Goal: Contribute content: Contribute content

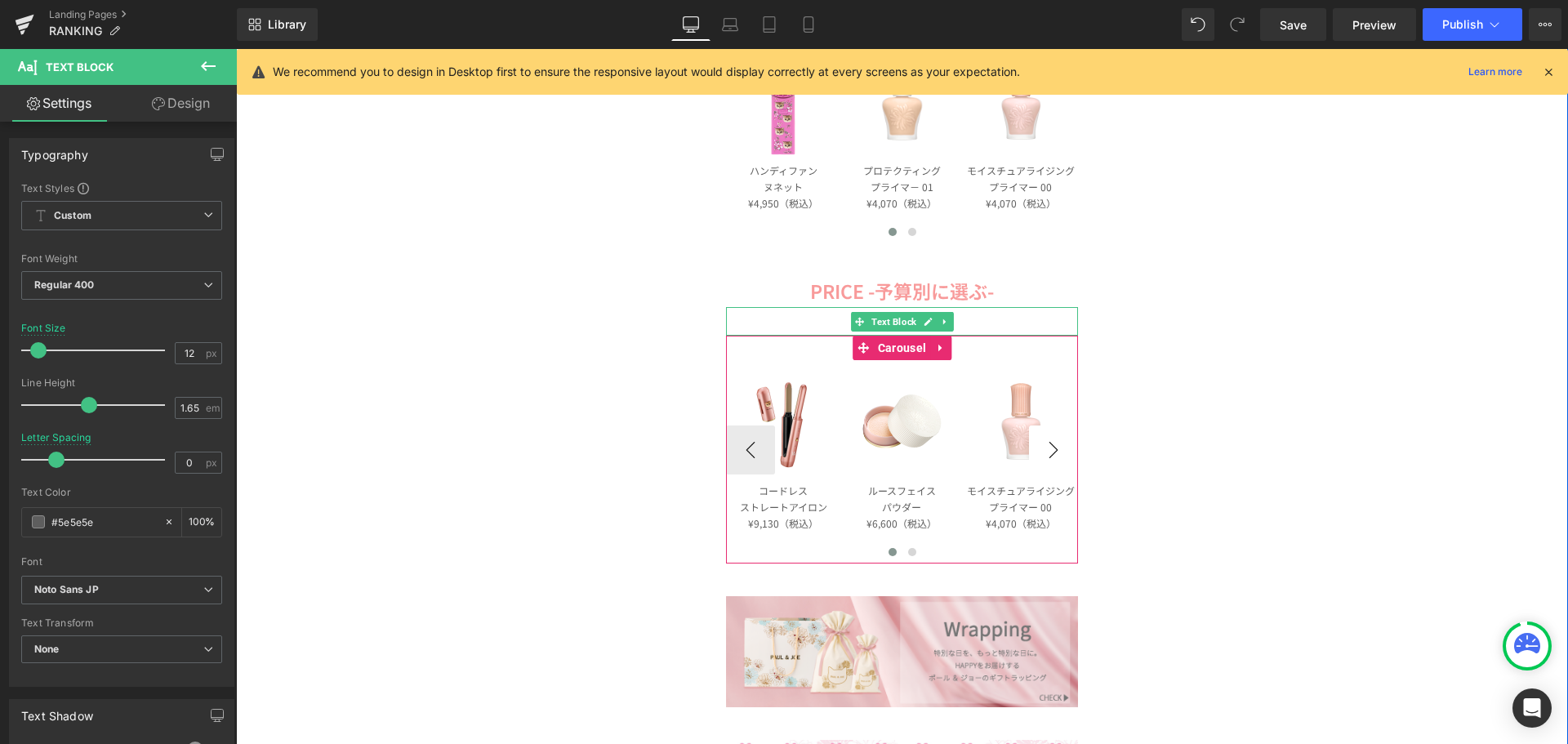
click at [1040, 452] on button "›" at bounding box center [1054, 451] width 49 height 49
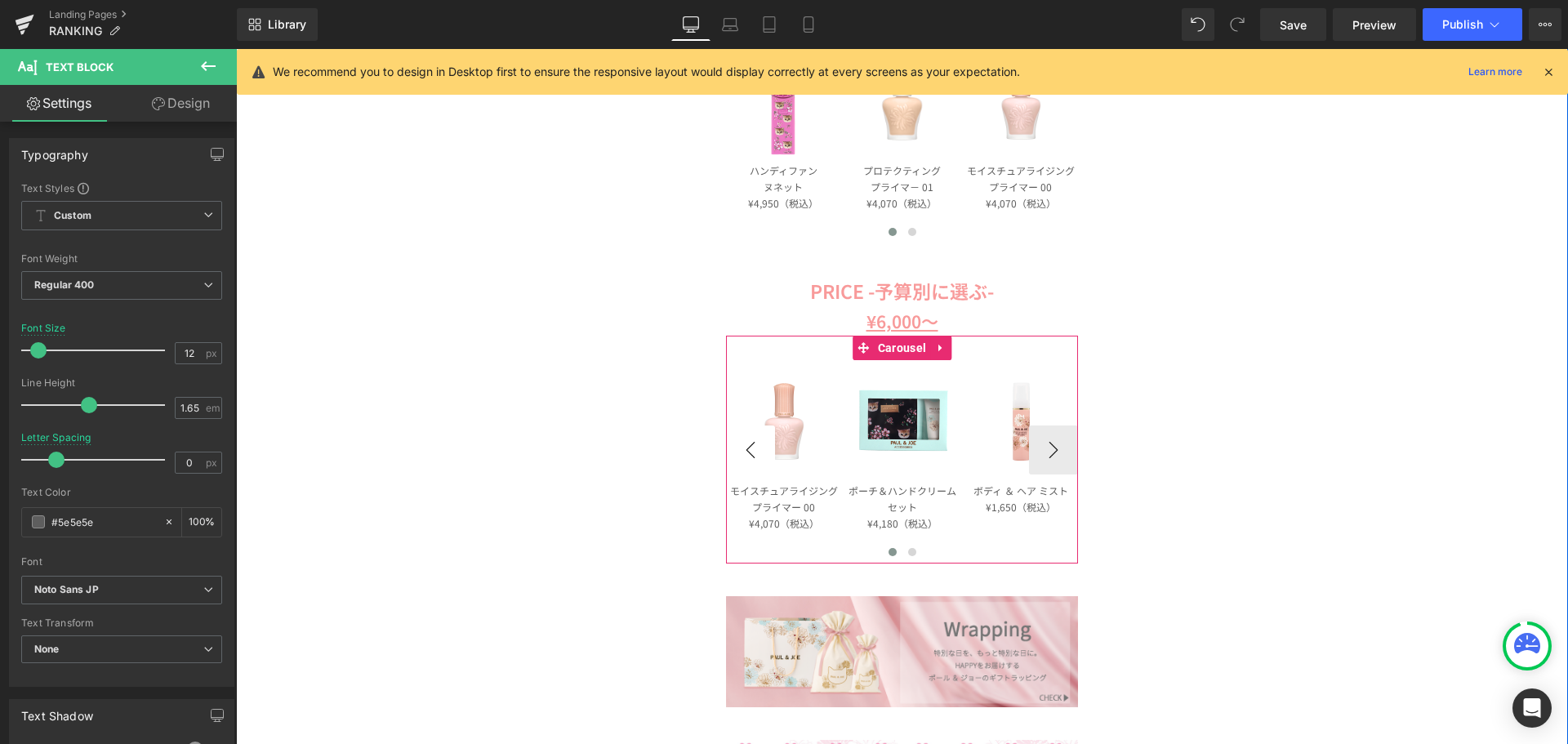
click at [753, 443] on button "‹" at bounding box center [751, 451] width 49 height 49
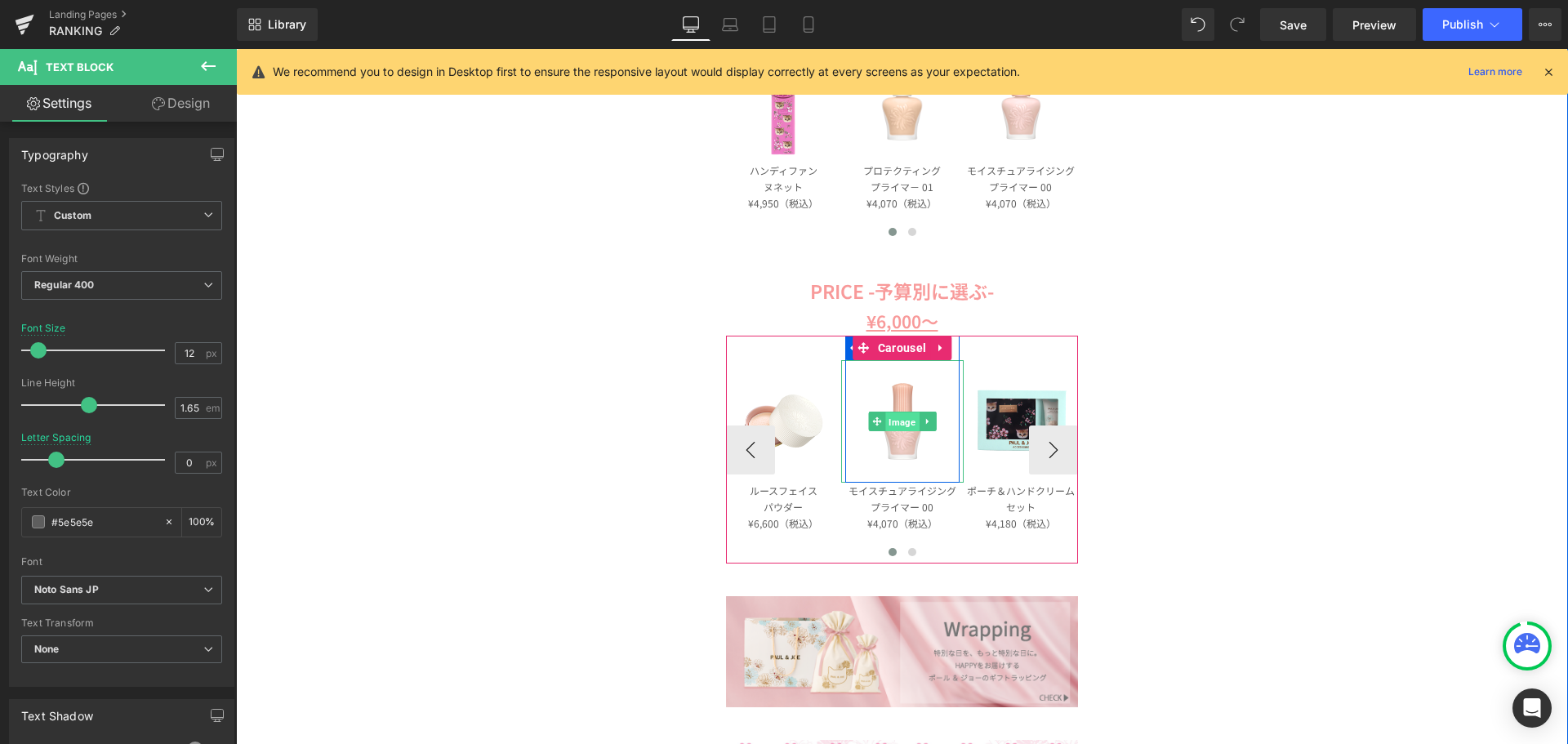
click at [895, 424] on span "Image" at bounding box center [902, 423] width 33 height 19
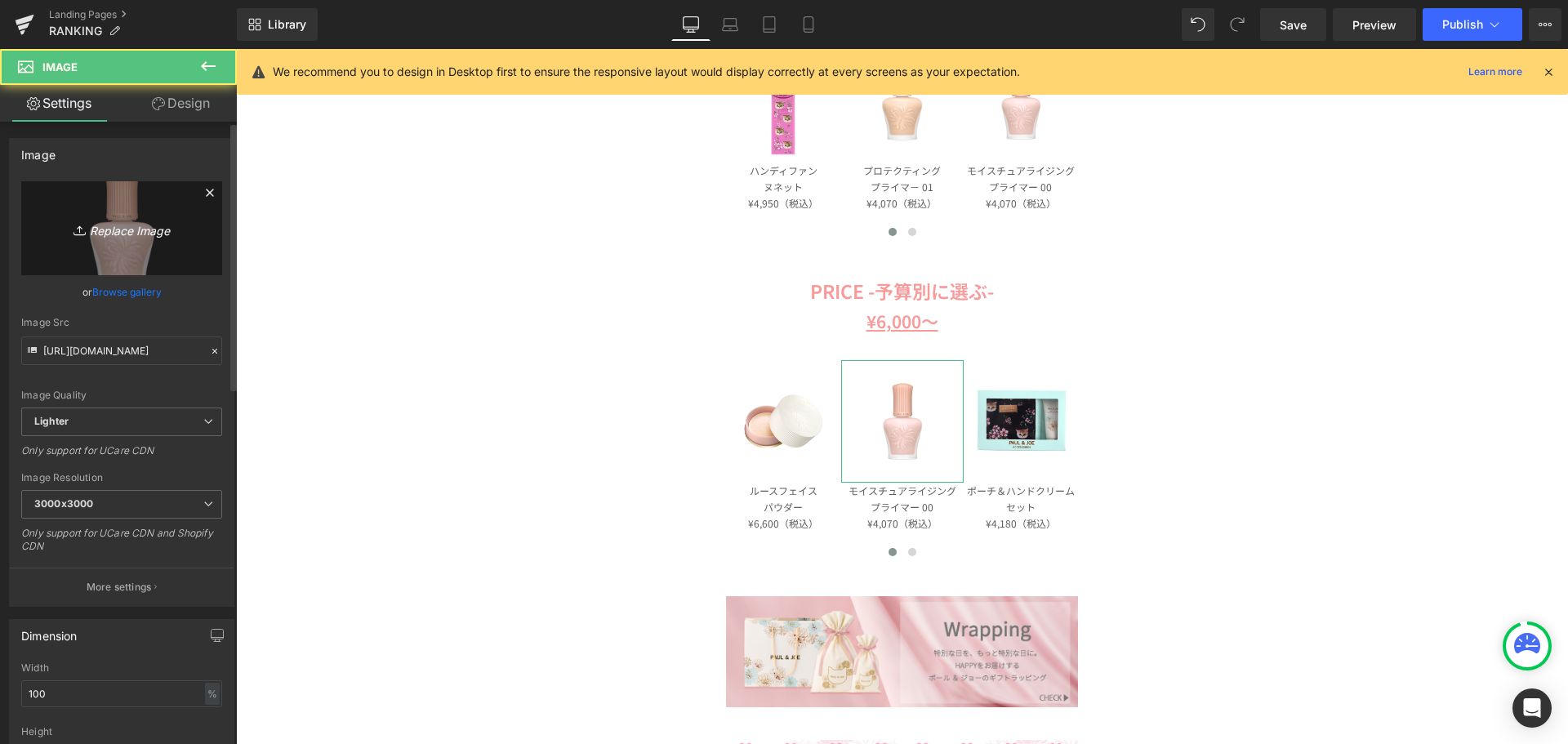
click at [40, 221] on link "Replace Image" at bounding box center [121, 228] width 201 height 94
type input "C:\fakepath\pja-b877_2.jpg"
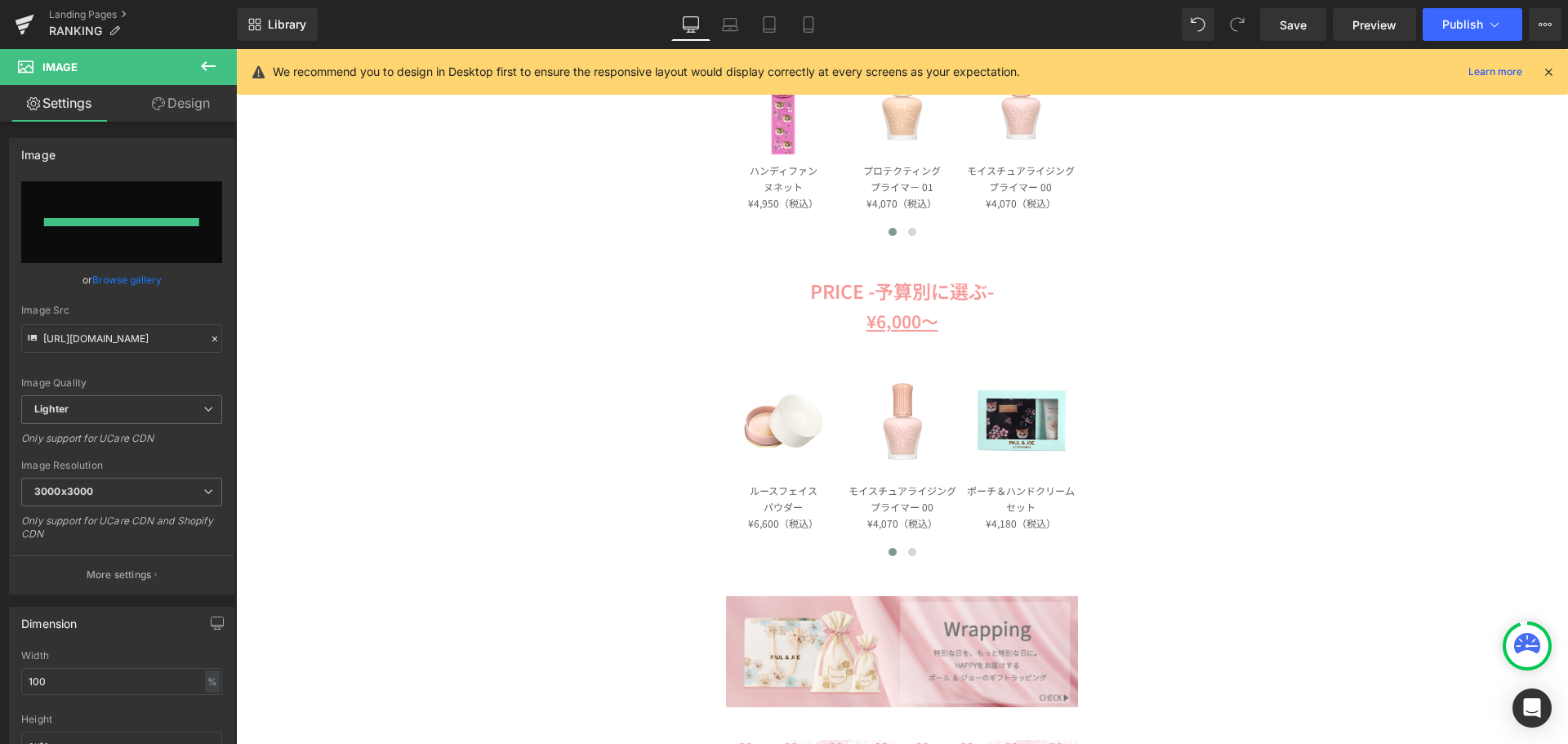
type input "[URL][DOMAIN_NAME]"
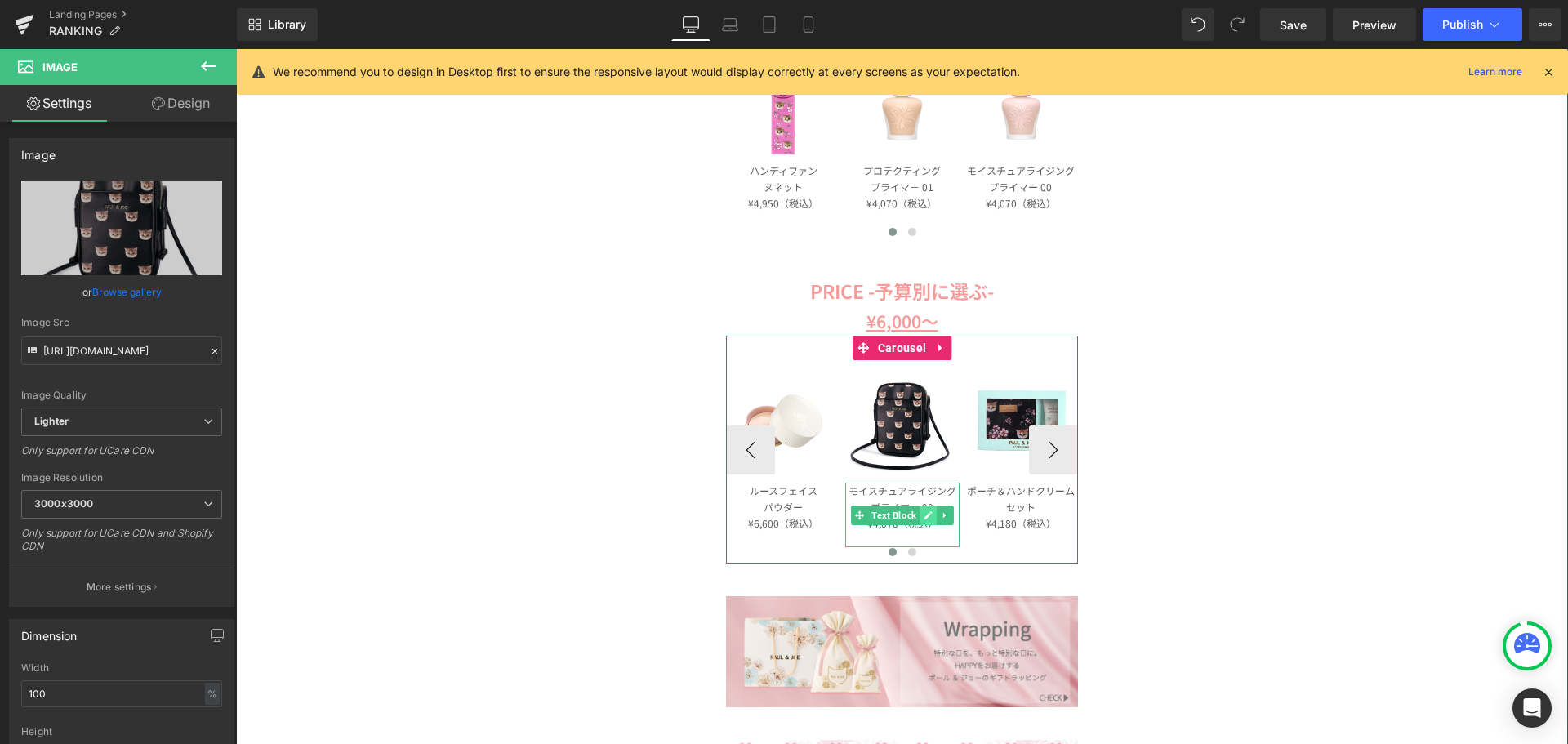
click at [924, 516] on icon at bounding box center [928, 515] width 8 height 8
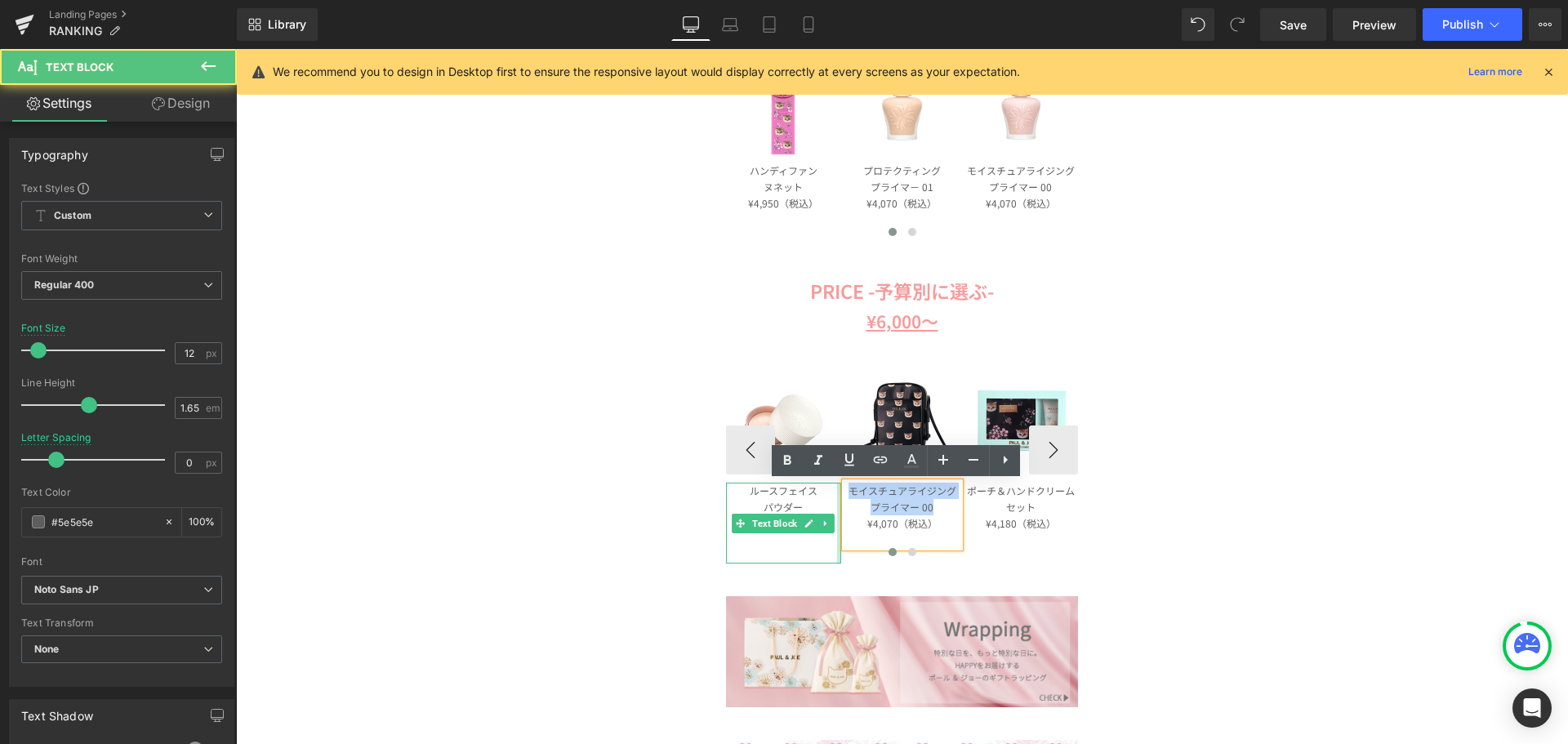
drag, startPoint x: 931, startPoint y: 509, endPoint x: 826, endPoint y: 495, distance: 105.9
click at [826, 495] on div "Image Row コードレス ストレートアイロン ¥9,130（税込） Text Block Image Row ルースフェイス パウダー ¥6,600（税…" at bounding box center [963, 449] width 712 height 228
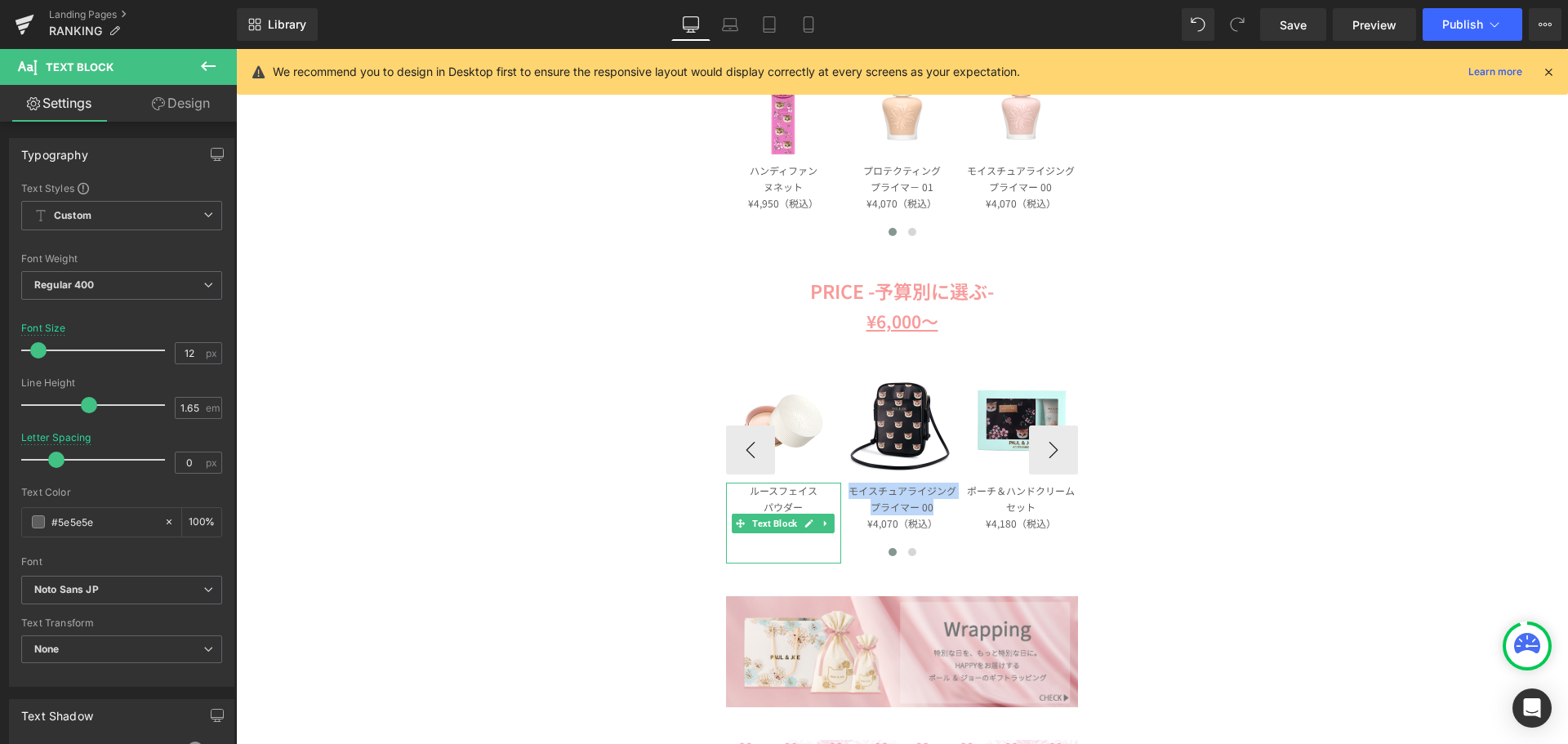
paste div
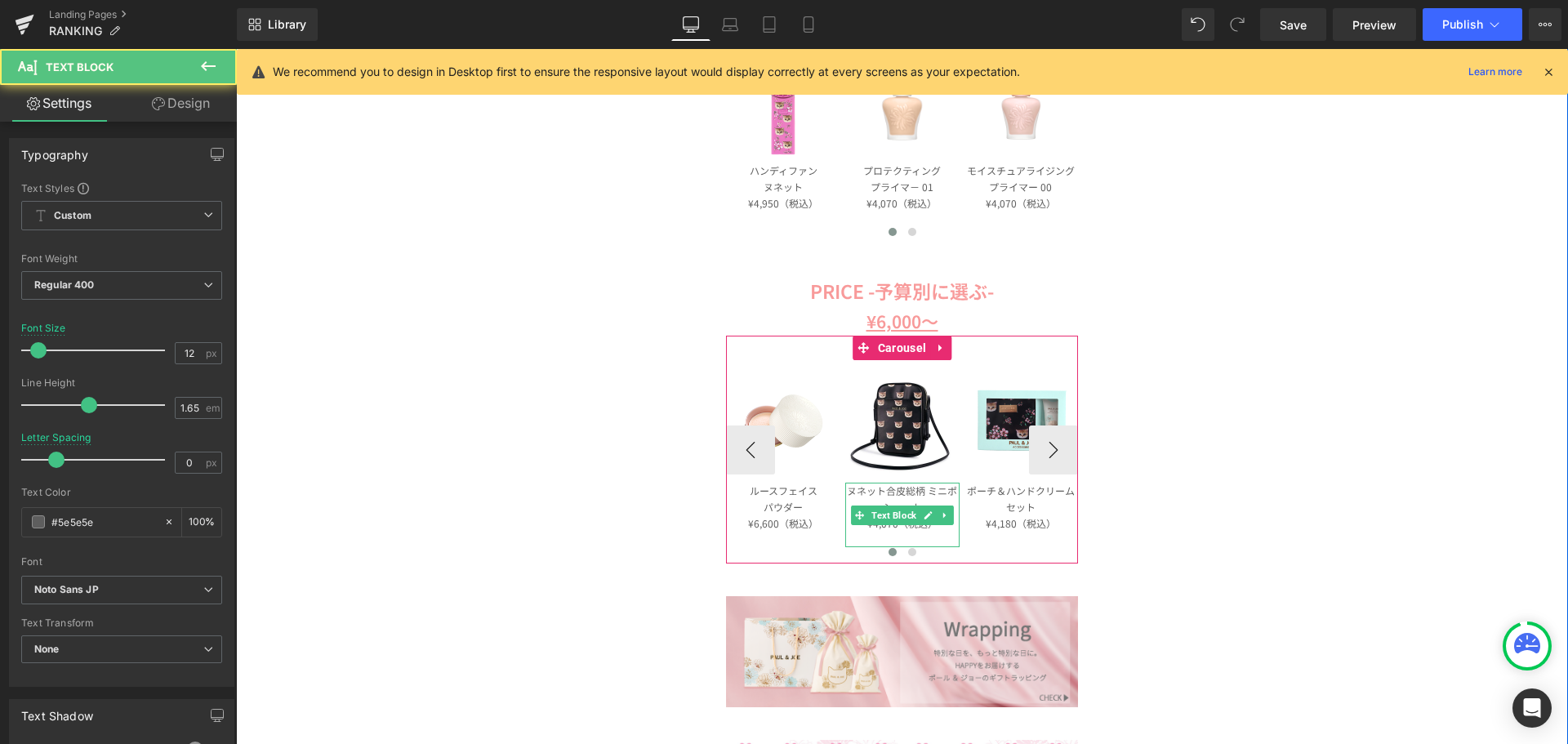
click at [923, 491] on p "ヌネット合皮総柄 ミニポシェット" at bounding box center [903, 499] width 114 height 33
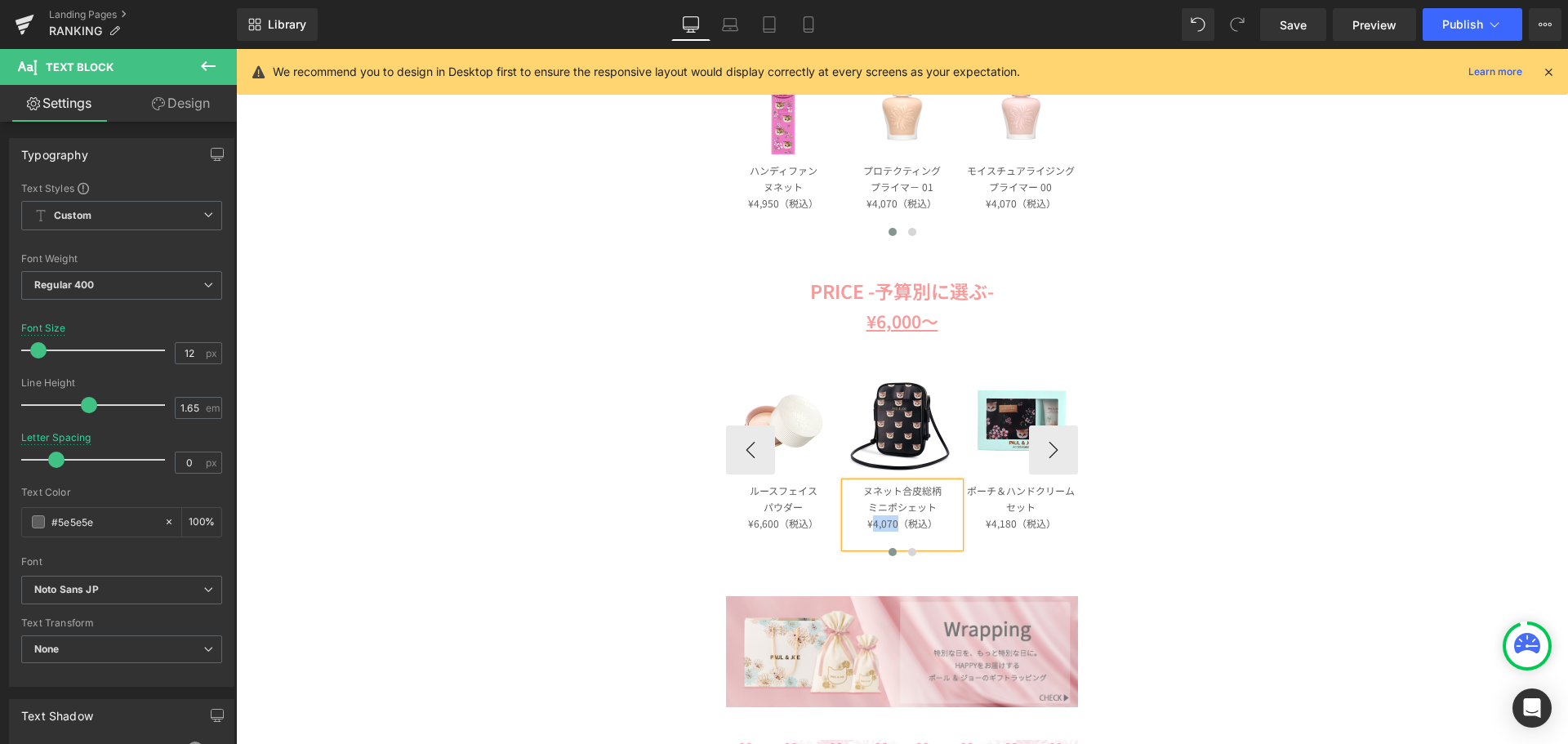
drag, startPoint x: 894, startPoint y: 531, endPoint x: 865, endPoint y: 529, distance: 29.1
click at [865, 529] on p "¥4,070（税込）" at bounding box center [903, 524] width 114 height 17
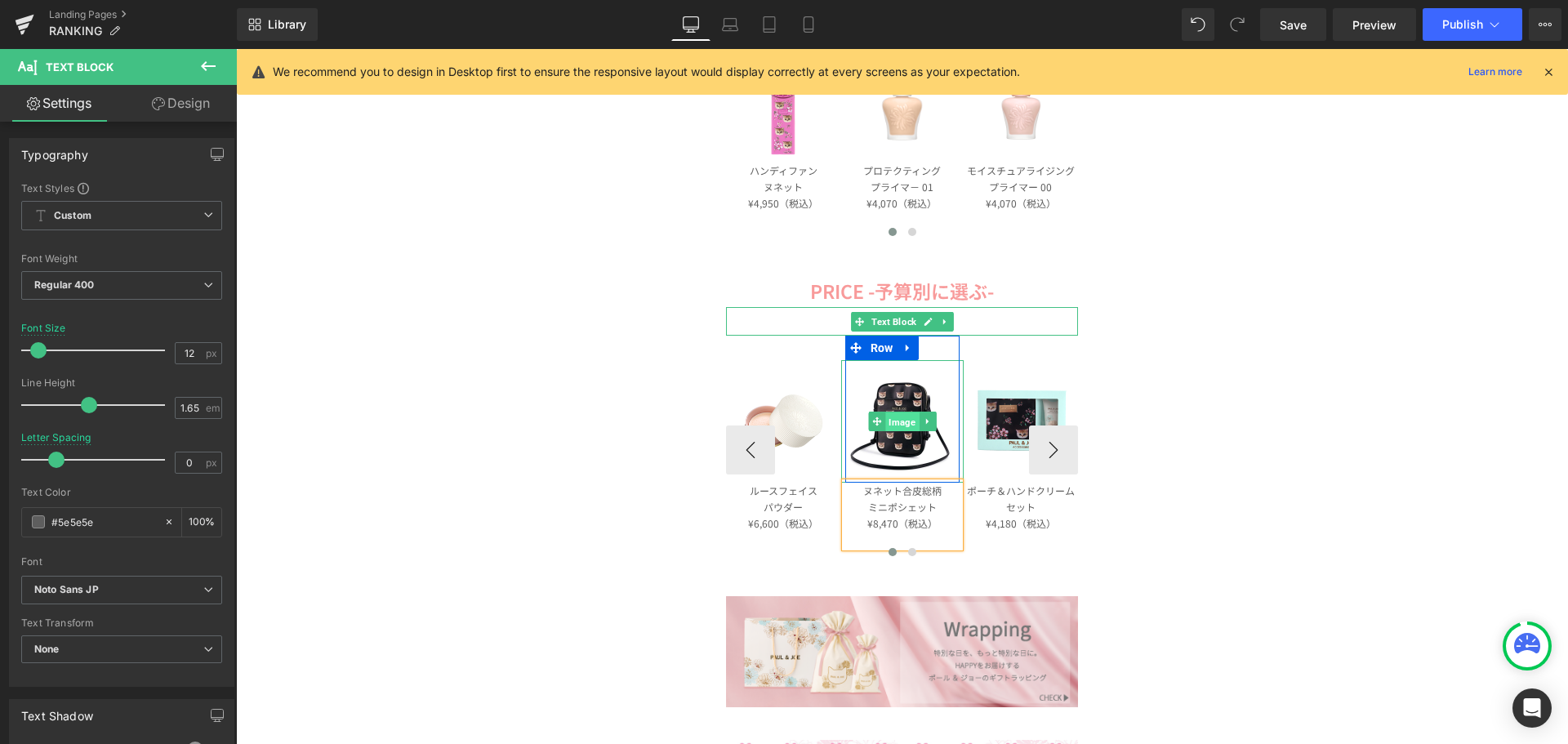
click at [897, 427] on span "Image" at bounding box center [902, 423] width 33 height 19
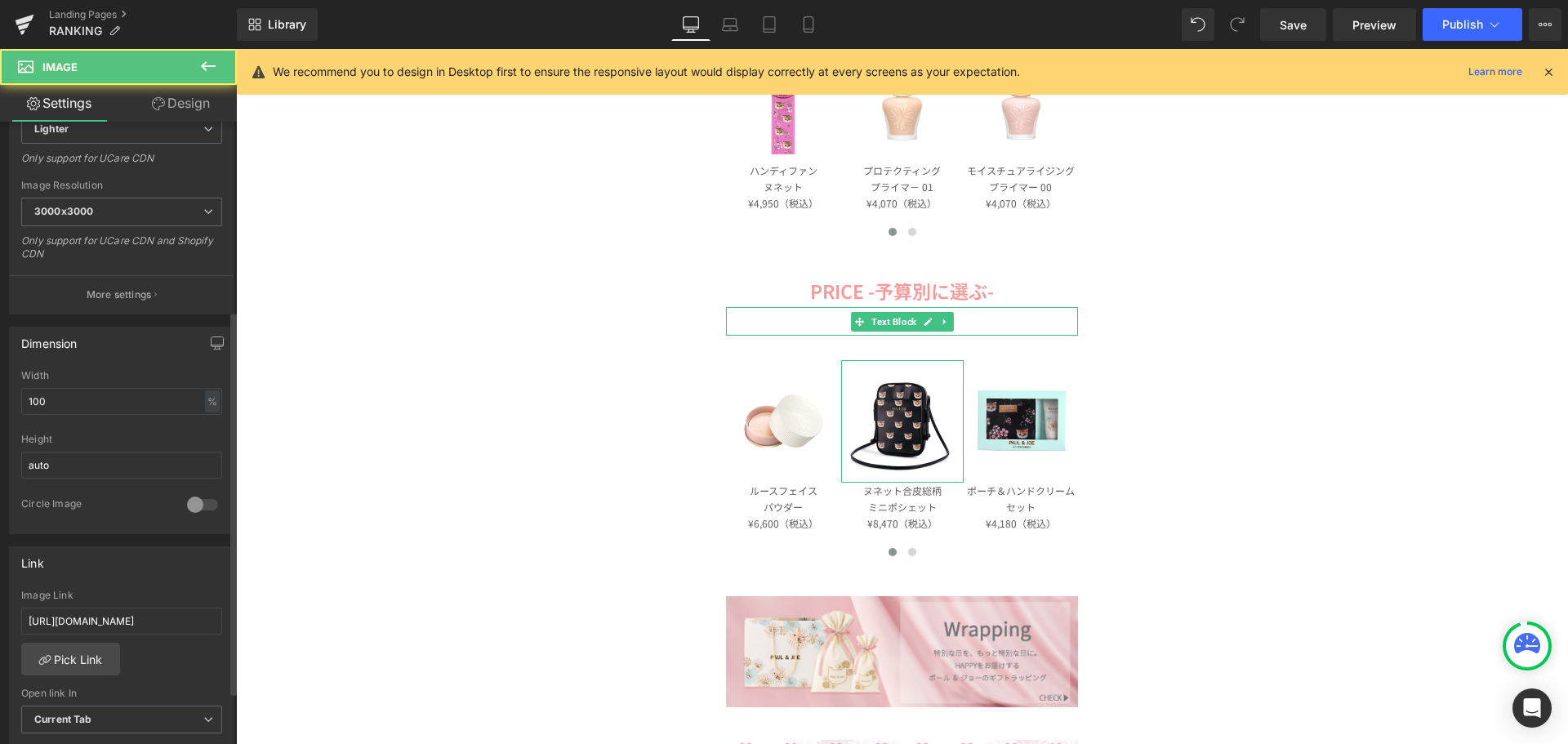
scroll to position [327, 0]
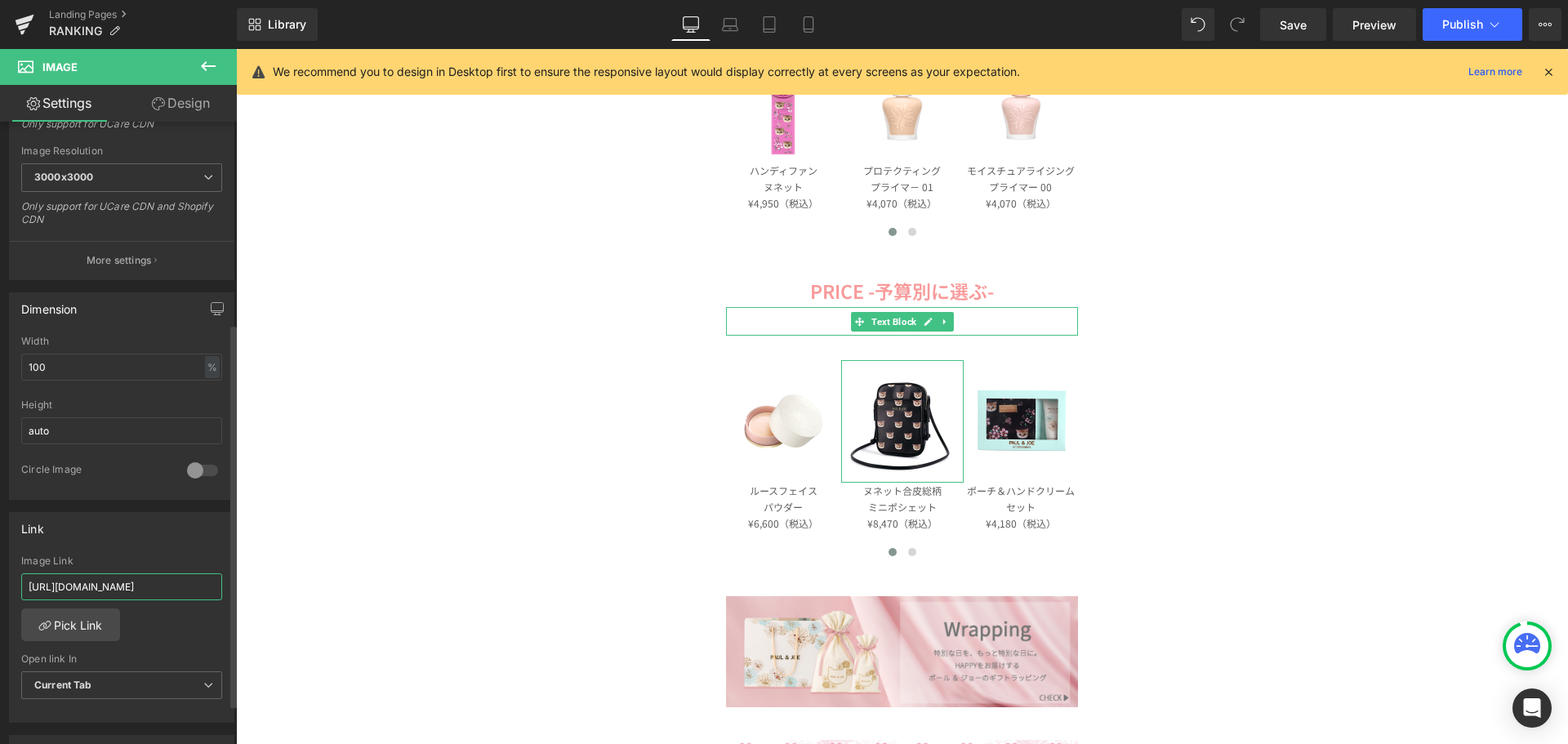
click at [125, 589] on input "[URL][DOMAIN_NAME]" at bounding box center [121, 587] width 201 height 27
paste input "[URL][DOMAIN_NAME]"
type input "[URL][DOMAIN_NAME]"
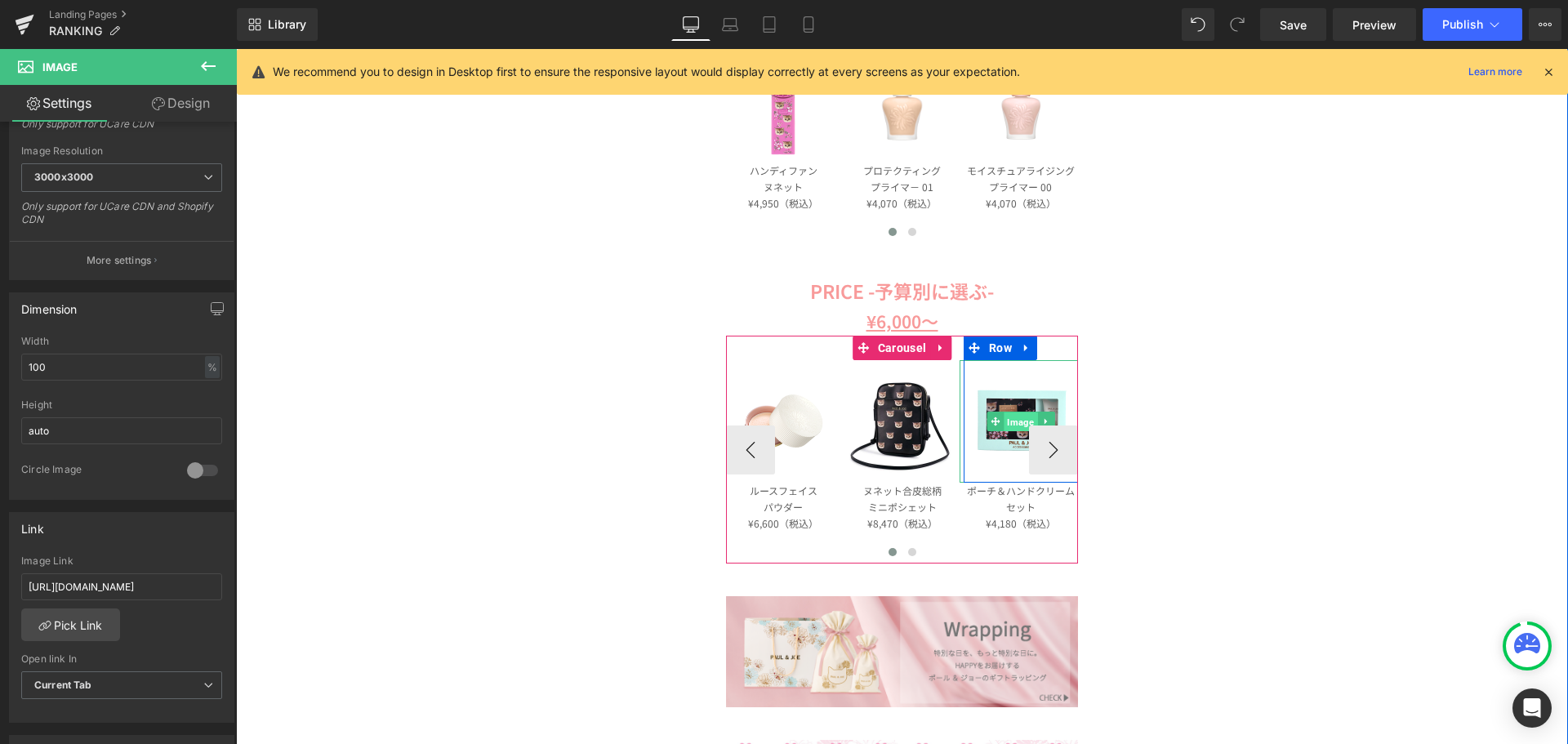
click at [1005, 423] on span "Image" at bounding box center [1021, 423] width 33 height 19
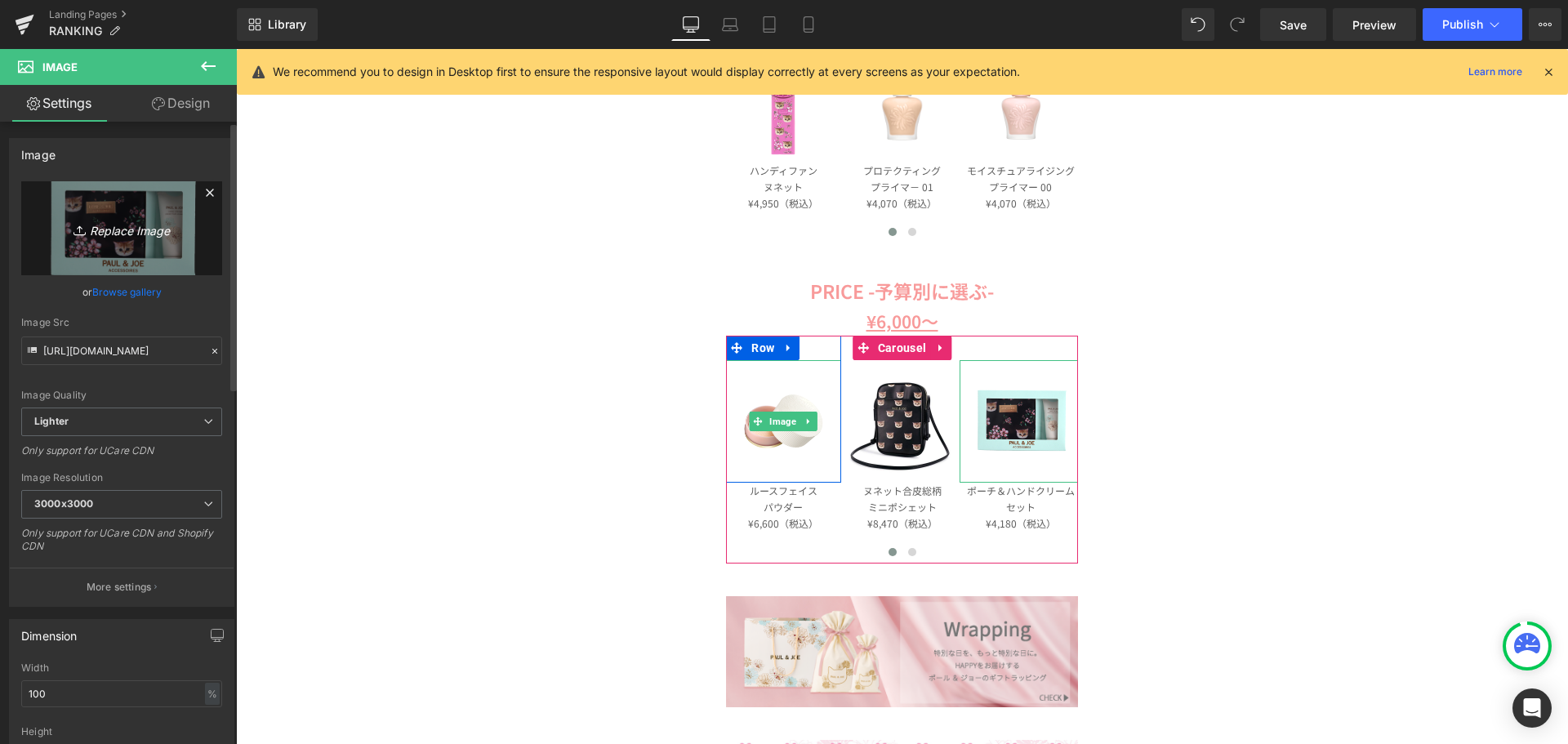
click at [106, 236] on icon "Replace Image" at bounding box center [121, 228] width 131 height 20
type input "C:\fakepath\b440e6555db8afe642fbf75adeefbe54.png"
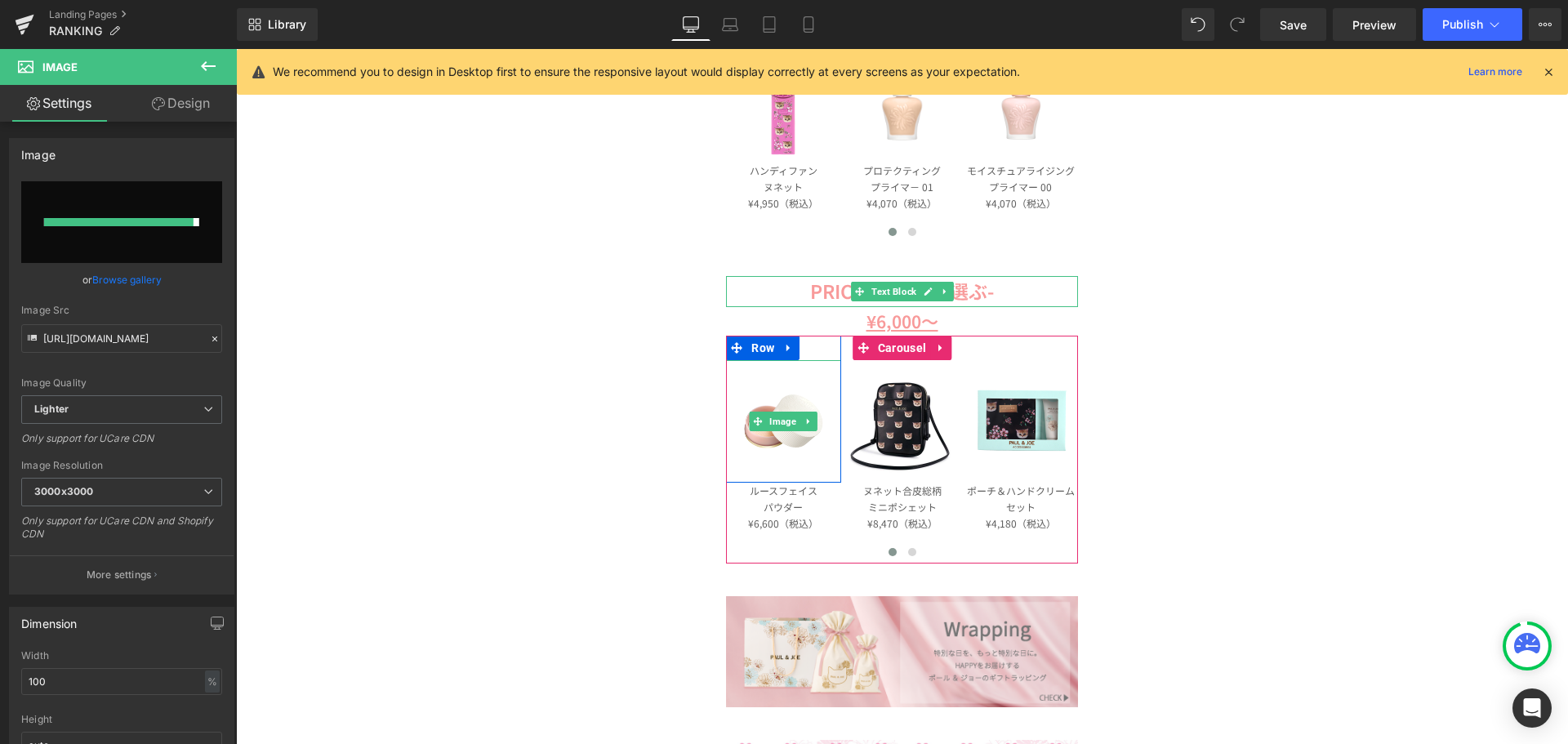
type input "[URL][DOMAIN_NAME]"
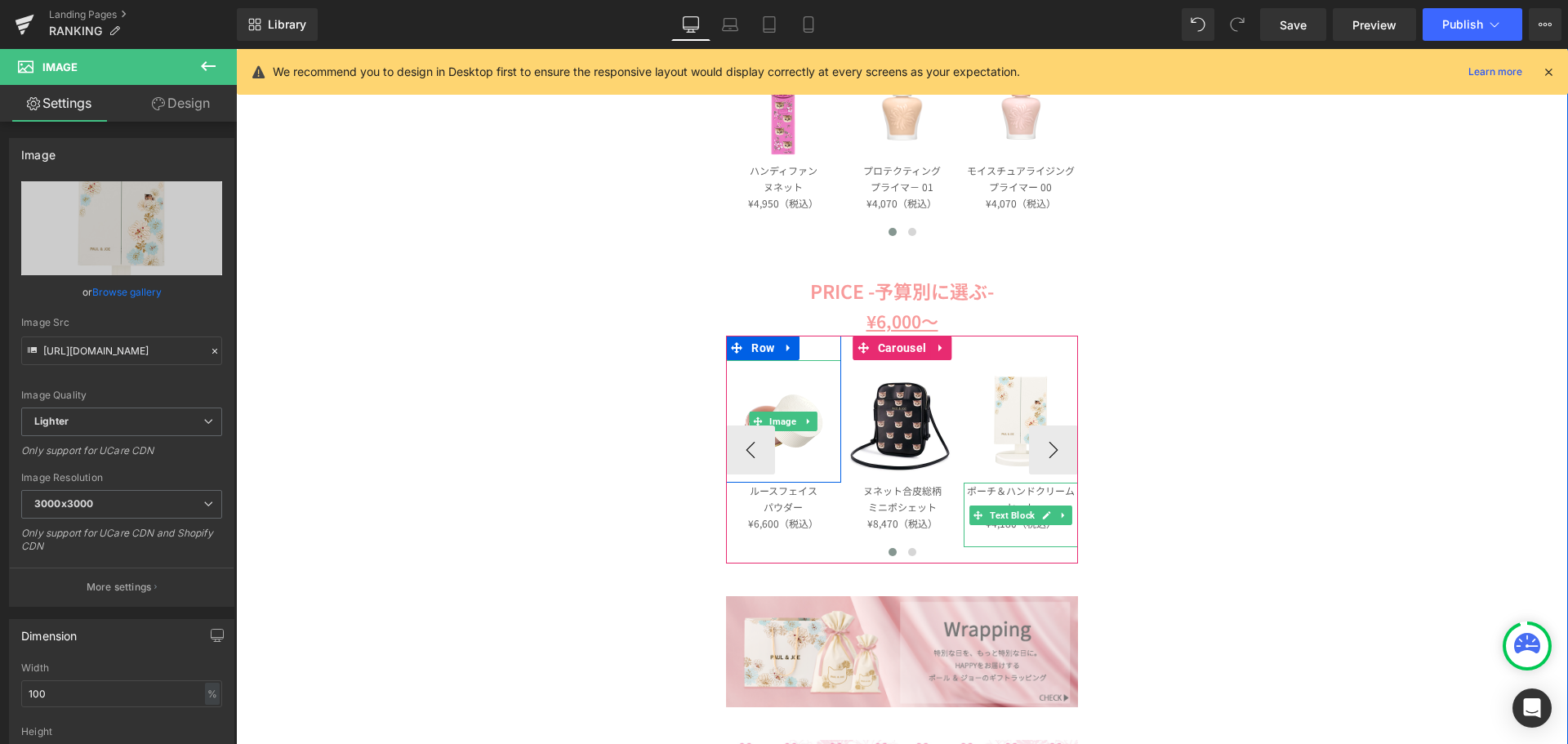
click at [1038, 516] on link at bounding box center [1047, 516] width 18 height 19
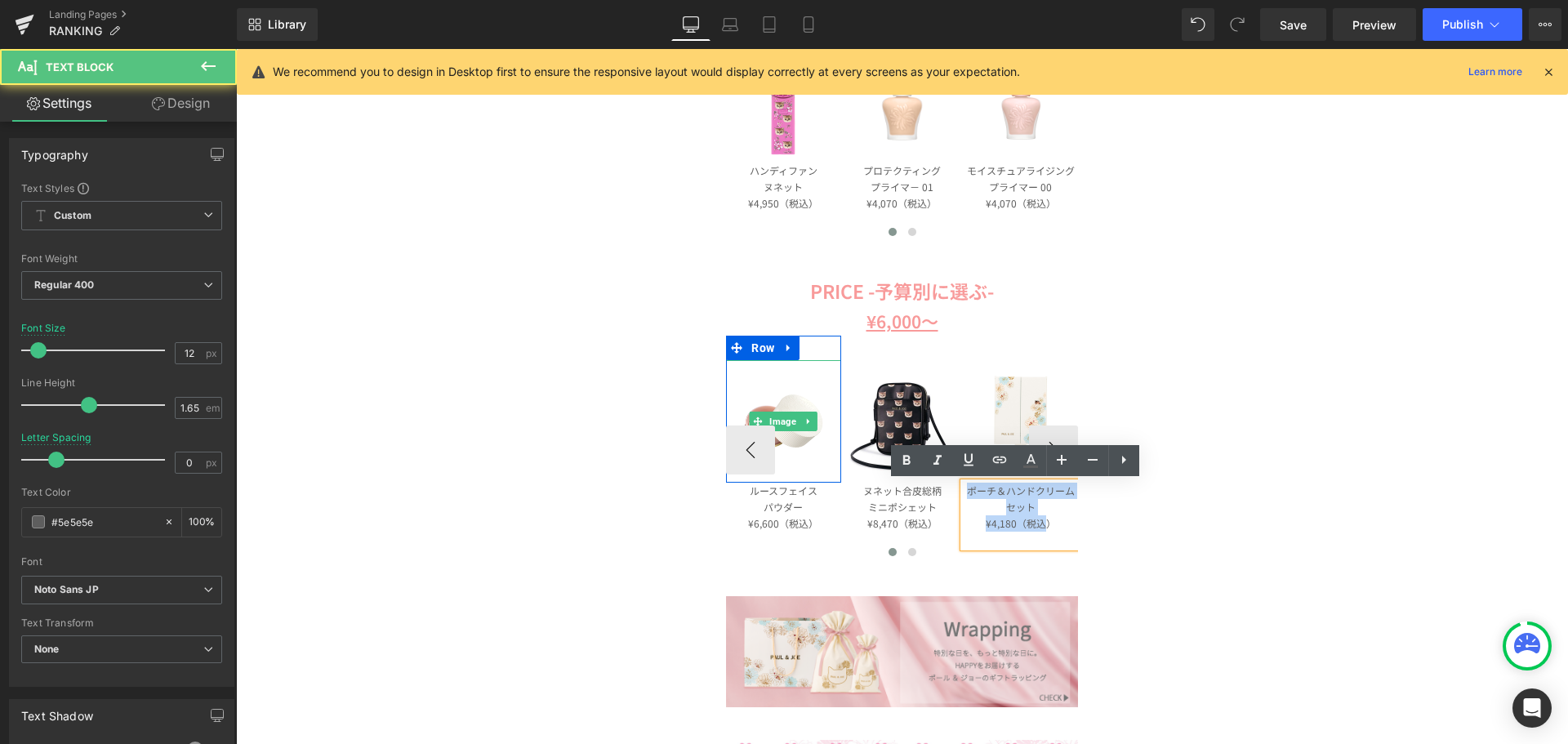
drag, startPoint x: 1038, startPoint y: 515, endPoint x: 943, endPoint y: 489, distance: 98.5
click at [943, 489] on div "Image Row コードレス ストレートアイロン ¥9,130（税込） Text Block Image Row ルースフェイス パウダー ¥6,600（税…" at bounding box center [963, 449] width 712 height 228
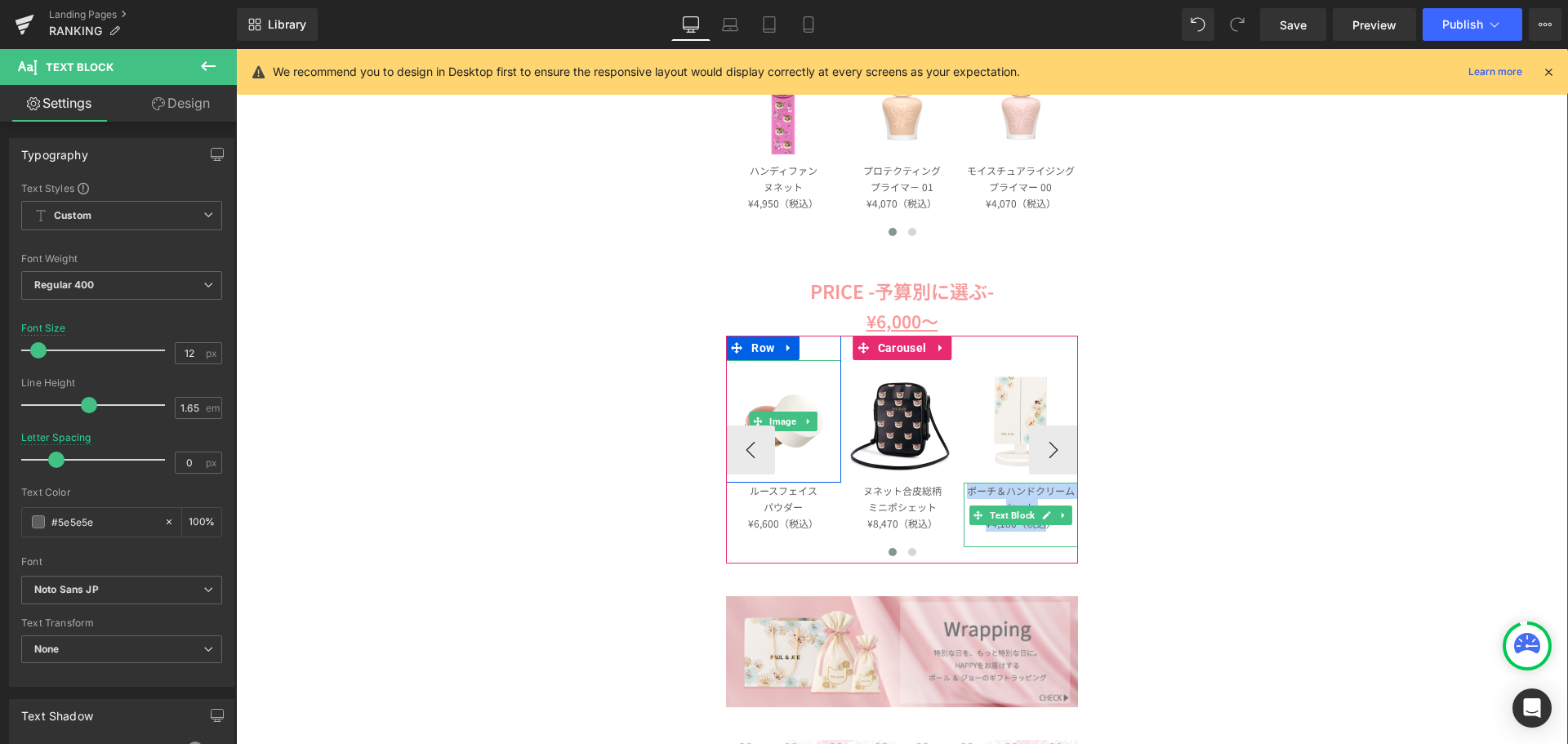
click at [997, 496] on p "ポーチ＆ハンドクリームセット" at bounding box center [1021, 499] width 114 height 33
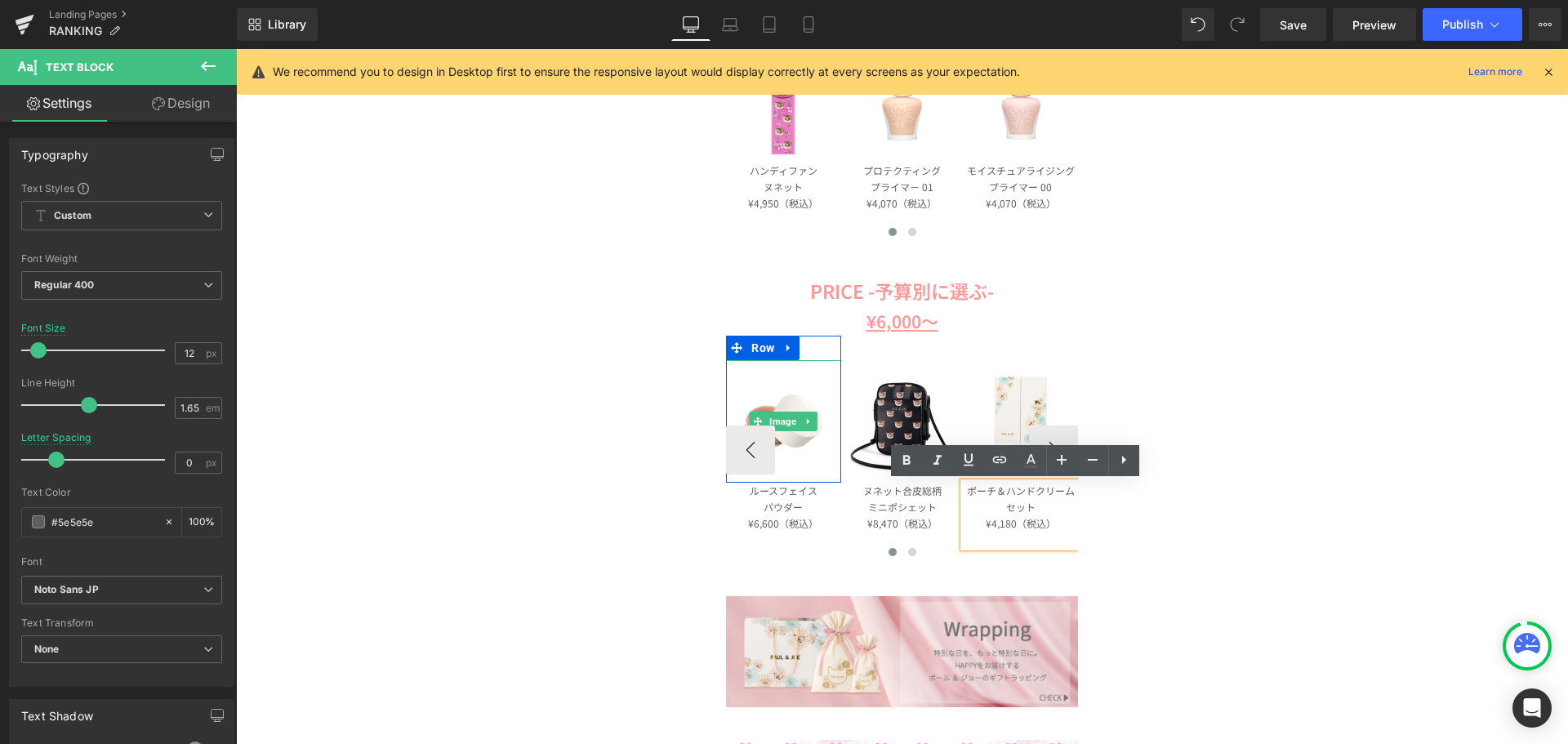
click at [1034, 508] on p "ポーチ＆ハンドクリームセット" at bounding box center [1021, 499] width 114 height 33
drag, startPoint x: 1034, startPoint y: 508, endPoint x: 956, endPoint y: 492, distance: 79.6
click at [964, 492] on div "ポーチ＆ハンドクリームセット ¥4,180（税込）" at bounding box center [1021, 515] width 114 height 64
paste div
drag, startPoint x: 1035, startPoint y: 509, endPoint x: 946, endPoint y: 488, distance: 91.4
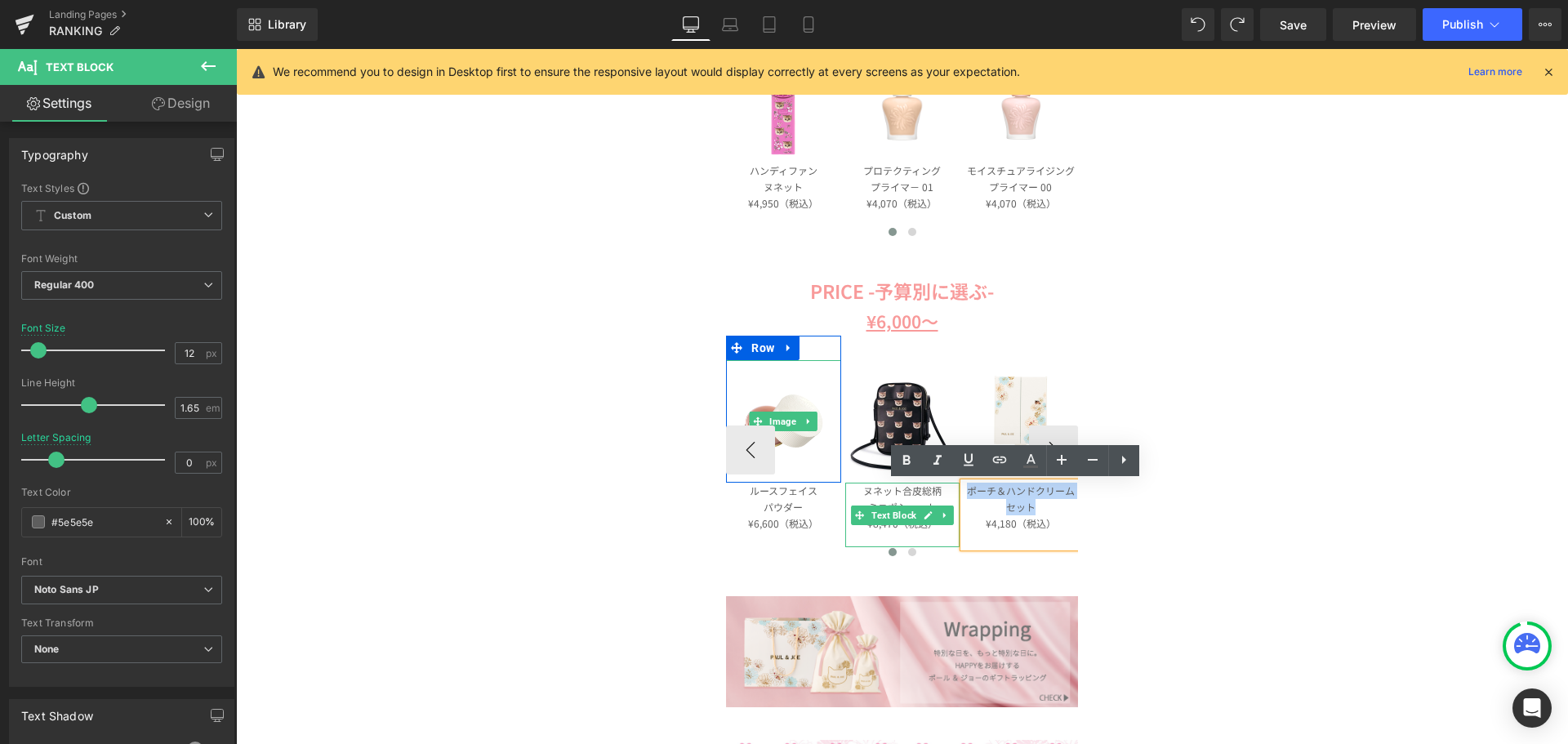
click at [946, 488] on div "Image Row コードレス ストレートアイロン ¥9,130（税込） Text Block Image Row ルースフェイス パウダー ¥6,600（税…" at bounding box center [963, 449] width 712 height 228
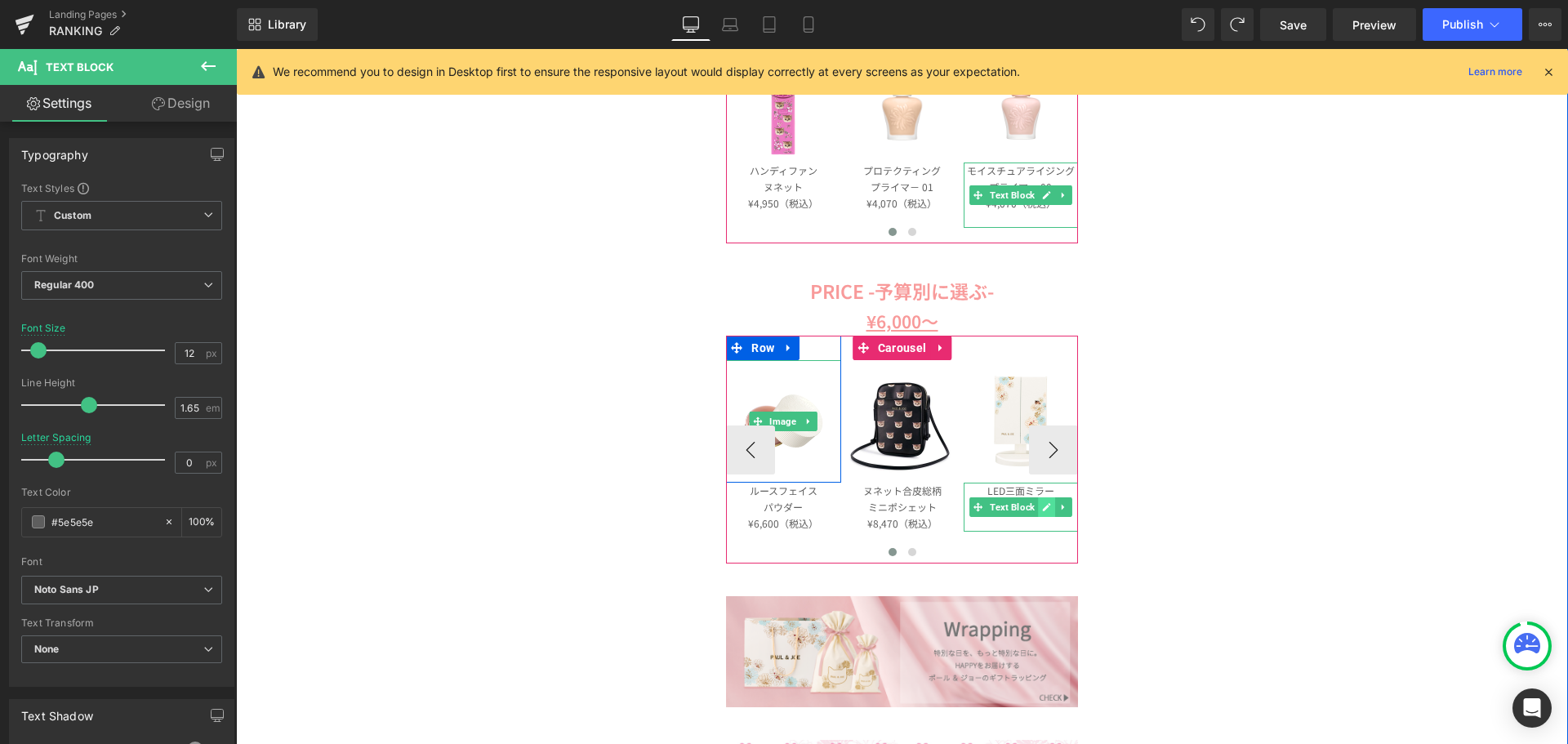
click at [1042, 511] on icon at bounding box center [1047, 507] width 9 height 10
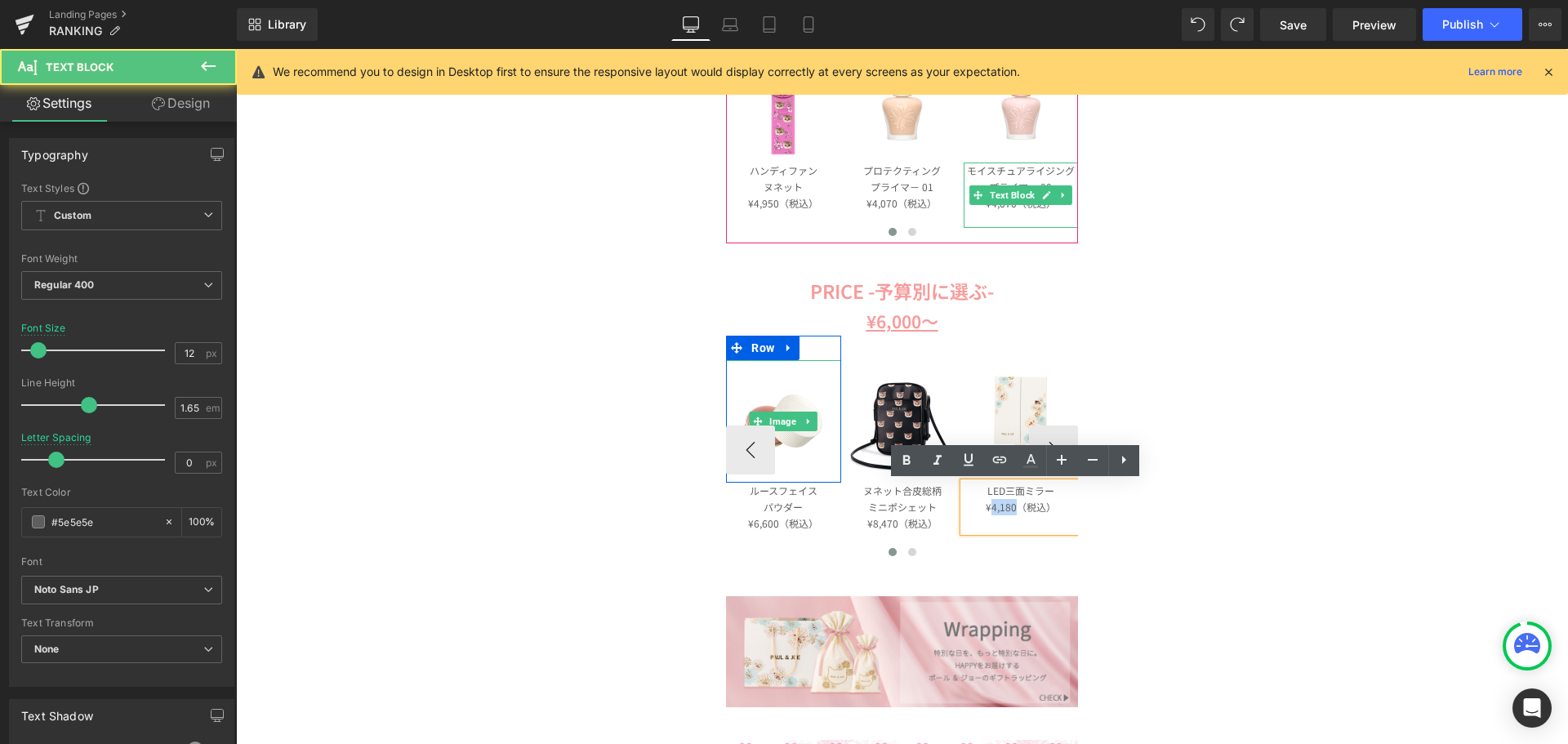
drag, startPoint x: 1012, startPoint y: 511, endPoint x: 988, endPoint y: 511, distance: 24.0
click at [988, 511] on p "¥4,180（税込）" at bounding box center [1021, 507] width 114 height 17
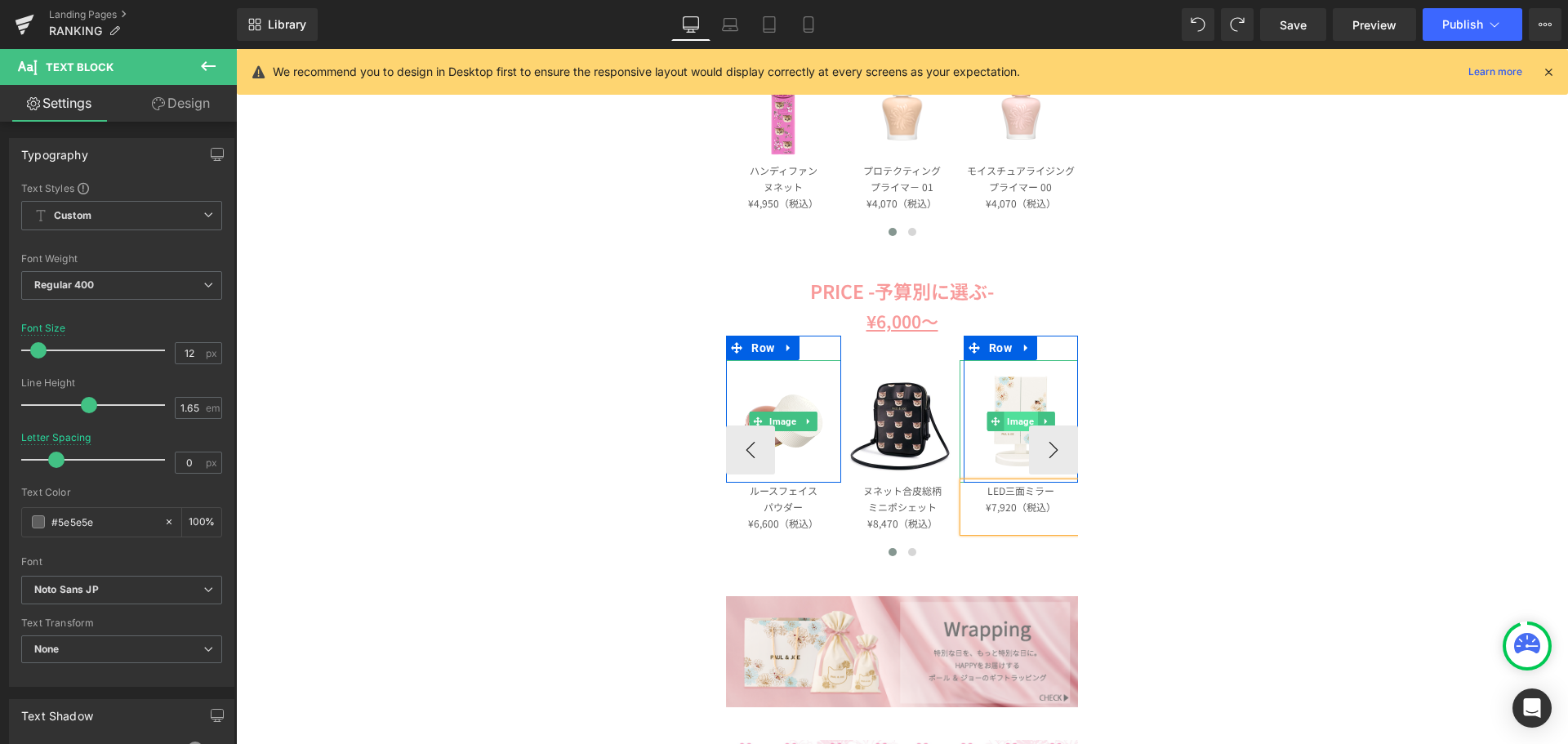
click at [1017, 415] on span "Image" at bounding box center [1021, 422] width 33 height 19
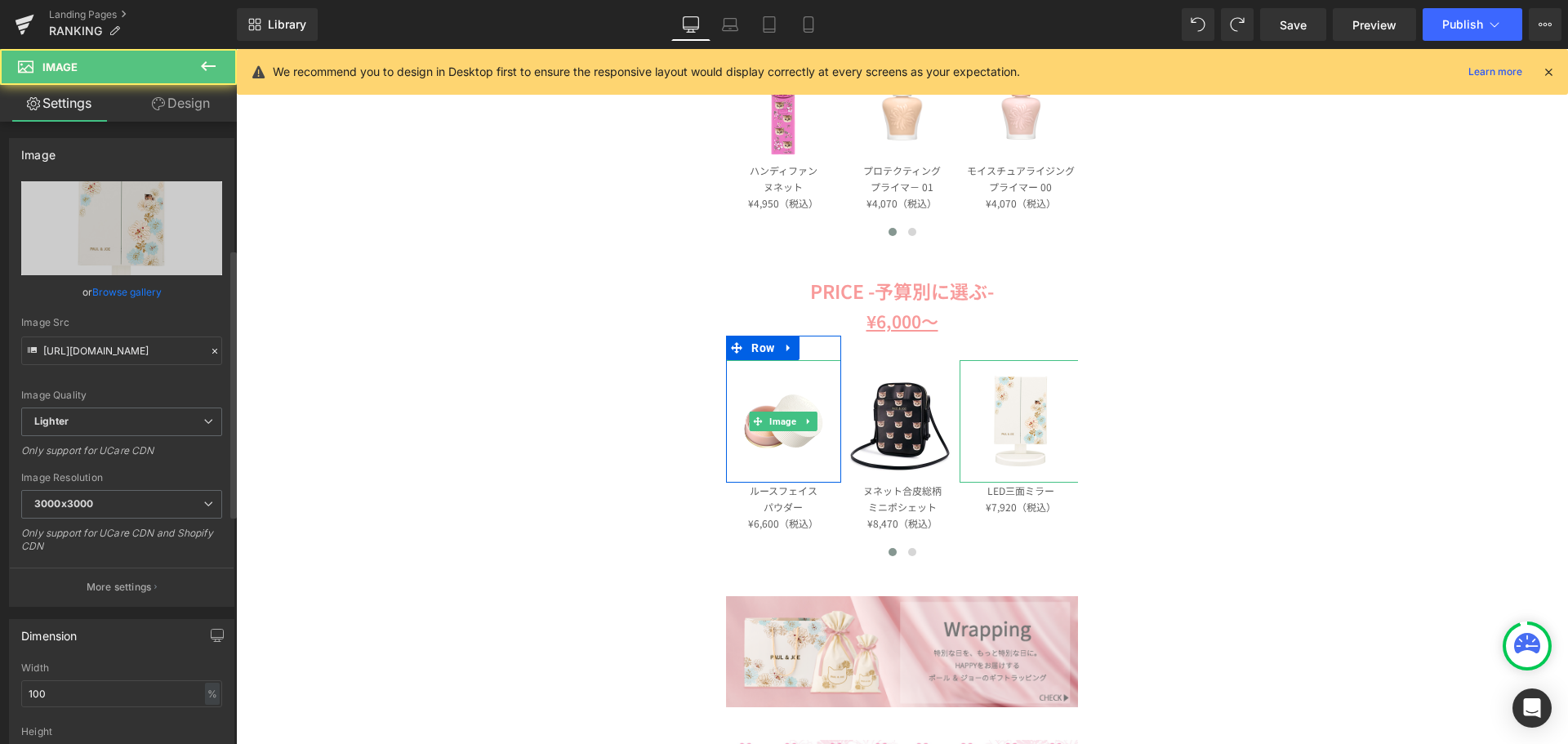
scroll to position [327, 0]
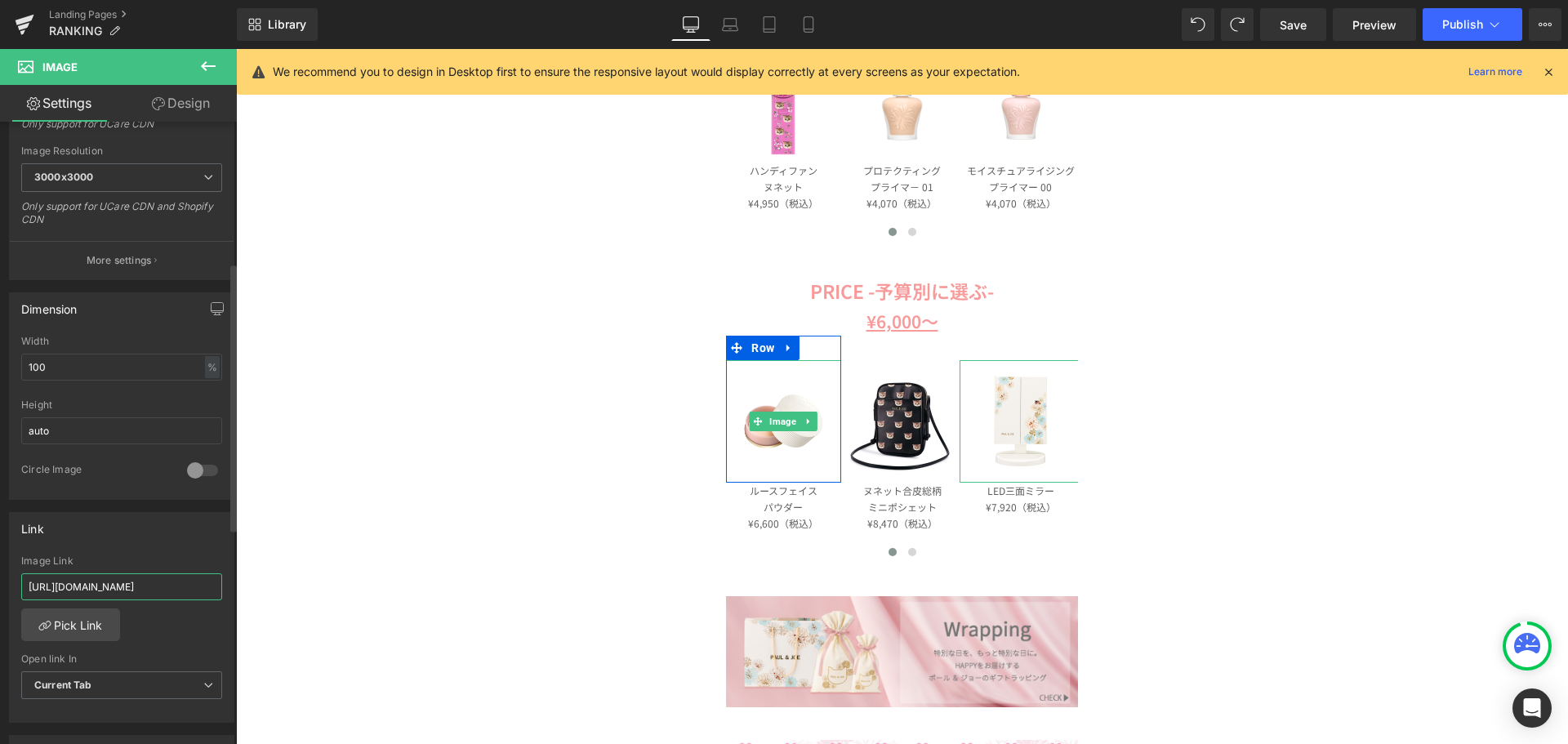
click at [136, 579] on input "[URL][DOMAIN_NAME]" at bounding box center [121, 587] width 201 height 27
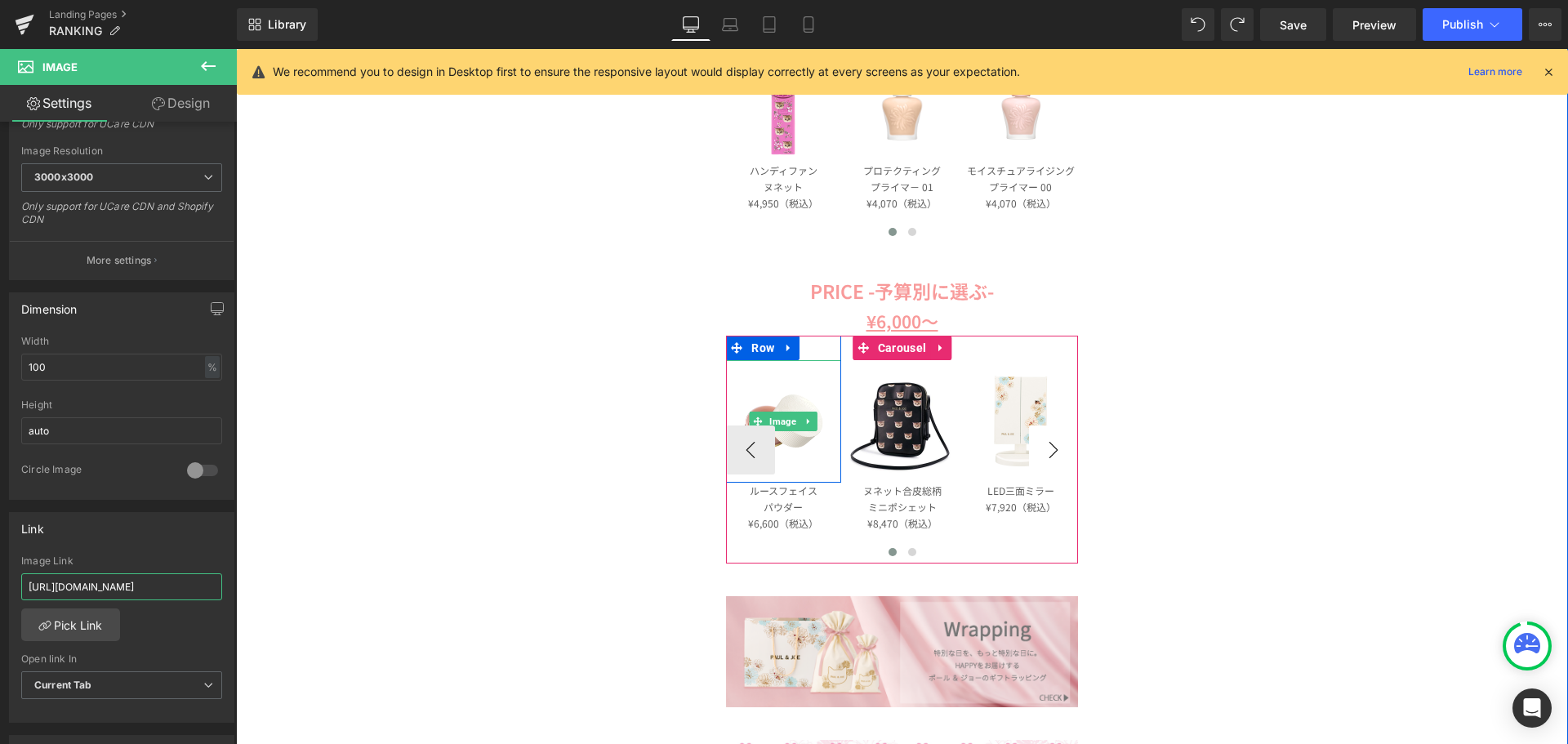
type input "[URL][DOMAIN_NAME]"
click at [1057, 453] on button "›" at bounding box center [1054, 451] width 49 height 49
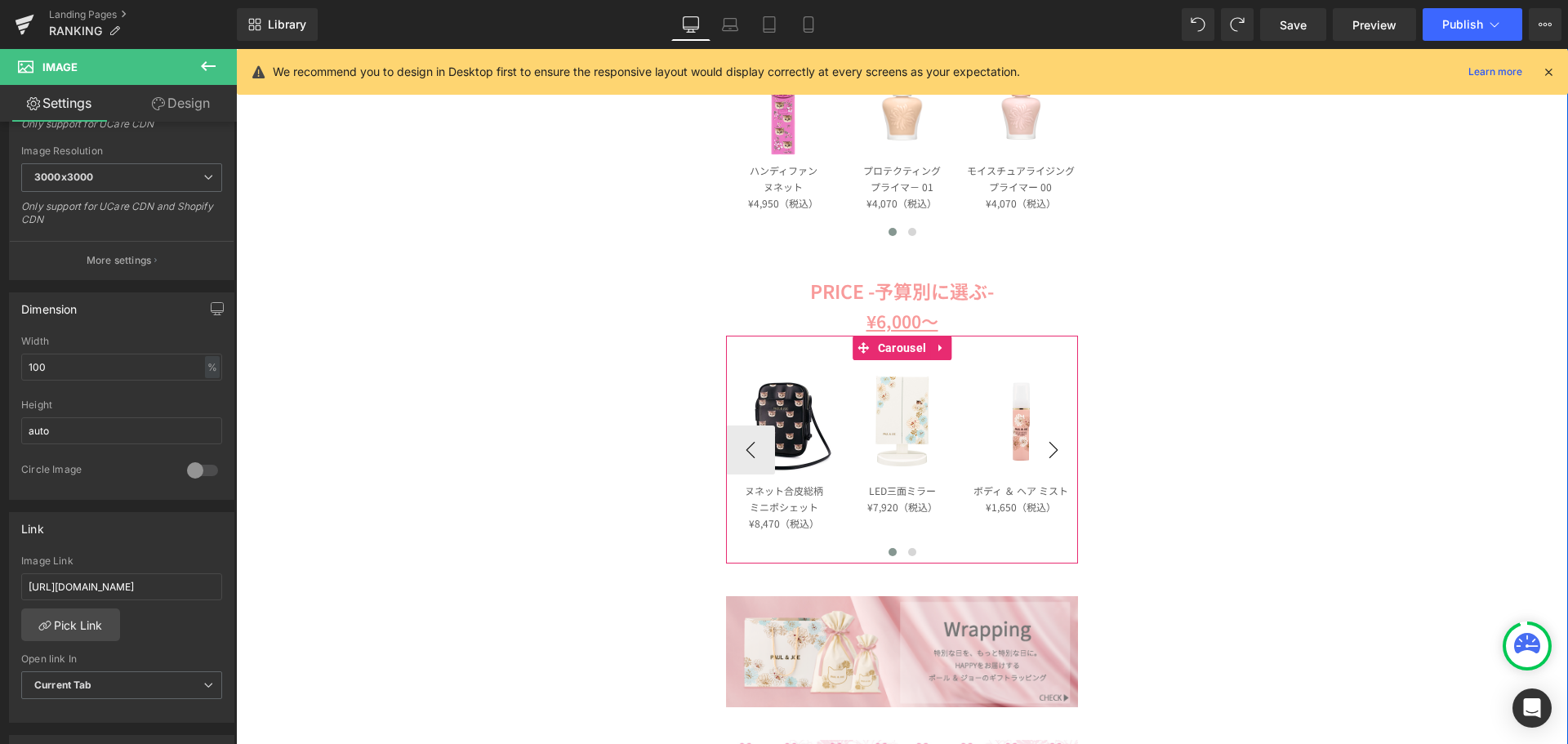
click at [1057, 453] on button "›" at bounding box center [1054, 451] width 49 height 49
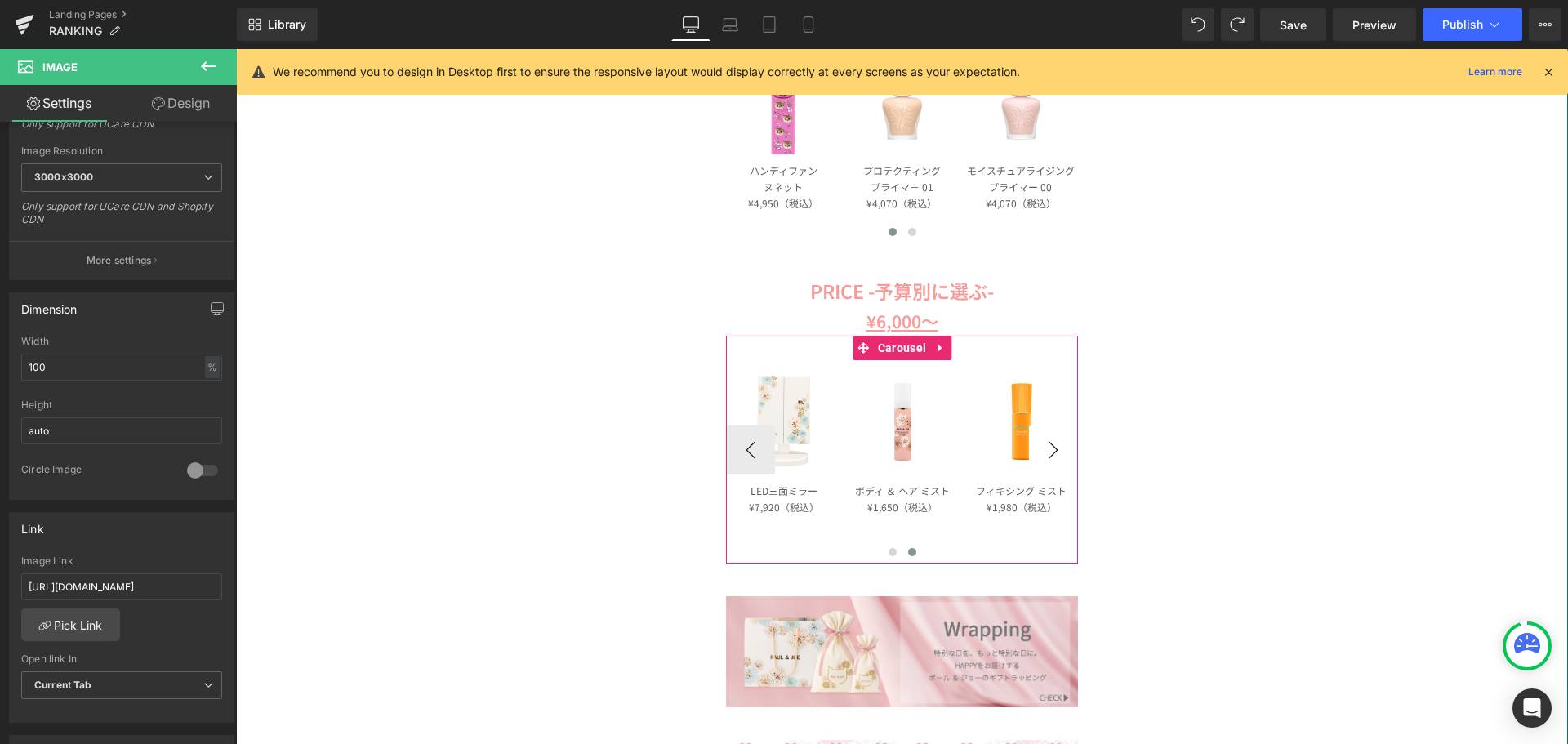
click at [1057, 453] on button "›" at bounding box center [1054, 451] width 49 height 49
click at [901, 419] on span "Image" at bounding box center [903, 422] width 33 height 19
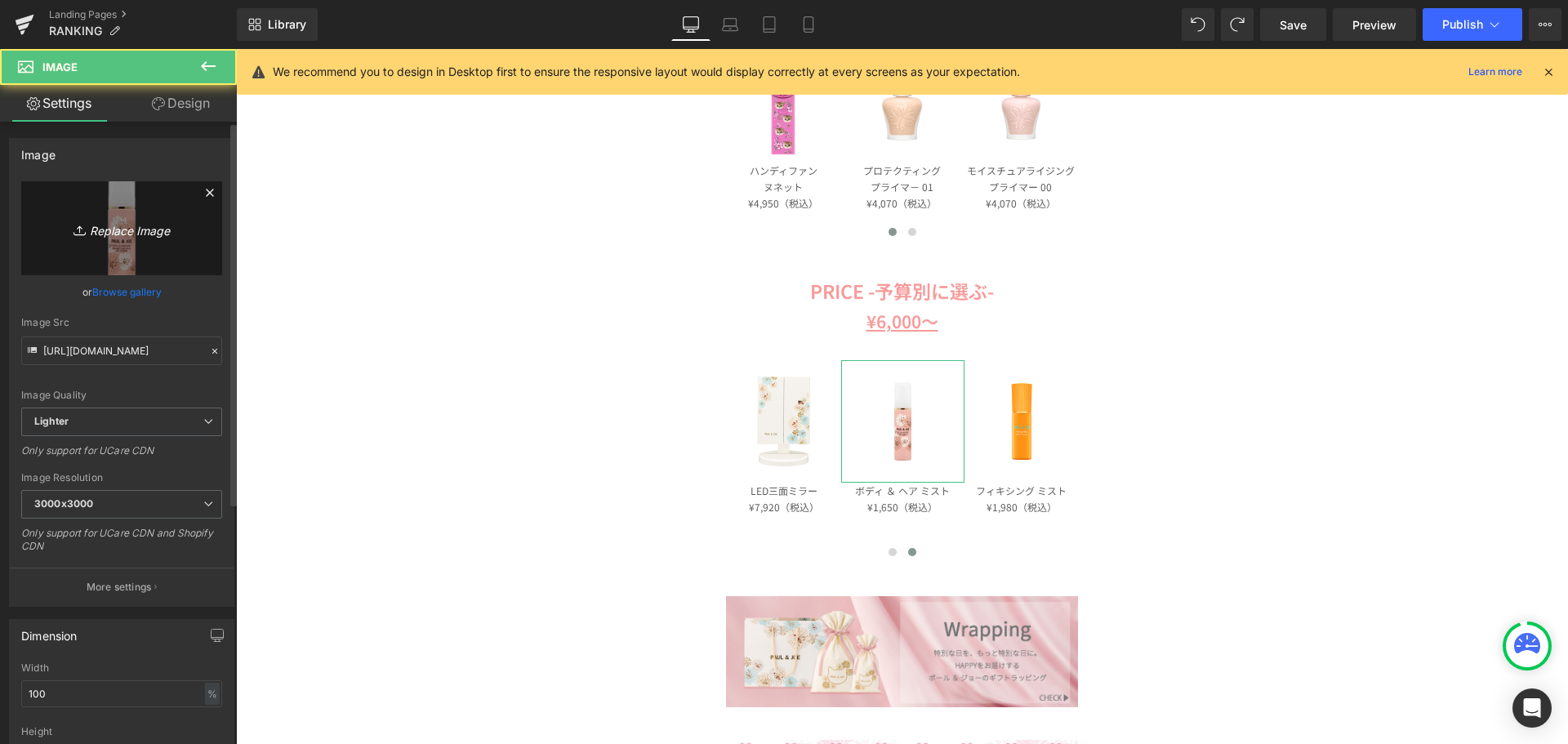
click at [162, 244] on link "Replace Image" at bounding box center [121, 228] width 201 height 94
type input "C:\fakepath\24XM_FFIRMING_BODY_OIL_HUILE_CORPS_RAFFERMISSANTE.png"
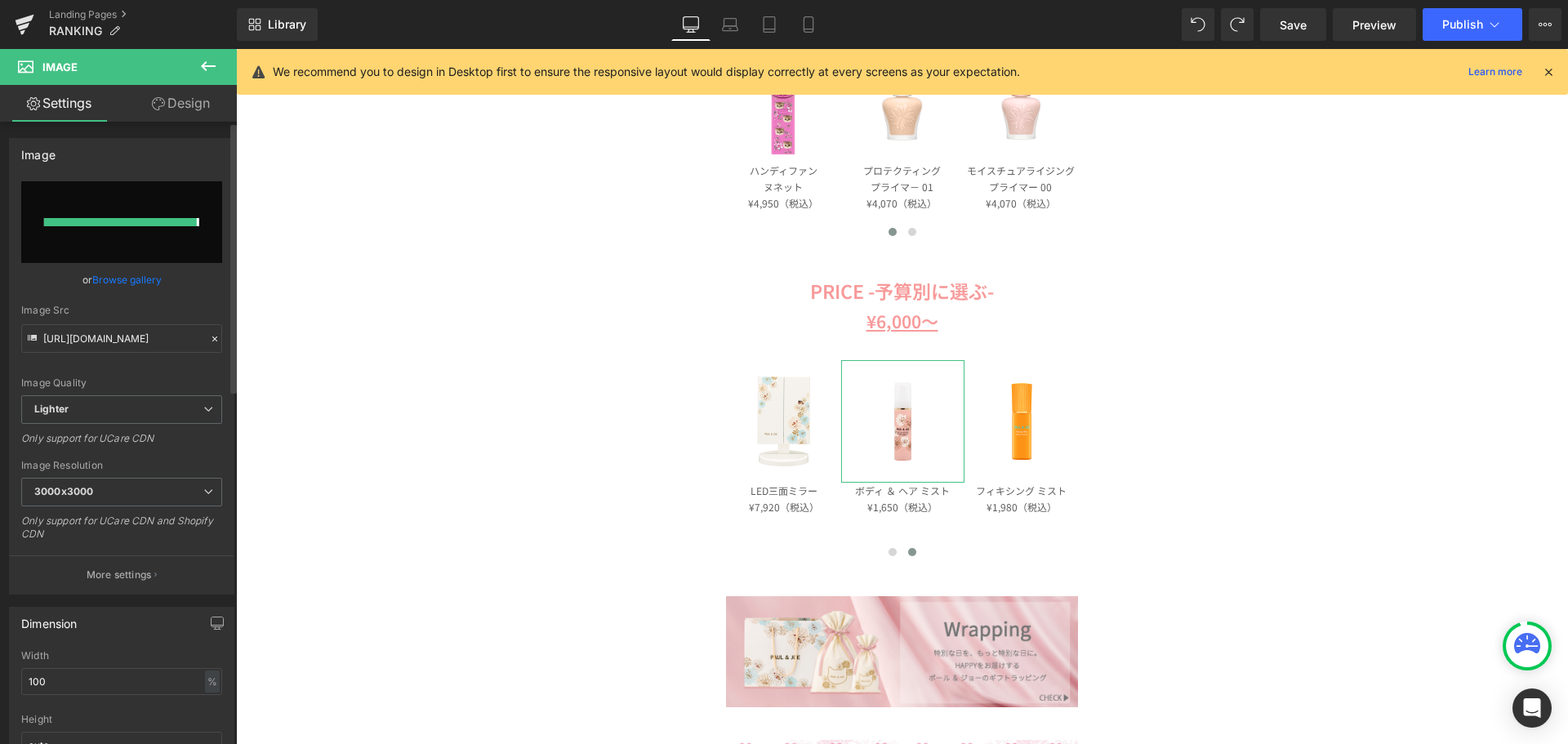
type input "[URL][DOMAIN_NAME]"
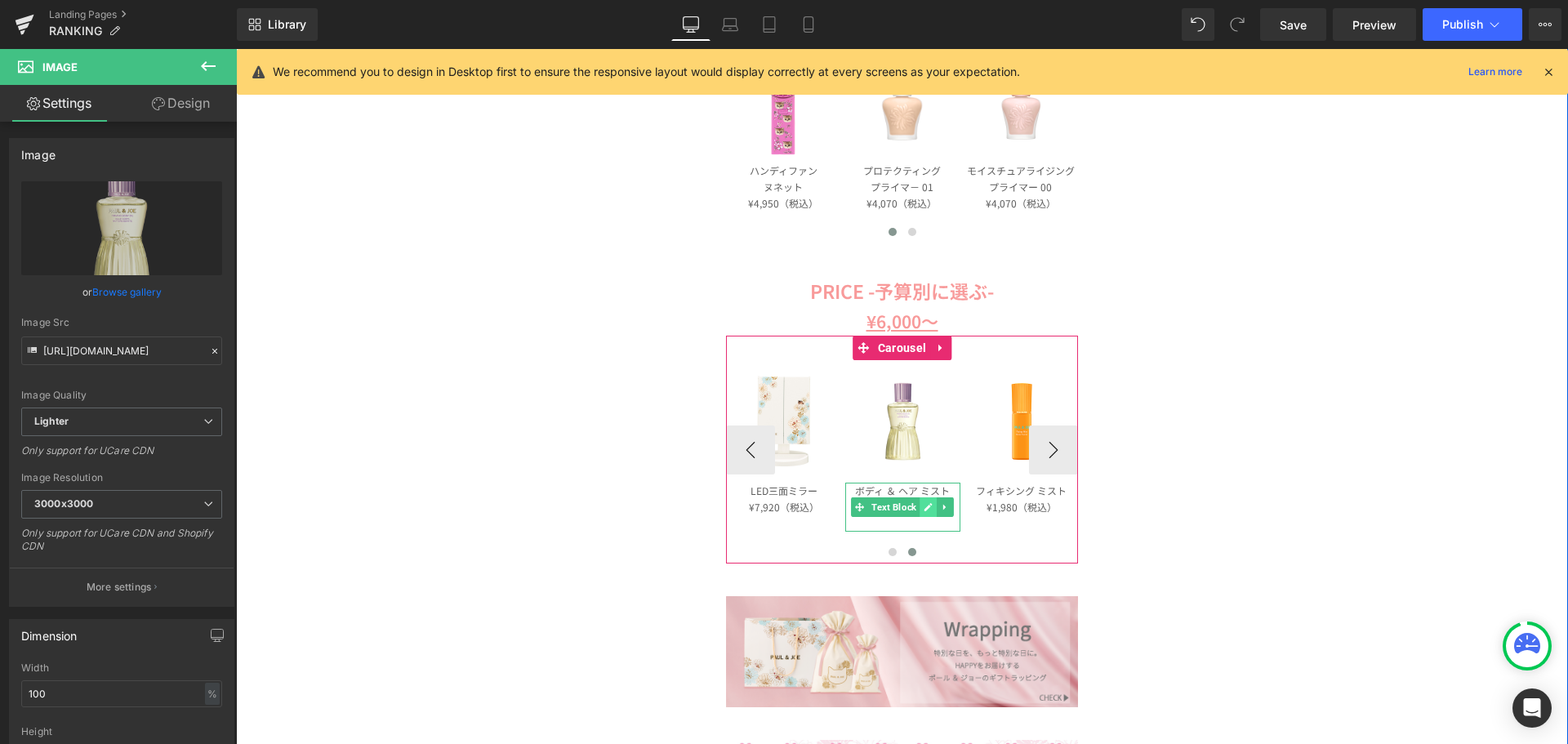
click at [924, 511] on icon at bounding box center [928, 507] width 8 height 8
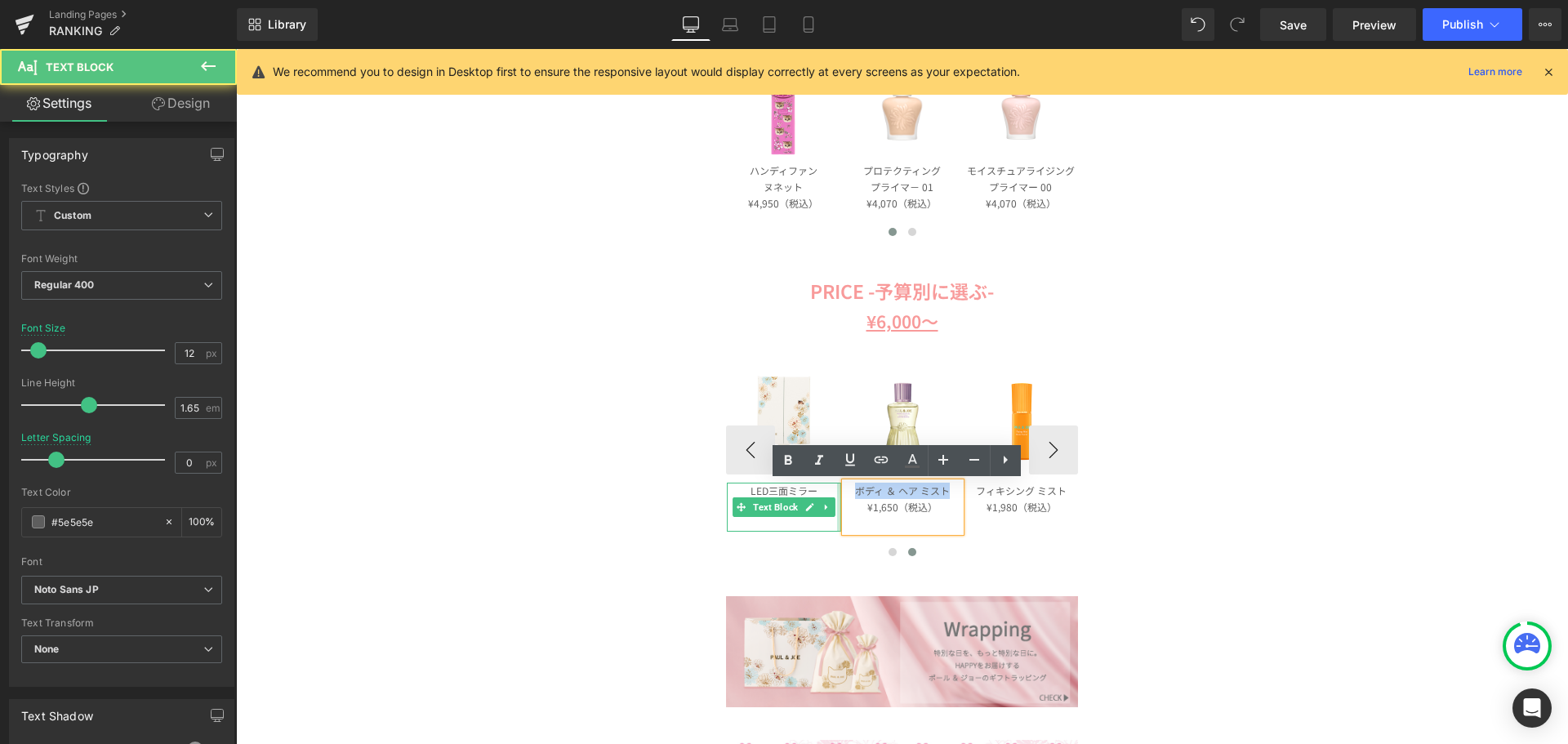
drag, startPoint x: 942, startPoint y: 494, endPoint x: 833, endPoint y: 497, distance: 109.0
click at [833, 497] on div "Image Row コードレス ストレートアイロン ¥9,130（税込） Text Block Image Row ルースフェイス パウダー ¥6,600（税…" at bounding box center [726, 449] width 712 height 228
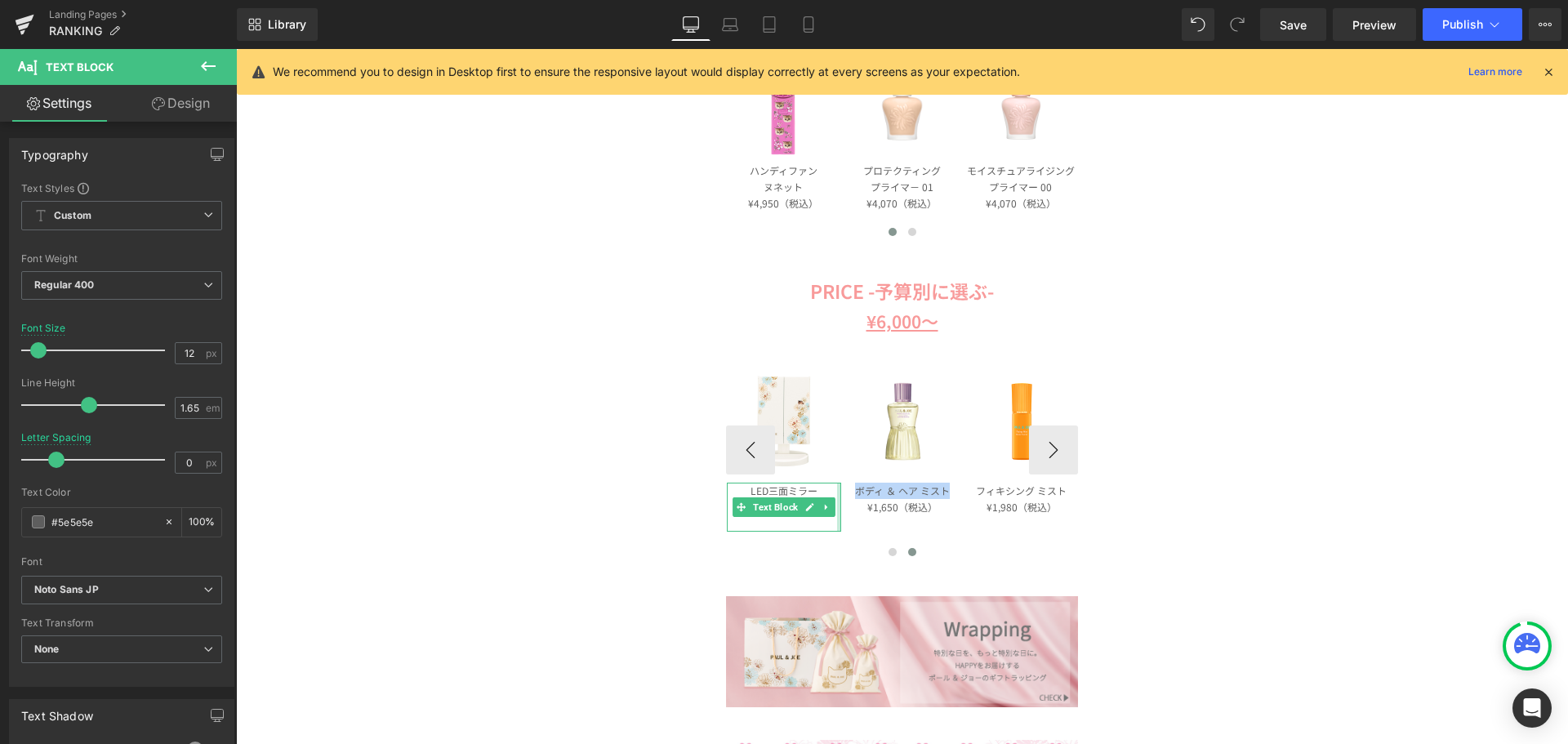
paste div
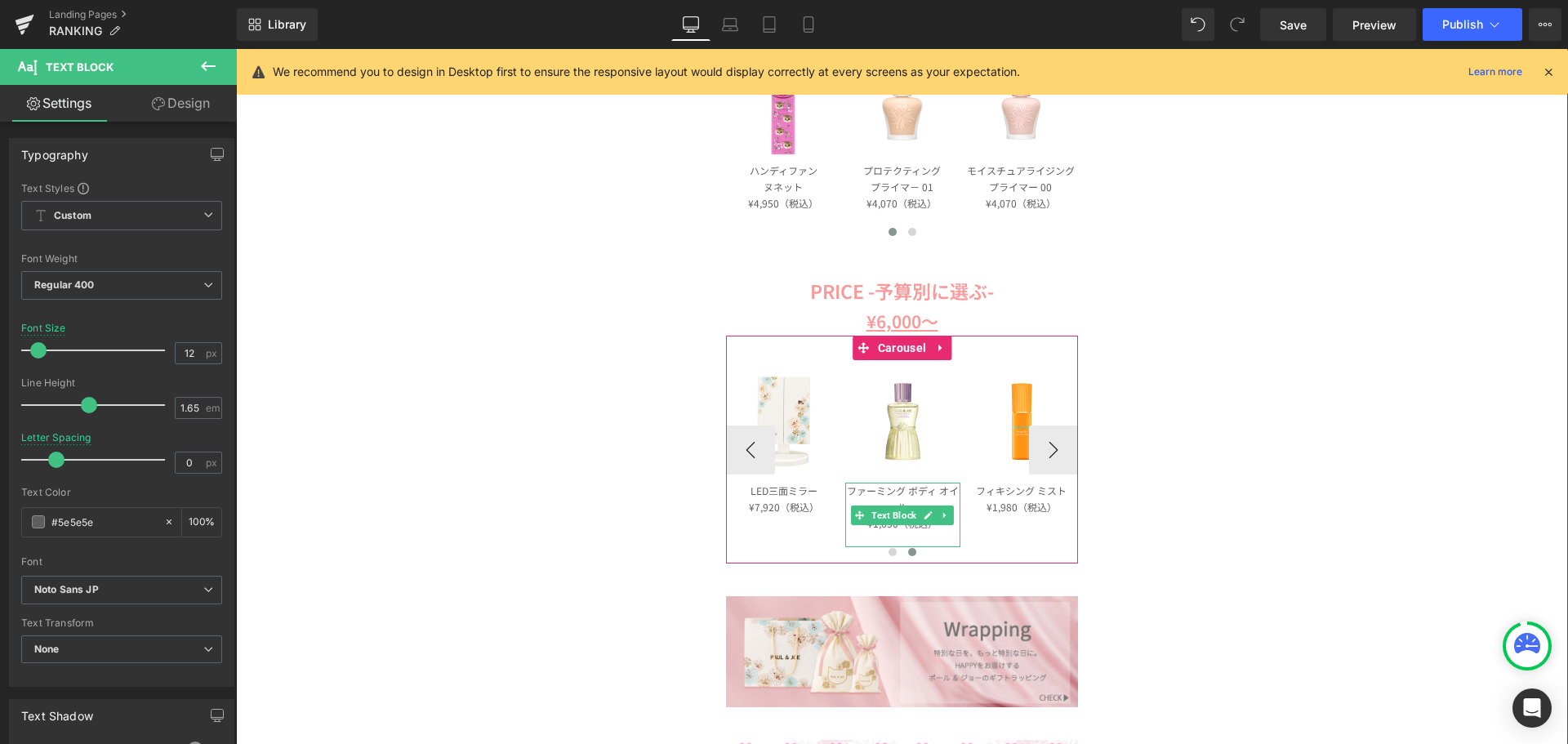
click at [906, 491] on p "ファーミング ボディ オイル" at bounding box center [903, 499] width 114 height 33
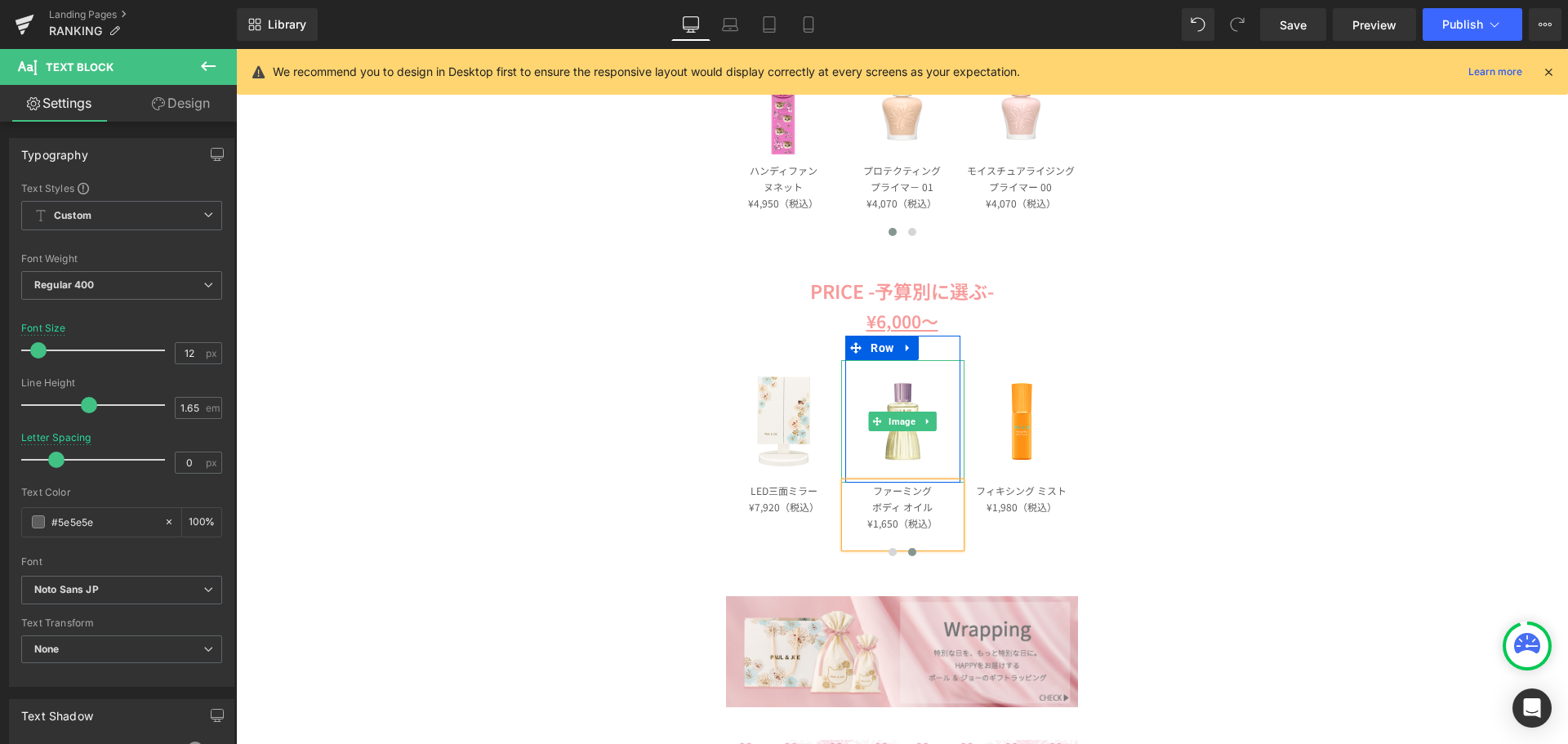
click at [895, 427] on span "Image" at bounding box center [903, 422] width 33 height 19
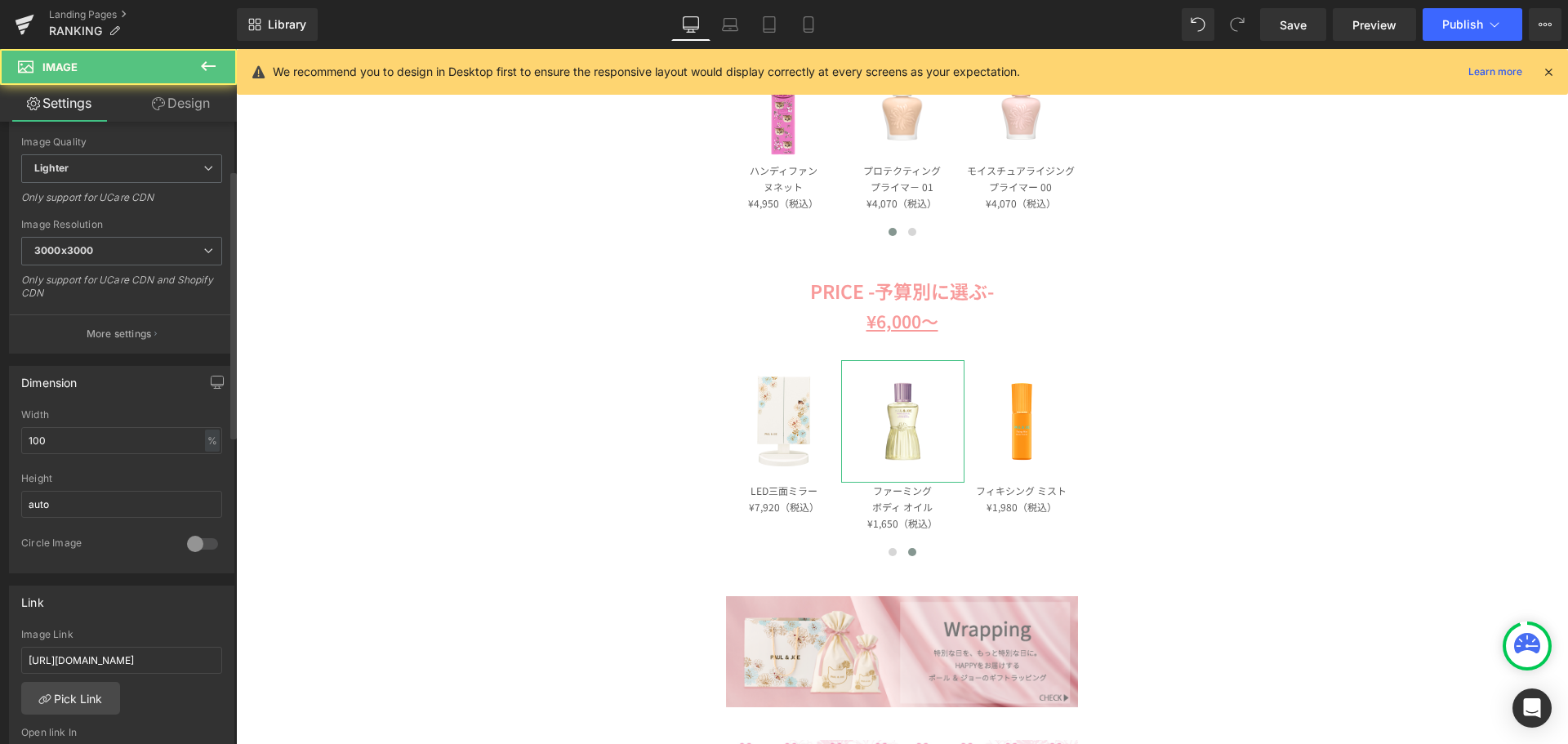
scroll to position [327, 0]
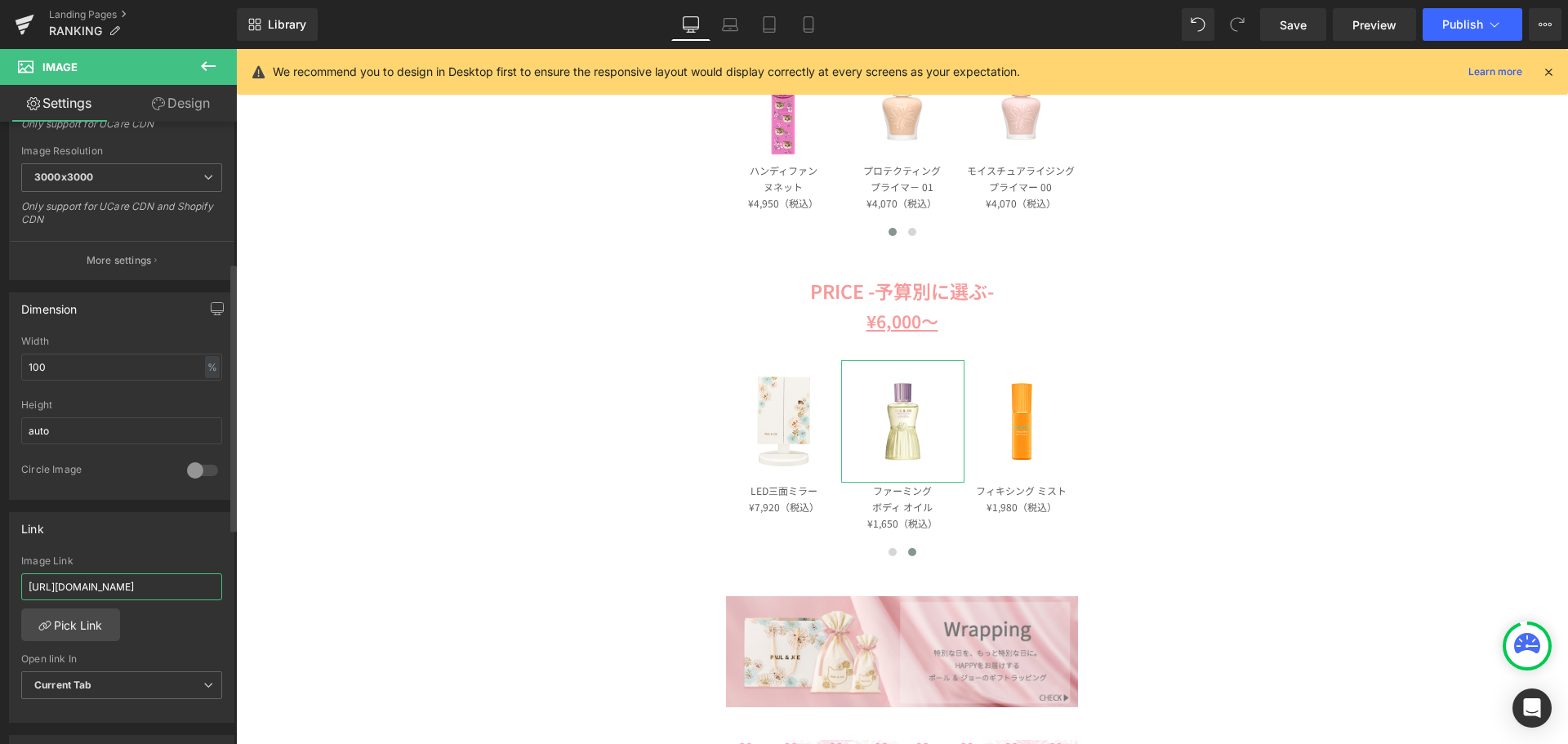
click at [141, 590] on input "[URL][DOMAIN_NAME]" at bounding box center [121, 587] width 201 height 27
paste input "[URL][DOMAIN_NAME]"
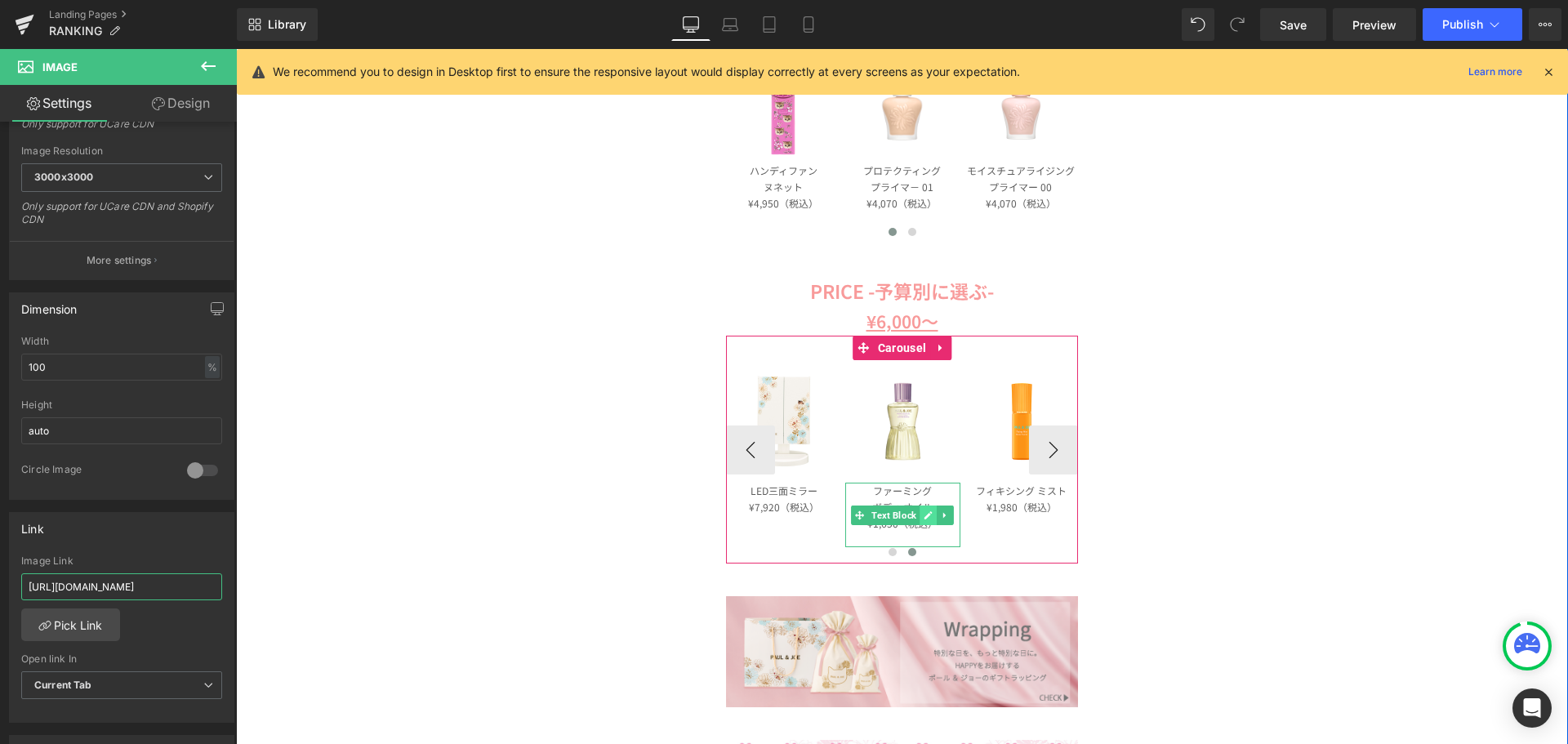
type input "[URL][DOMAIN_NAME]"
click at [929, 515] on link at bounding box center [929, 516] width 18 height 19
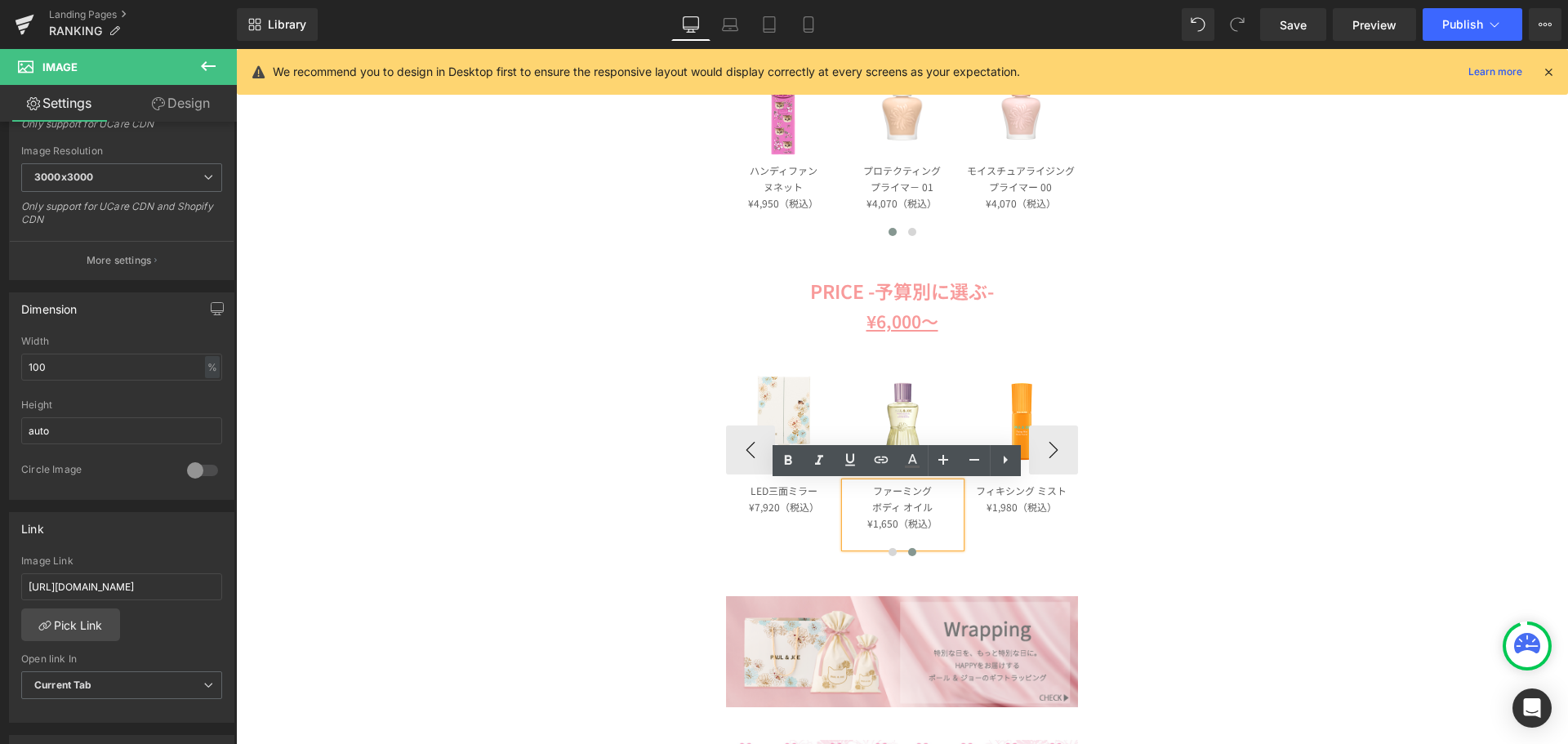
click at [893, 522] on p "¥1,650（税込）" at bounding box center [903, 524] width 114 height 17
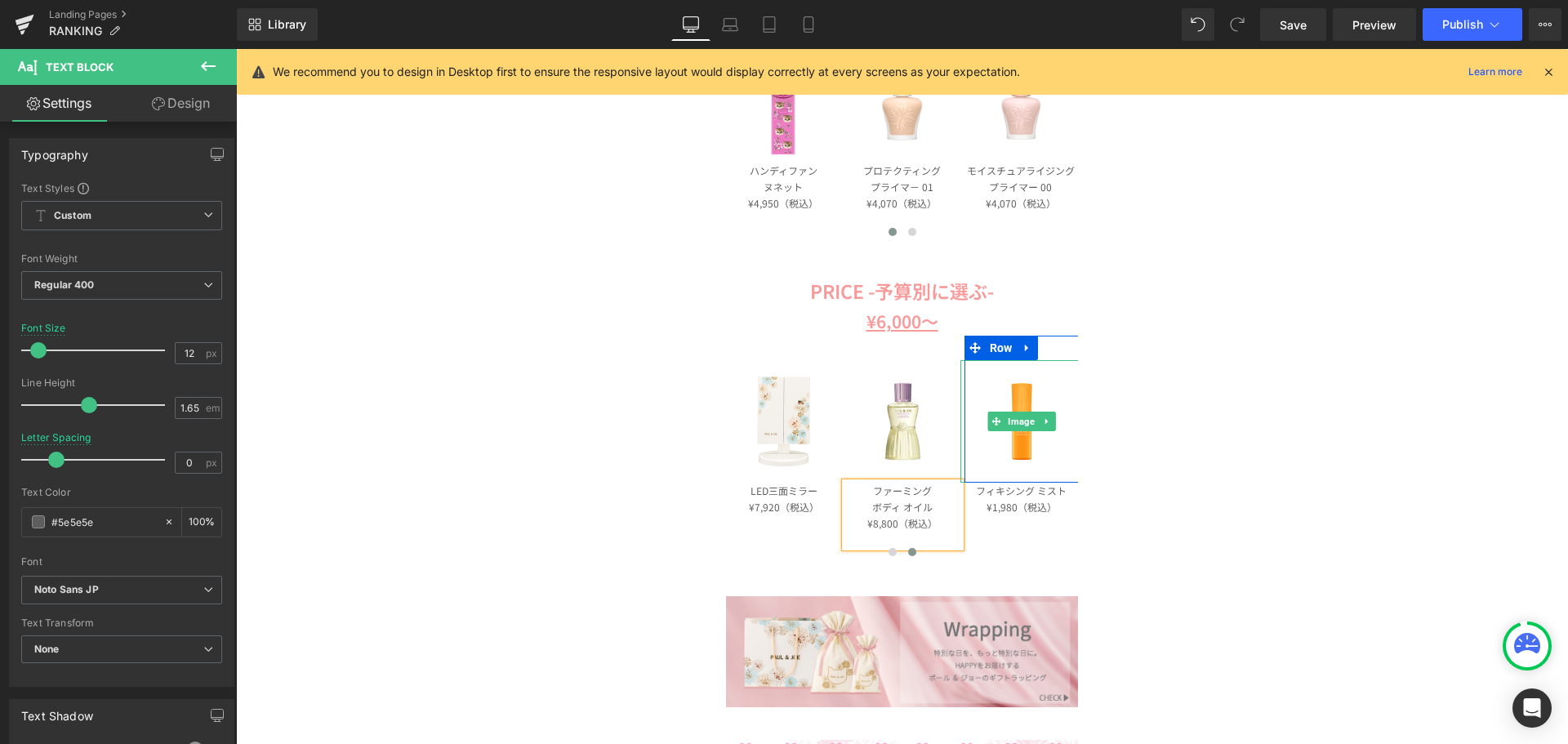
drag, startPoint x: 1022, startPoint y: 421, endPoint x: 620, endPoint y: 398, distance: 402.7
click at [1022, 421] on span "Image" at bounding box center [1021, 422] width 33 height 19
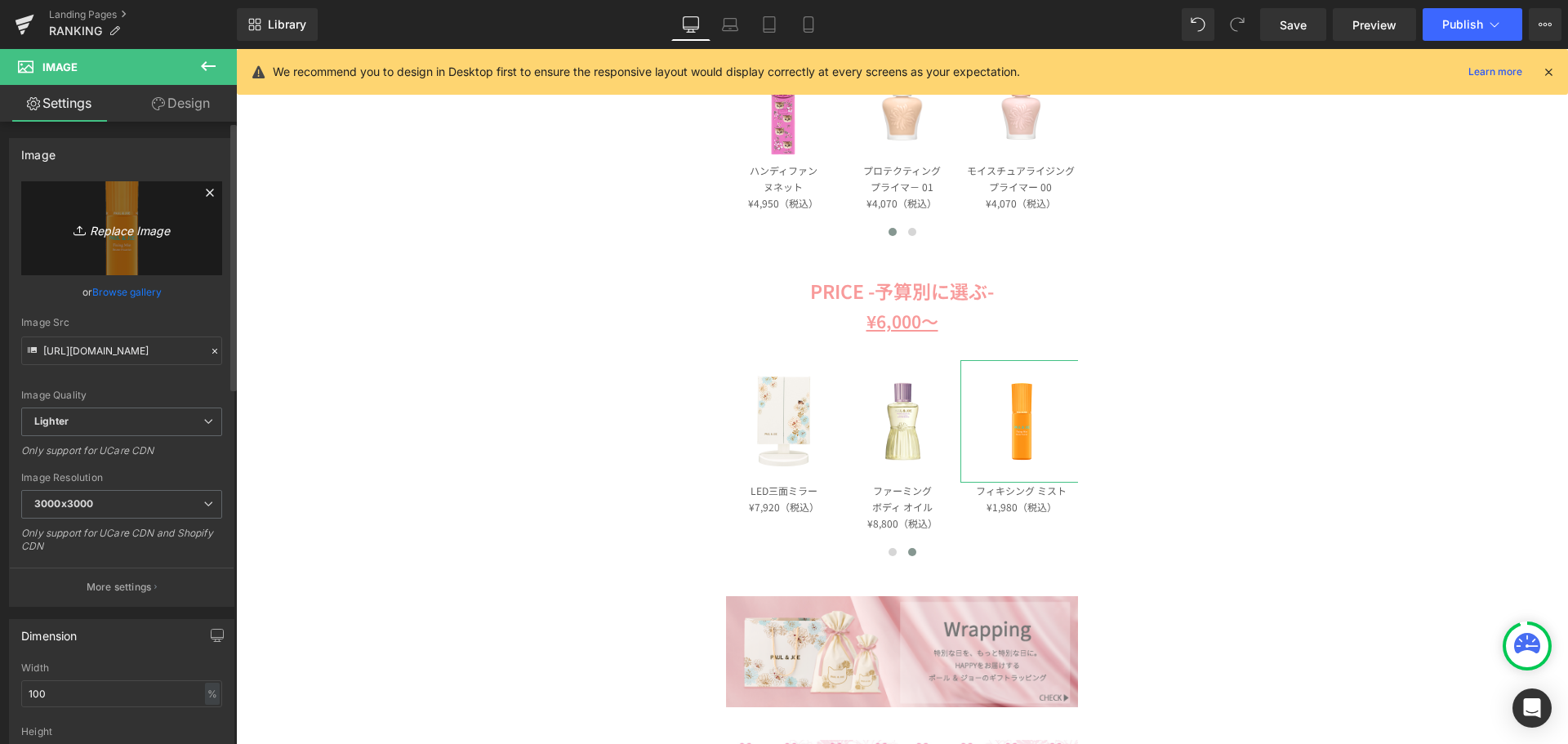
click at [123, 226] on icon "Replace Image" at bounding box center [121, 228] width 131 height 20
type input "C:\fakepath\pja-w972_be.jpg"
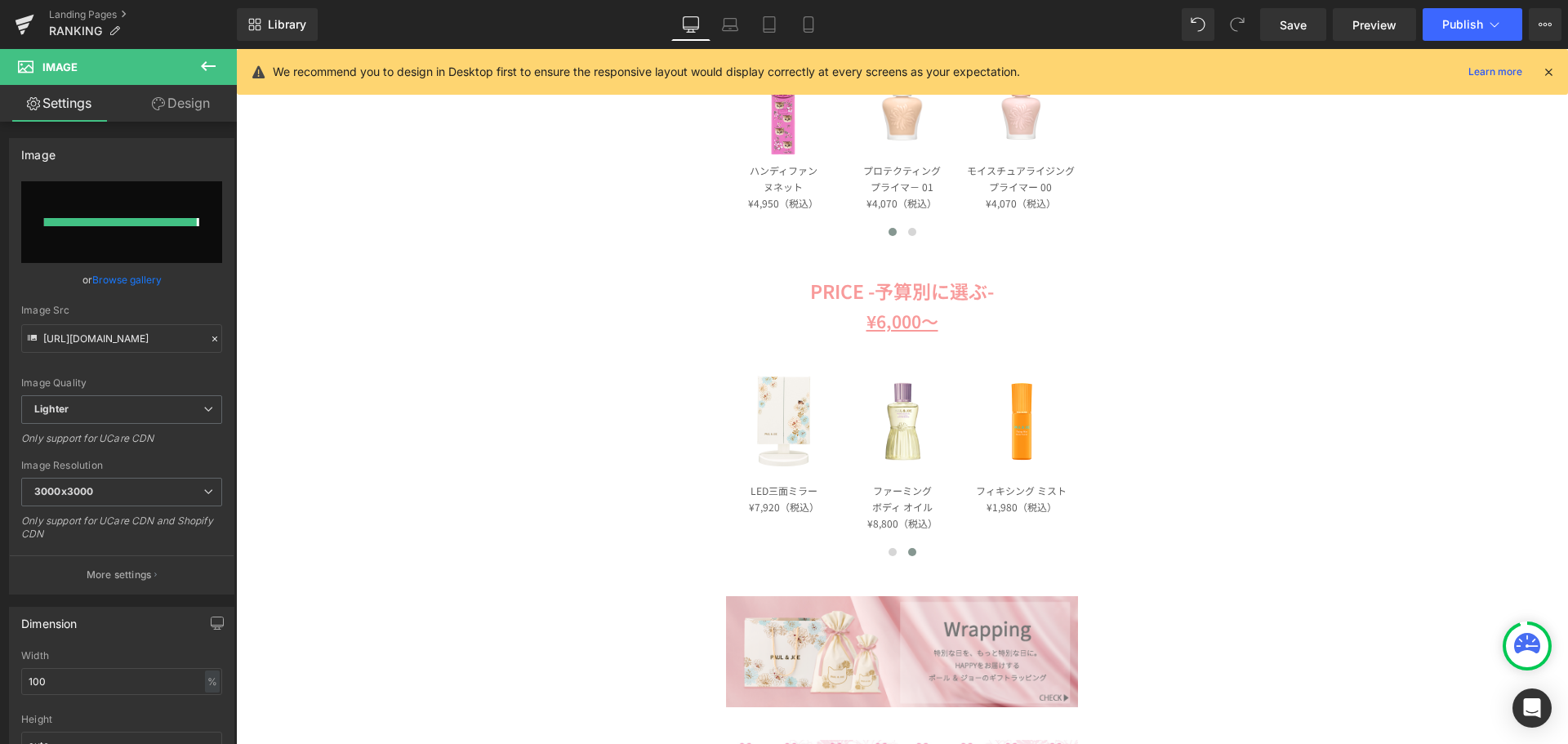
type input "[URL][DOMAIN_NAME]"
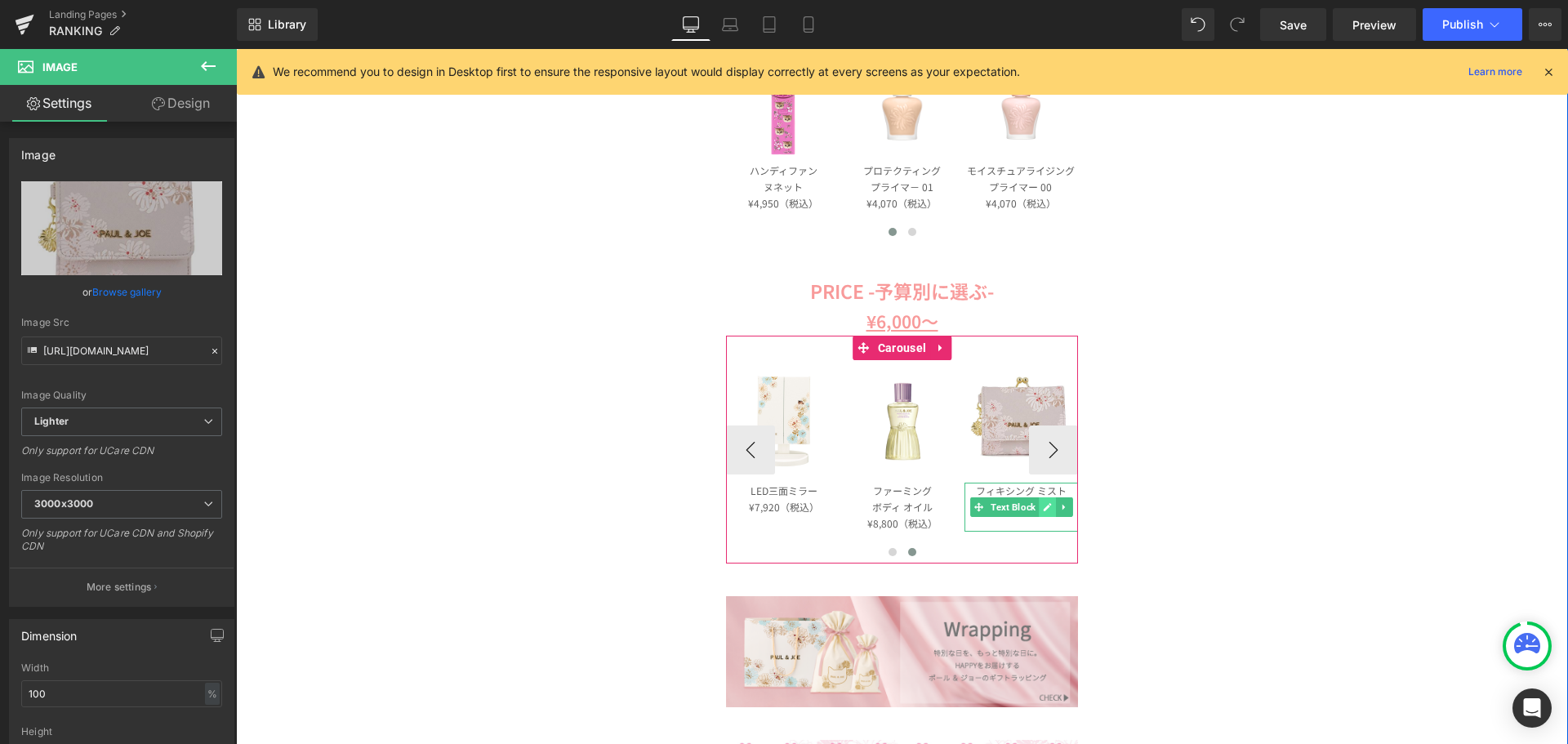
click at [1039, 500] on link at bounding box center [1047, 507] width 18 height 19
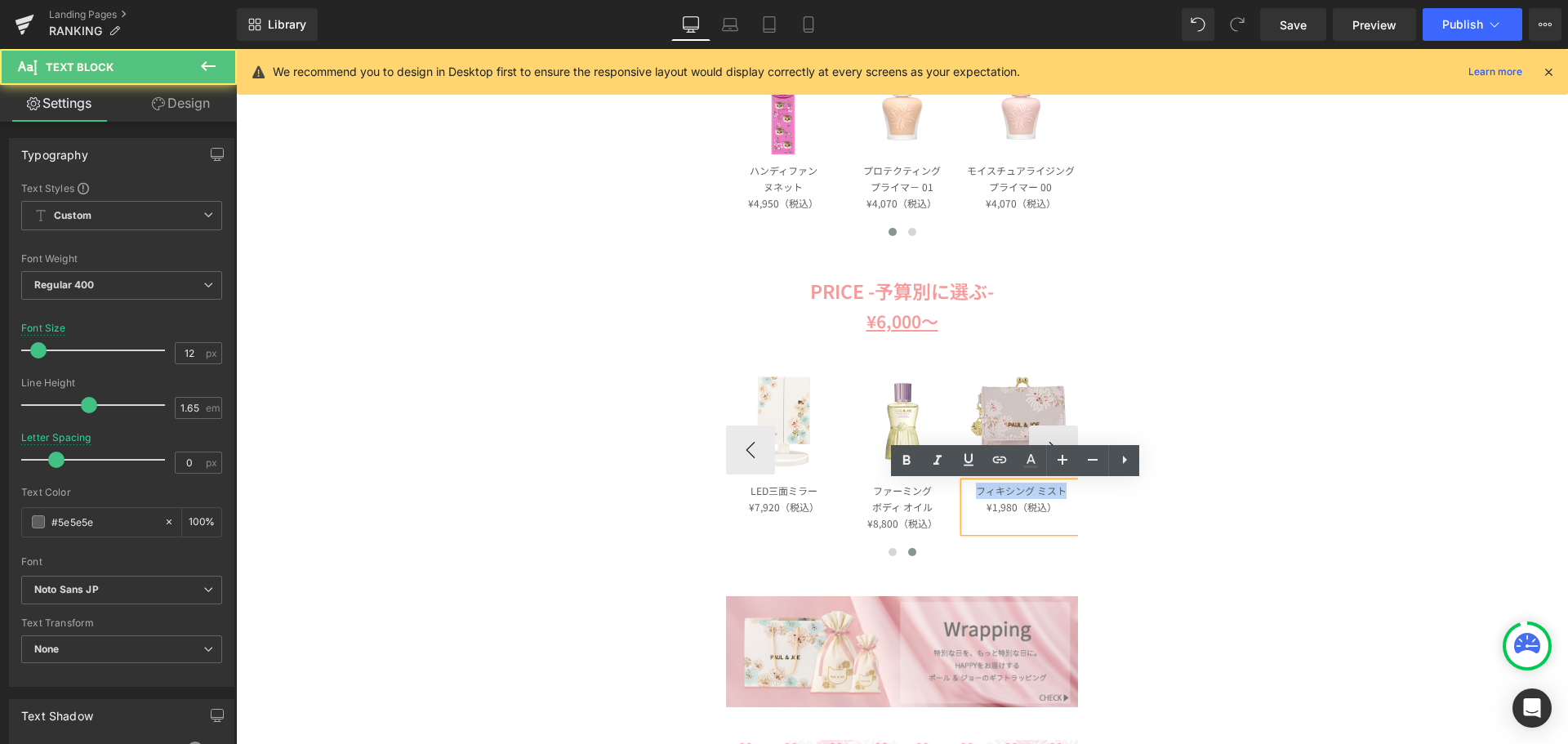
drag, startPoint x: 1059, startPoint y: 493, endPoint x: 970, endPoint y: 489, distance: 89.1
click at [970, 489] on p "フィキシング ミスト" at bounding box center [1021, 491] width 114 height 17
paste div
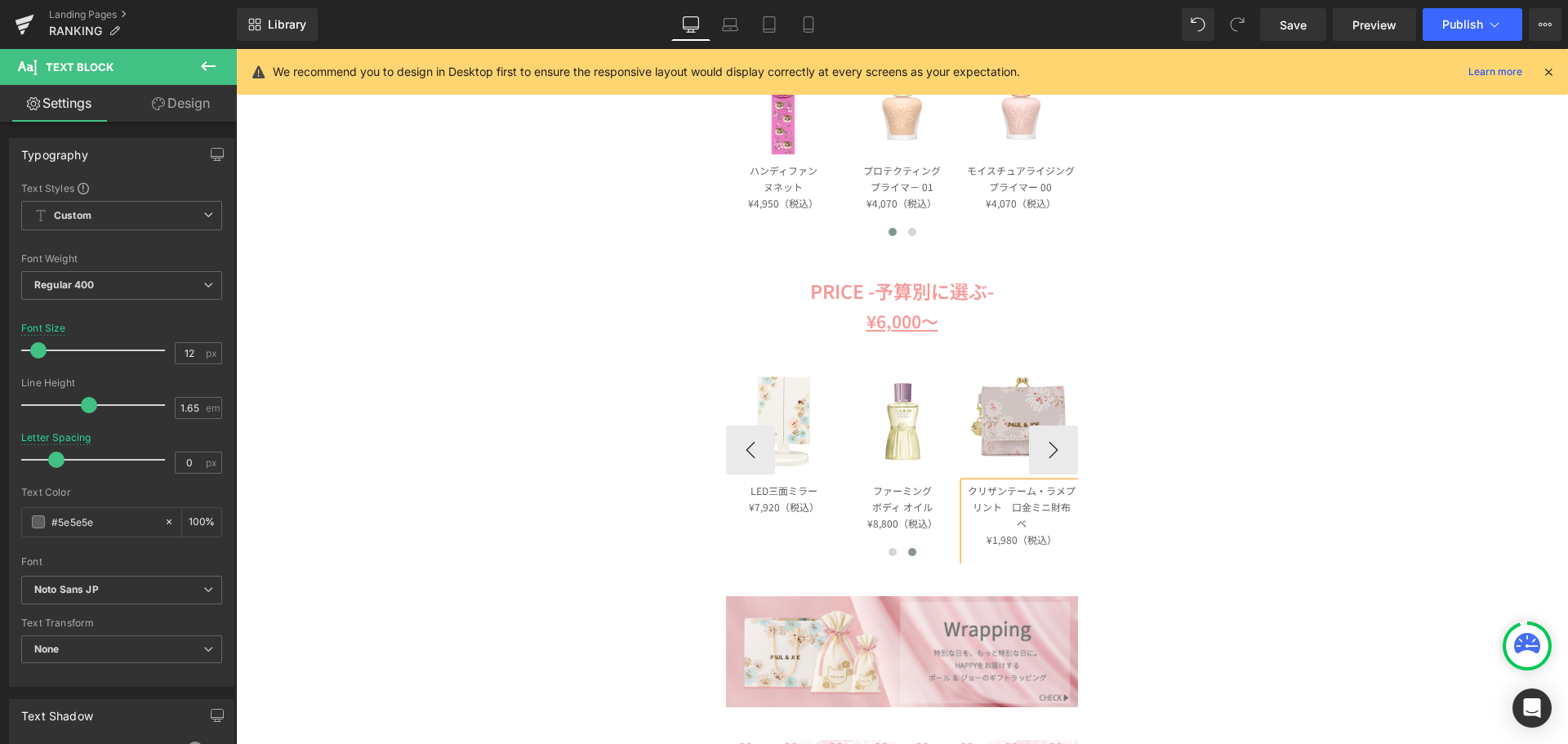
scroll to position [0, 2]
click at [1037, 489] on p "クリザンテーム・ラメプリント　口金ミニ財布" at bounding box center [1020, 499] width 114 height 33
click at [1029, 509] on p "ラメプリント　口金ミニ財布" at bounding box center [1020, 515] width 114 height 33
click at [1011, 540] on p "¥1,980（税込）" at bounding box center [1020, 539] width 114 height 17
drag, startPoint x: 1011, startPoint y: 540, endPoint x: 997, endPoint y: 540, distance: 14.0
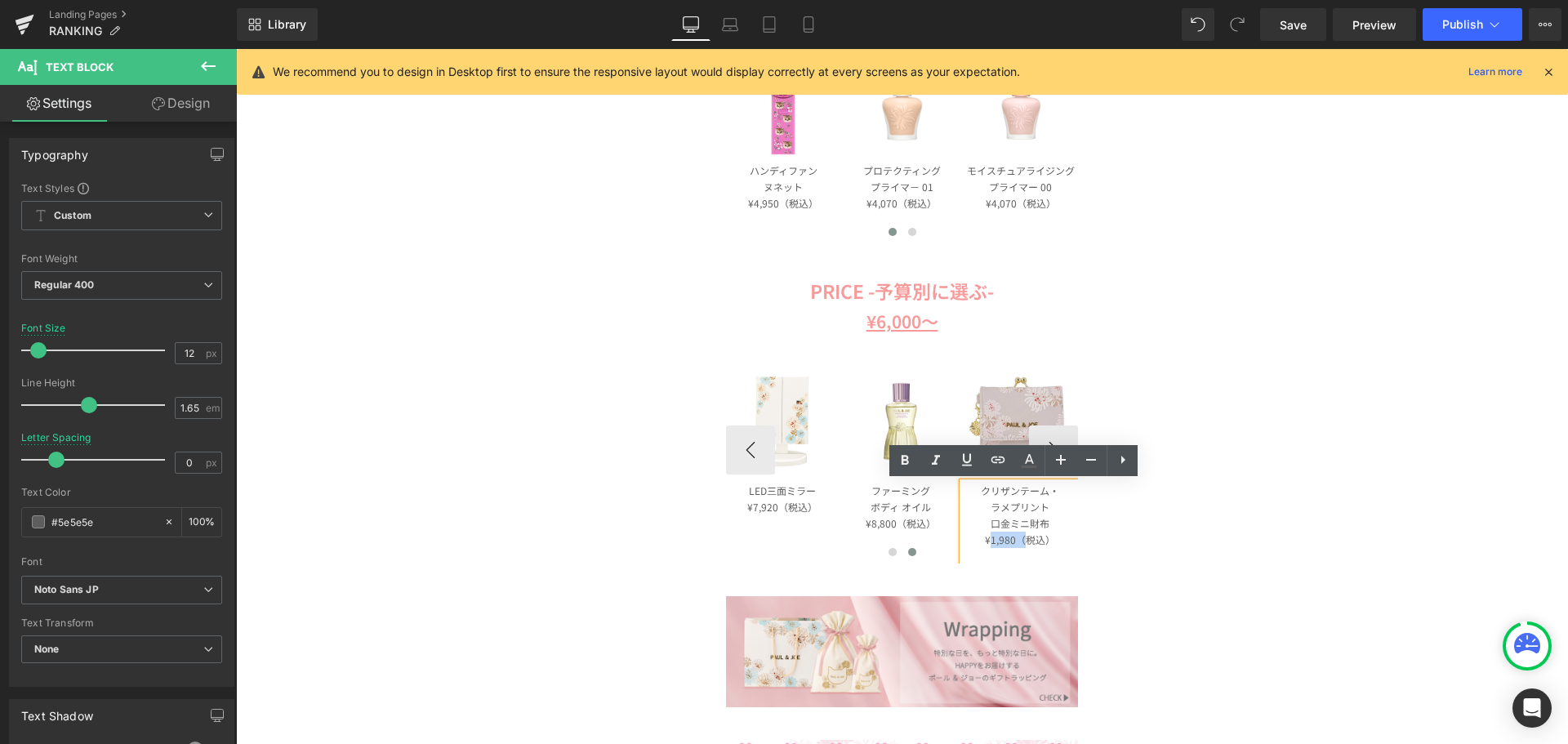
click at [997, 540] on p "¥1,980（税込）" at bounding box center [1020, 539] width 114 height 17
click at [1007, 540] on p "¥1,980（税込）" at bounding box center [1020, 539] width 114 height 17
click at [1000, 541] on p "¥1,980（税込）" at bounding box center [1020, 539] width 114 height 17
click at [989, 544] on div at bounding box center [902, 554] width 352 height 21
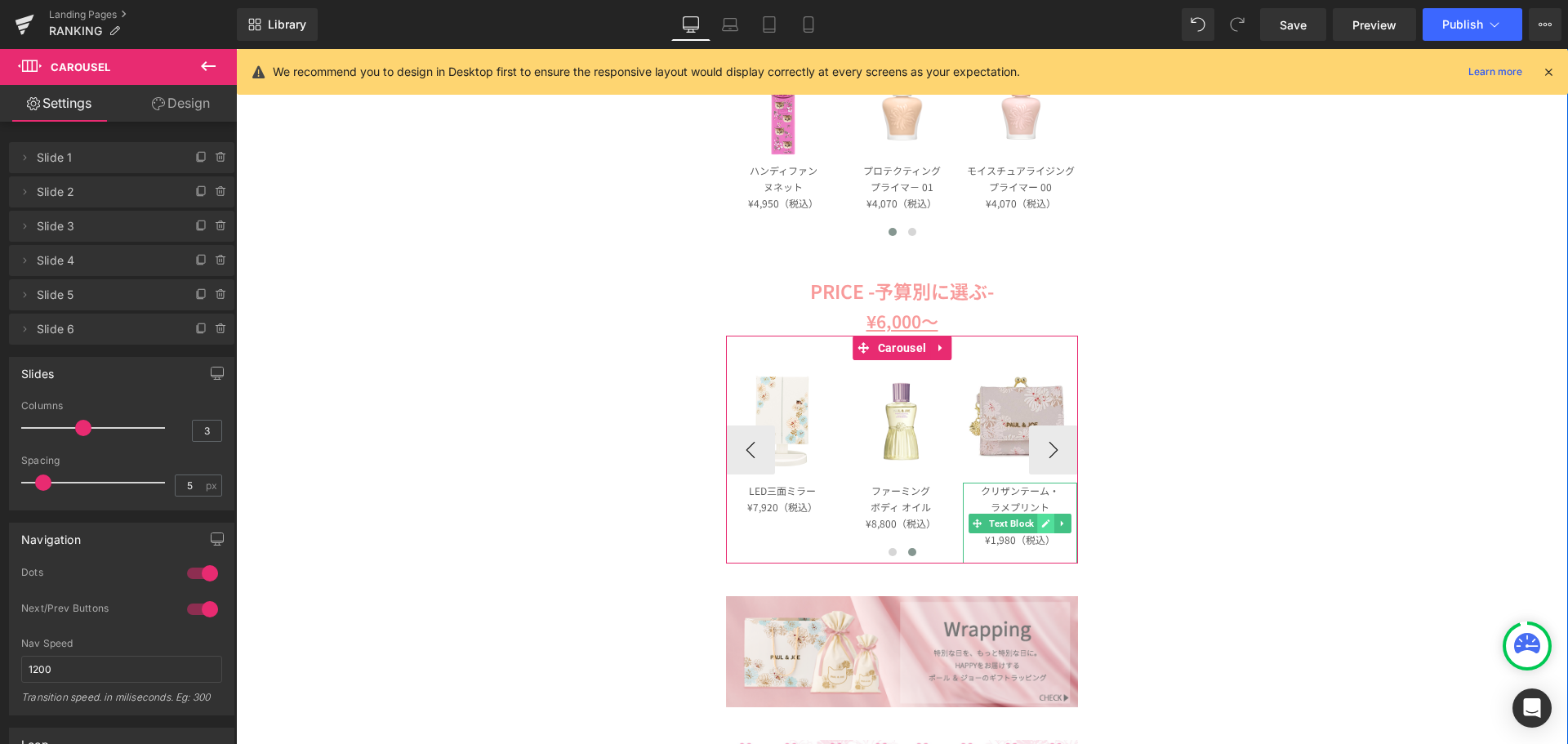
click at [1041, 528] on icon at bounding box center [1046, 524] width 9 height 10
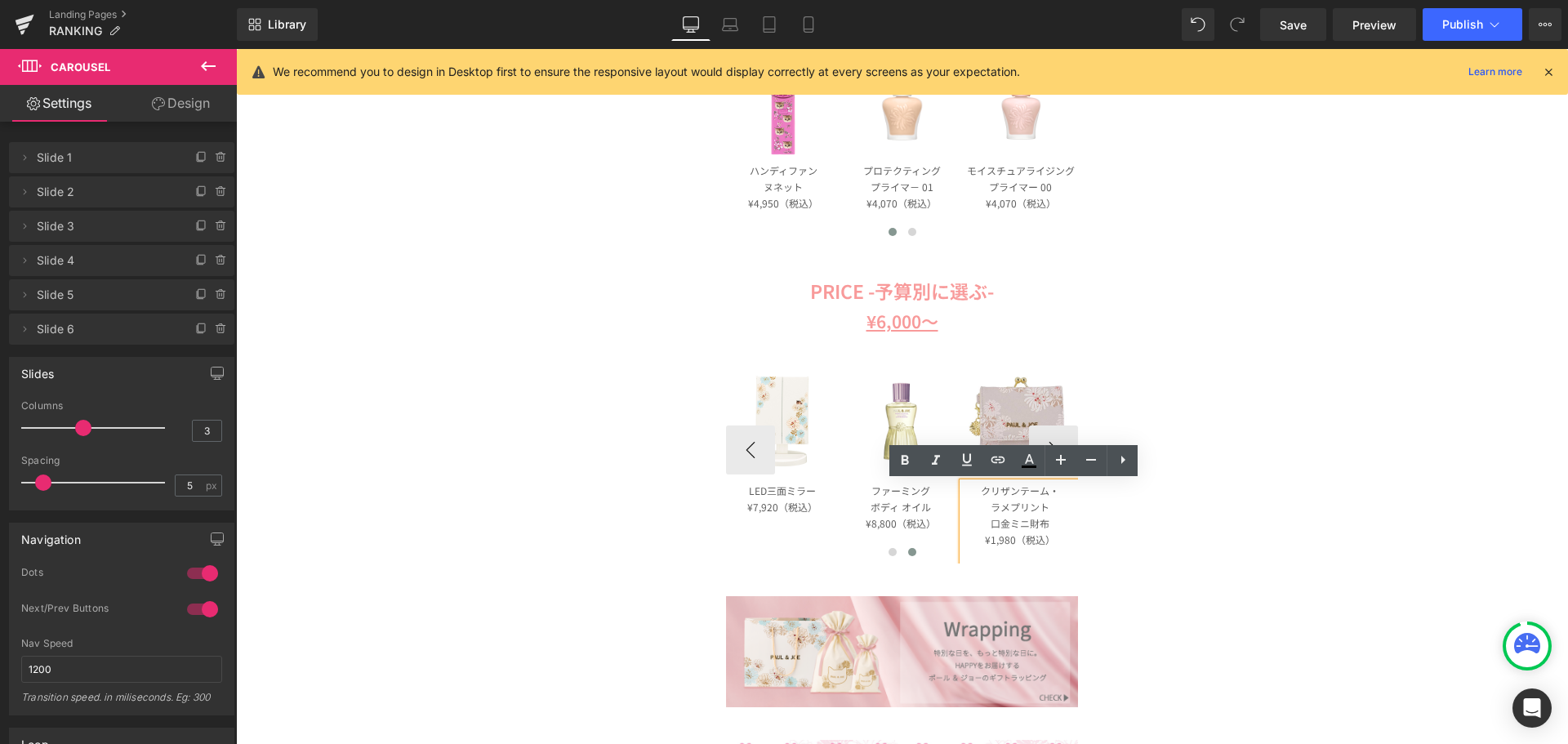
click at [1006, 539] on p "¥1,980（税込）" at bounding box center [1020, 539] width 114 height 17
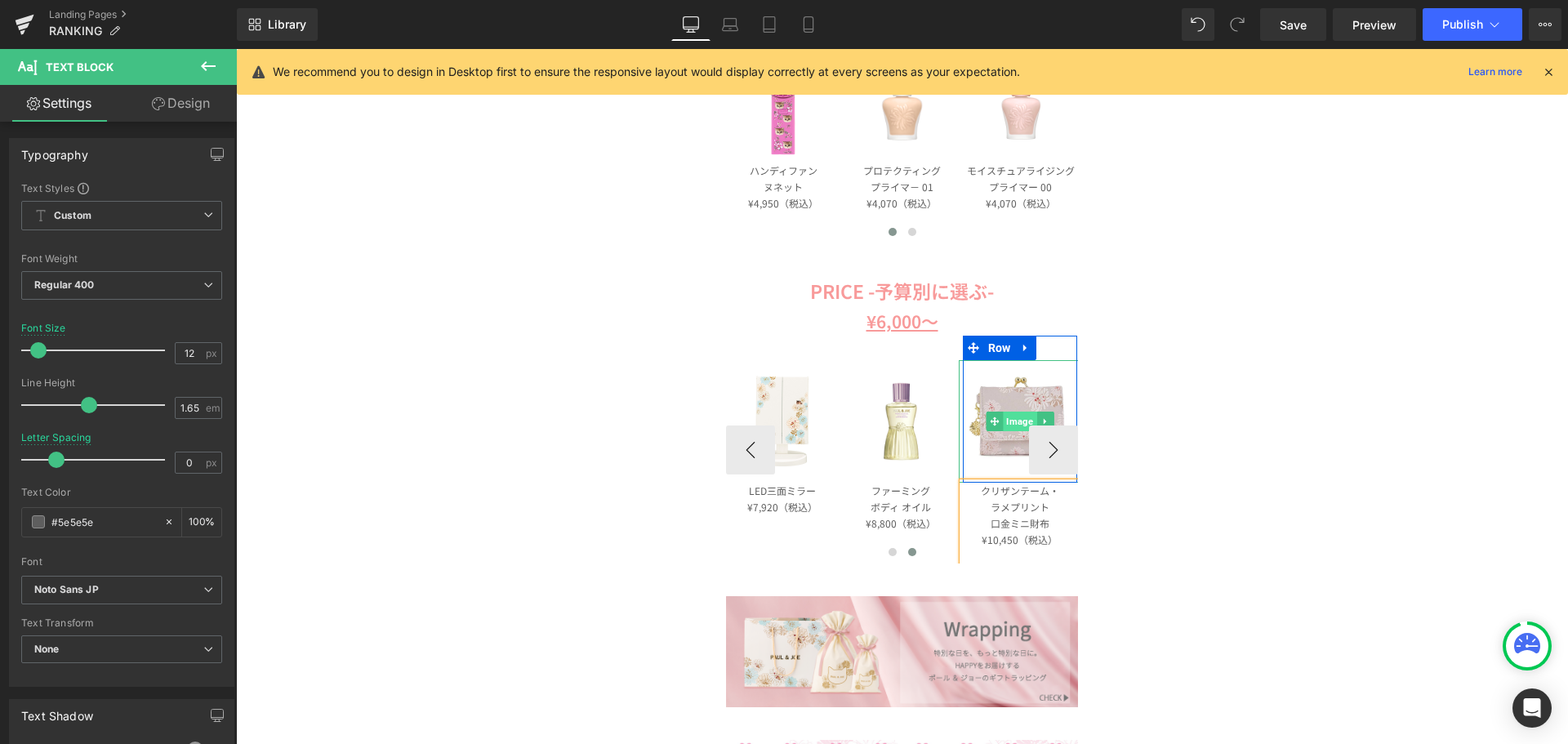
click at [1022, 417] on span "Image" at bounding box center [1019, 422] width 33 height 19
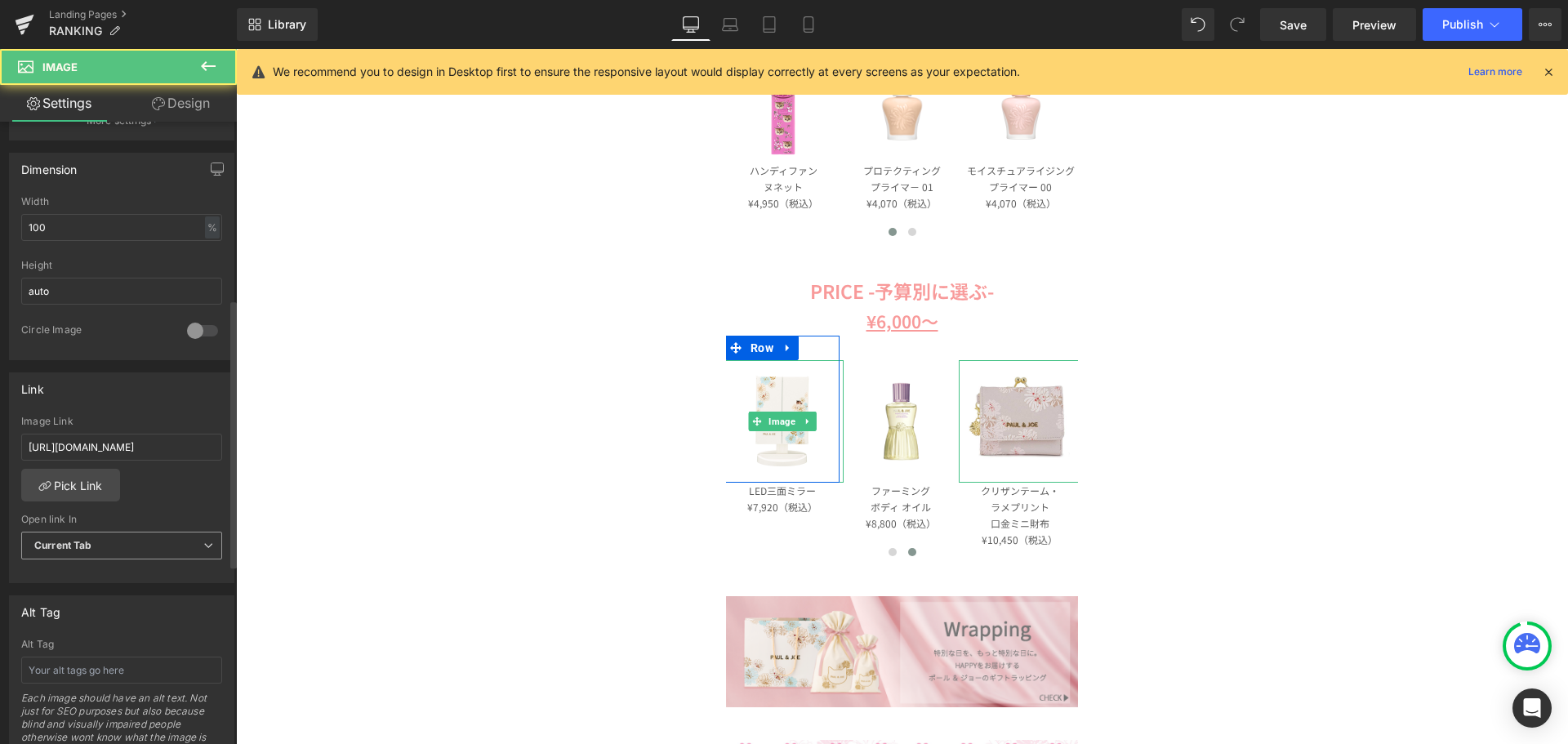
scroll to position [572, 0]
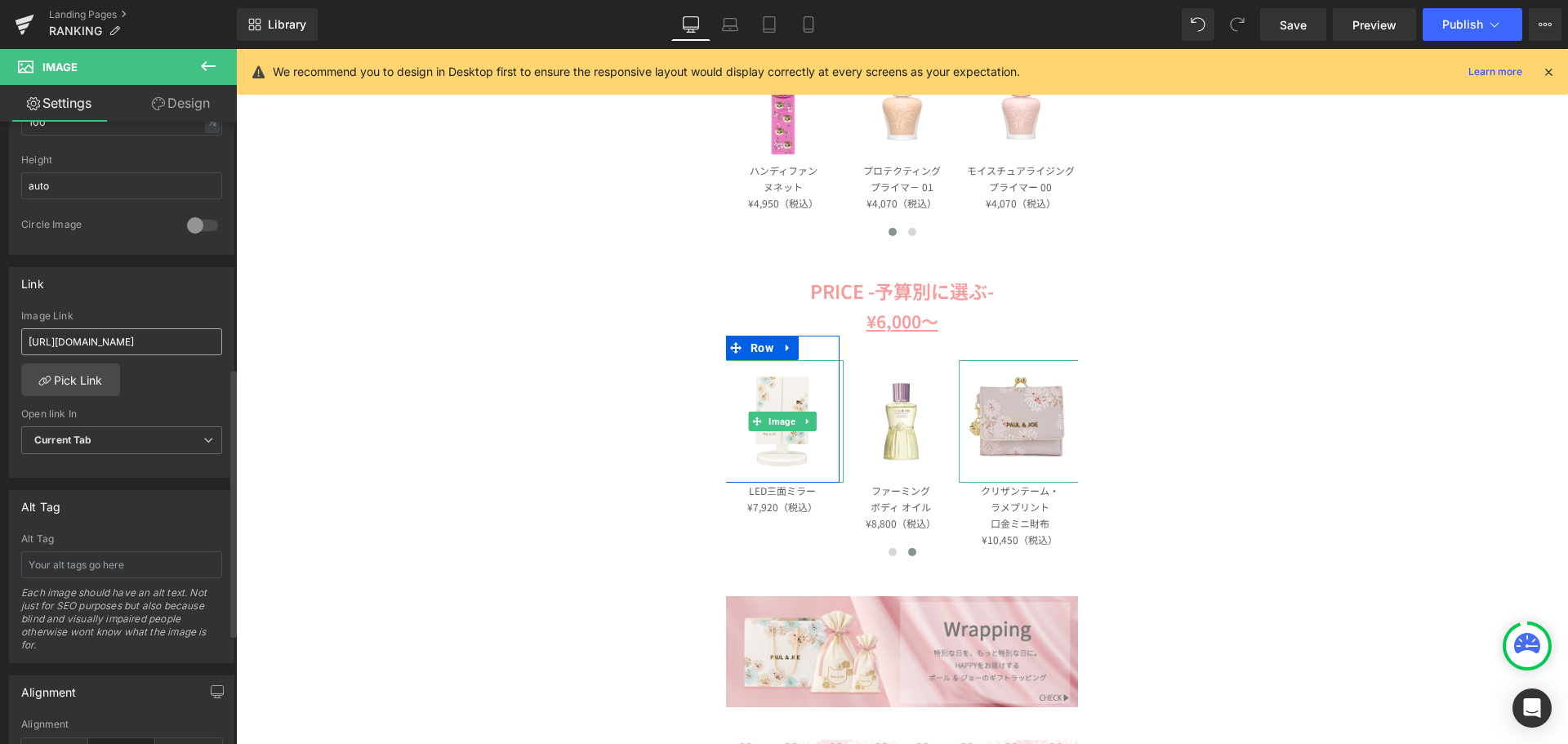
click at [155, 346] on input "[URL][DOMAIN_NAME]" at bounding box center [121, 342] width 201 height 27
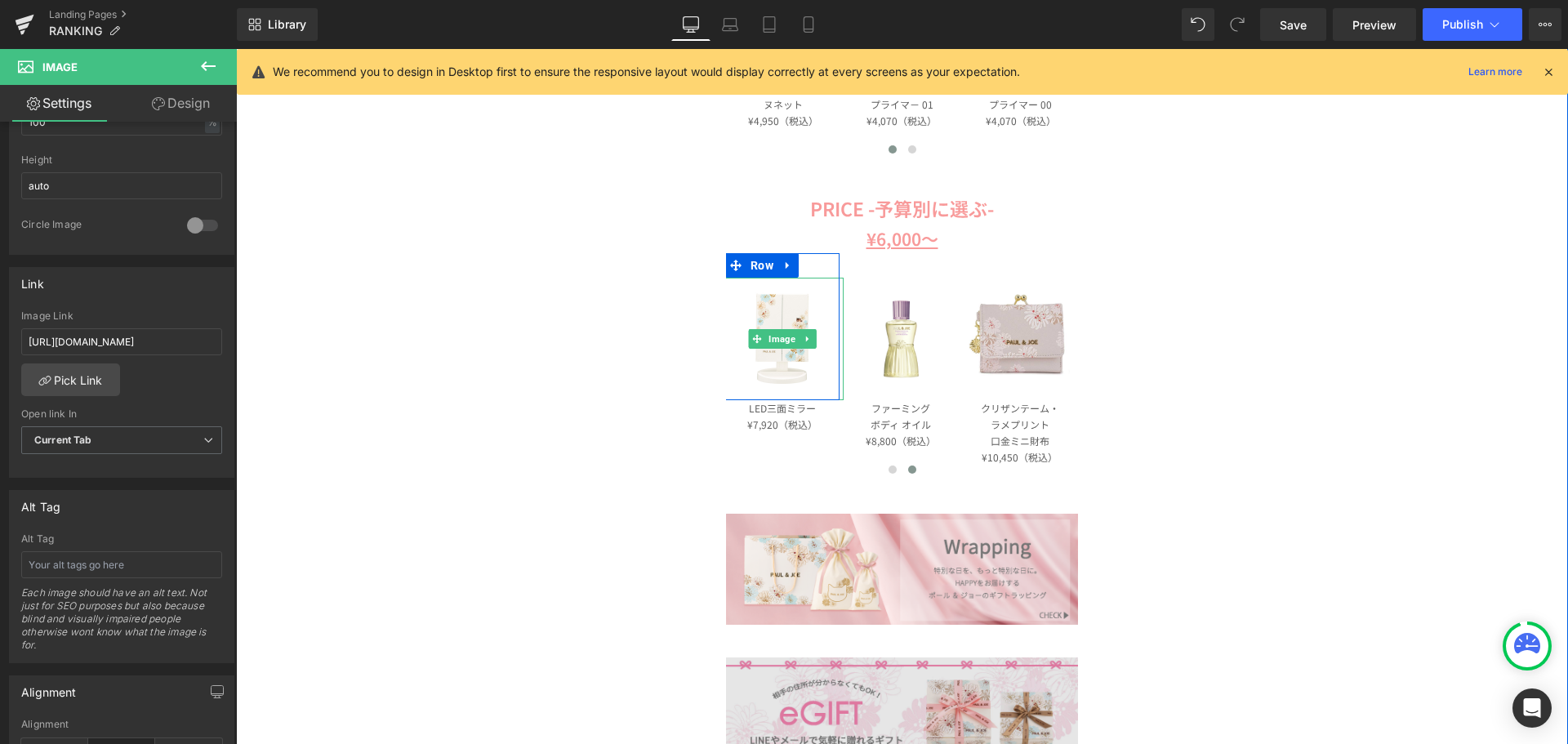
scroll to position [1797, 0]
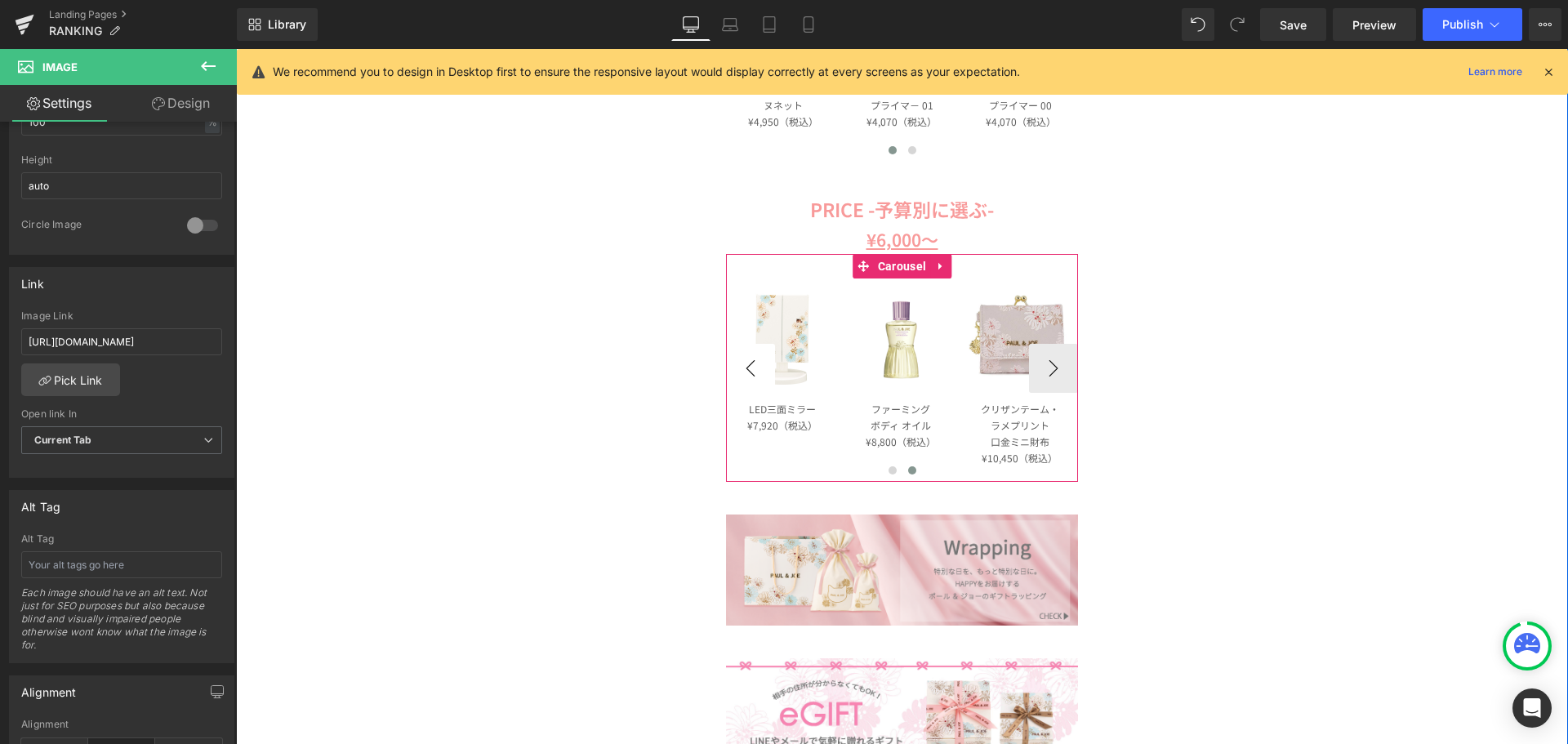
type input "[URL][DOMAIN_NAME]"
click at [743, 371] on button "‹" at bounding box center [751, 369] width 49 height 49
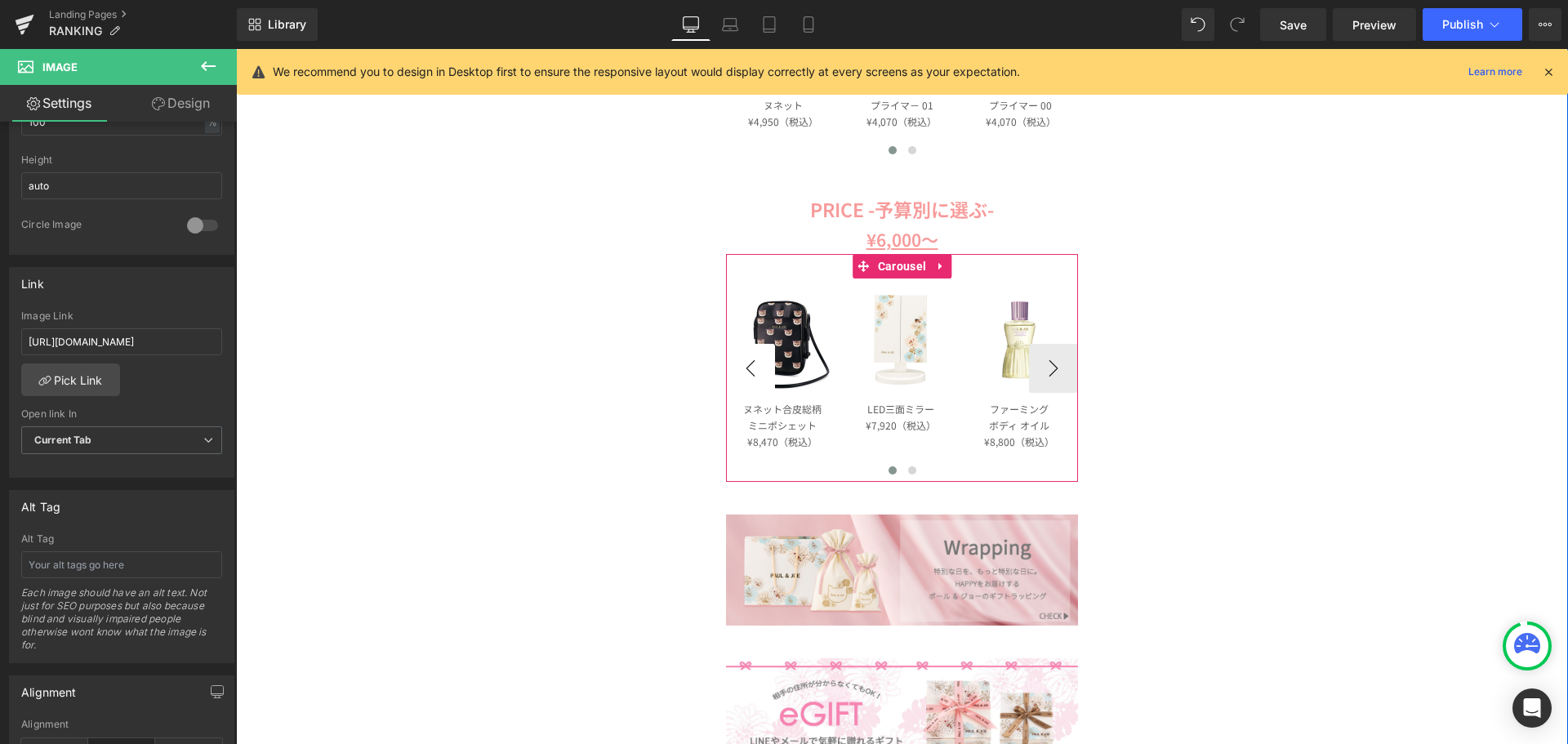
scroll to position [0, 0]
click at [743, 370] on button "‹" at bounding box center [751, 369] width 49 height 49
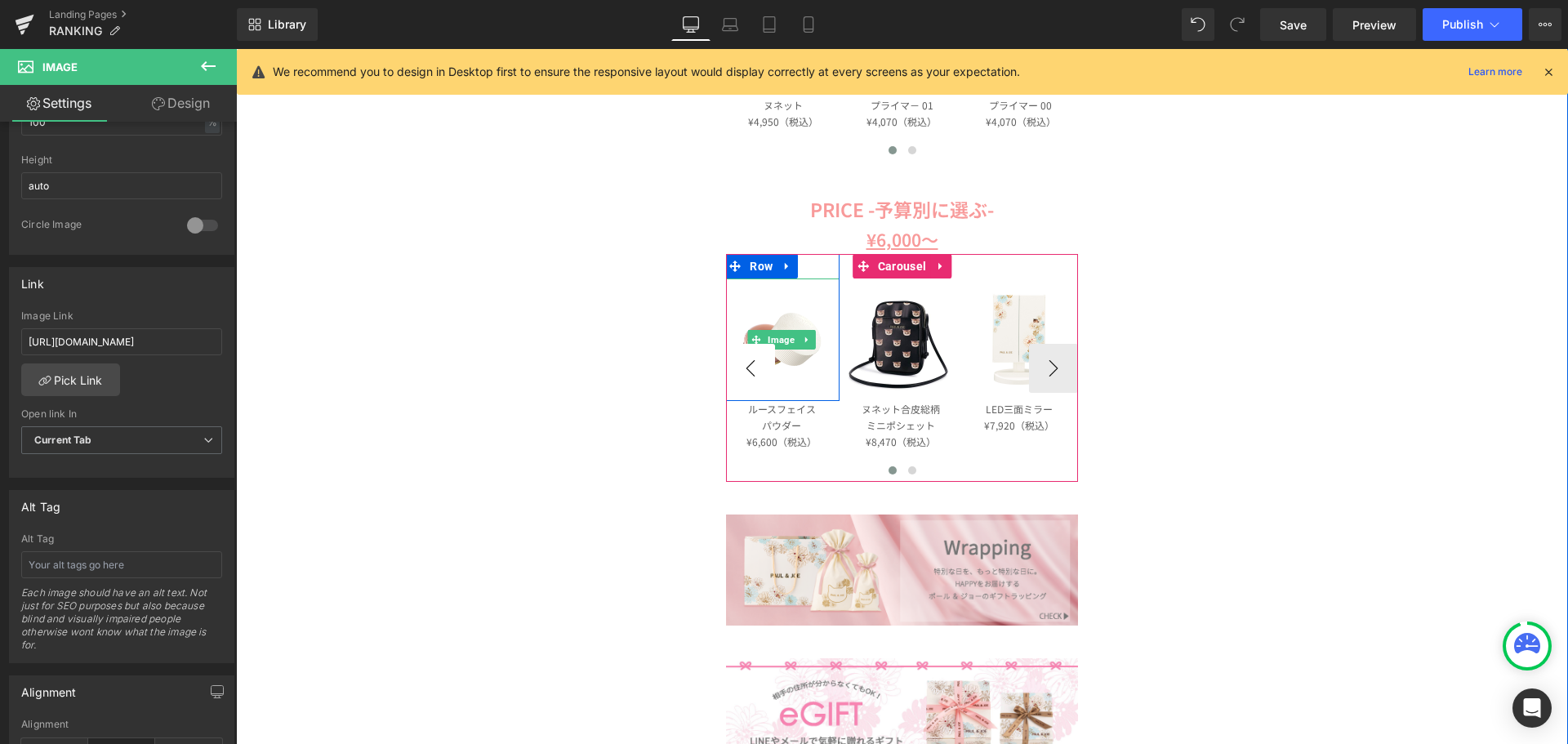
click at [743, 370] on button "‹" at bounding box center [751, 369] width 49 height 49
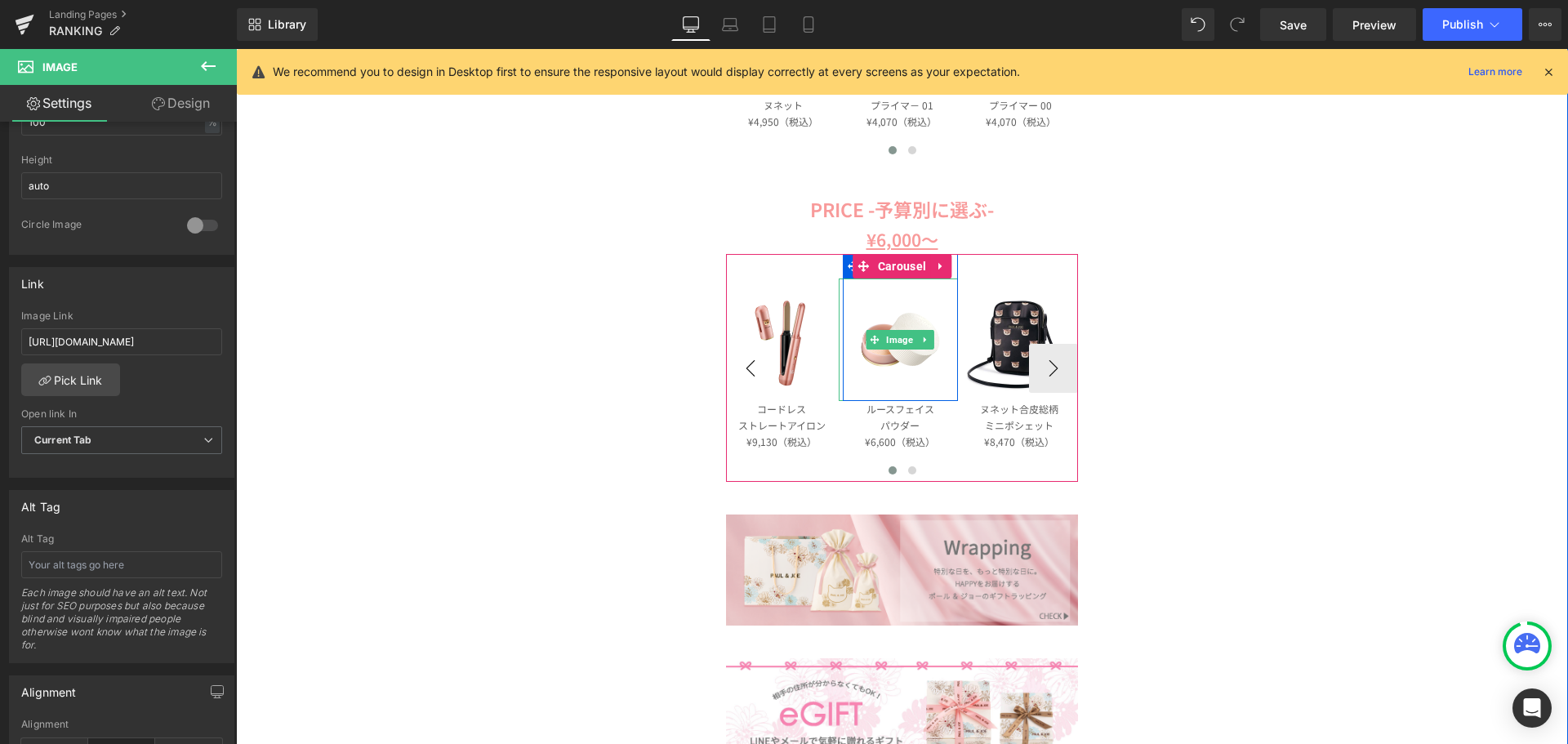
click at [743, 370] on button "‹" at bounding box center [751, 369] width 49 height 49
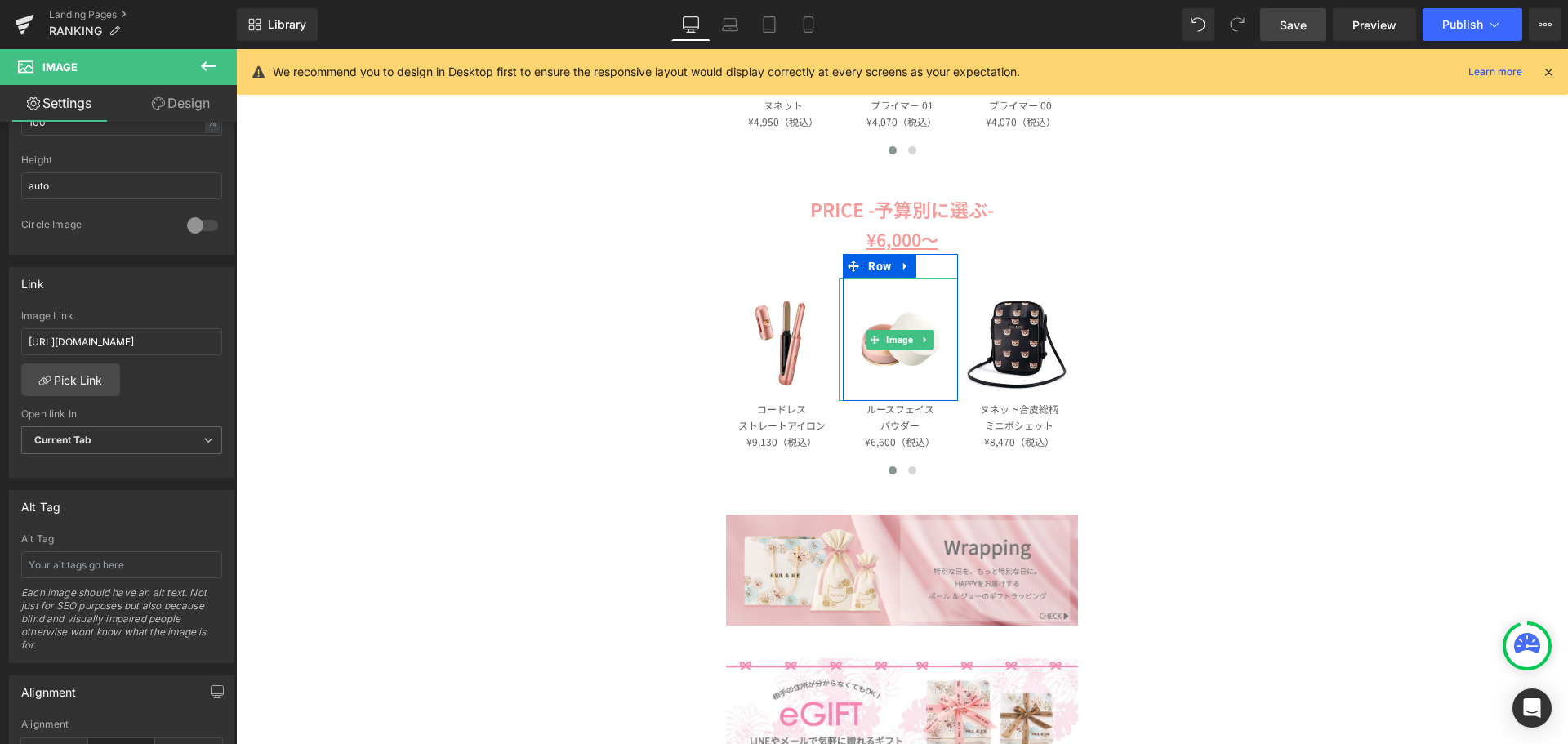
click at [1291, 18] on span "Save" at bounding box center [1292, 25] width 27 height 18
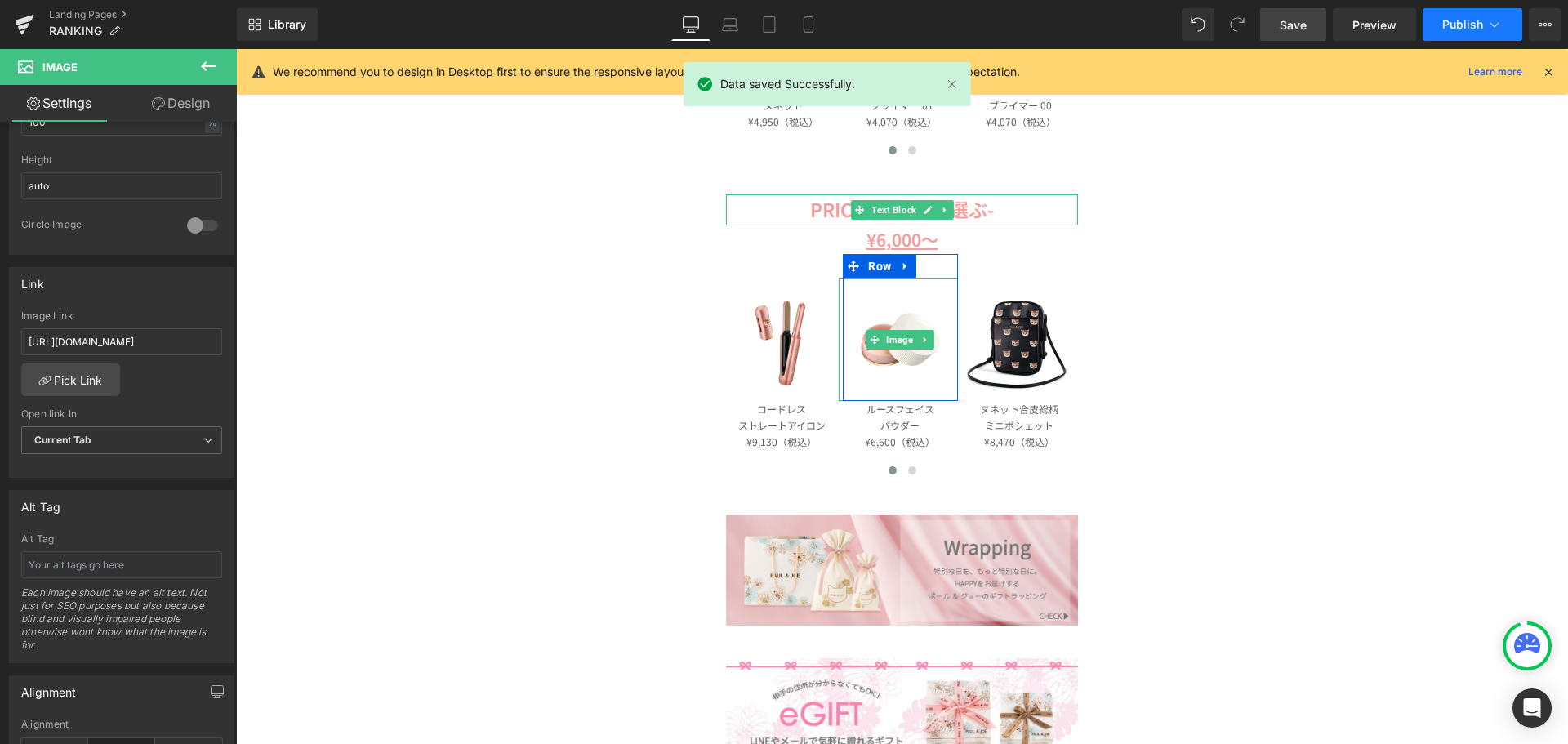
click at [1444, 20] on span "Publish" at bounding box center [1463, 24] width 41 height 13
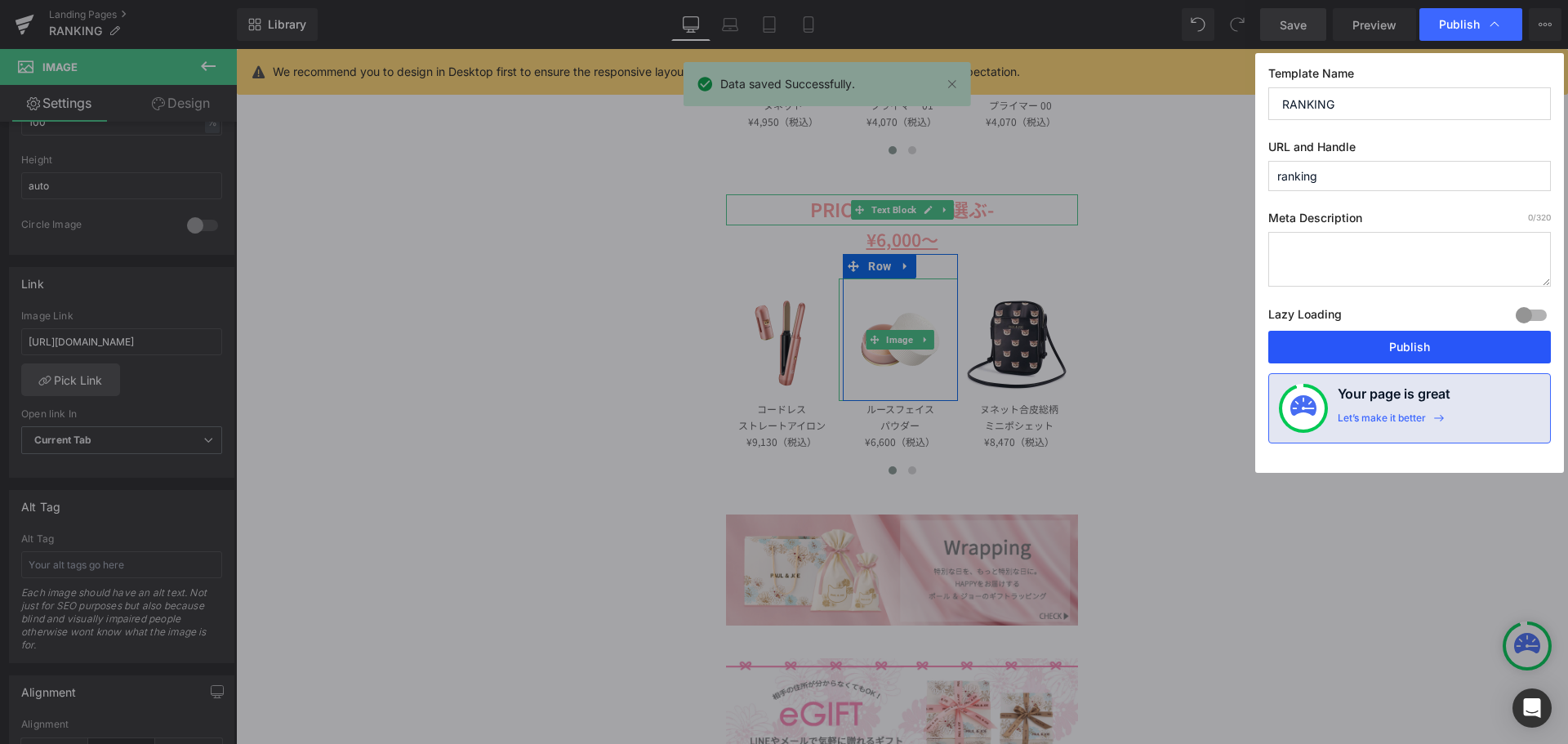
click at [1339, 341] on button "Publish" at bounding box center [1409, 347] width 283 height 33
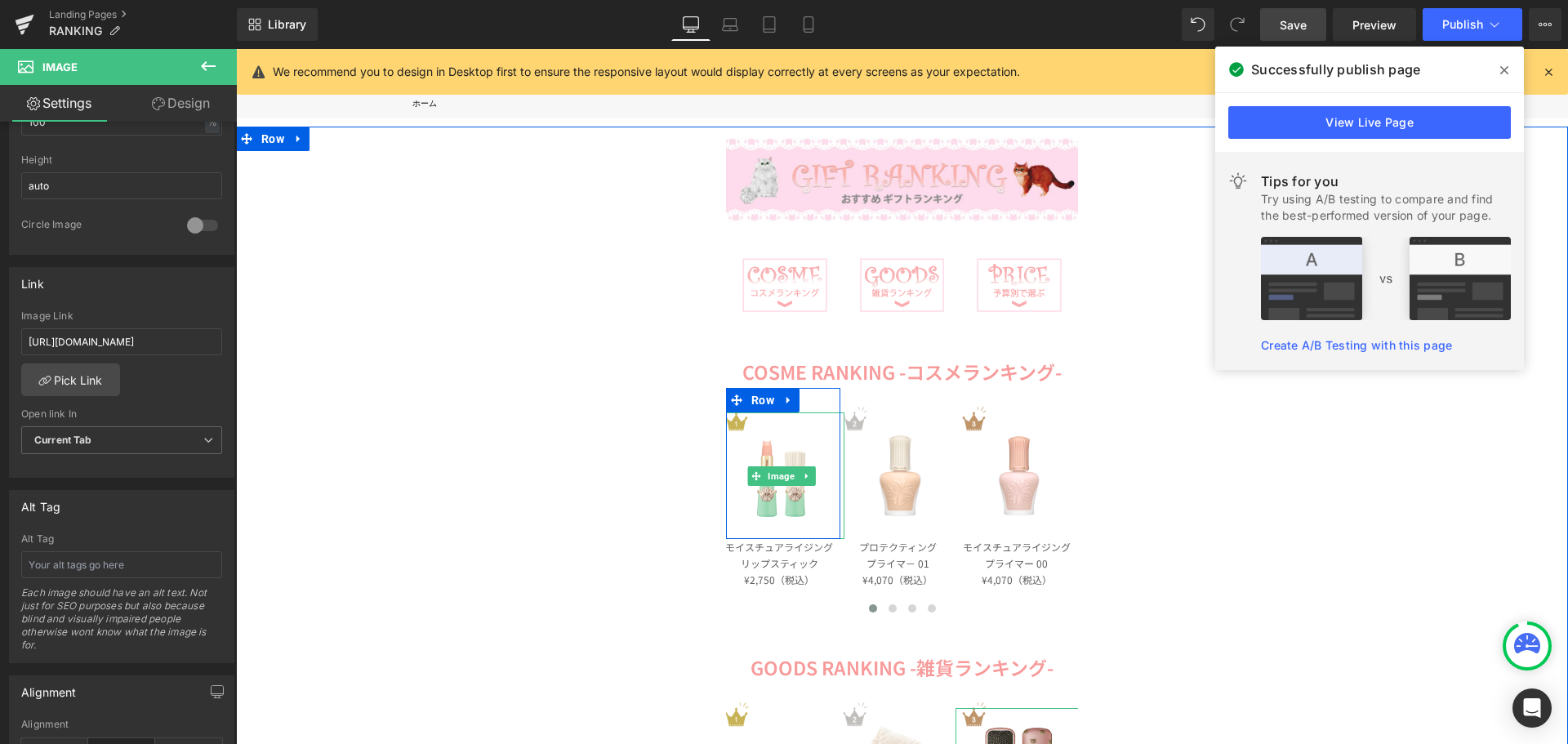
scroll to position [82, 0]
click at [213, 64] on icon at bounding box center [208, 66] width 19 height 19
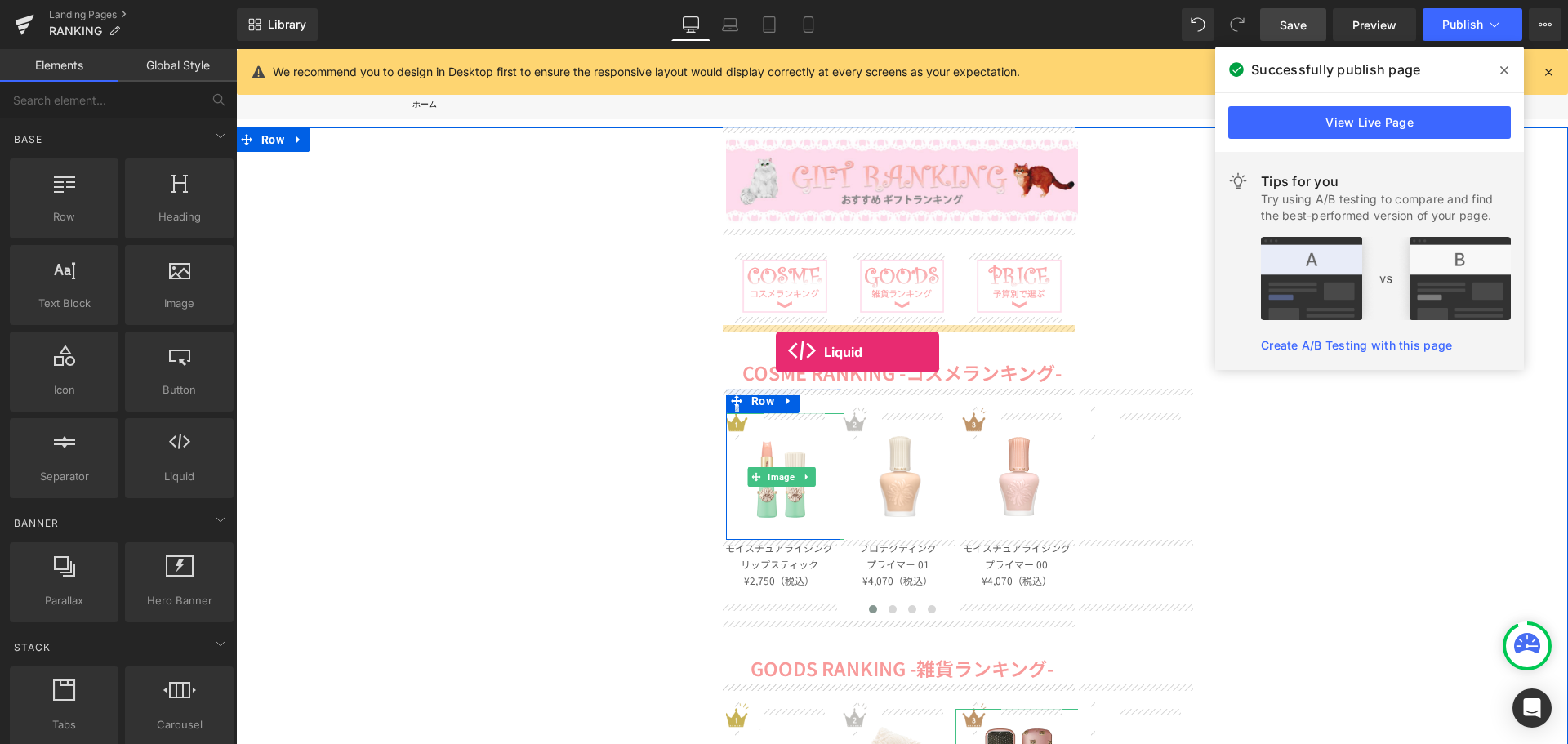
drag, startPoint x: 435, startPoint y: 520, endPoint x: 776, endPoint y: 352, distance: 380.1
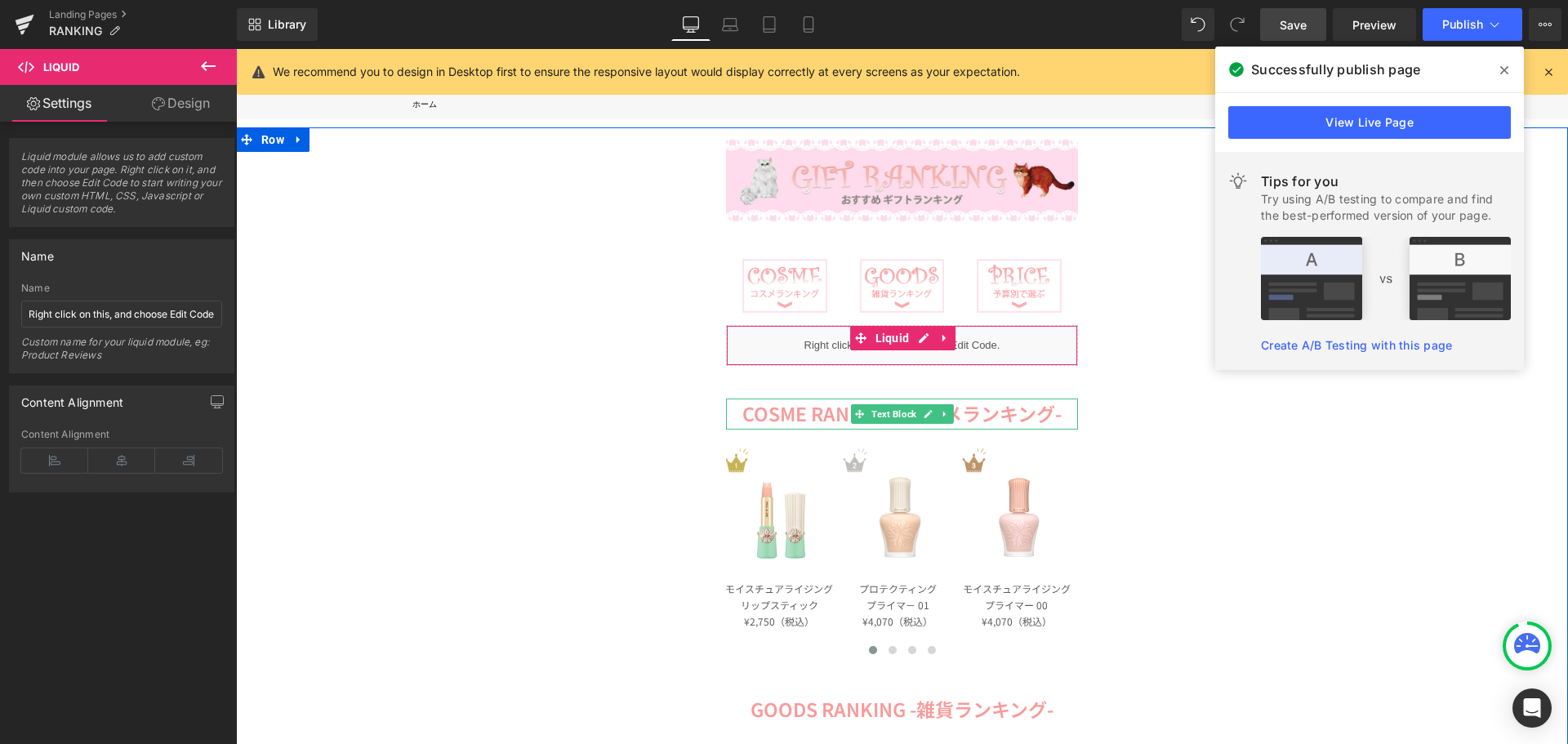
click at [917, 343] on div "Liquid" at bounding box center [902, 345] width 352 height 41
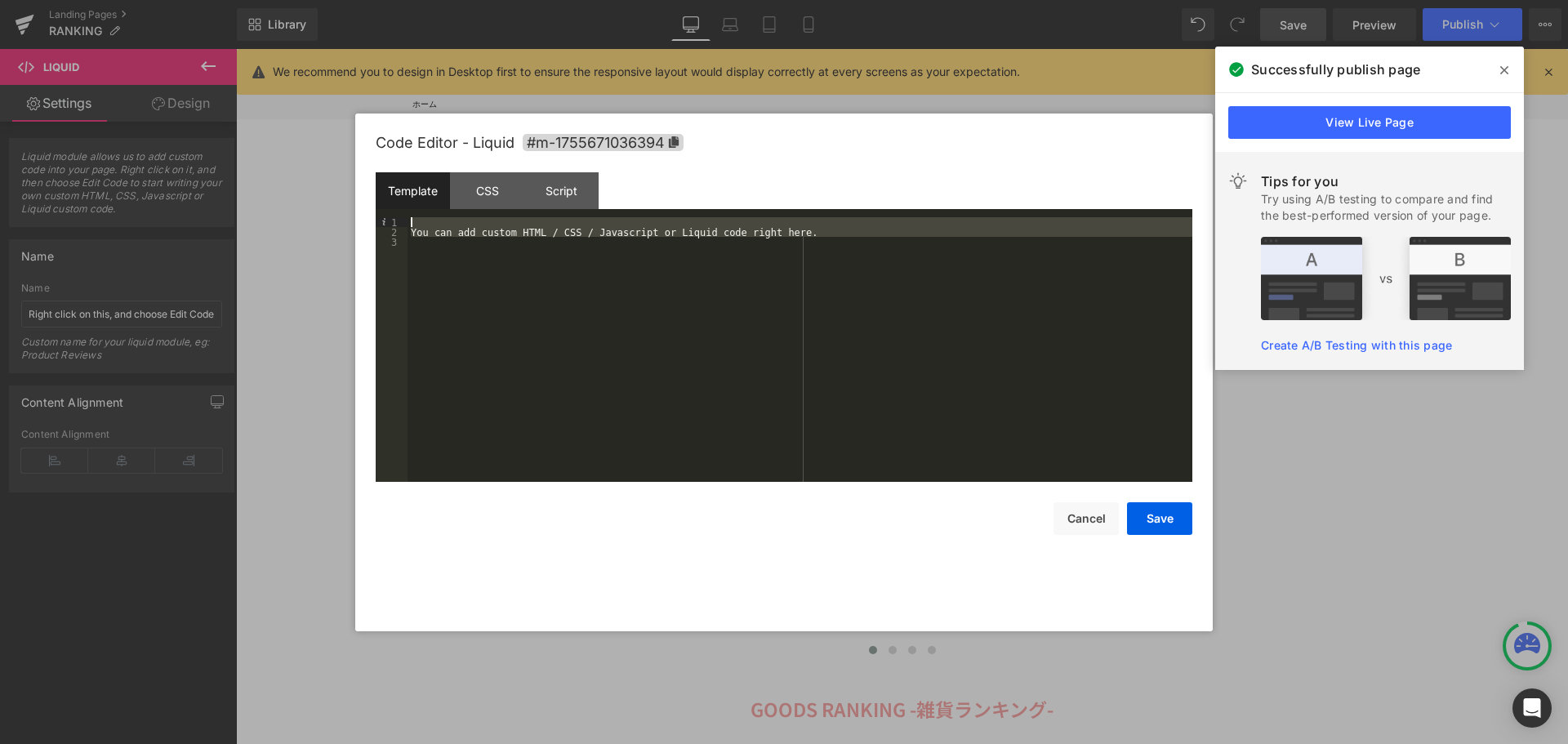
drag, startPoint x: 799, startPoint y: 260, endPoint x: 412, endPoint y: 220, distance: 389.1
click at [412, 220] on div "You can add custom HTML / CSS / Javascript or Liquid code right here." at bounding box center [800, 359] width 785 height 285
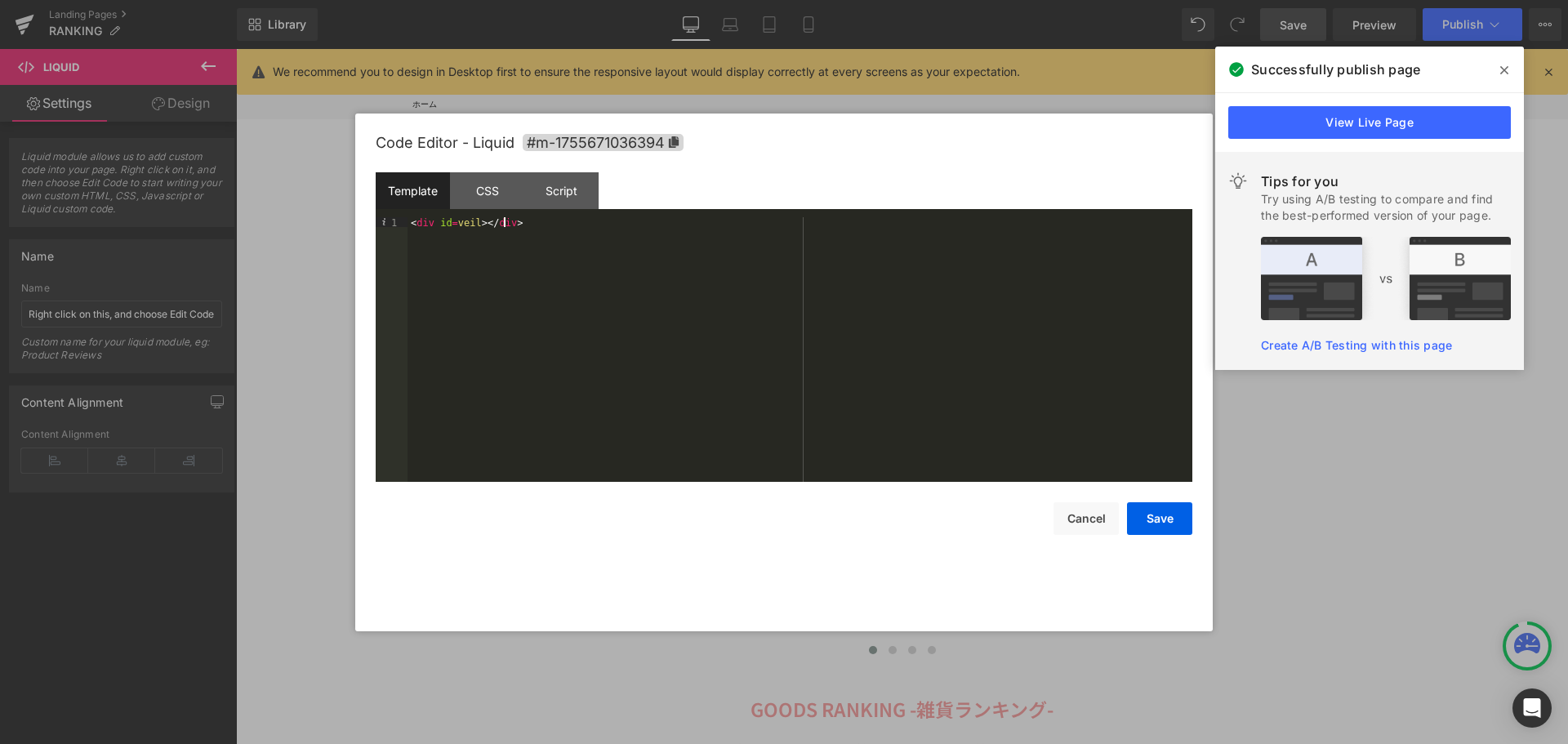
click at [470, 220] on div "< div id = veil > </ div >" at bounding box center [800, 359] width 785 height 285
type textarea "こ"
click at [1170, 518] on button "Save" at bounding box center [1160, 518] width 65 height 33
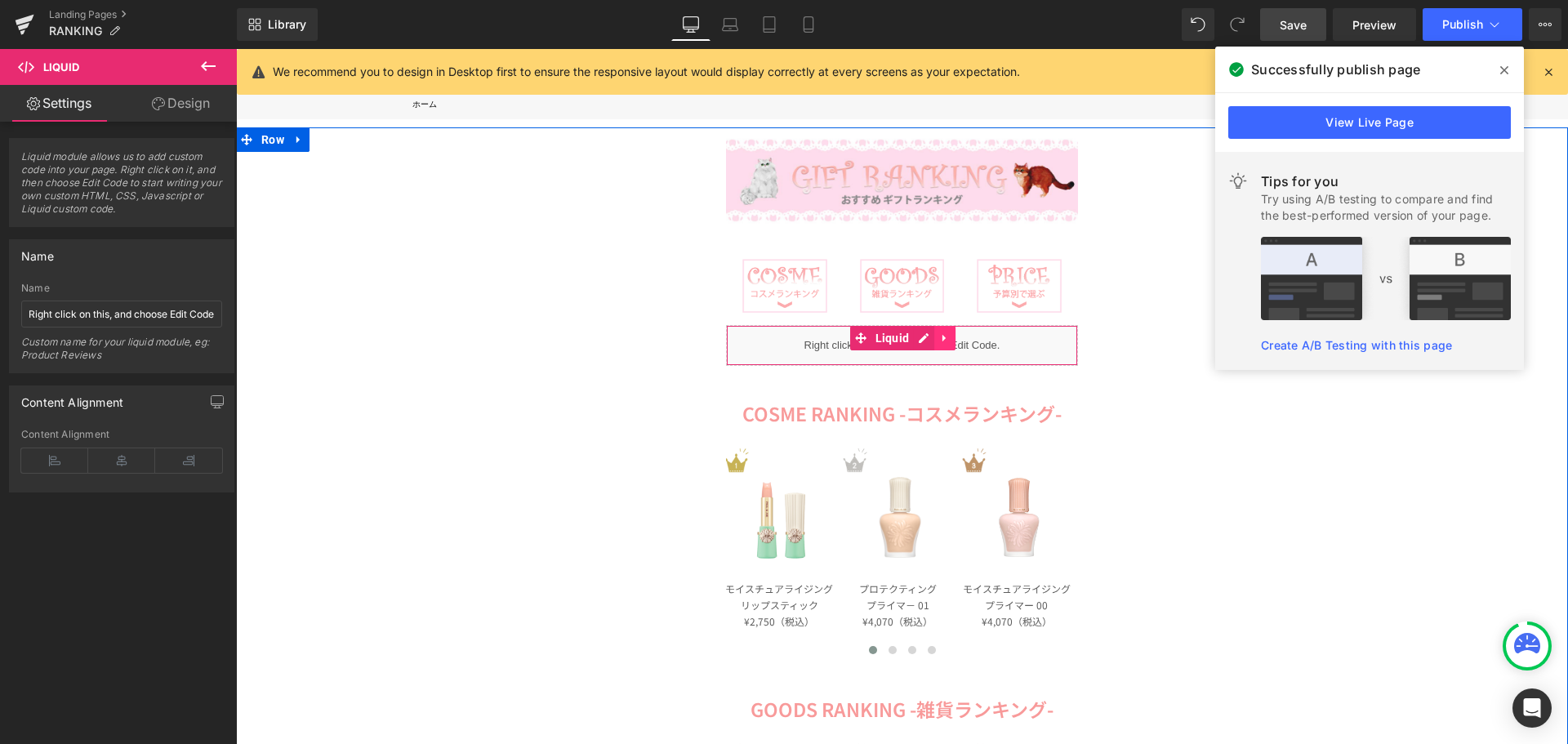
click at [939, 346] on link at bounding box center [945, 338] width 21 height 25
click at [929, 344] on icon at bounding box center [934, 338] width 11 height 11
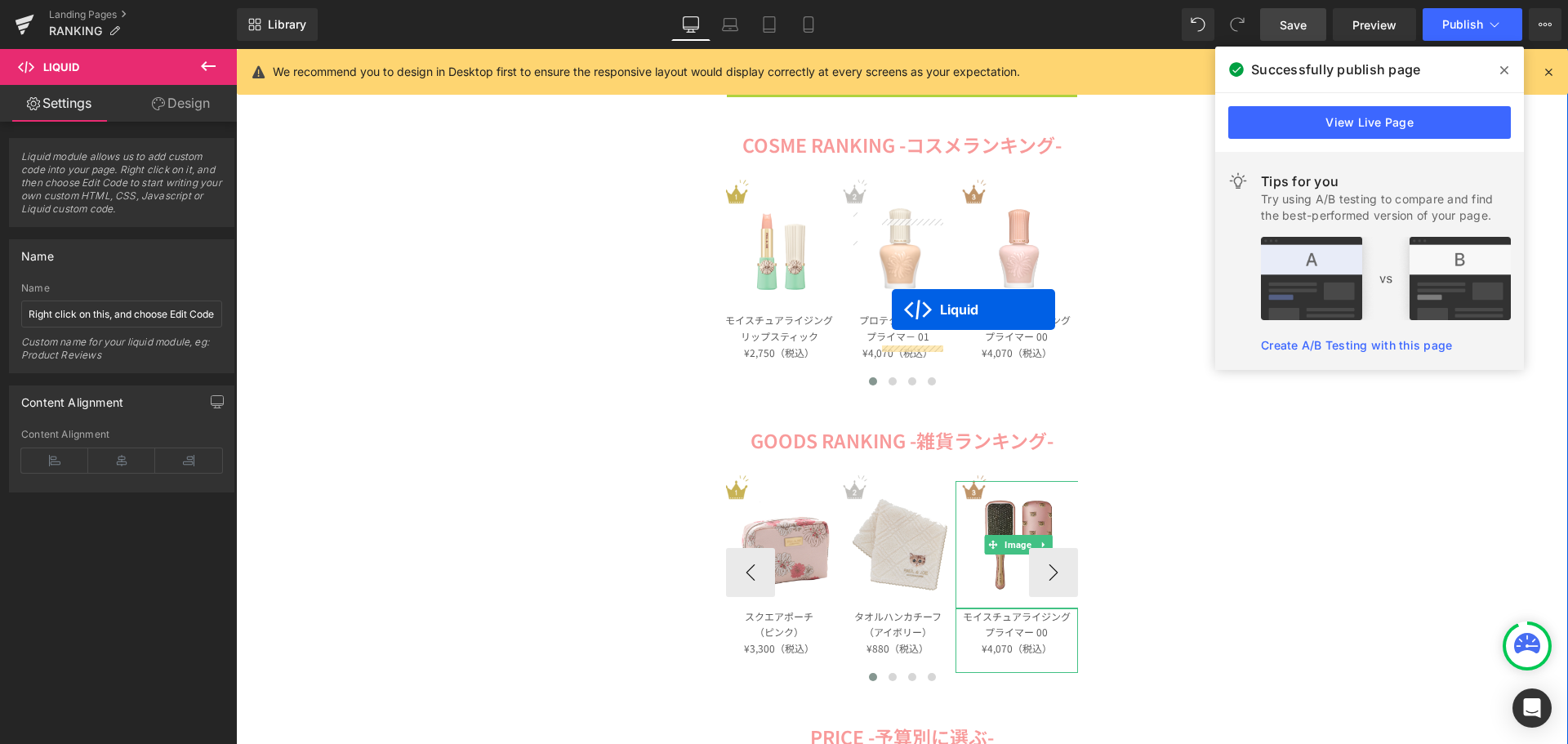
scroll to position [490, 0]
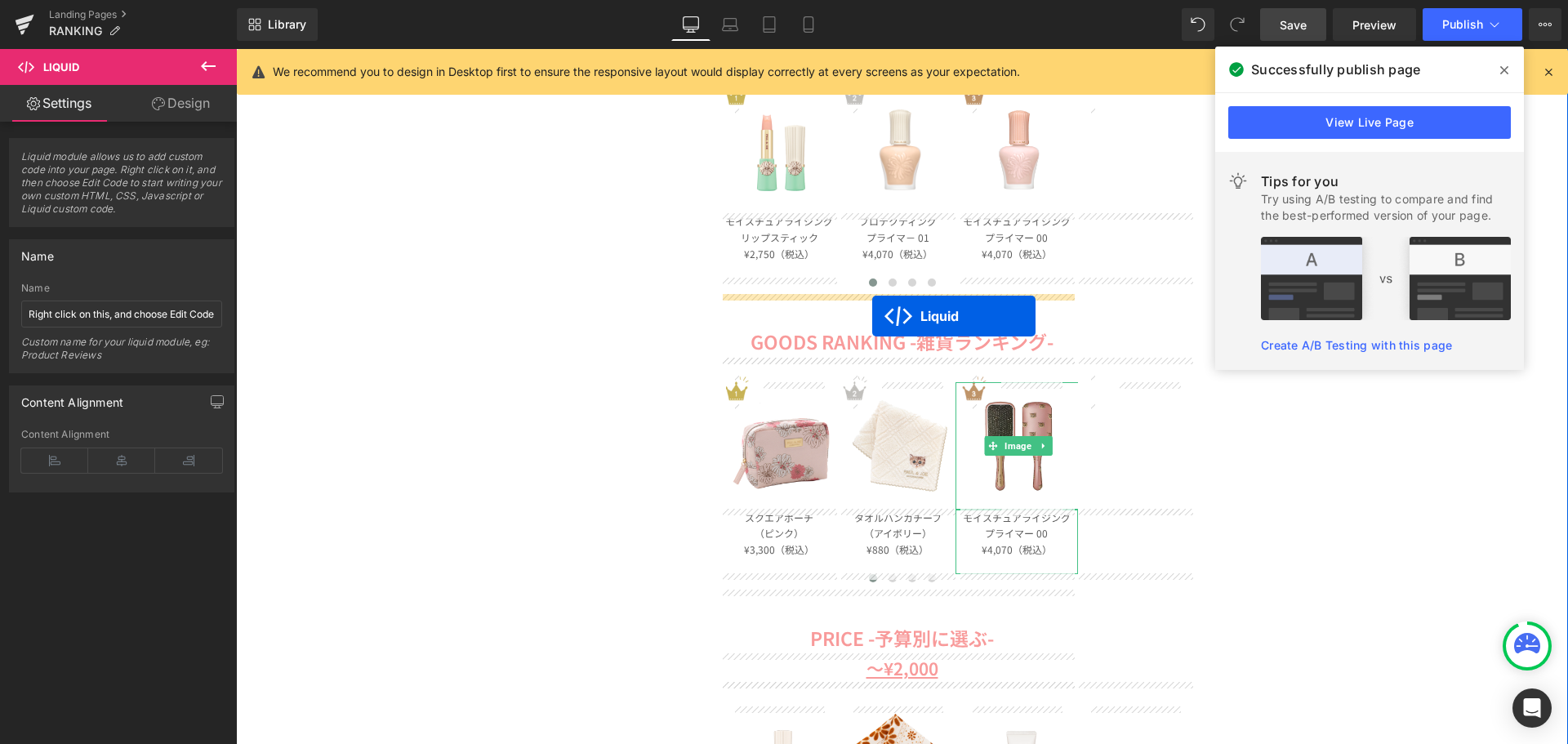
drag, startPoint x: 885, startPoint y: 379, endPoint x: 872, endPoint y: 316, distance: 64.3
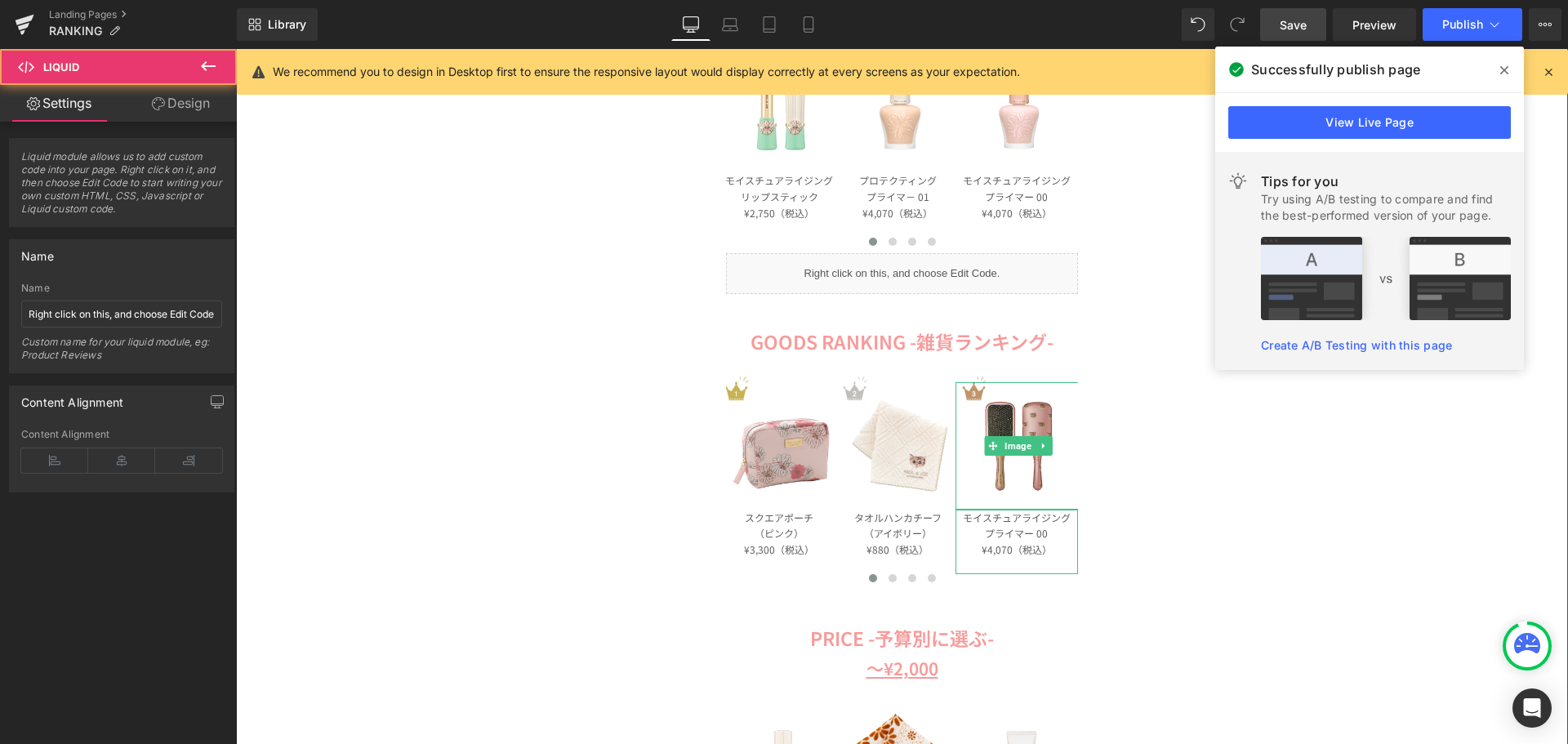
scroll to position [450, 0]
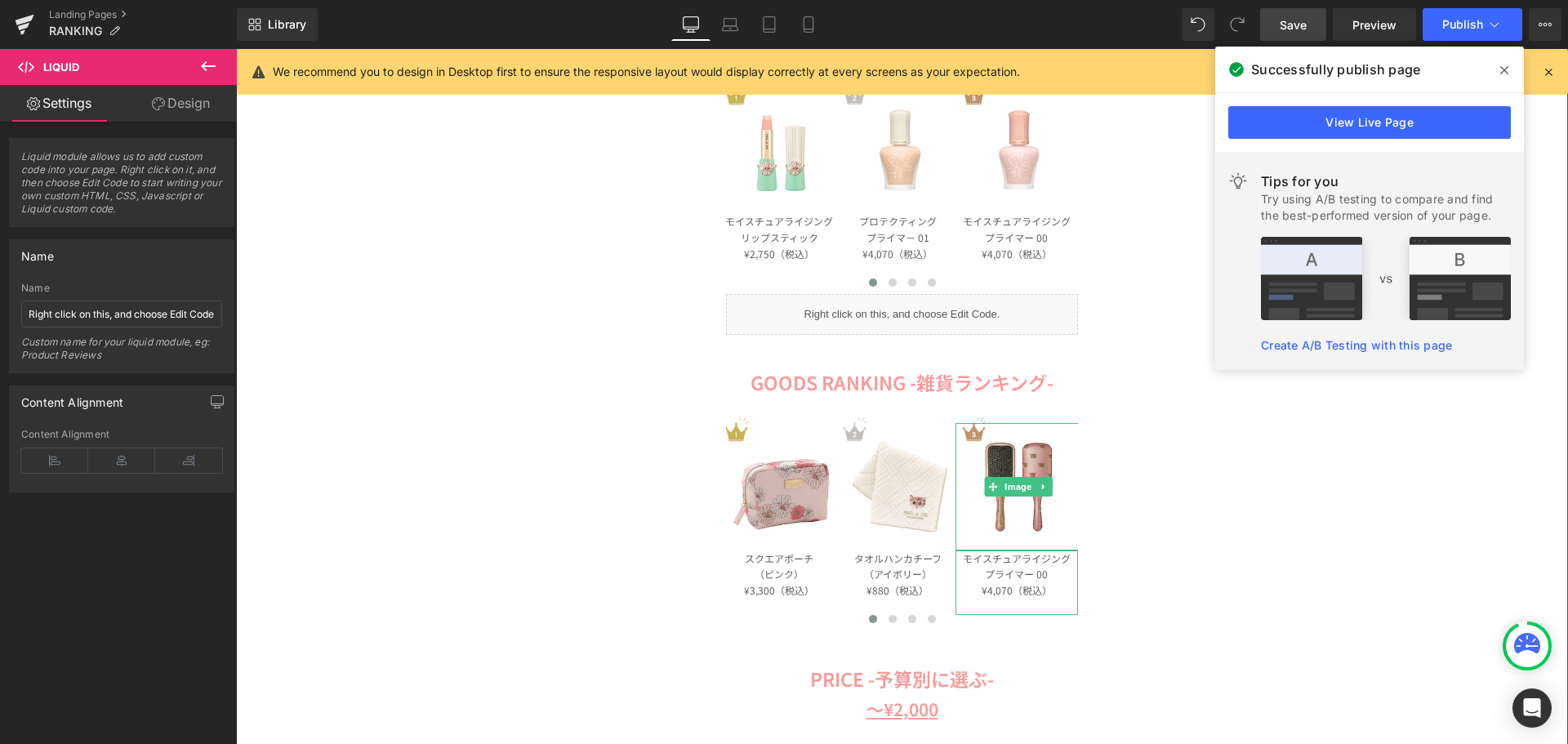
click at [916, 301] on div "Liquid" at bounding box center [902, 314] width 352 height 41
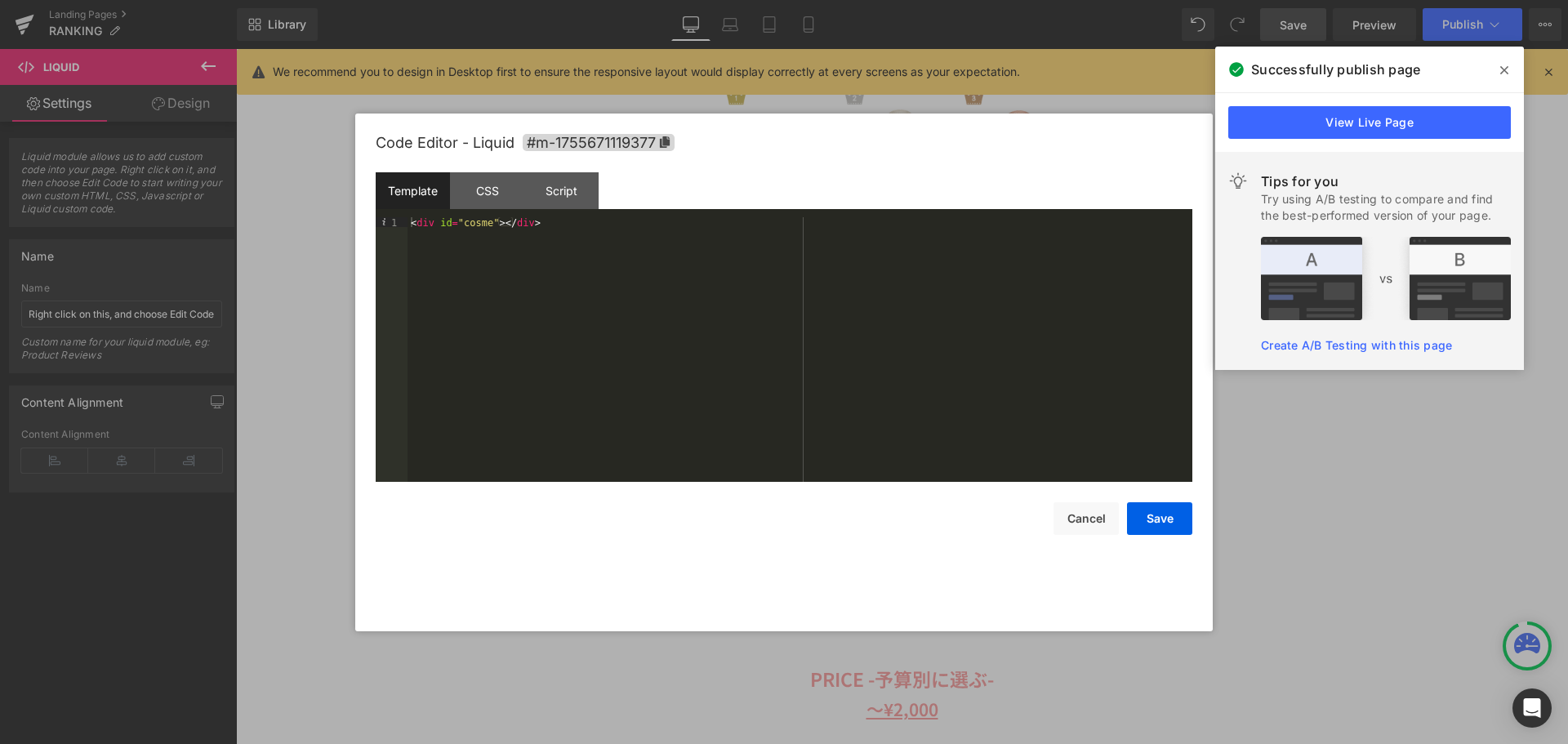
click at [481, 223] on div "< div id = "cosme" > </ div >" at bounding box center [800, 359] width 785 height 285
click at [1156, 523] on button "Save" at bounding box center [1160, 518] width 65 height 33
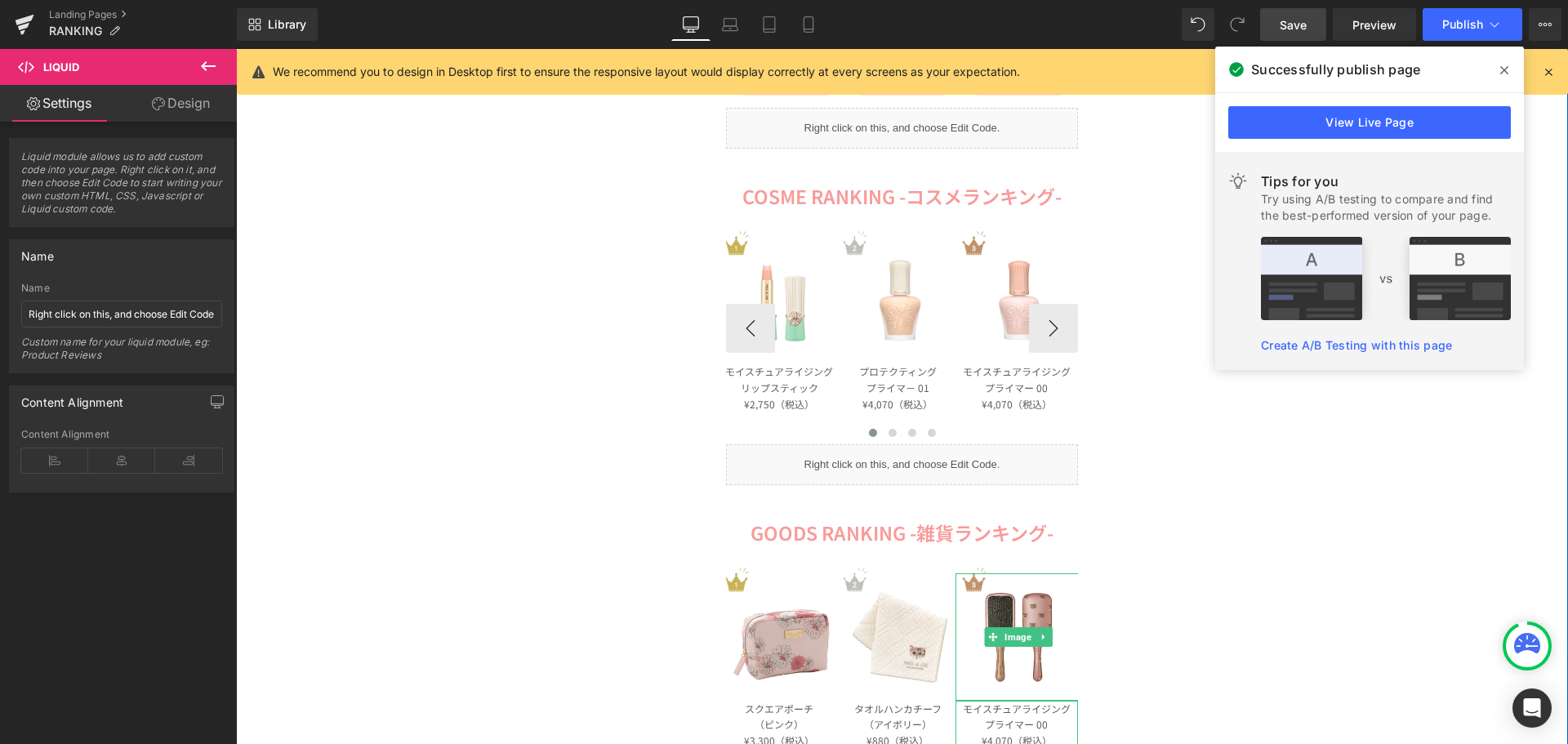
scroll to position [327, 0]
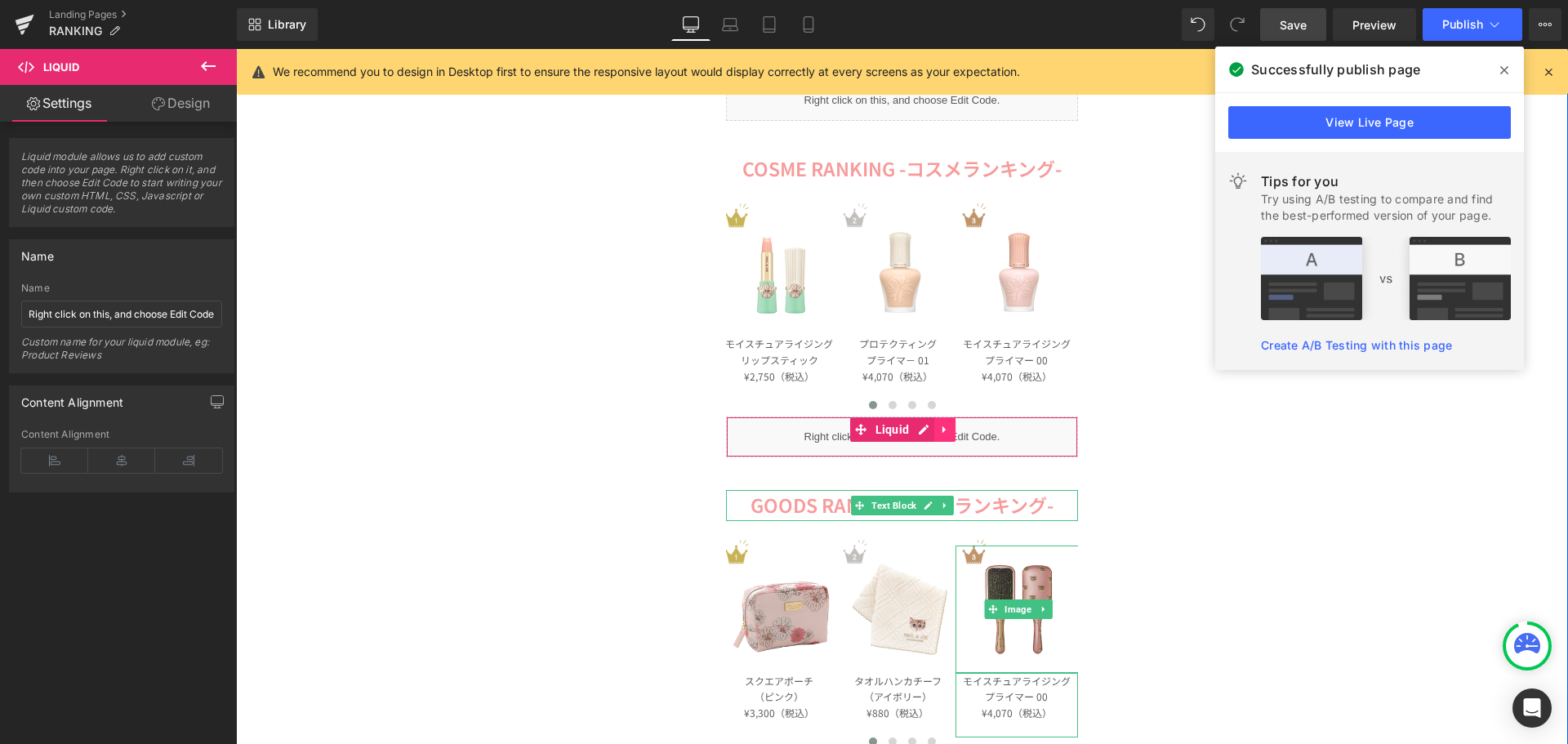
click at [942, 430] on icon at bounding box center [944, 430] width 4 height 7
click at [929, 430] on icon at bounding box center [934, 430] width 11 height 11
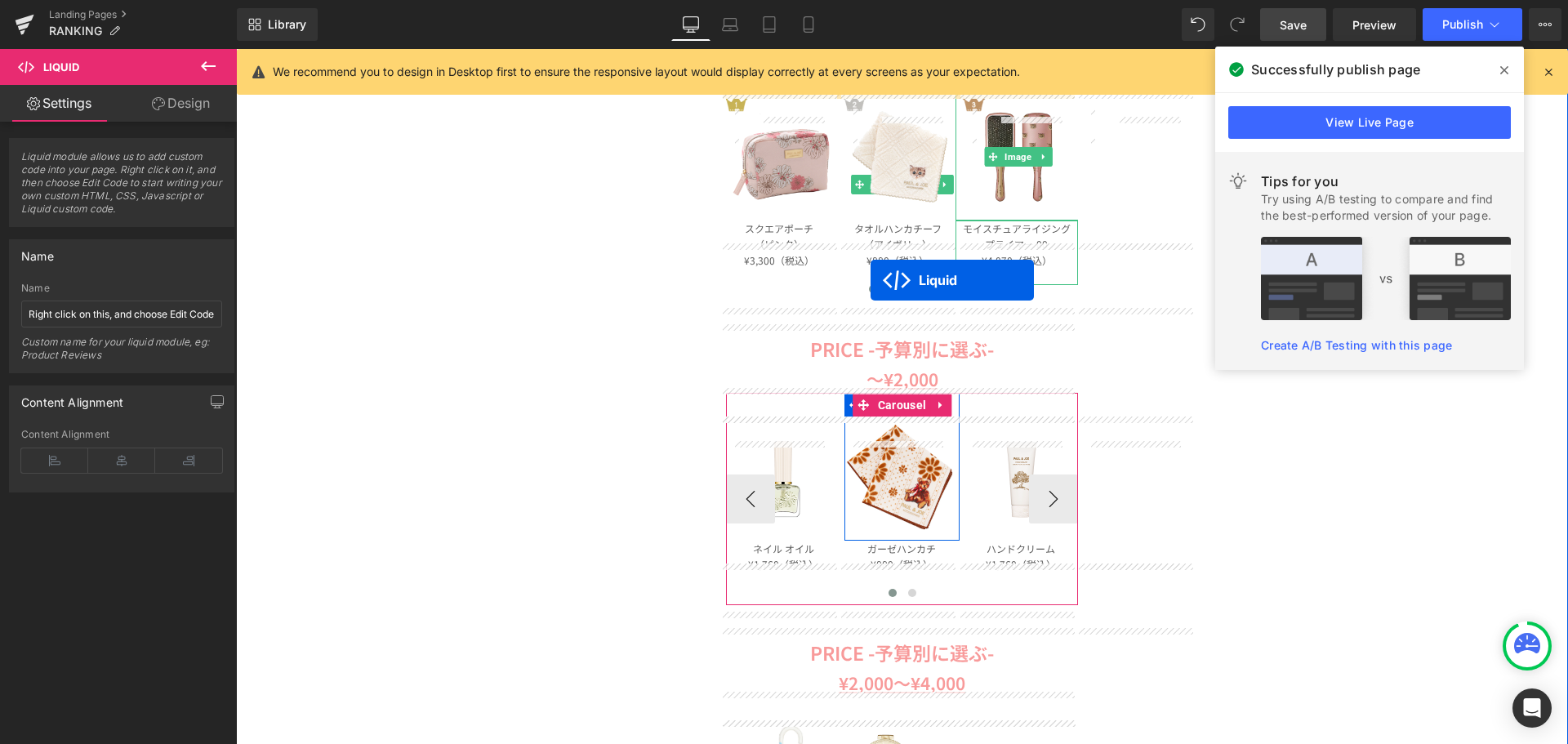
scroll to position [899, 0]
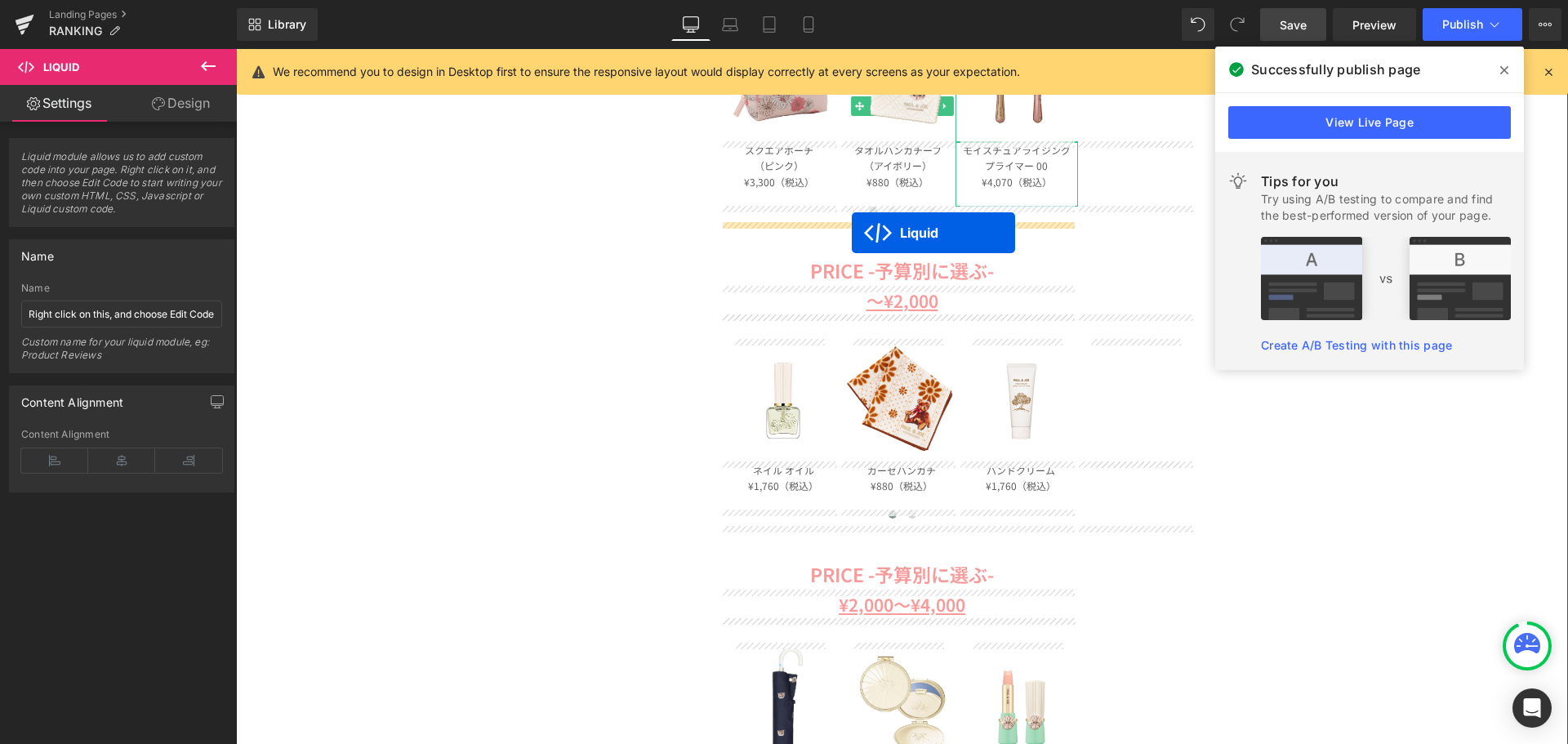
drag, startPoint x: 881, startPoint y: 471, endPoint x: 852, endPoint y: 233, distance: 239.8
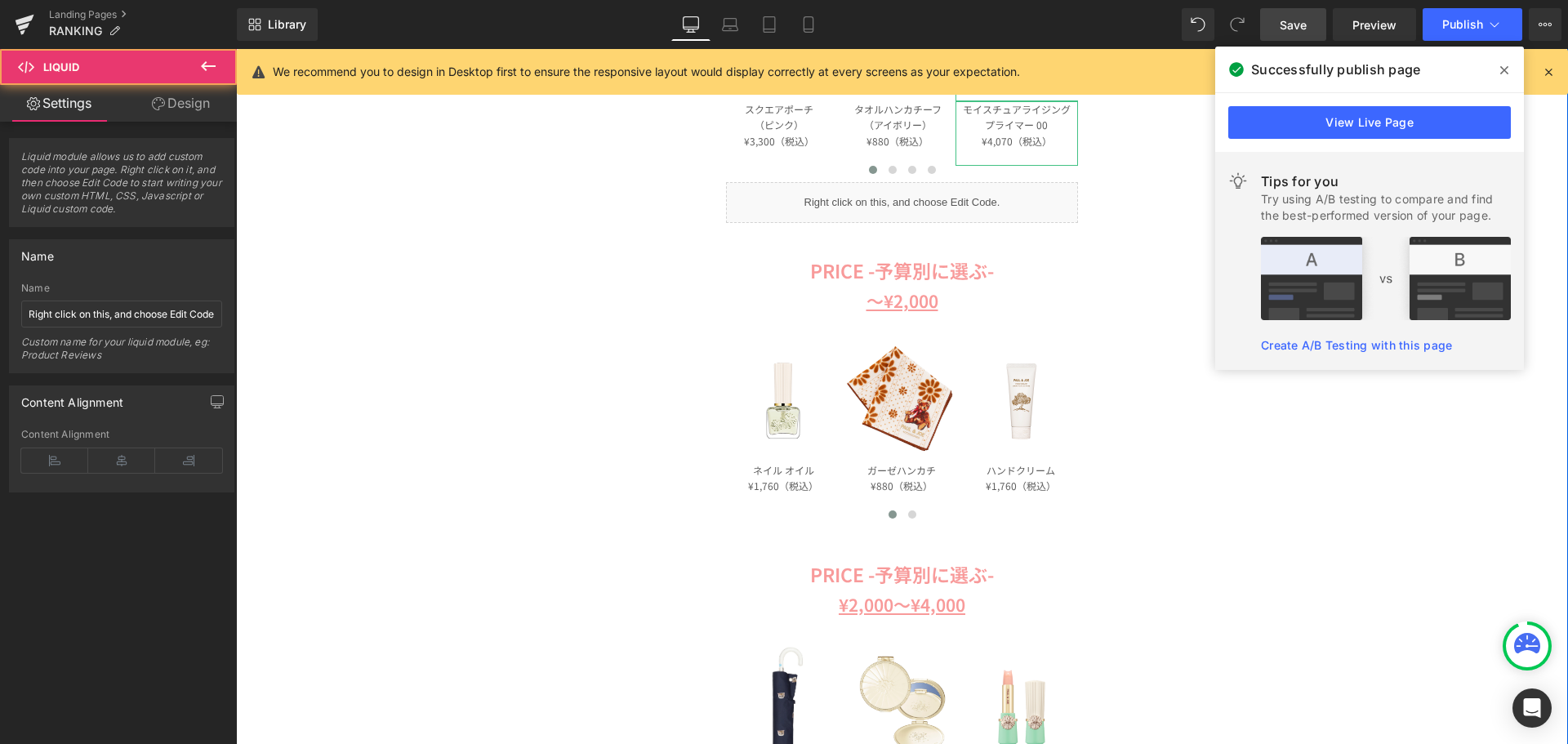
scroll to position [858, 0]
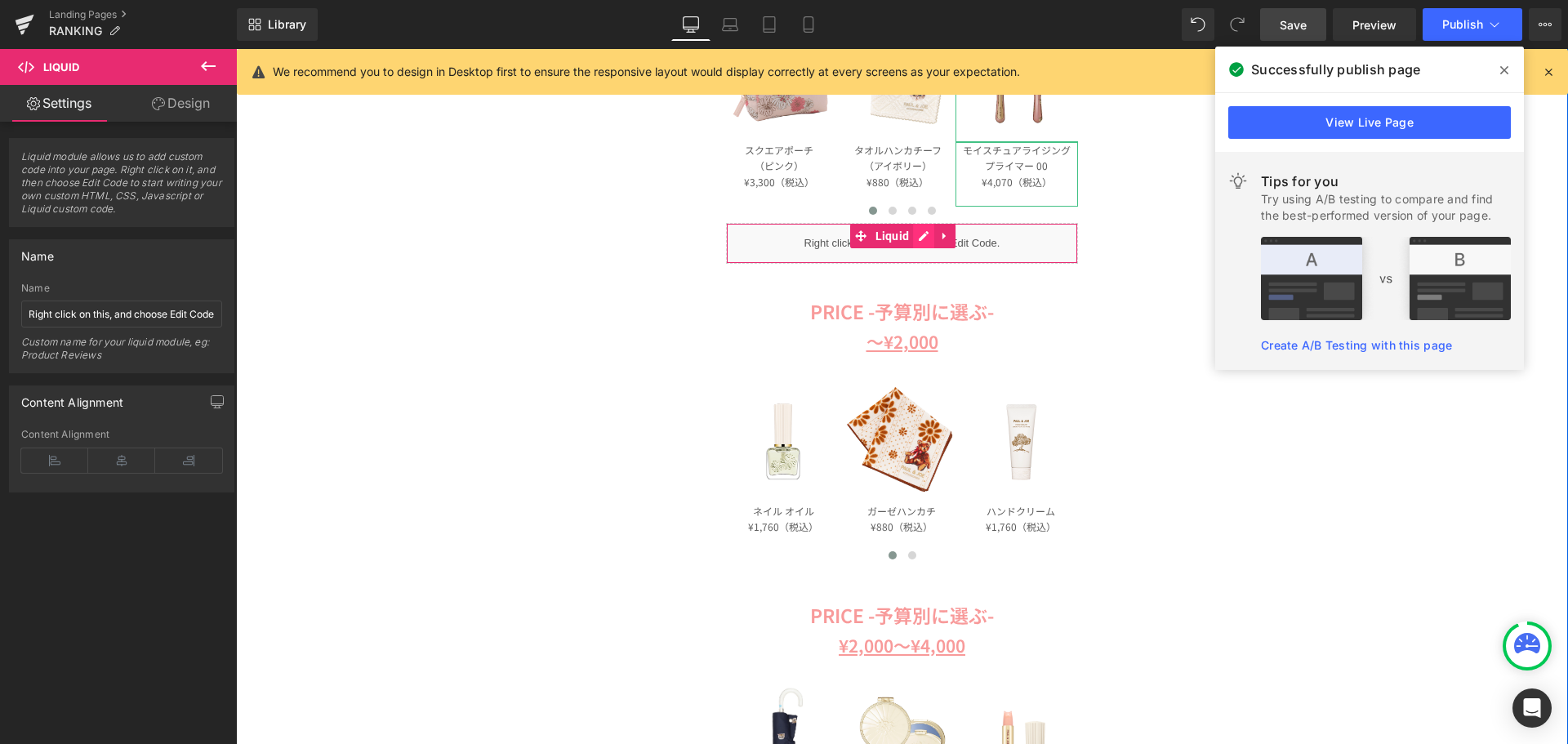
click at [921, 236] on div "Liquid" at bounding box center [902, 243] width 352 height 41
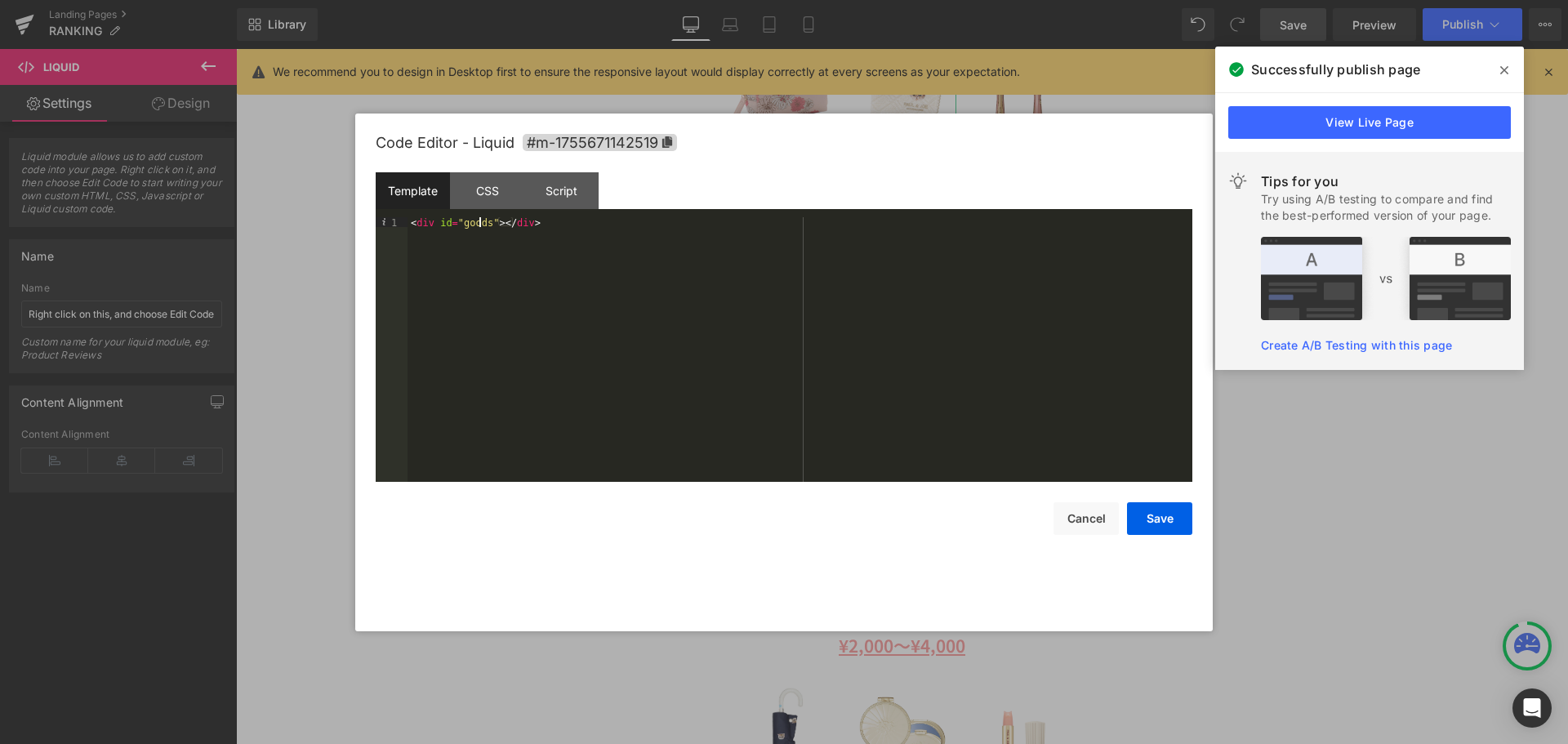
click at [478, 222] on div "< div id = "goods" > </ div >" at bounding box center [800, 359] width 785 height 285
type textarea "PRICE"
click at [1167, 529] on button "Save" at bounding box center [1160, 518] width 65 height 33
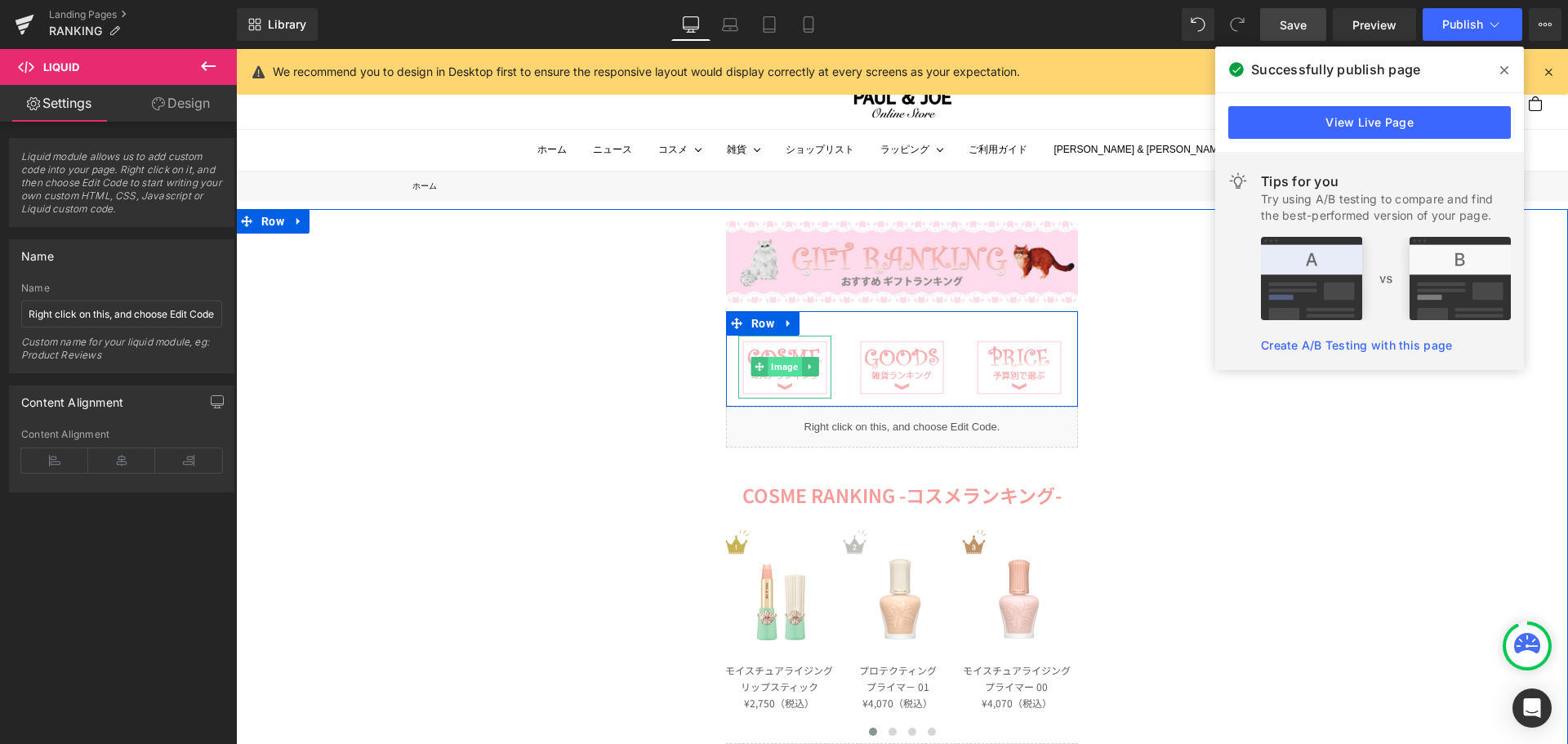
click at [776, 371] on span "Image" at bounding box center [784, 366] width 33 height 19
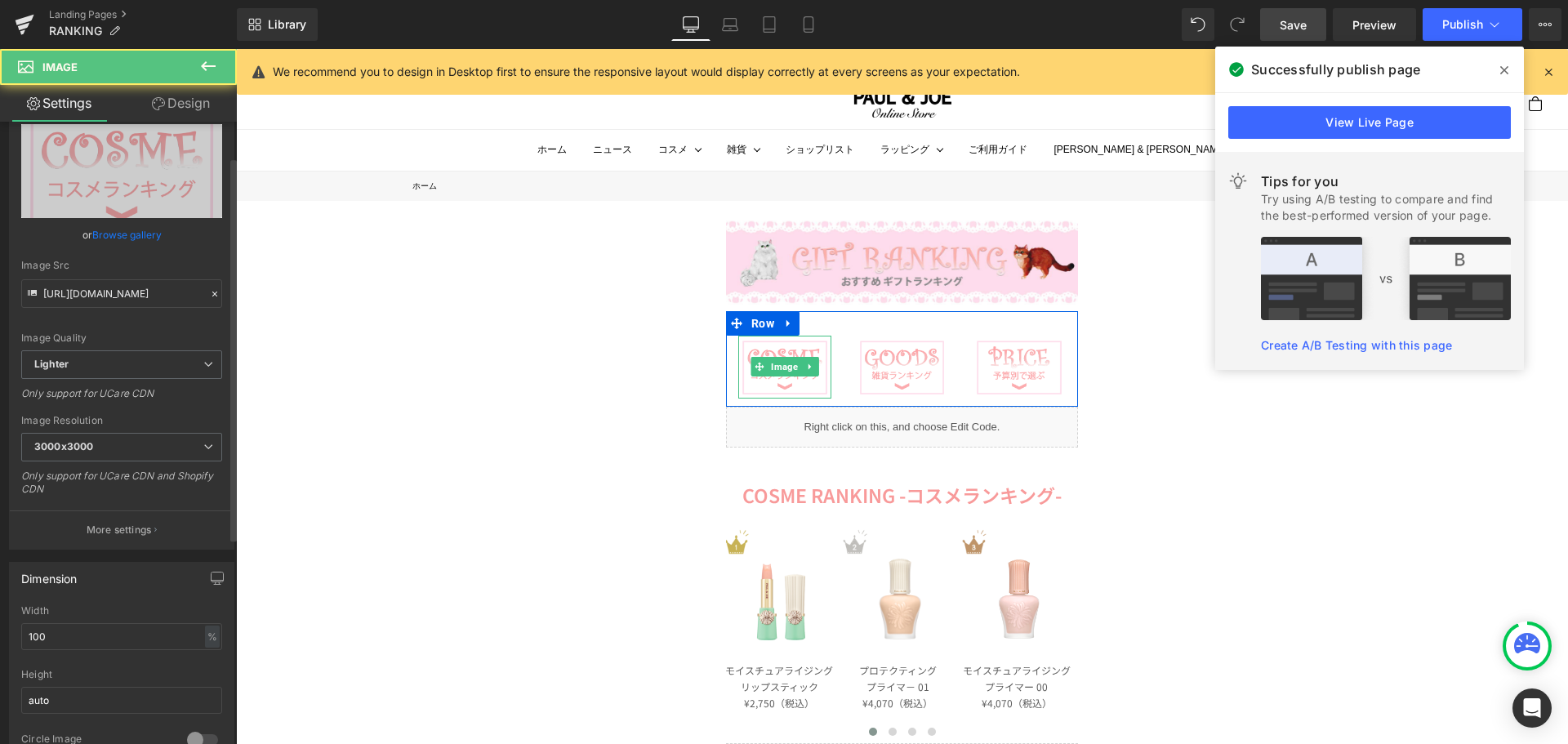
scroll to position [327, 0]
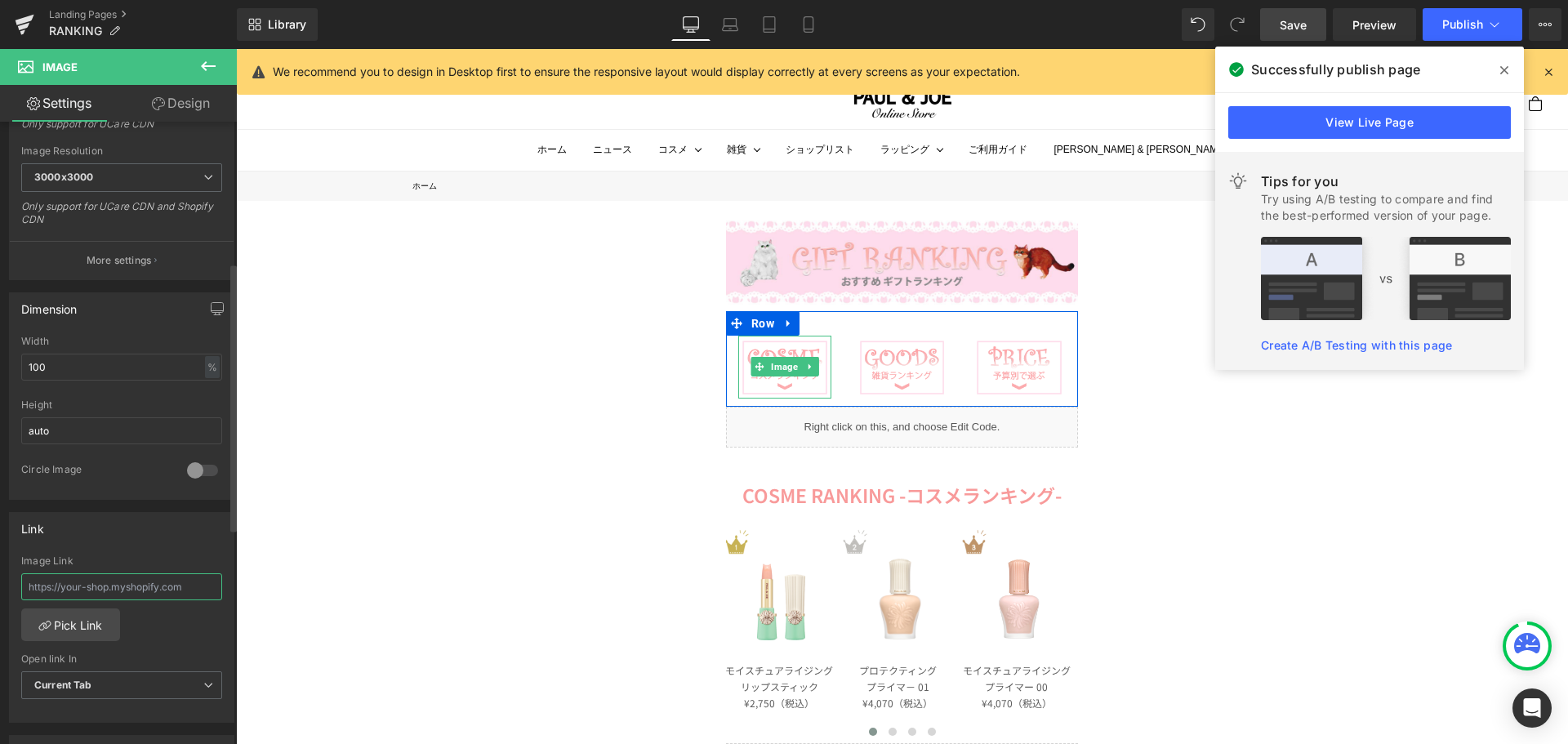
click at [162, 588] on input "text" at bounding box center [121, 587] width 201 height 27
paste input "[URL][DOMAIN_NAME]"
type input "[URL][DOMAIN_NAME]"
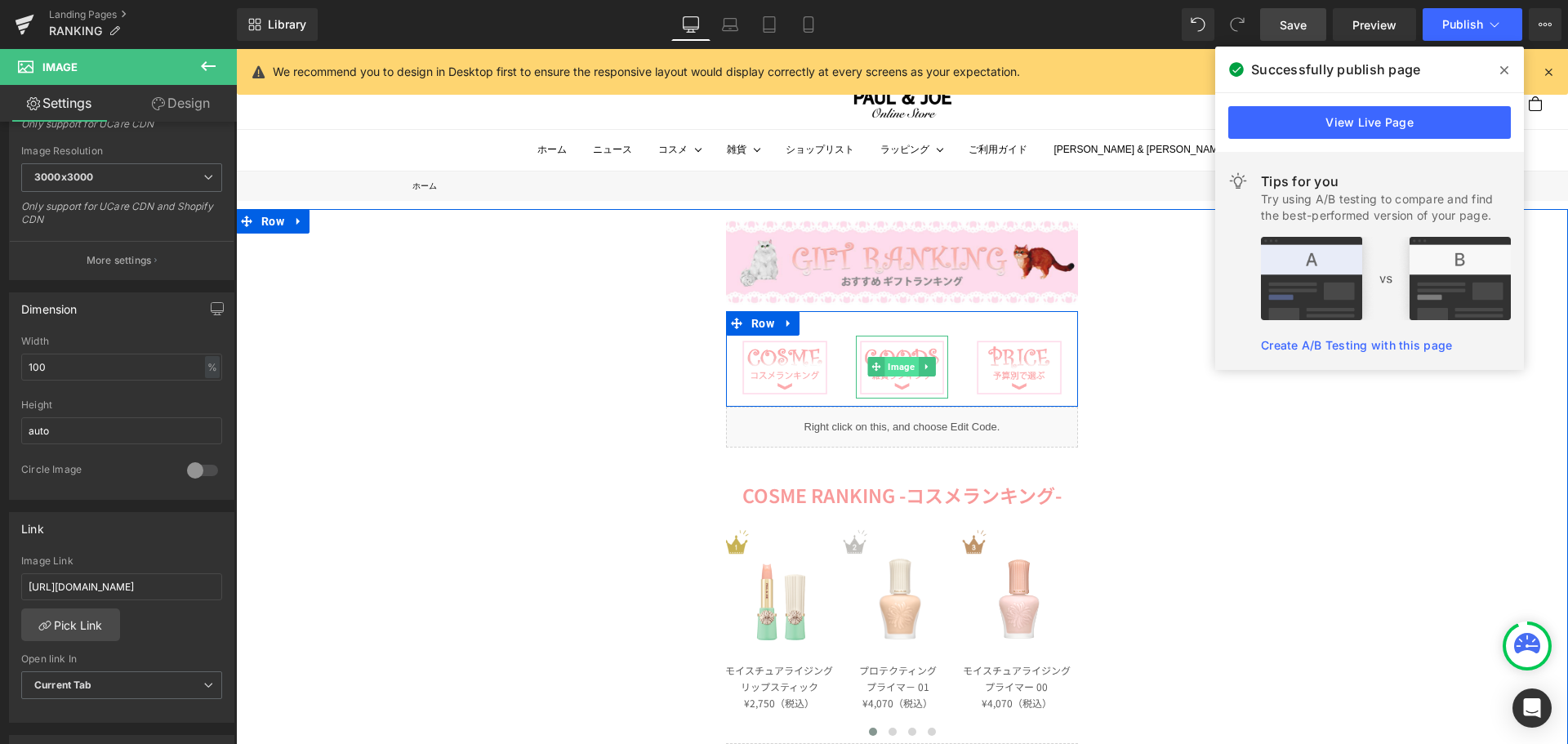
click at [894, 367] on span "Image" at bounding box center [902, 366] width 33 height 19
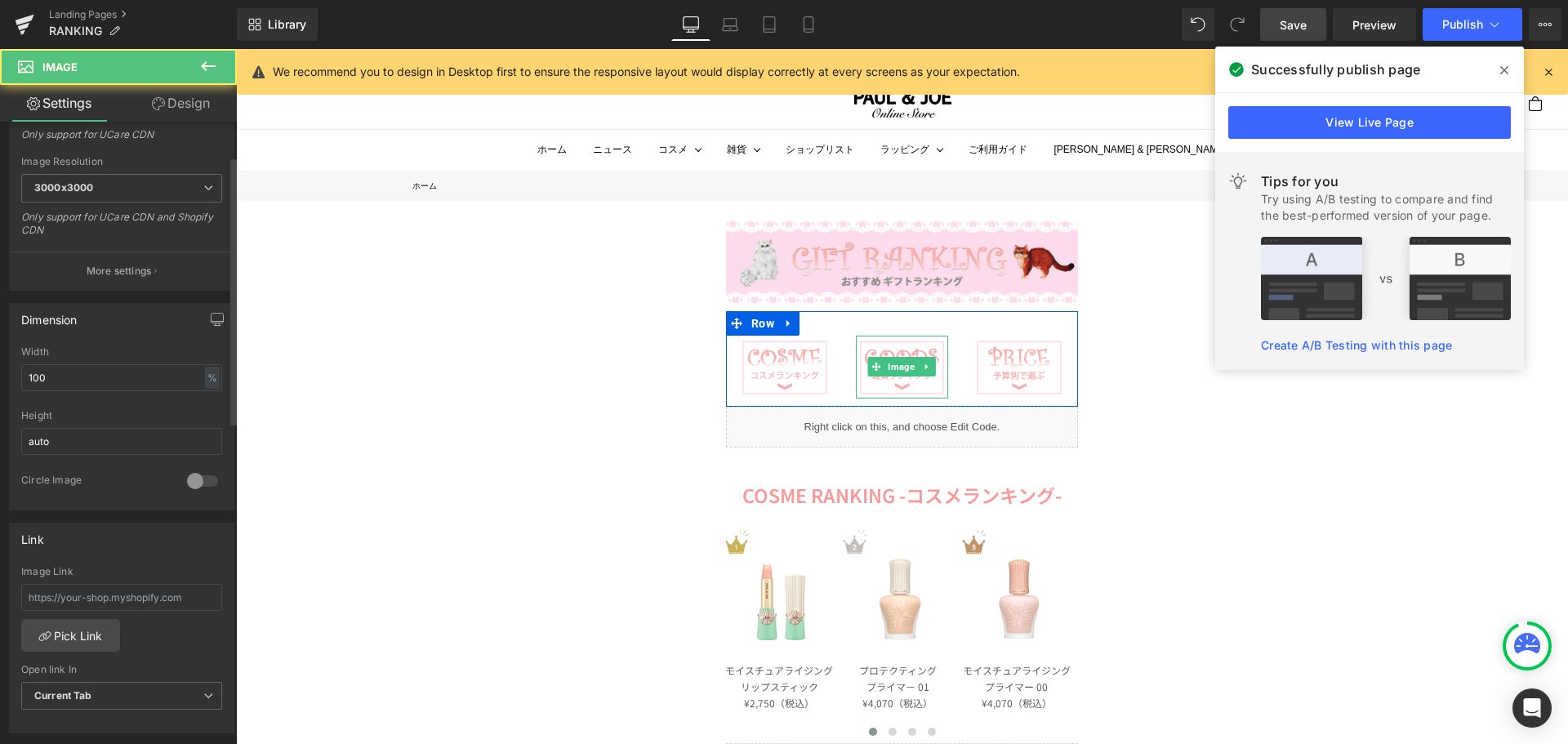
scroll to position [327, 0]
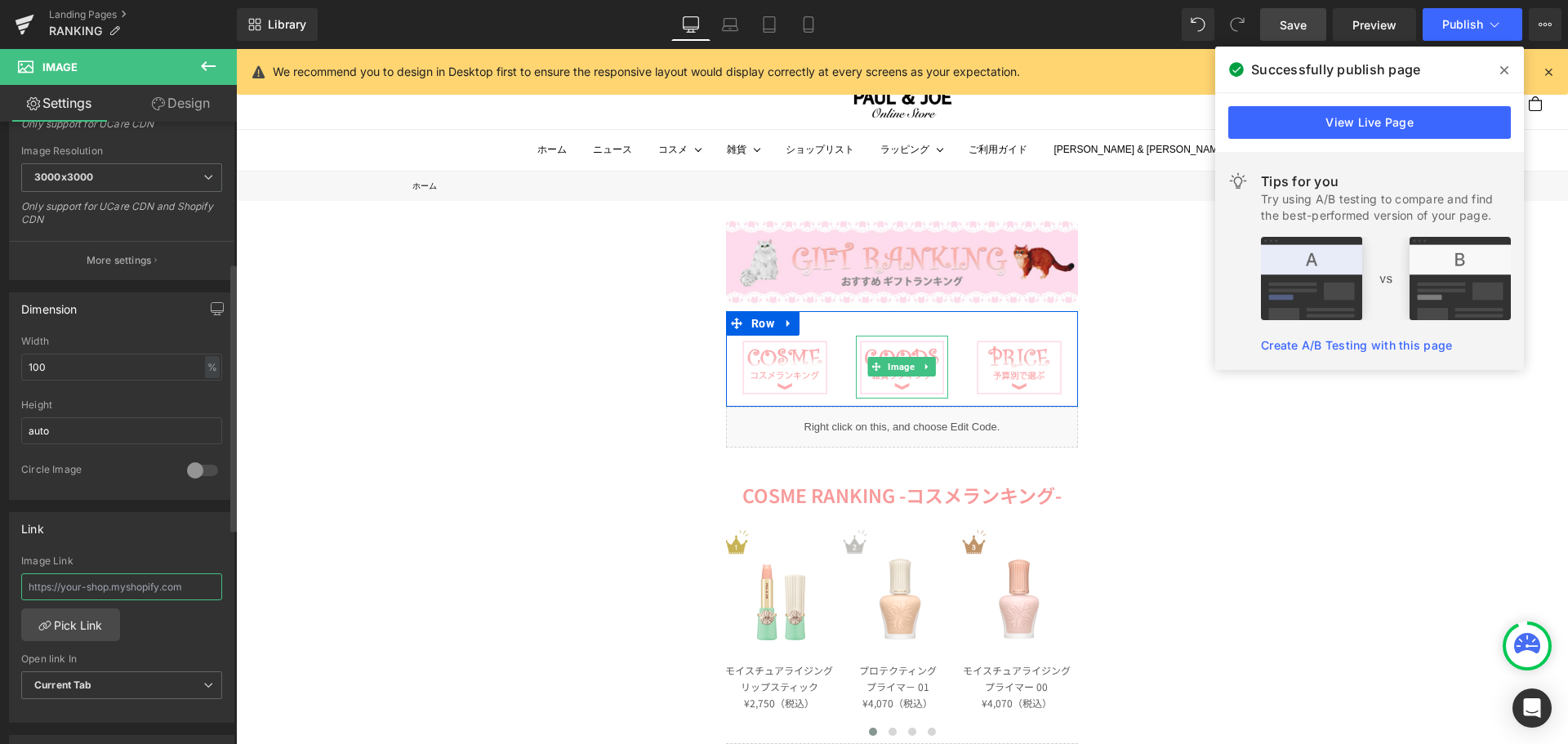
click at [131, 581] on input "text" at bounding box center [121, 587] width 201 height 27
paste input "[URL][DOMAIN_NAME]"
type input "[URL][DOMAIN_NAME]"
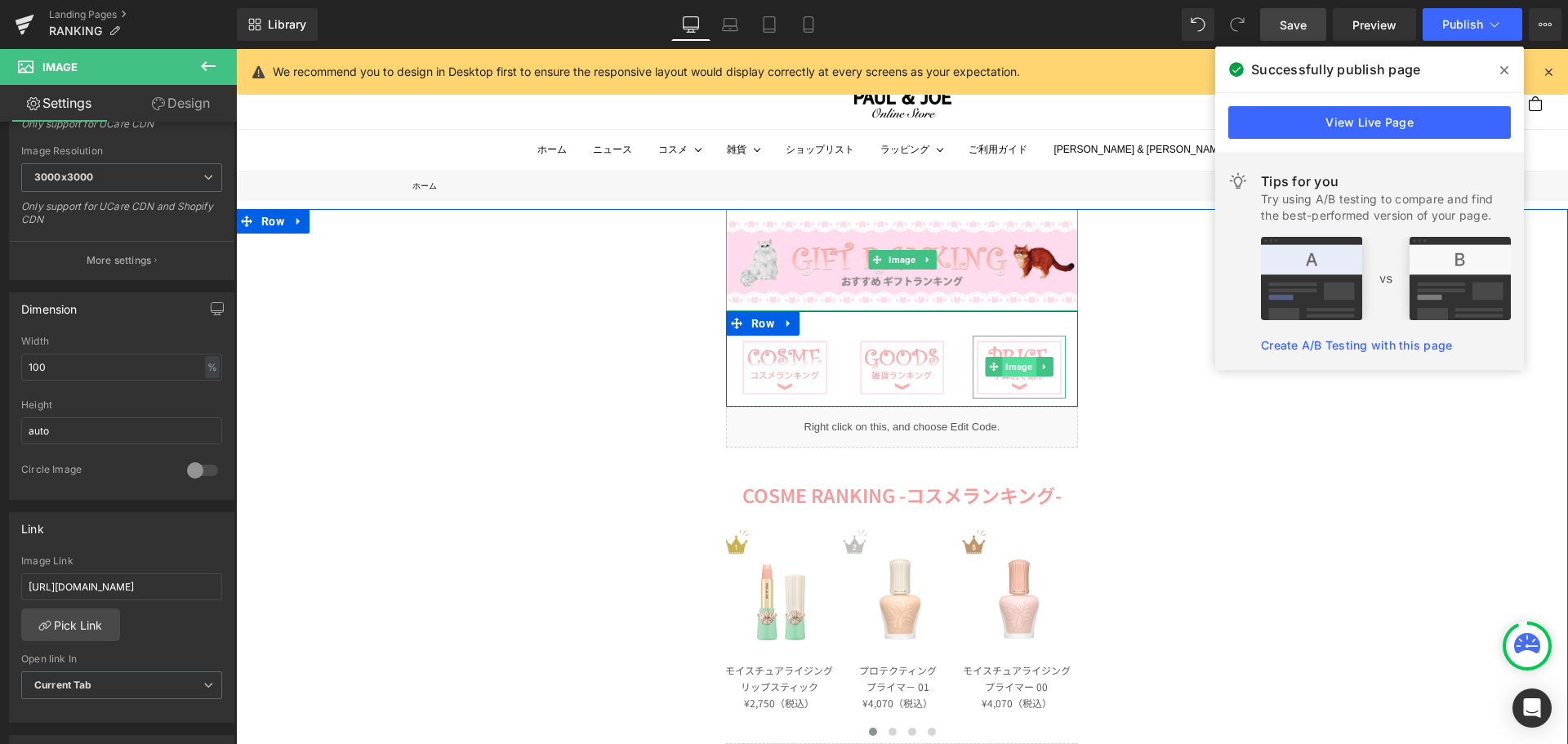
click at [1011, 366] on span "Image" at bounding box center [1019, 366] width 33 height 19
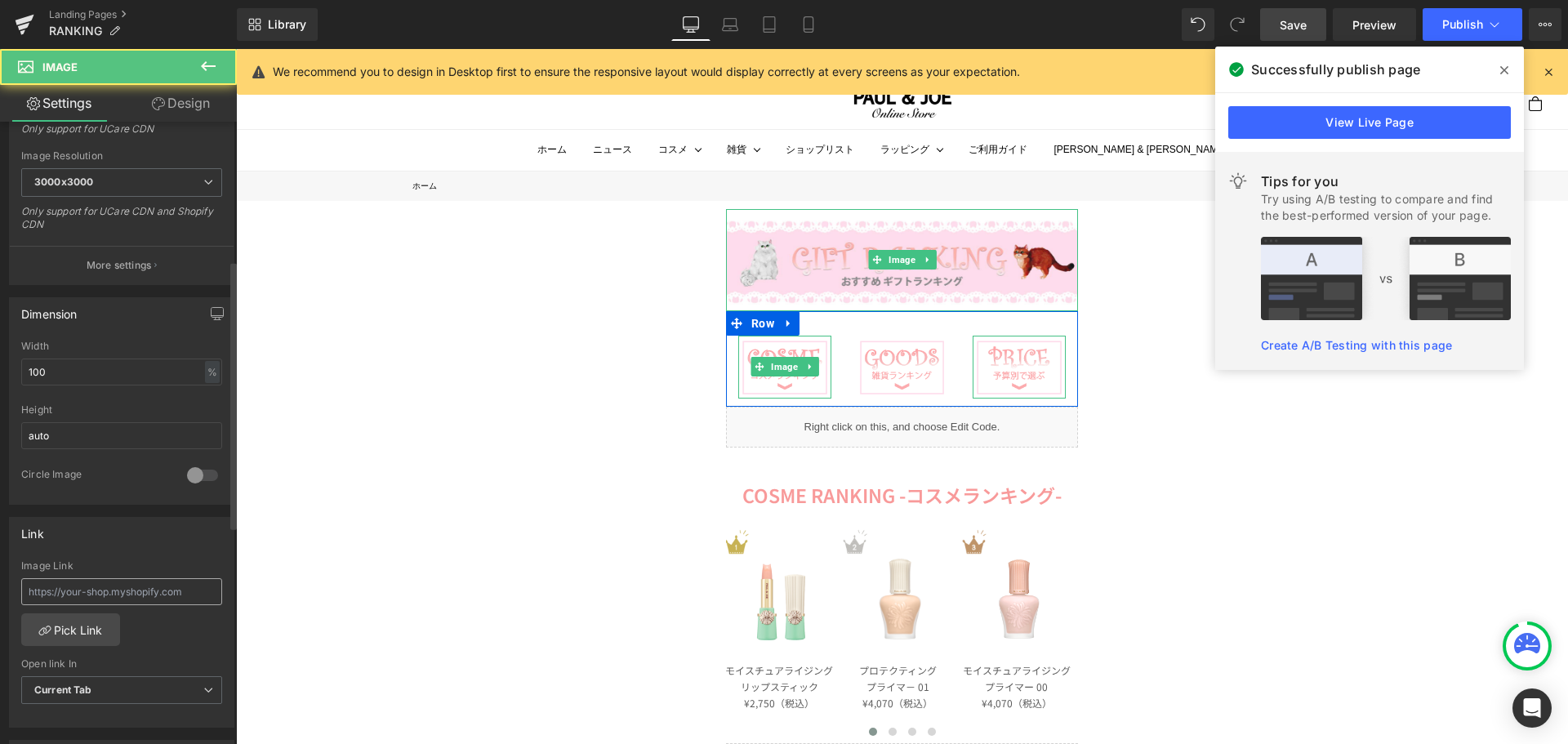
scroll to position [408, 0]
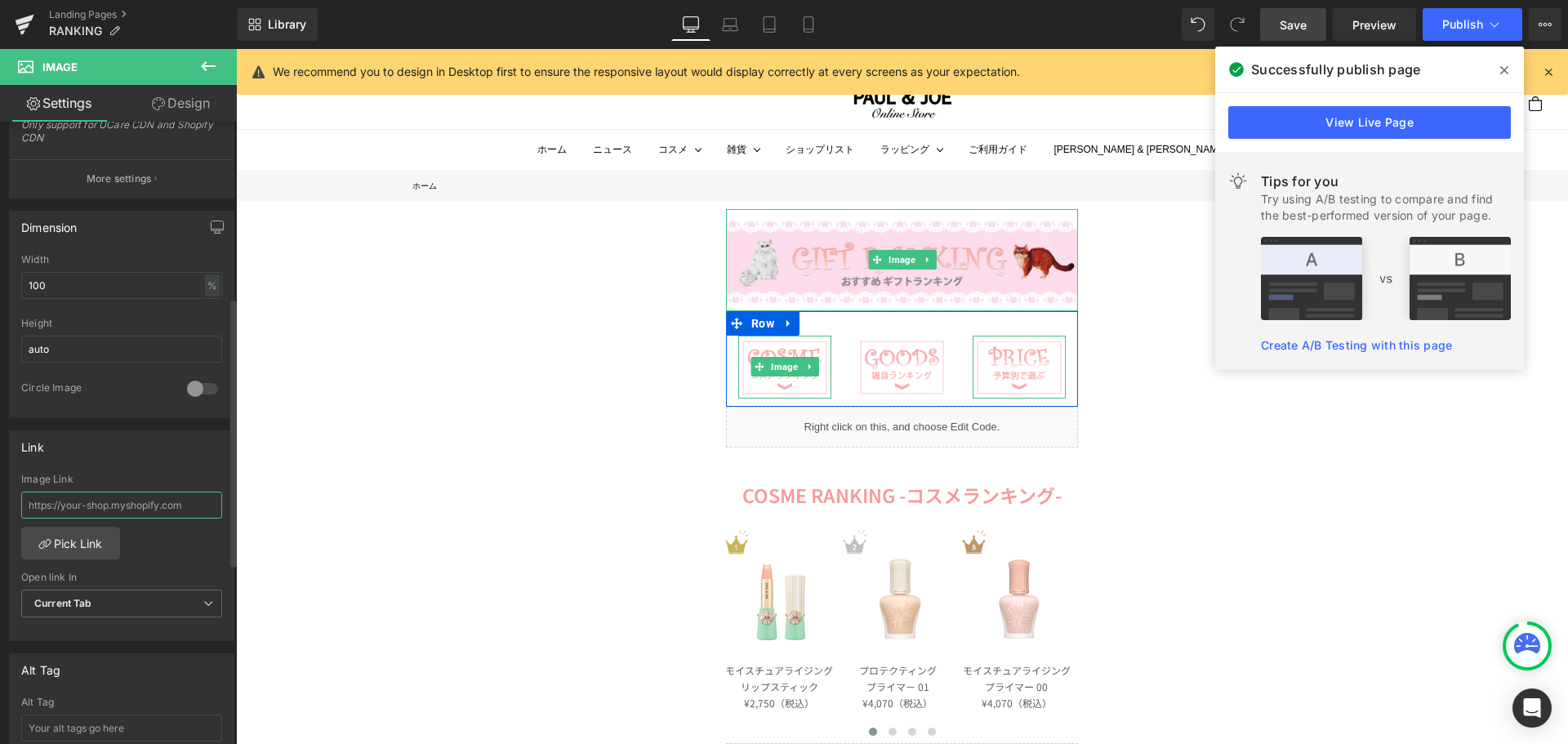
click at [141, 509] on input "text" at bounding box center [121, 505] width 201 height 27
paste input "[URL][DOMAIN_NAME]"
type input "[URL][DOMAIN_NAME]"
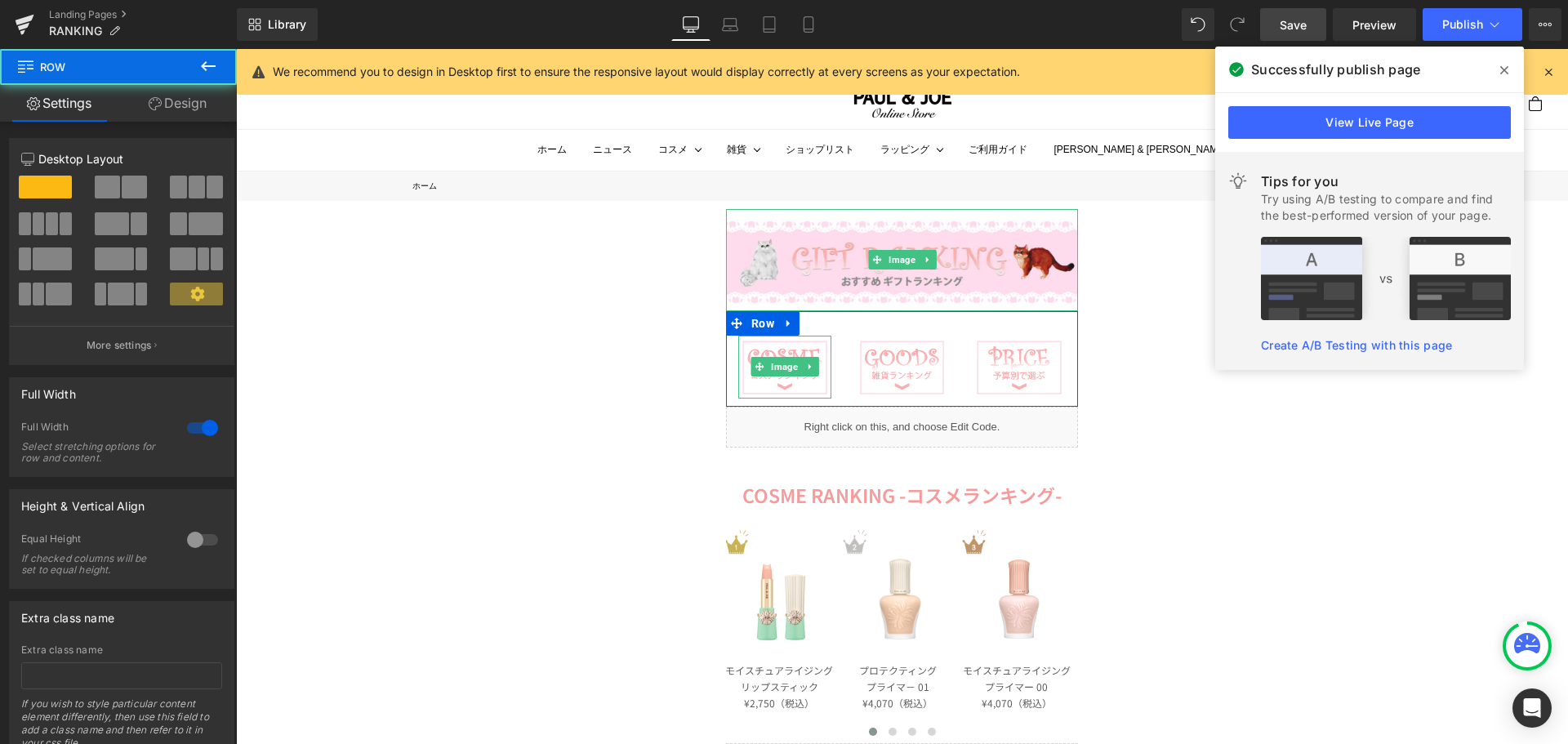
click at [1292, 26] on span "Save" at bounding box center [1292, 25] width 27 height 18
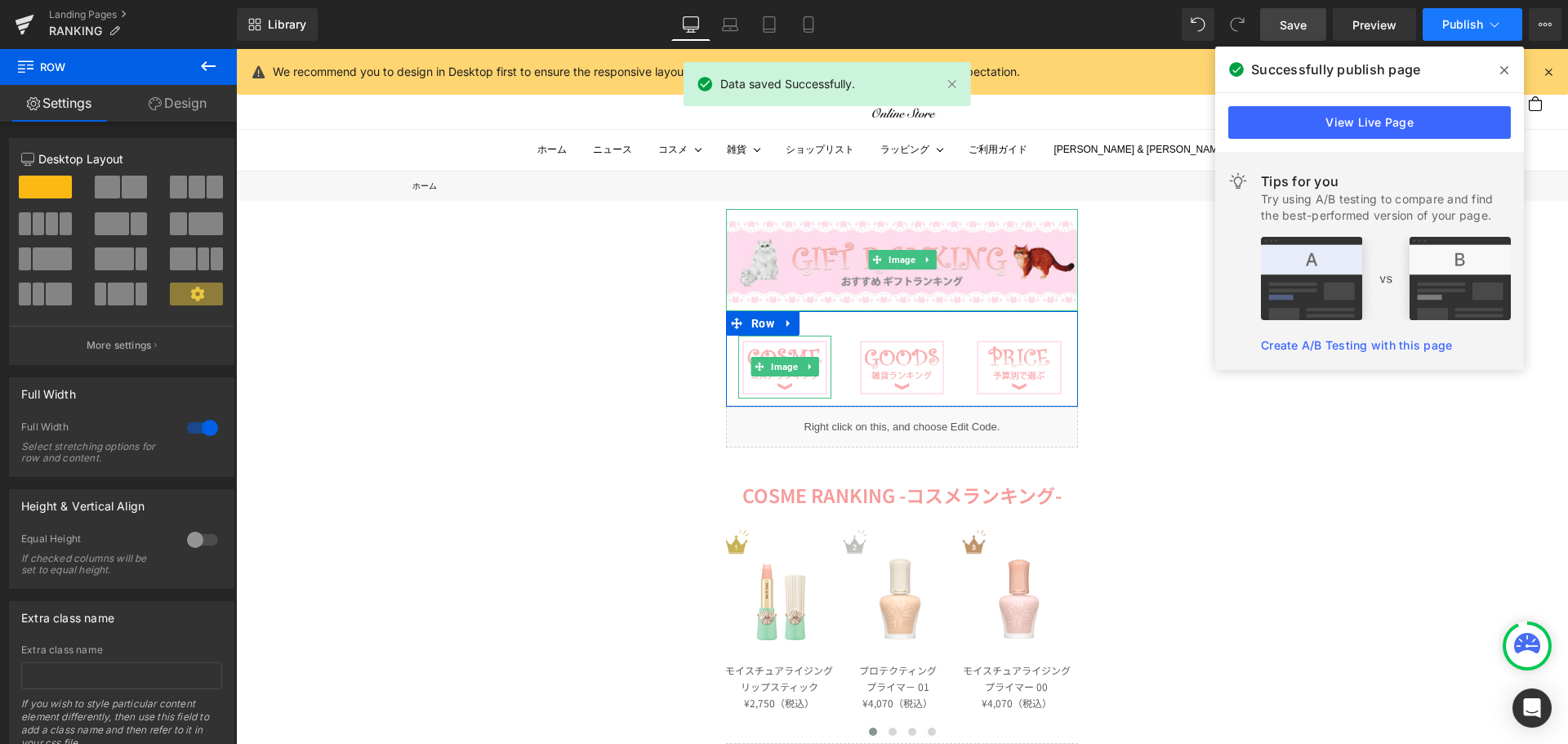
click at [1447, 31] on button "Publish" at bounding box center [1471, 24] width 99 height 33
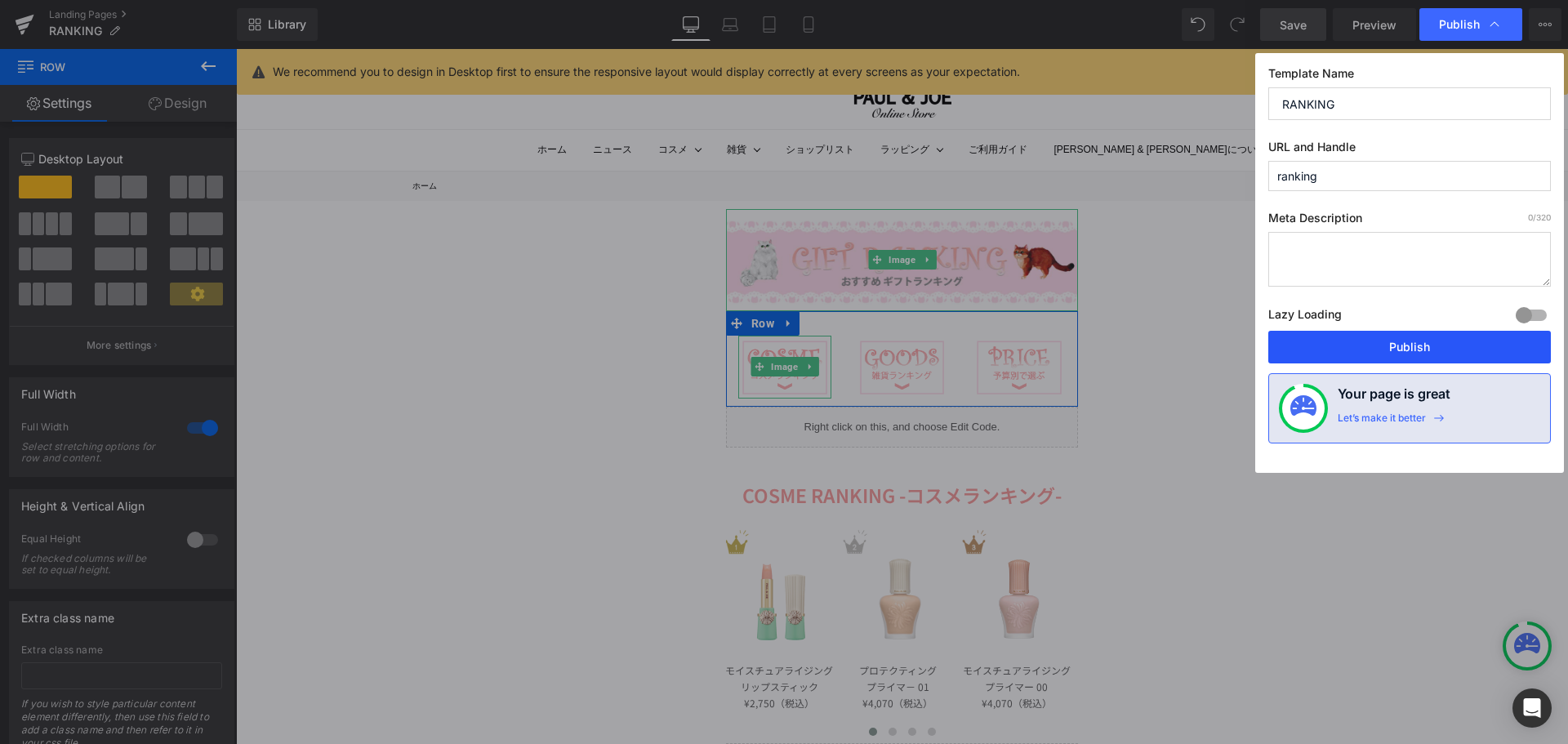
click at [1396, 345] on button "Publish" at bounding box center [1409, 347] width 283 height 33
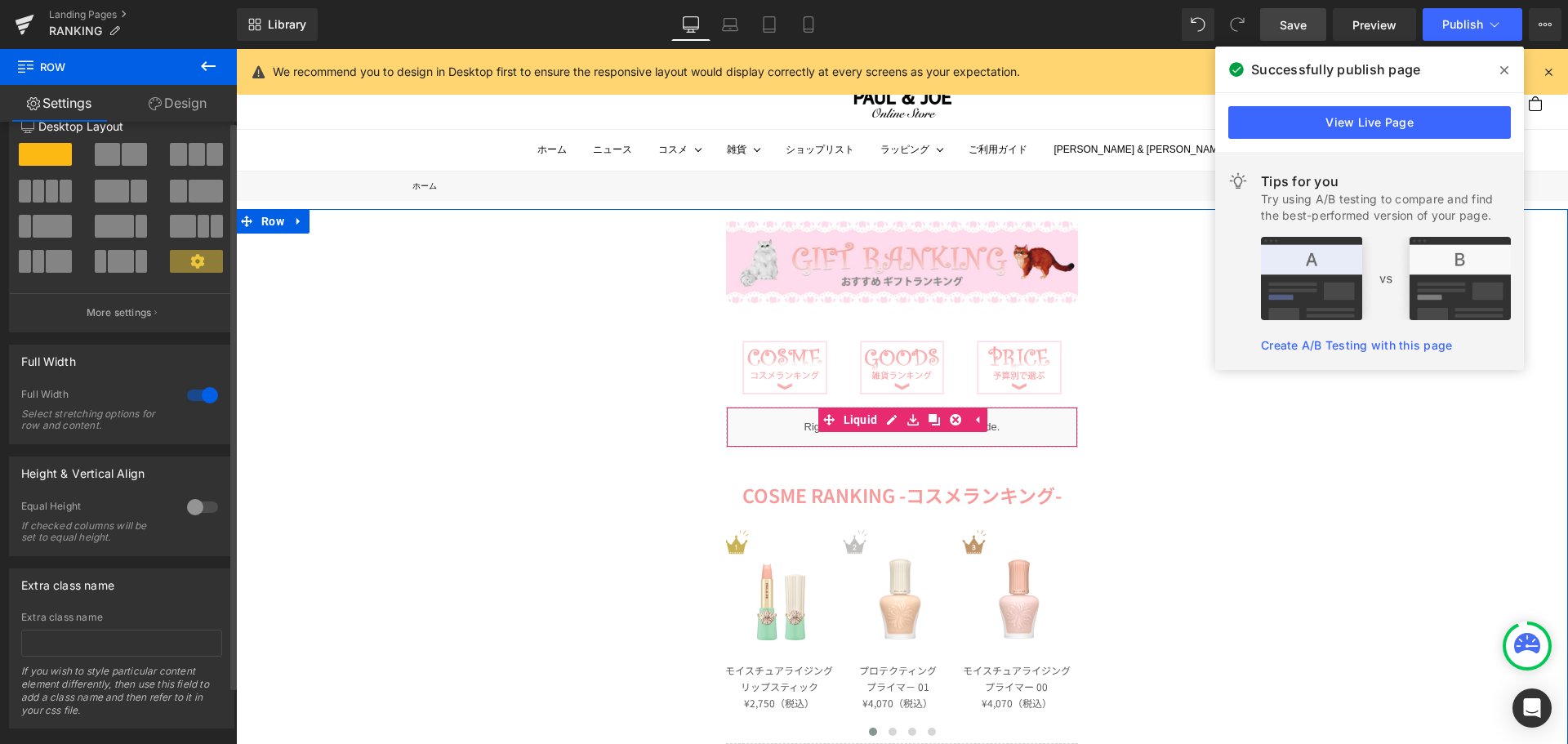
scroll to position [63, 0]
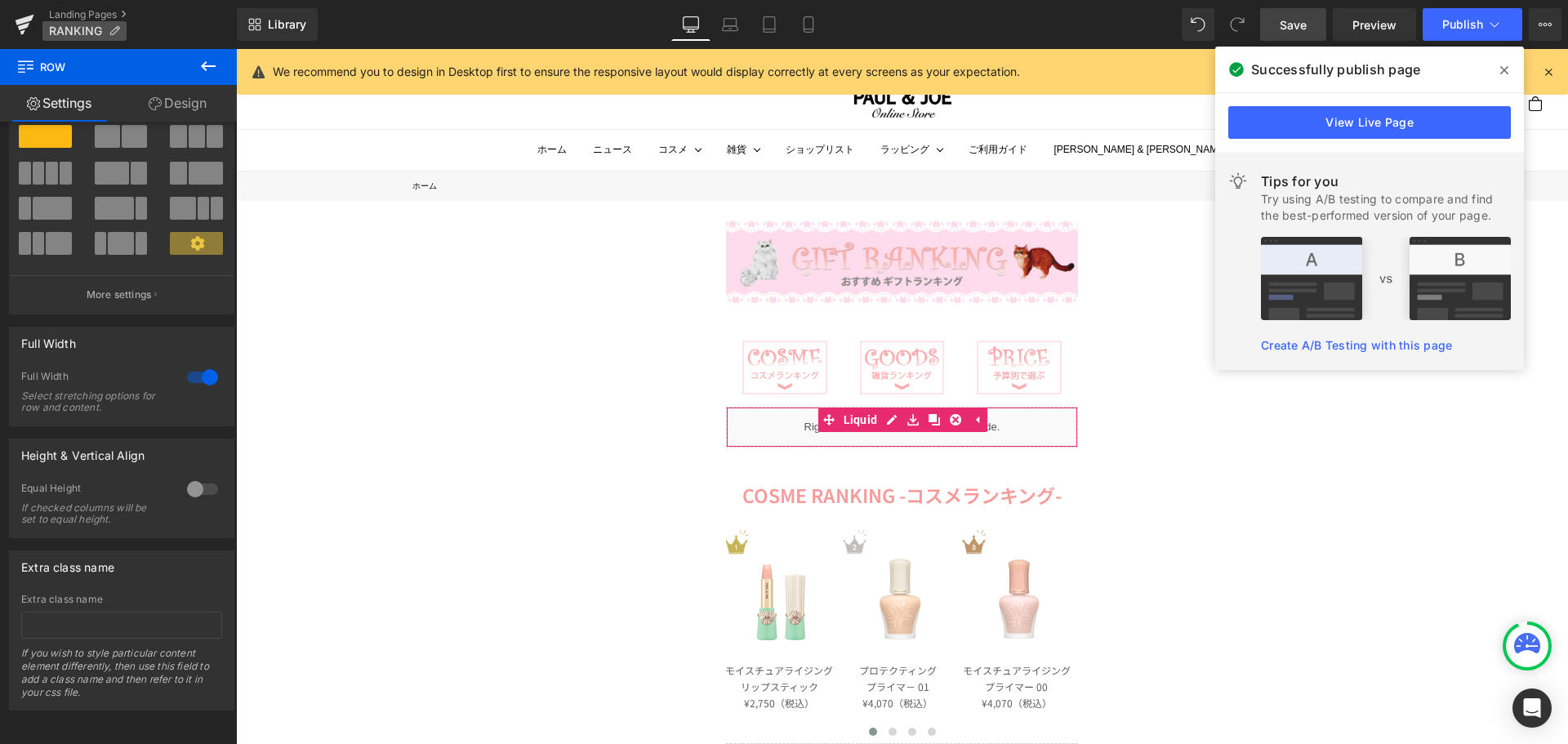
click at [121, 30] on p "RANKING" at bounding box center [84, 31] width 84 height 19
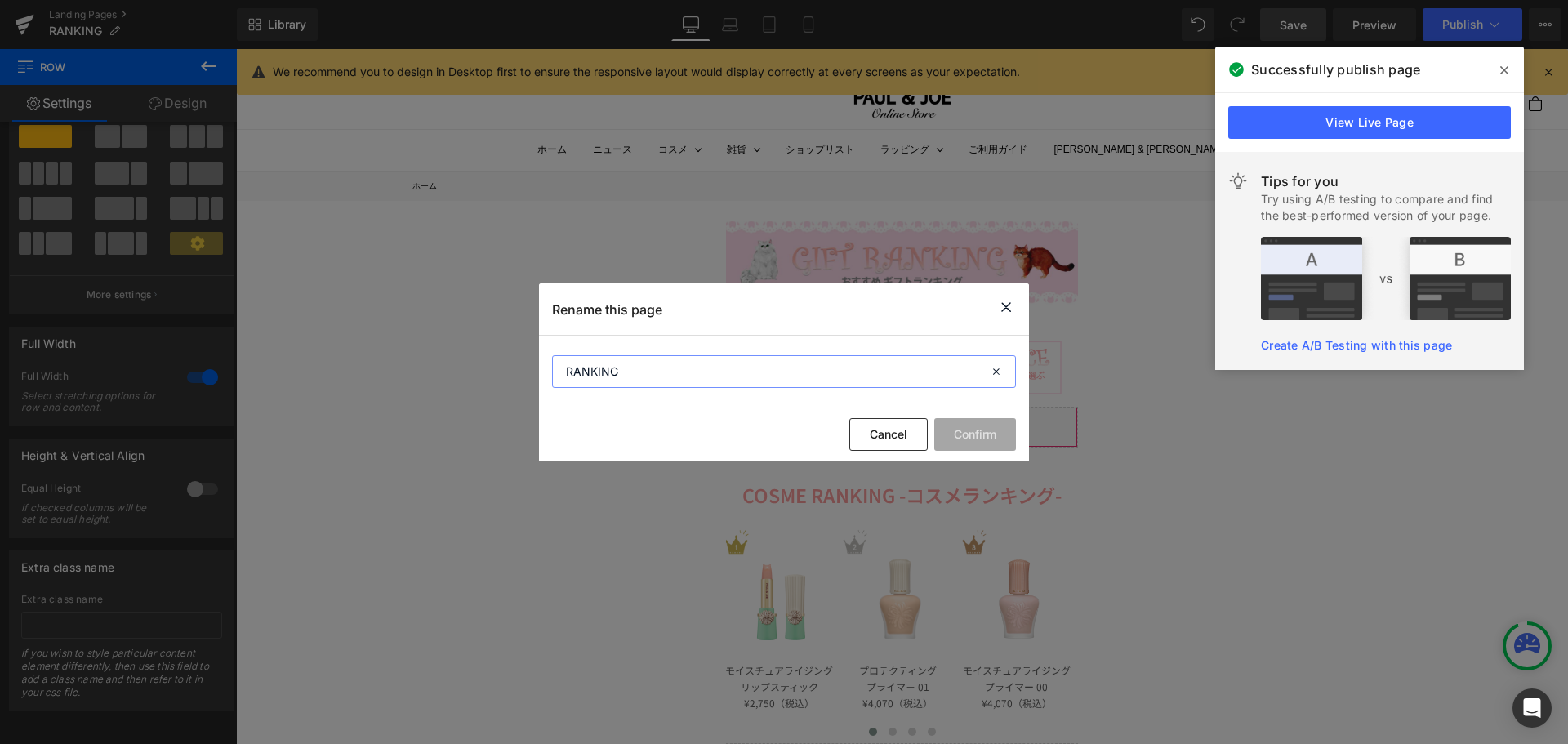
click at [571, 373] on input "RANKING" at bounding box center [784, 372] width 464 height 33
type input "GIFT RANKING"
click at [977, 430] on button "Confirm" at bounding box center [975, 434] width 82 height 33
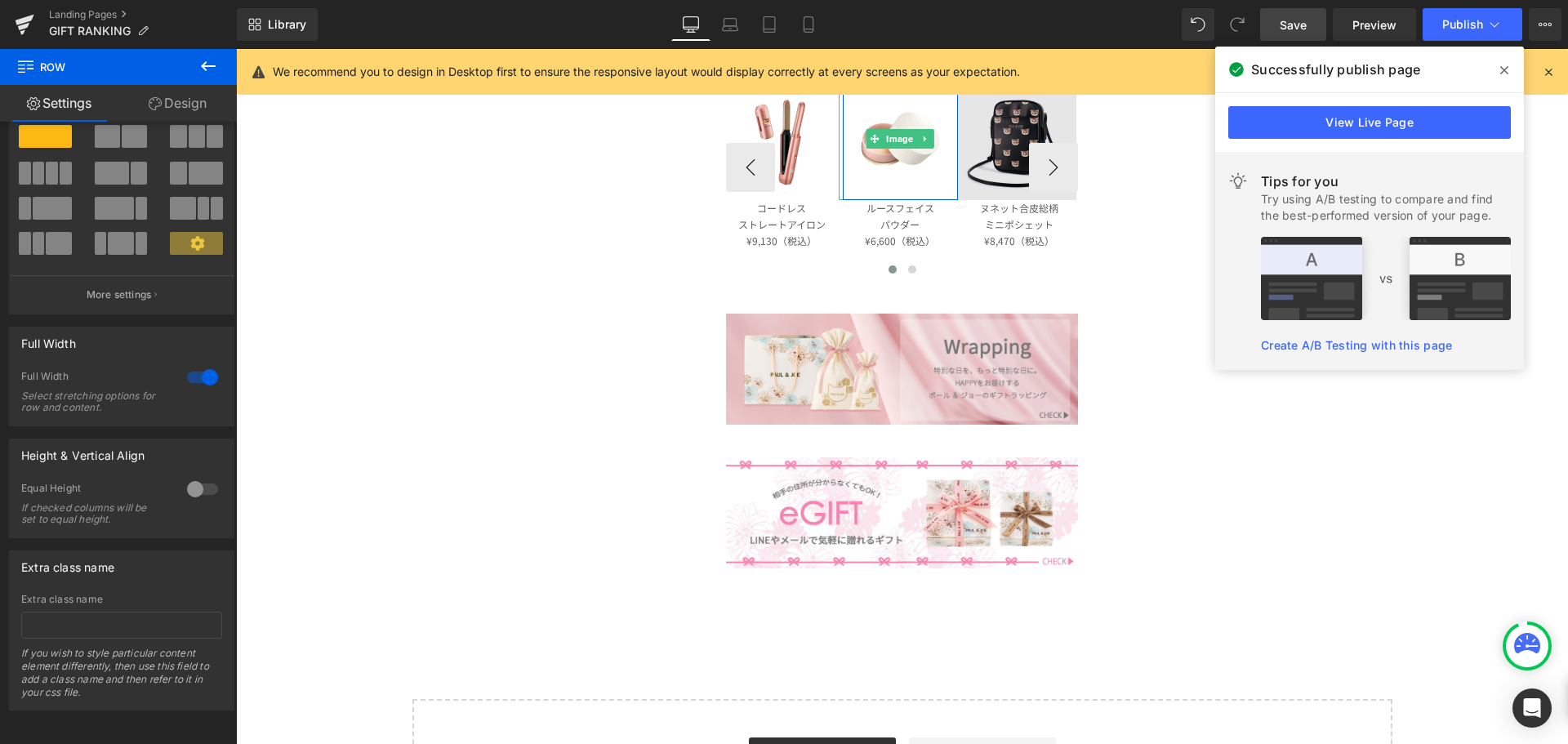
scroll to position [2124, 0]
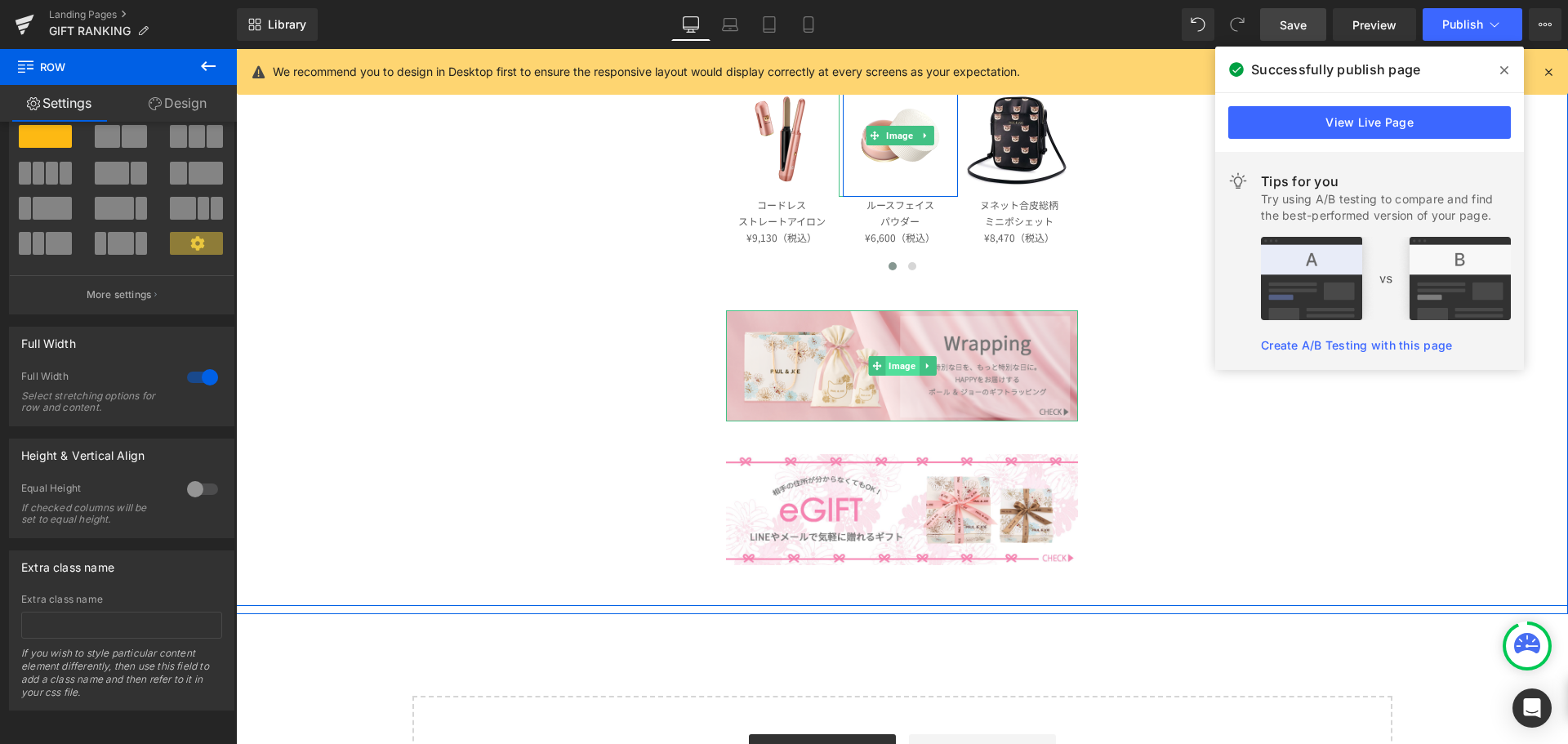
click at [900, 366] on span "Image" at bounding box center [902, 366] width 33 height 19
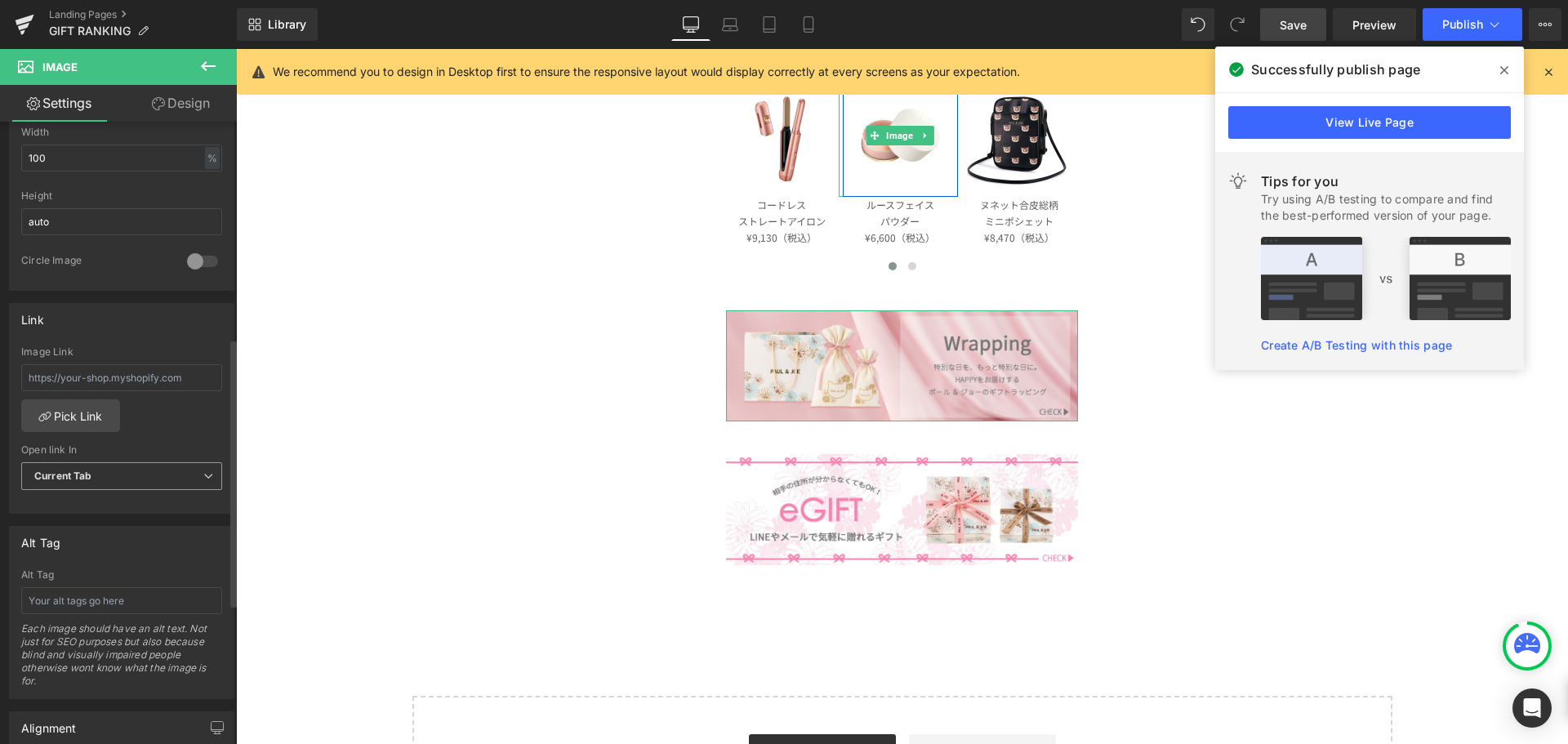
scroll to position [572, 0]
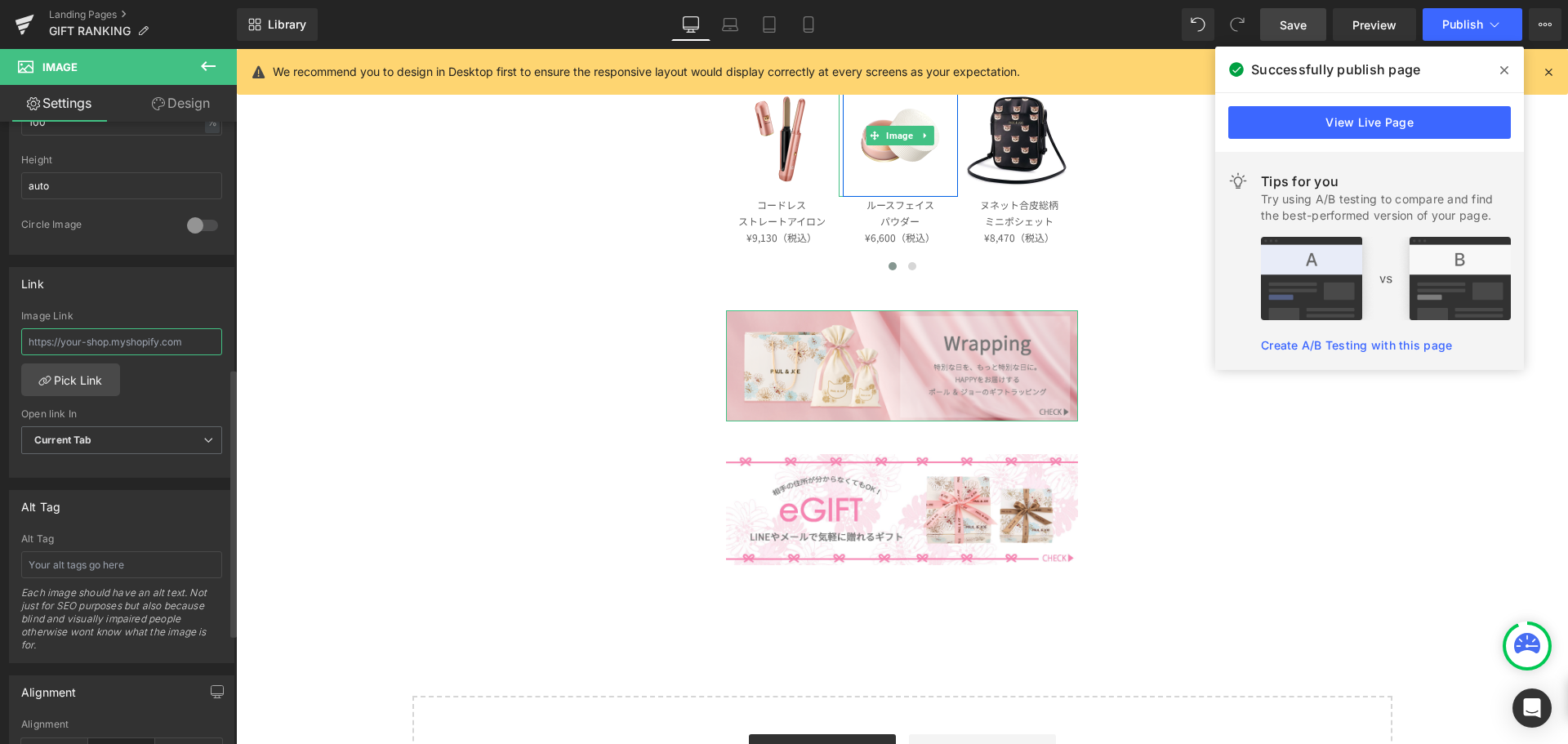
click at [139, 342] on input "text" at bounding box center [121, 342] width 201 height 27
paste input "[URL][DOMAIN_NAME]"
type input "[URL][DOMAIN_NAME]"
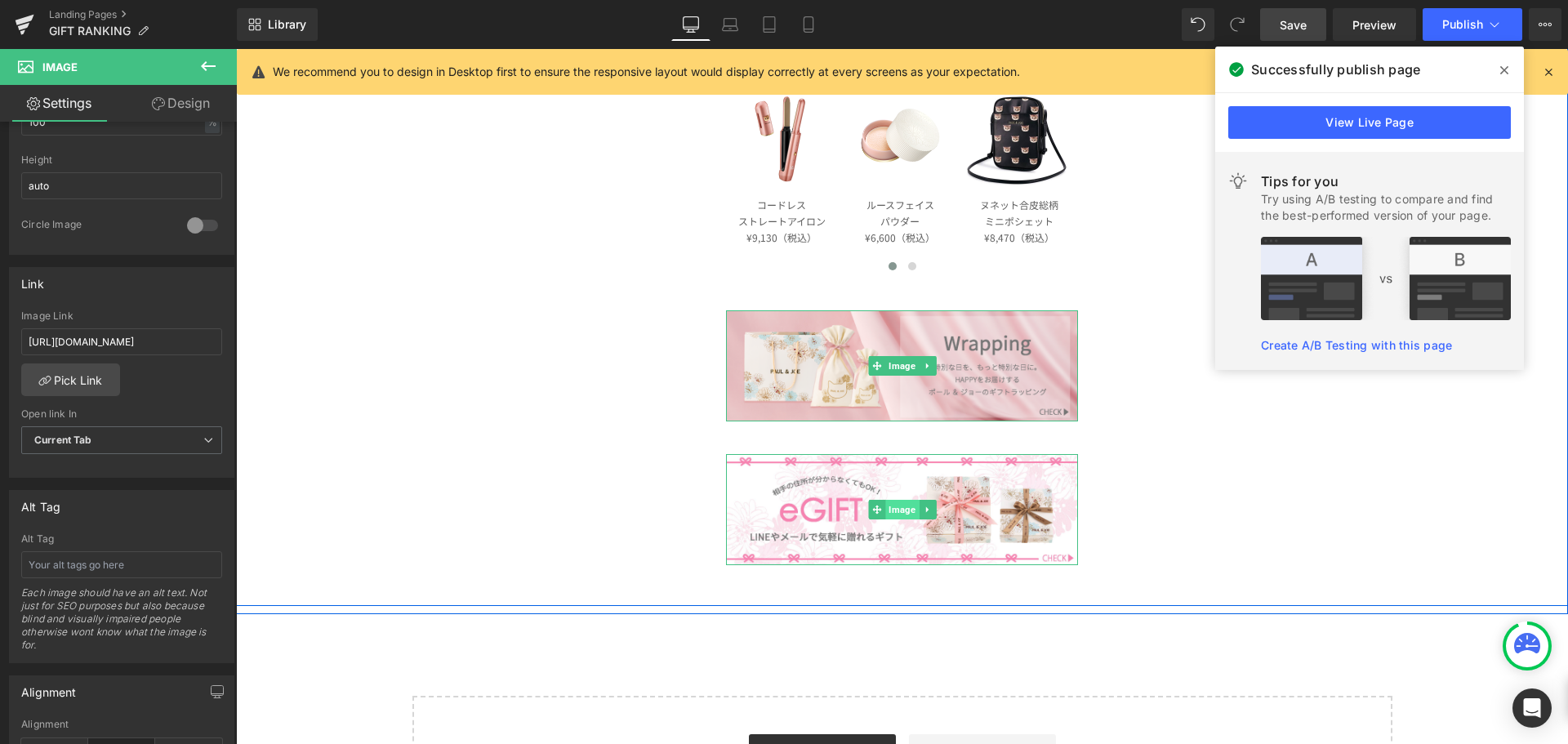
click at [888, 516] on span "Image" at bounding box center [902, 509] width 33 height 19
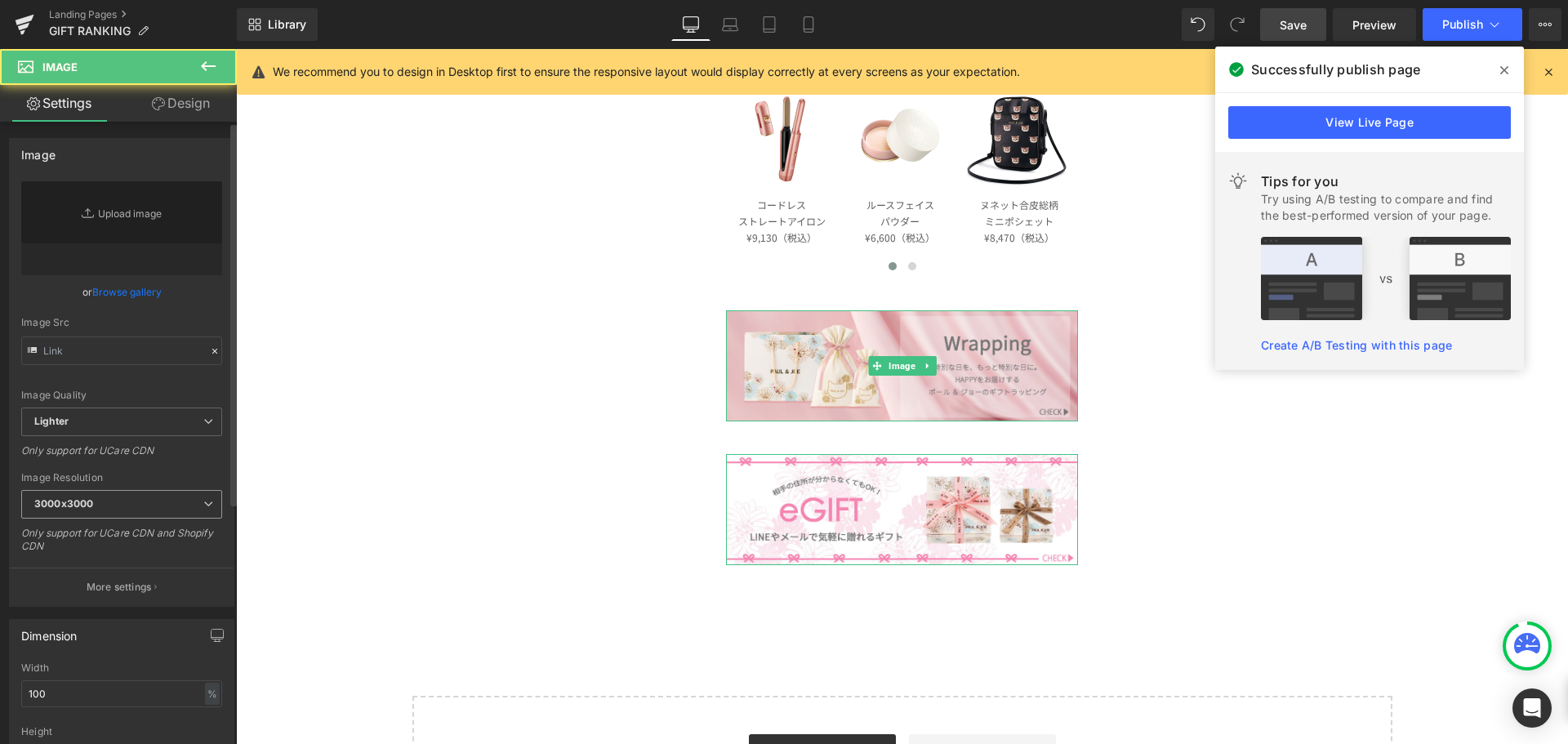
type input "[URL][DOMAIN_NAME]"
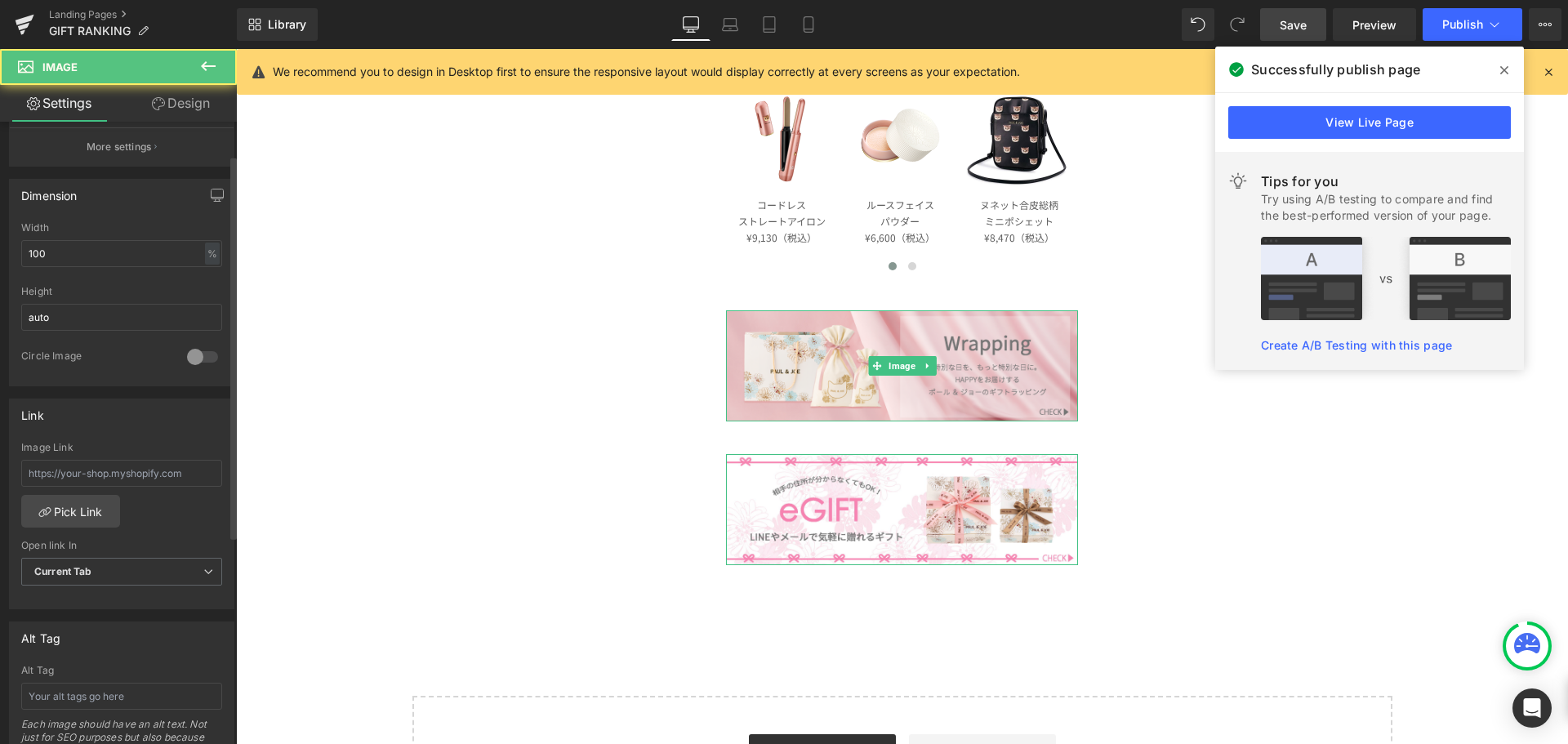
scroll to position [572, 0]
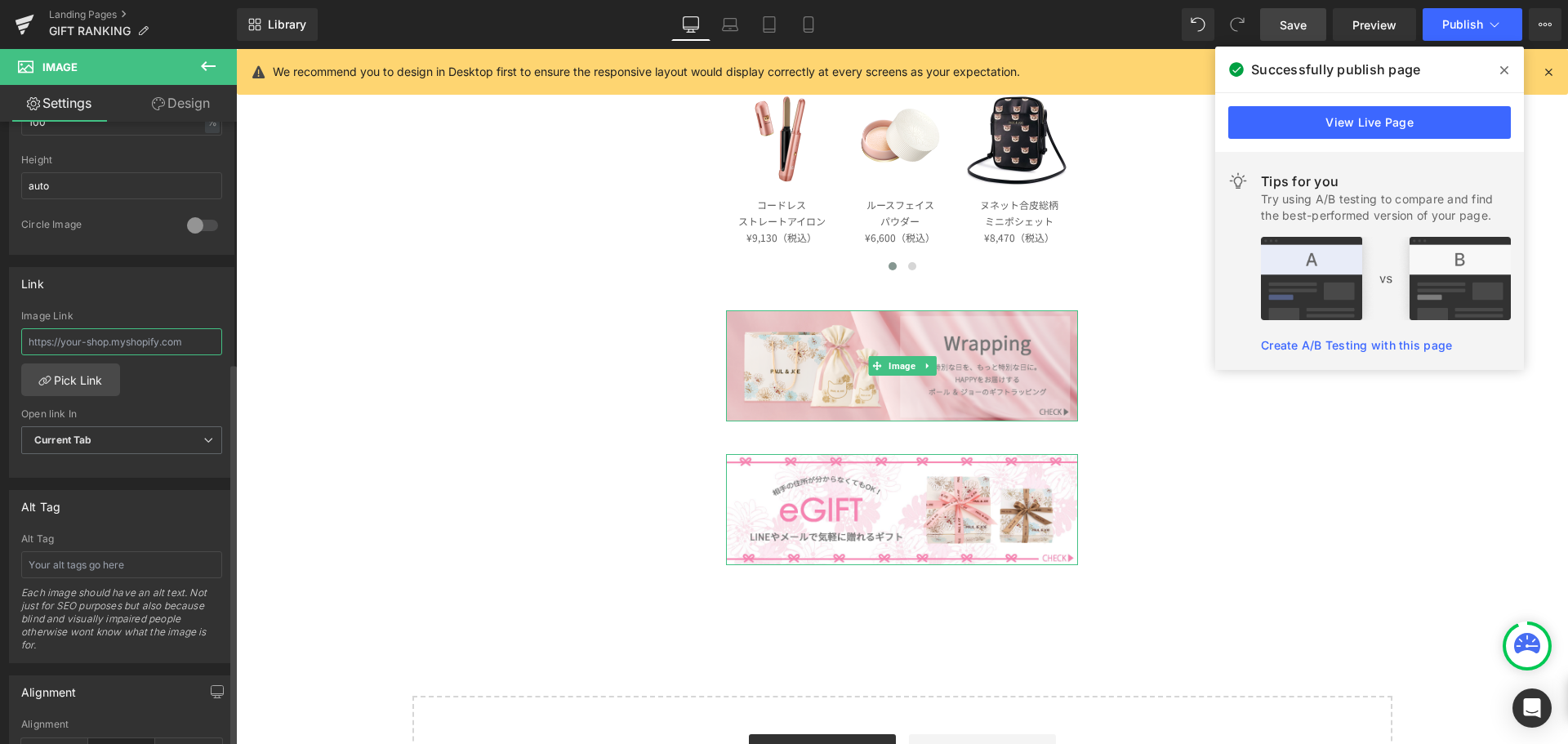
click at [154, 343] on input "text" at bounding box center [121, 342] width 201 height 27
paste input "[URL][DOMAIN_NAME]"
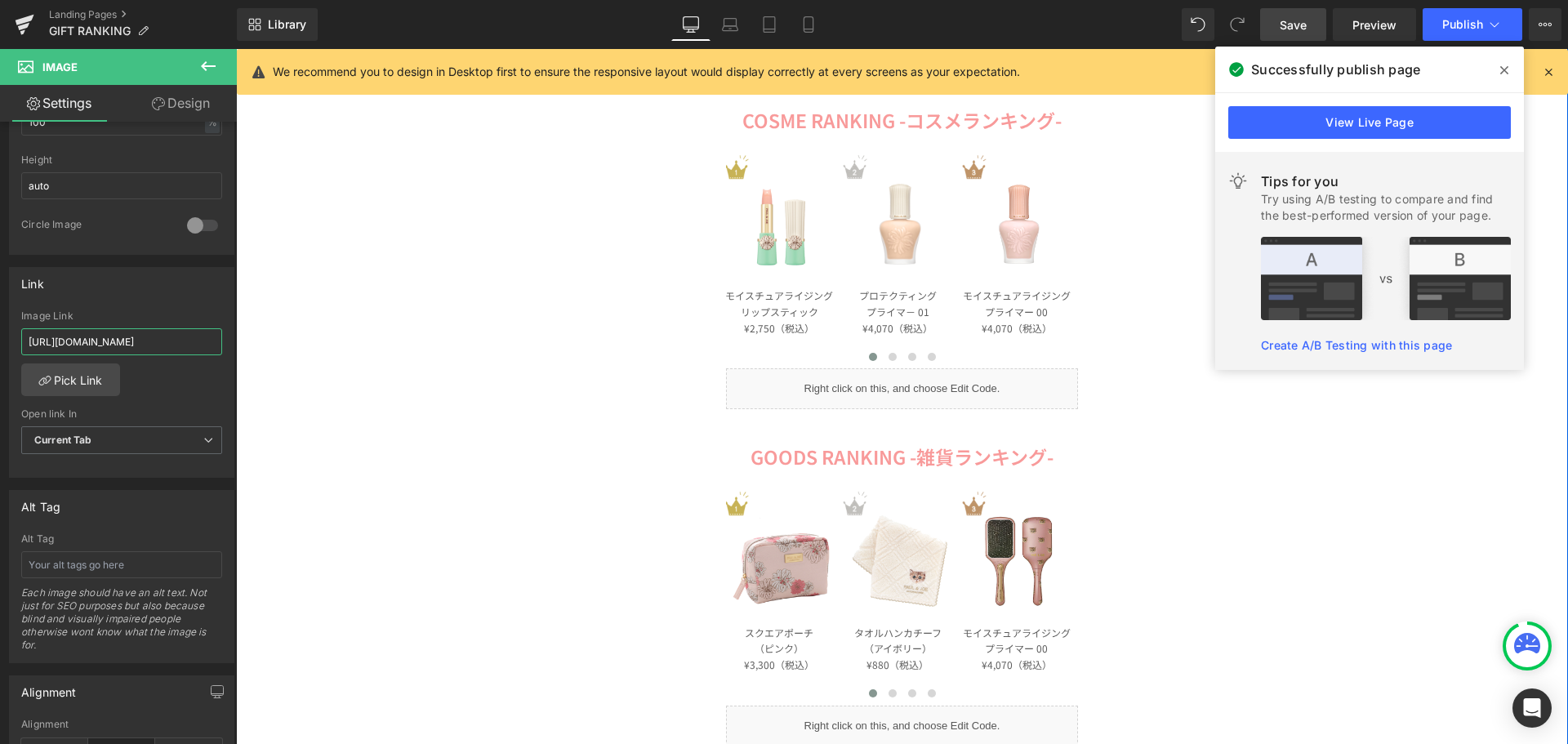
scroll to position [0, 0]
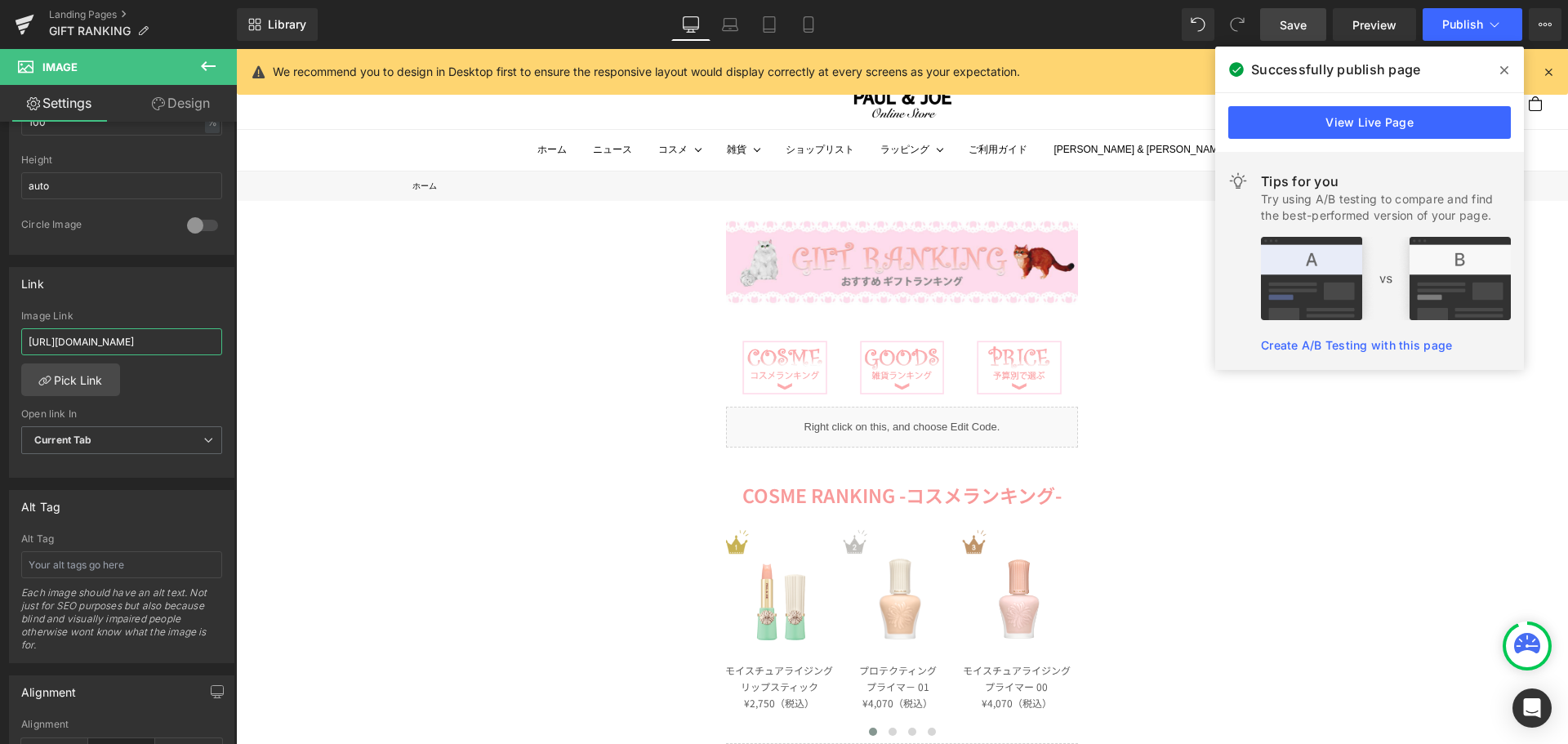
type input "[URL][DOMAIN_NAME]"
click at [1282, 25] on span "Save" at bounding box center [1292, 25] width 27 height 18
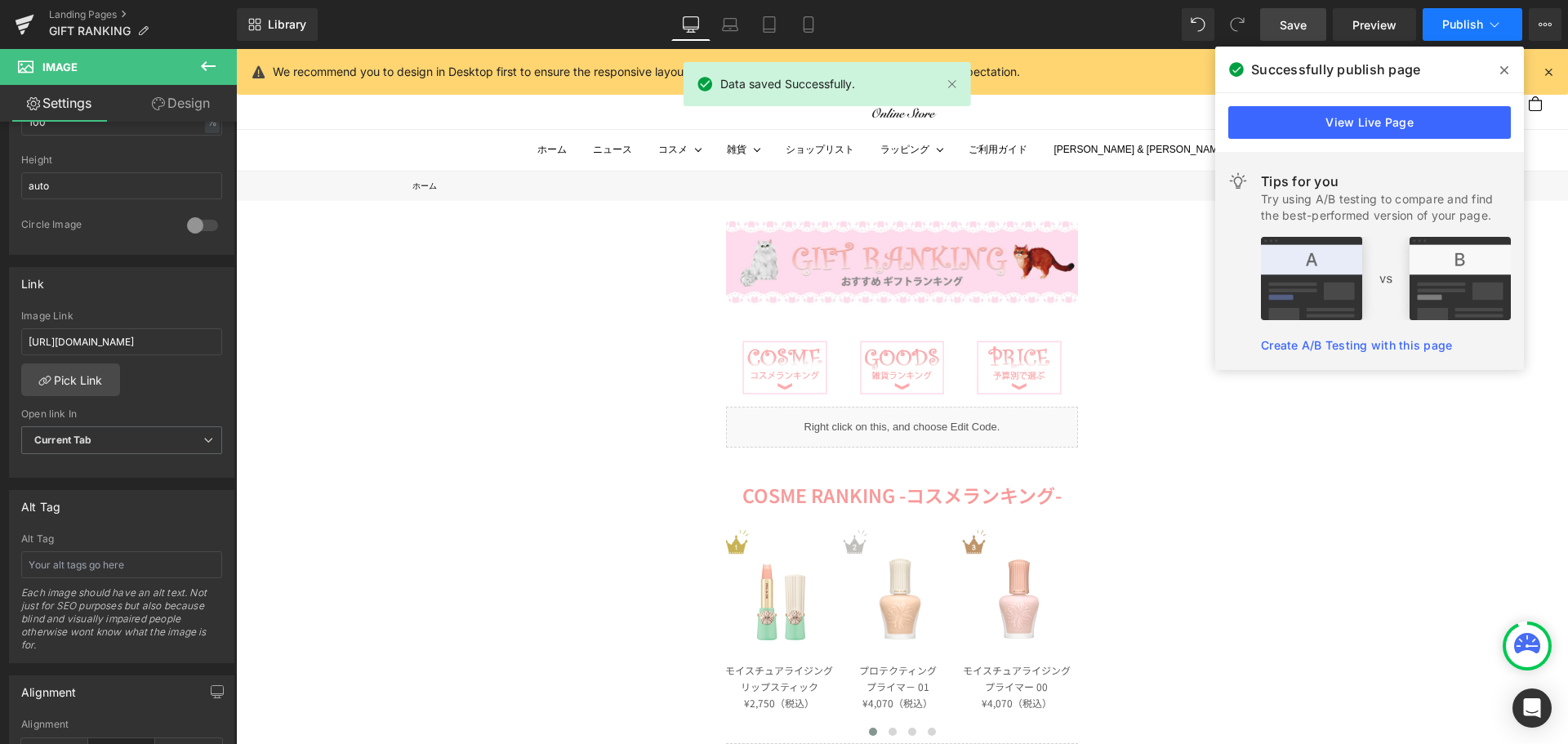
click at [1455, 28] on span "Publish" at bounding box center [1463, 24] width 41 height 13
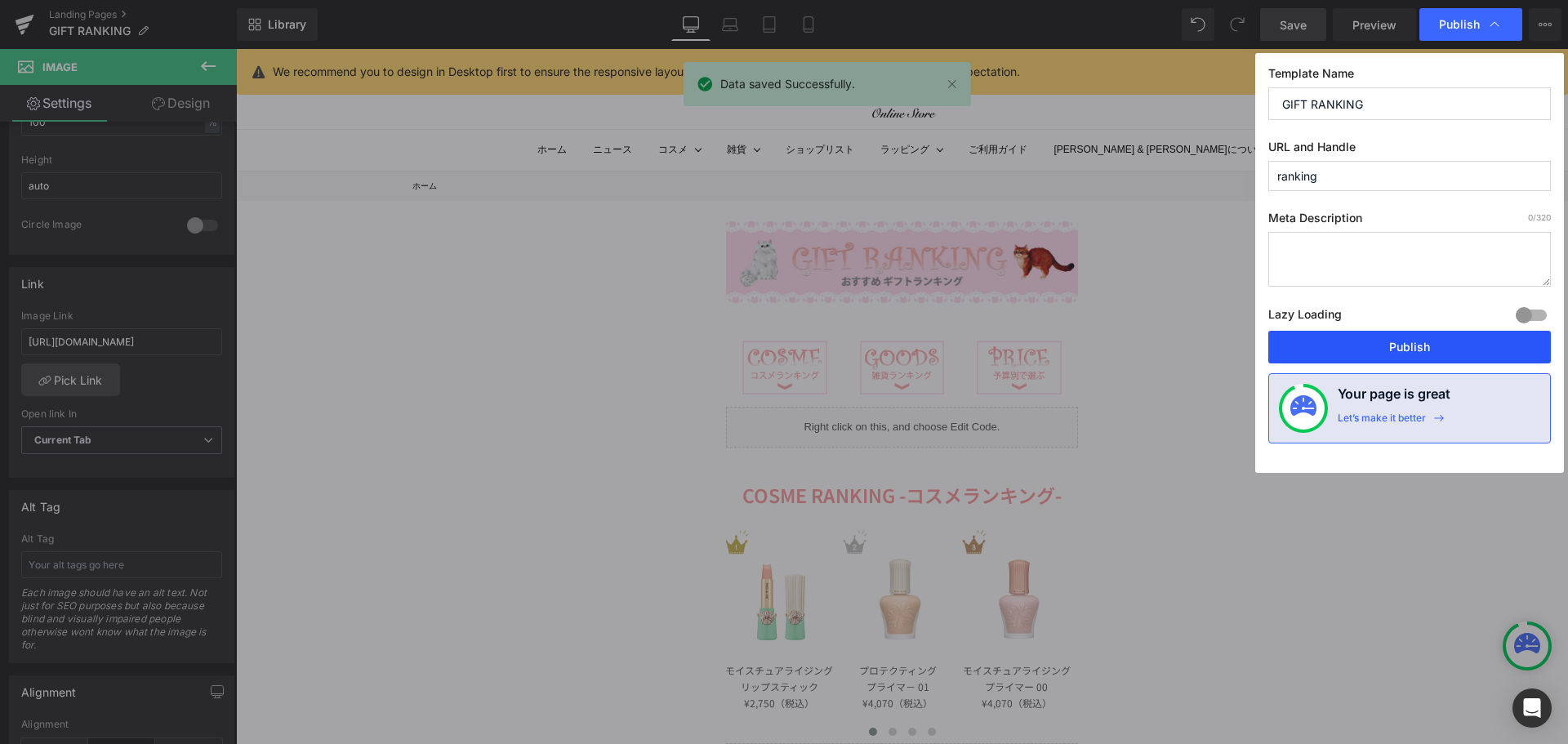
click at [1363, 349] on button "Publish" at bounding box center [1409, 347] width 283 height 33
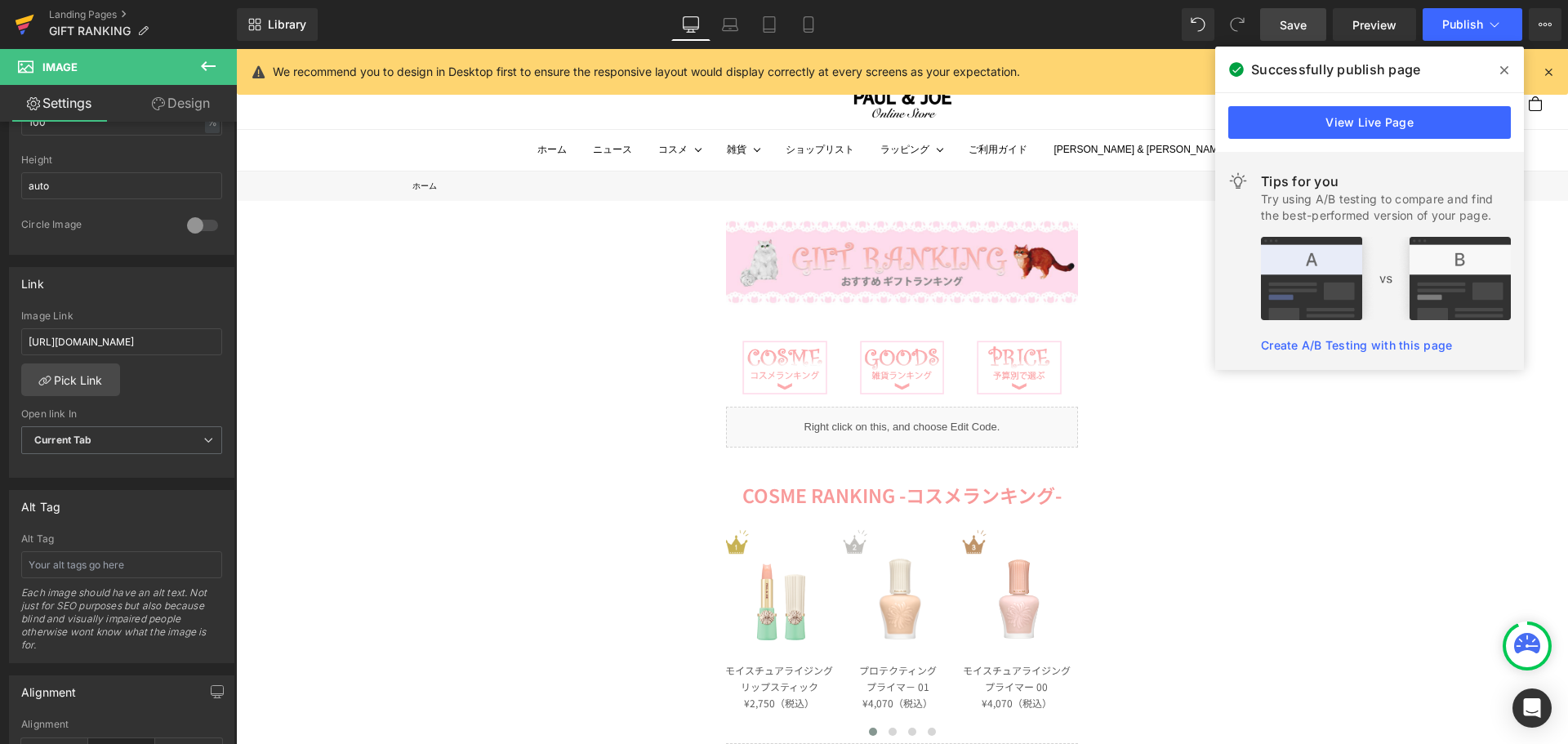
click at [36, 24] on link at bounding box center [25, 25] width 49 height 49
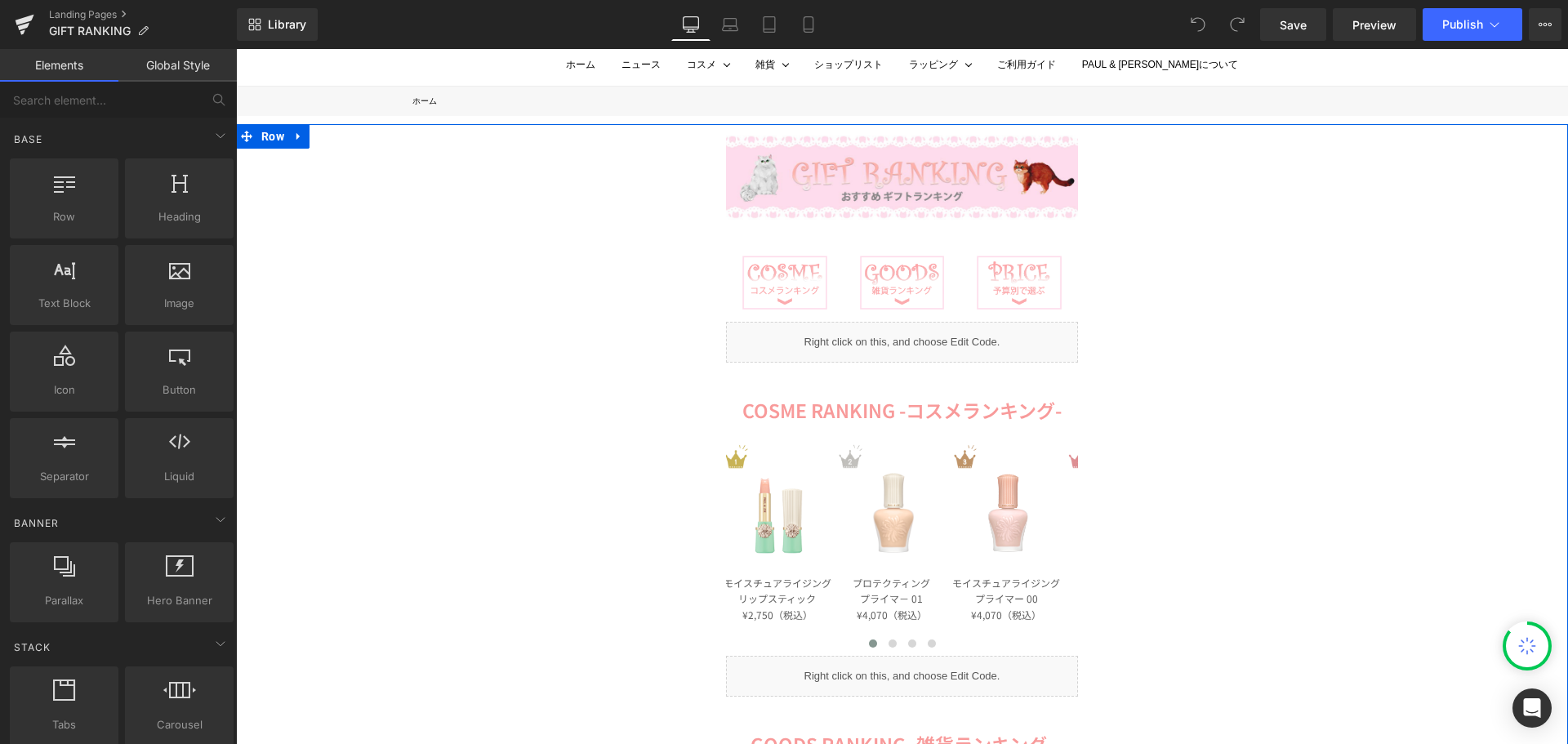
scroll to position [82, 0]
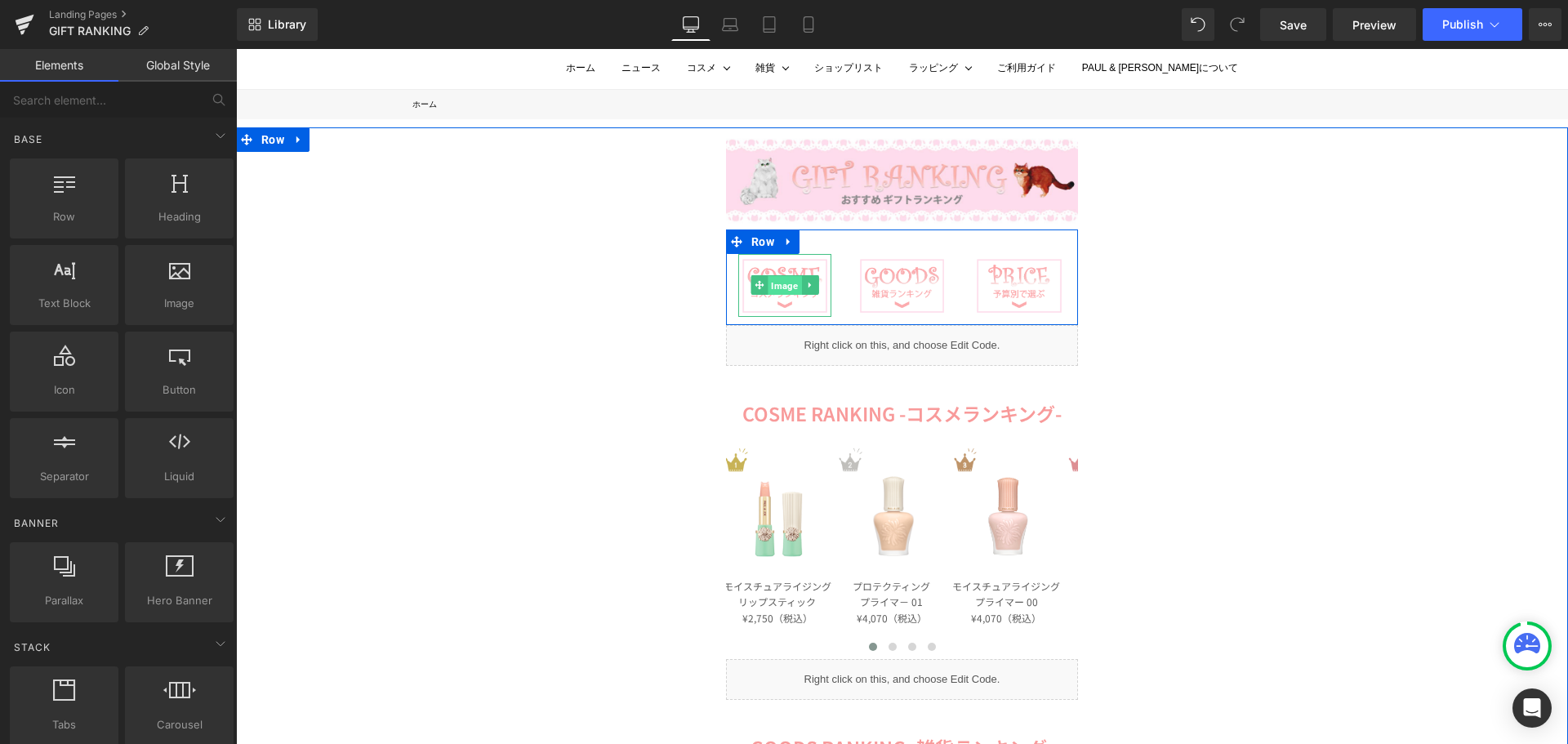
click at [772, 286] on span "Image" at bounding box center [784, 285] width 33 height 19
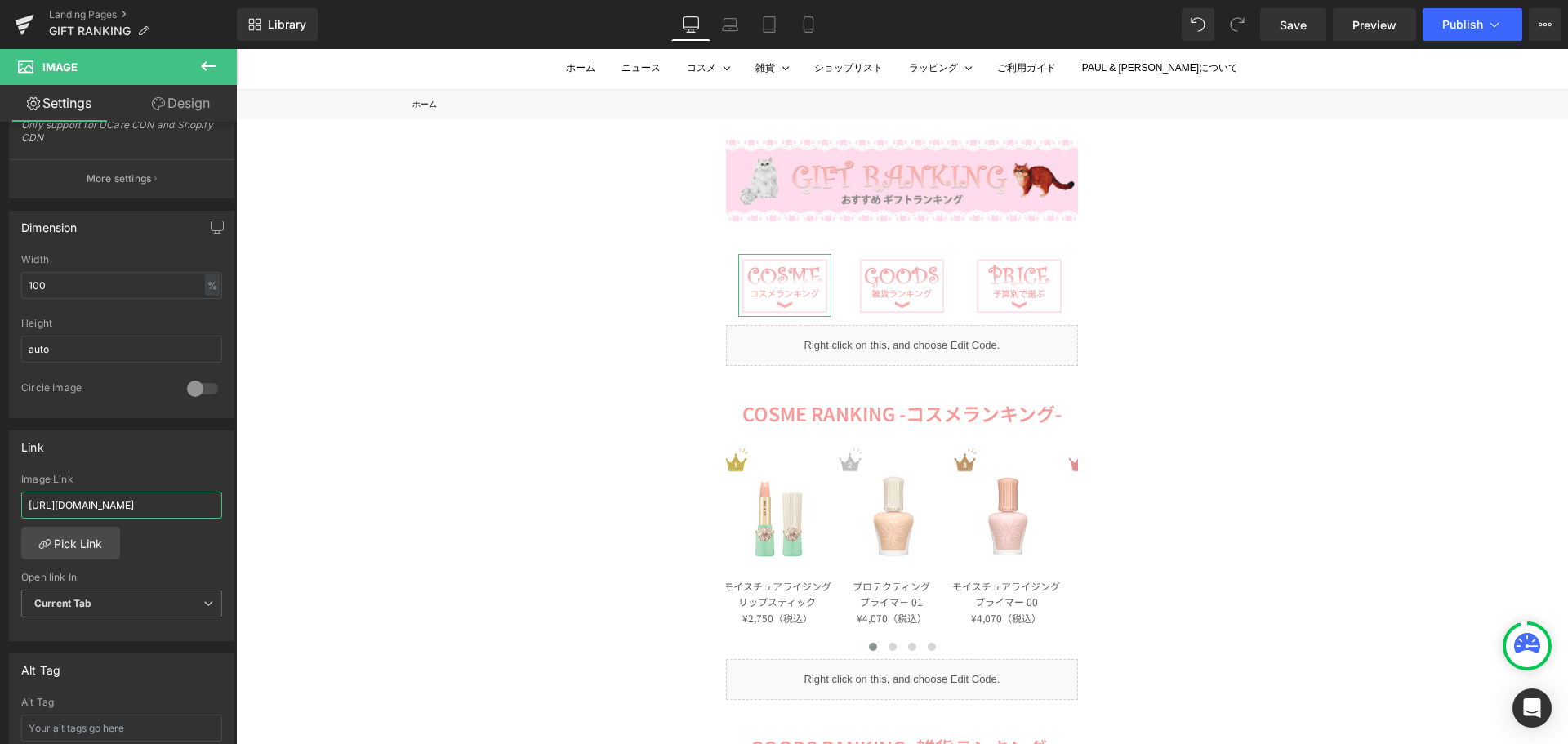
scroll to position [0, 78]
drag, startPoint x: 24, startPoint y: 504, endPoint x: 170, endPoint y: 506, distance: 146.0
click at [170, 506] on input "[URL][DOMAIN_NAME]" at bounding box center [121, 505] width 201 height 27
paste input "ranking"
type input "[URL][DOMAIN_NAME]"
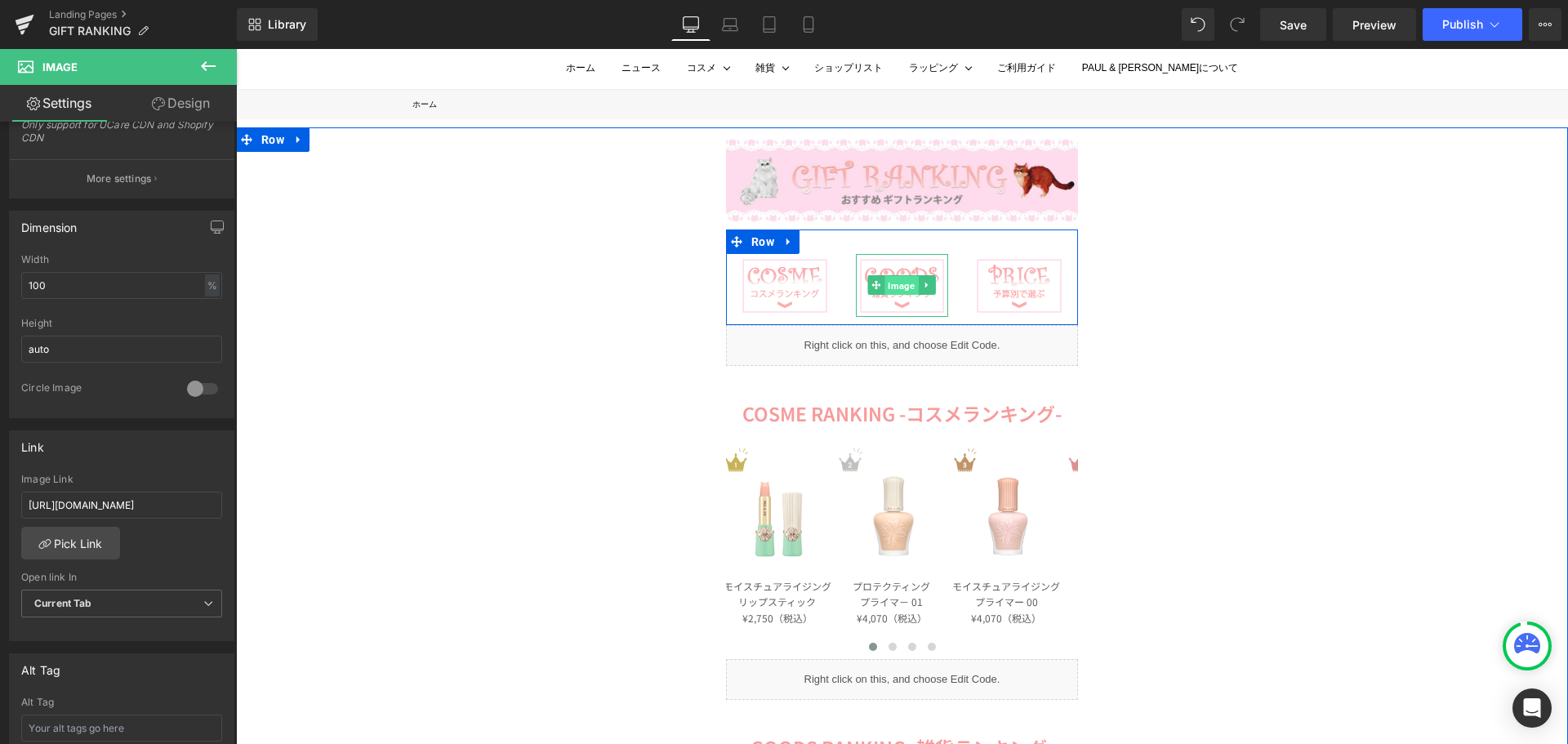
click at [888, 285] on span "Image" at bounding box center [902, 285] width 33 height 19
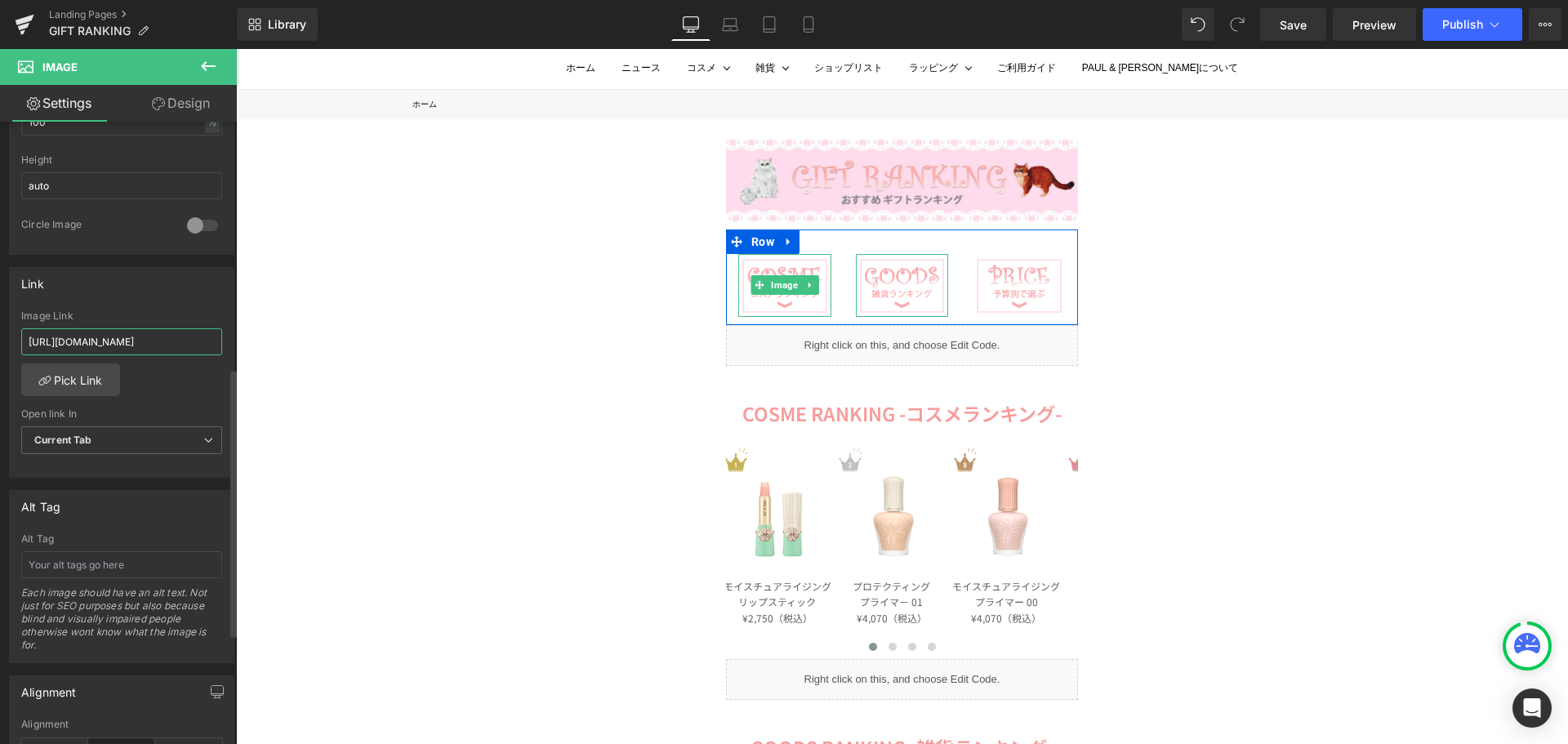
scroll to position [0, 76]
drag, startPoint x: 23, startPoint y: 338, endPoint x: 171, endPoint y: 348, distance: 148.3
click at [171, 348] on input "[URL][DOMAIN_NAME]" at bounding box center [121, 342] width 201 height 27
paste input "ranking"
type input "[URL][DOMAIN_NAME]"
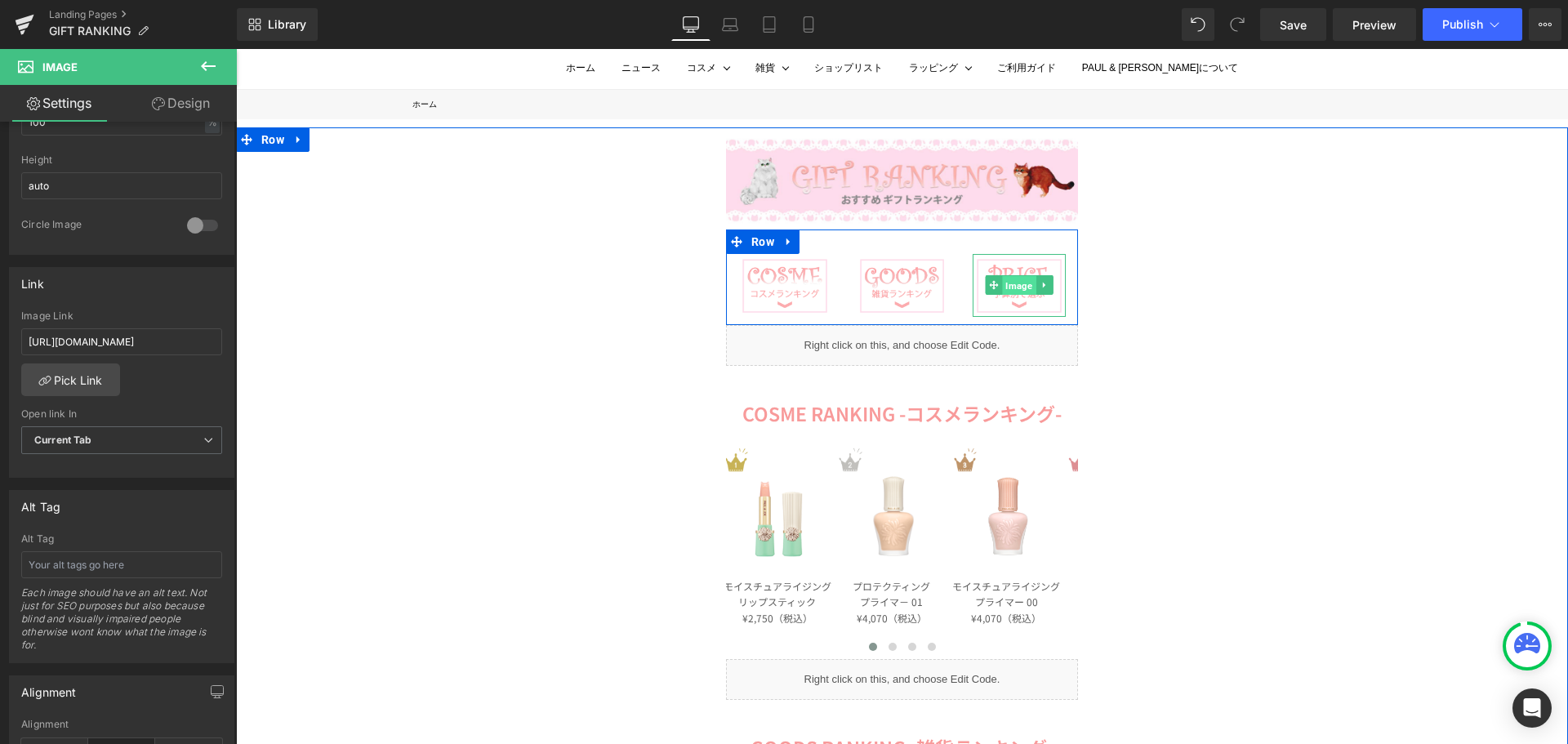
click at [1019, 285] on span "Image" at bounding box center [1019, 285] width 33 height 19
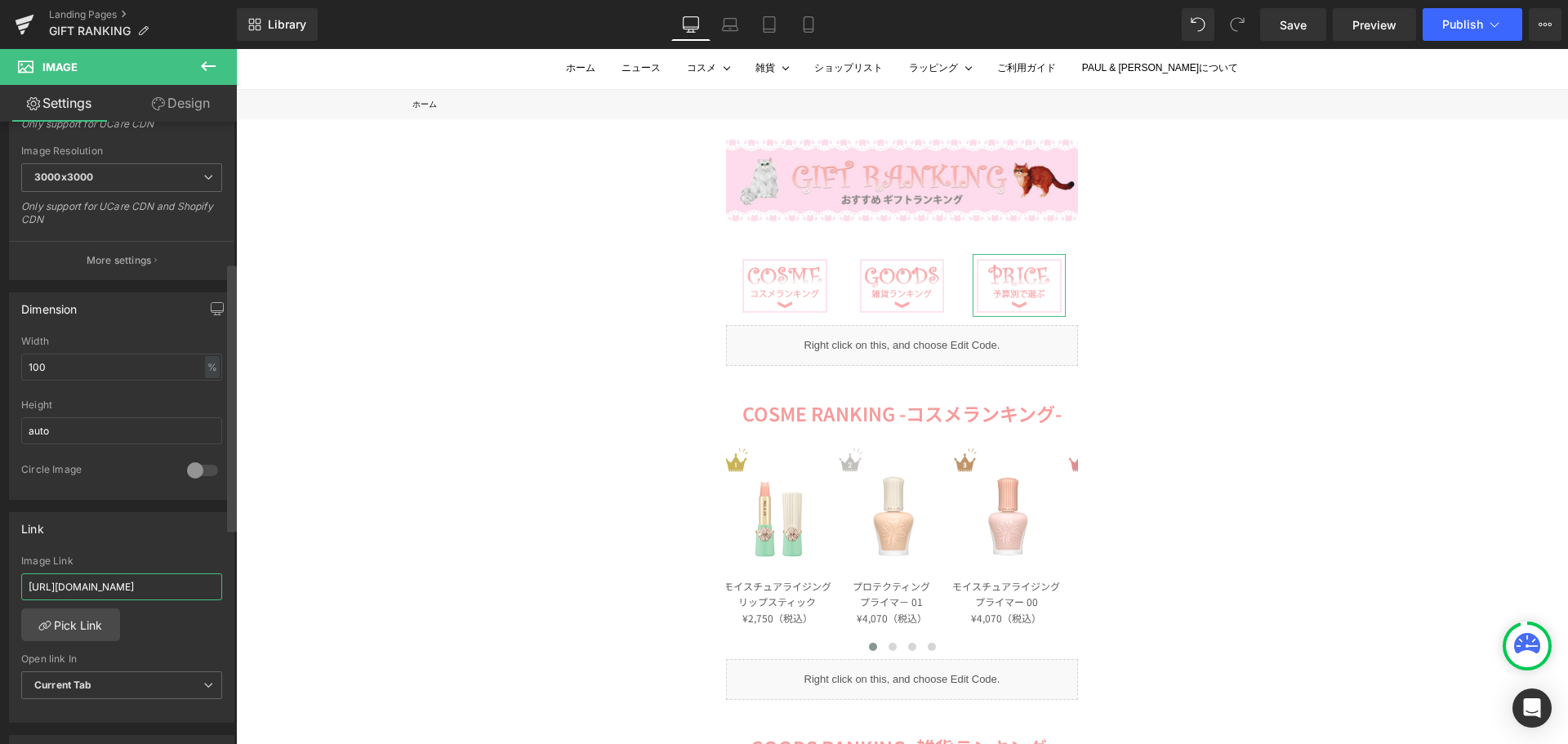
scroll to position [0, 76]
drag, startPoint x: 25, startPoint y: 584, endPoint x: 171, endPoint y: 591, distance: 146.2
click at [171, 591] on input "[URL][DOMAIN_NAME]" at bounding box center [121, 587] width 201 height 27
paste input "ranking"
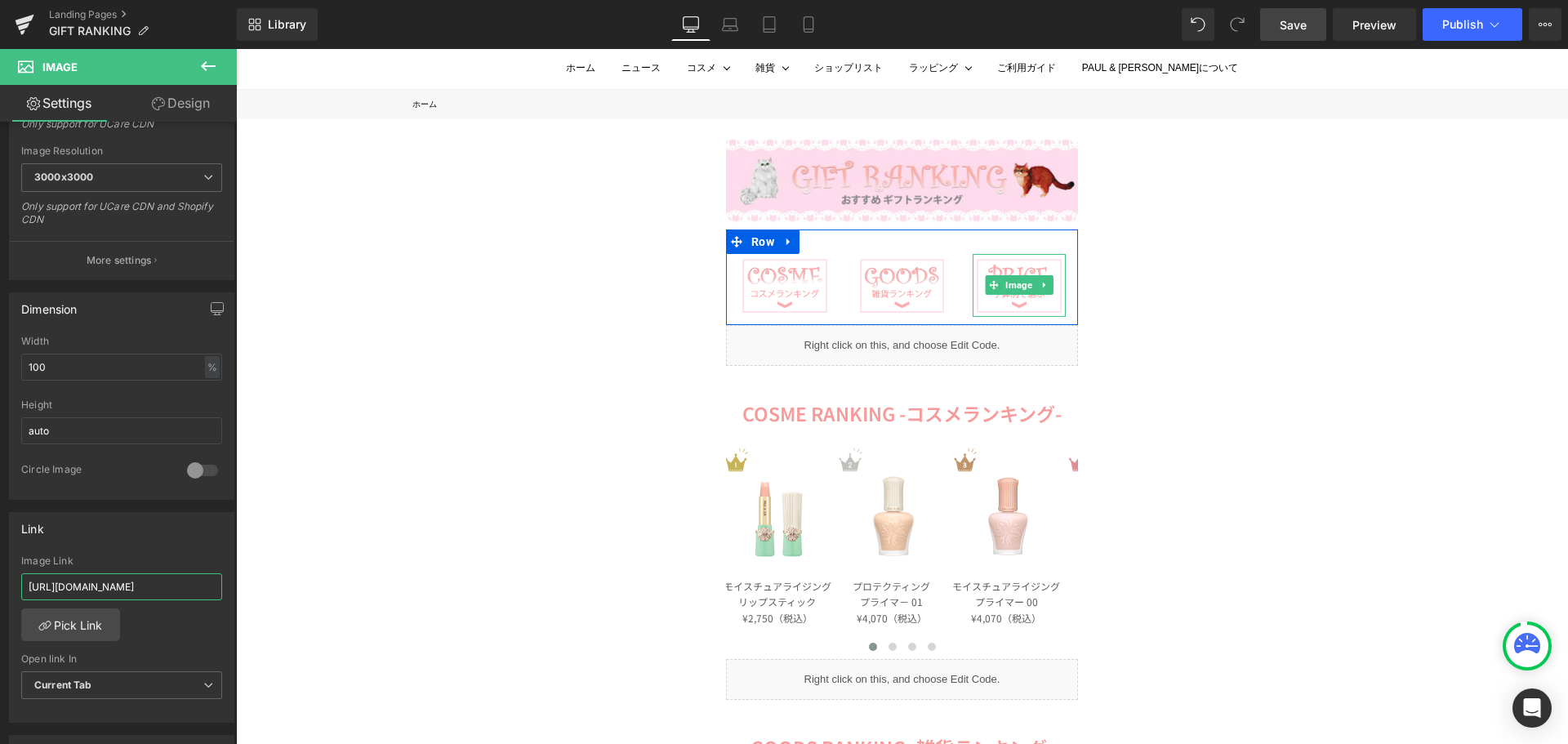
type input "[URL][DOMAIN_NAME]"
click at [1286, 26] on span "Save" at bounding box center [1292, 25] width 27 height 18
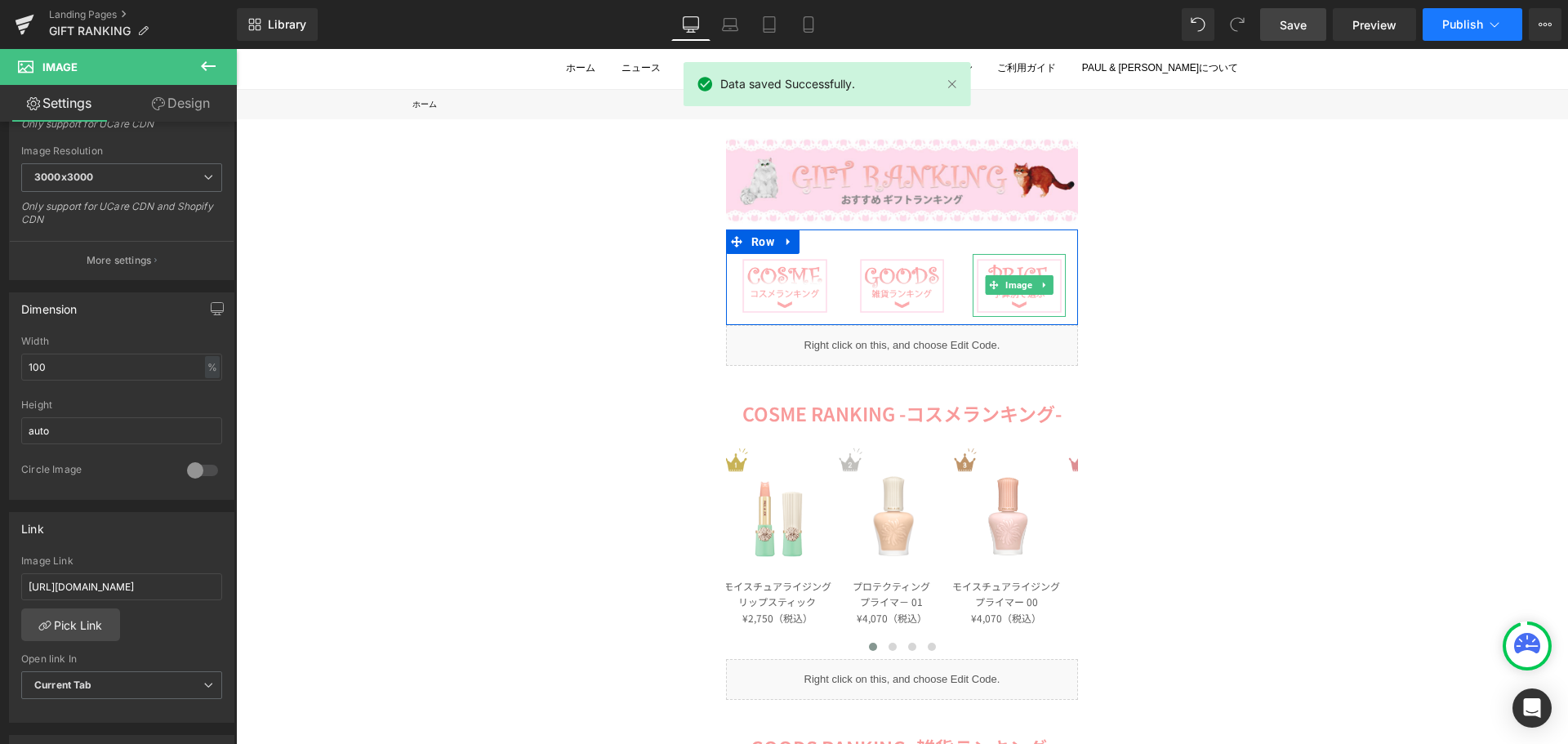
click at [1452, 29] on span "Publish" at bounding box center [1463, 24] width 41 height 13
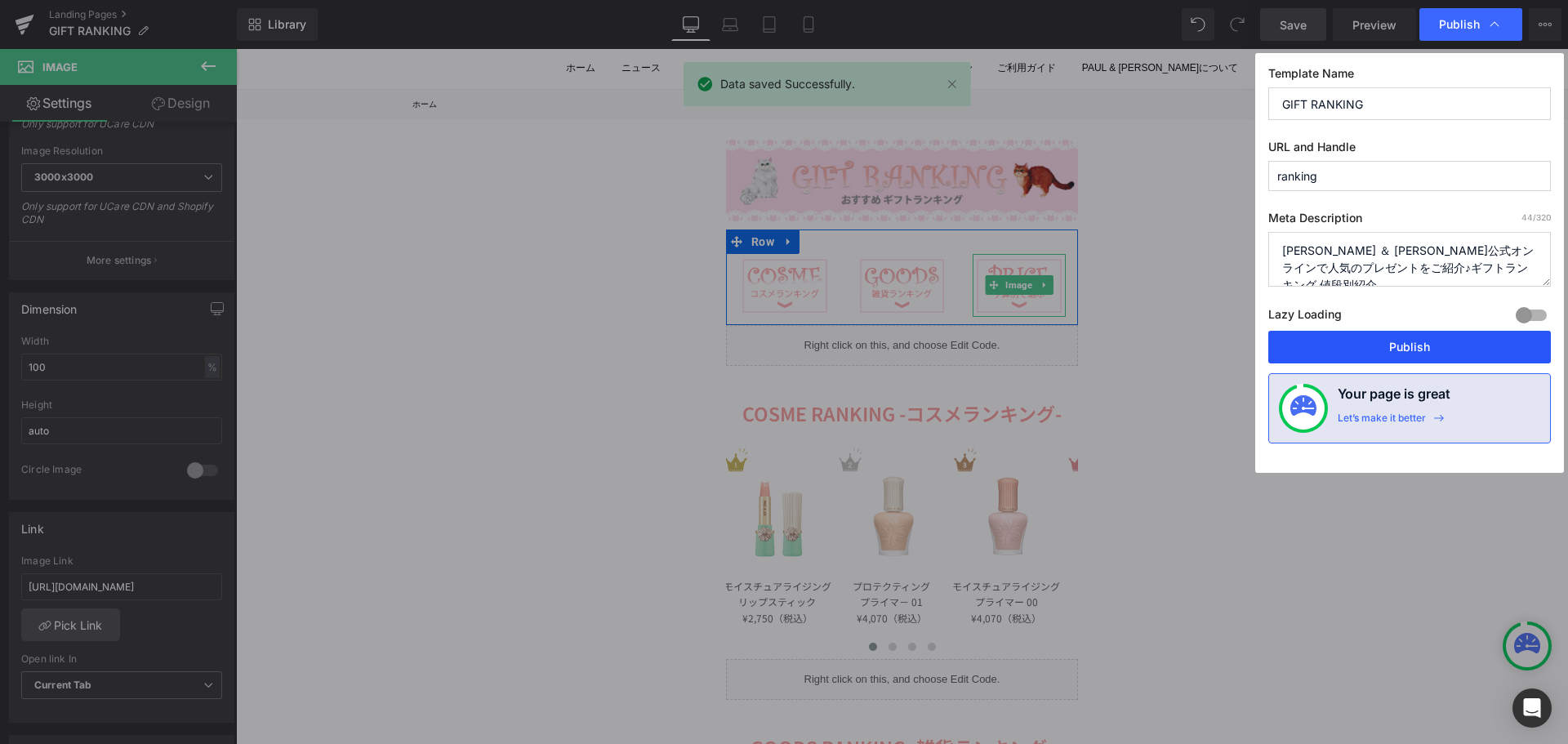
drag, startPoint x: 1396, startPoint y: 335, endPoint x: 1161, endPoint y: 275, distance: 242.5
click at [1396, 335] on button "Publish" at bounding box center [1409, 347] width 283 height 33
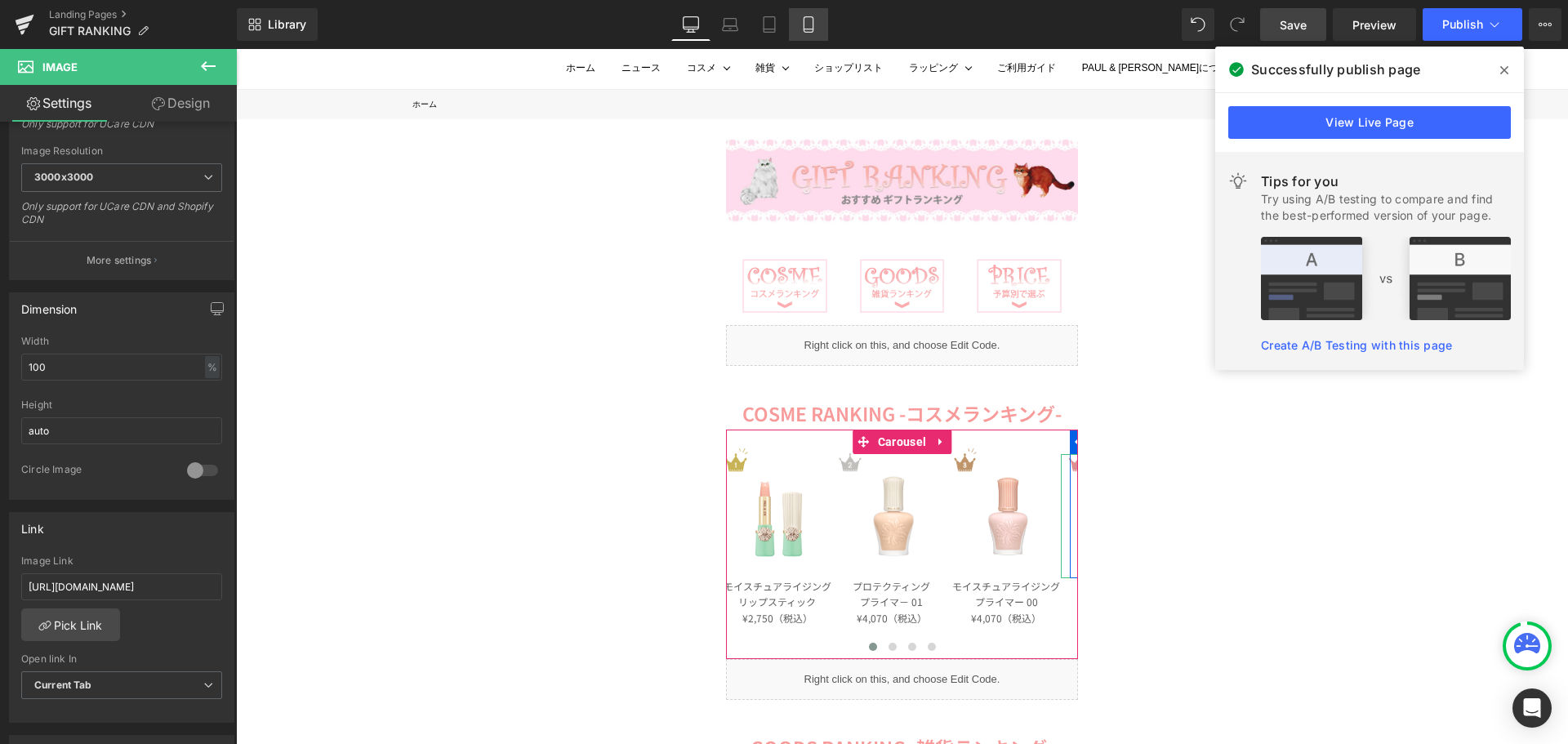
click at [811, 22] on icon at bounding box center [809, 25] width 17 height 17
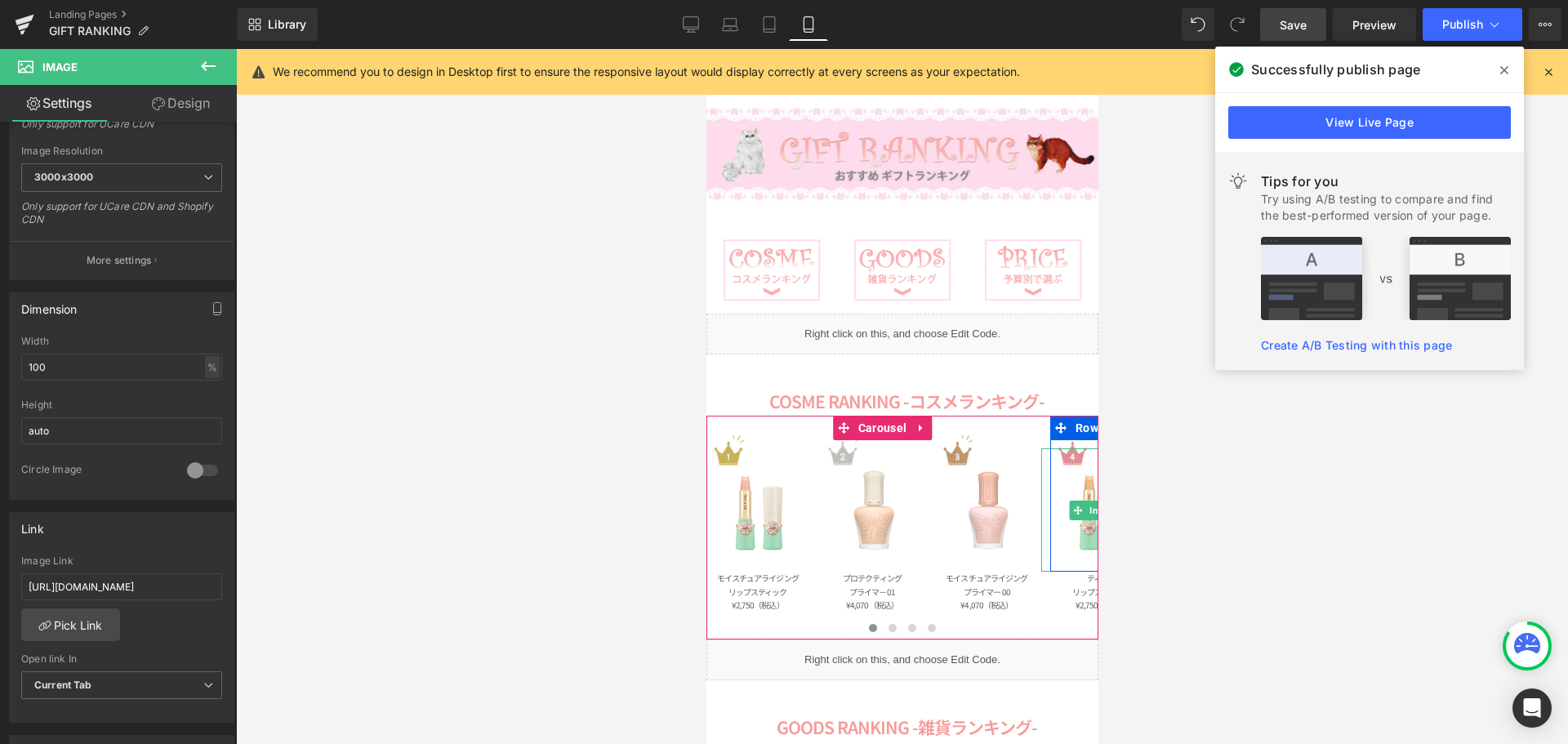
scroll to position [32, 0]
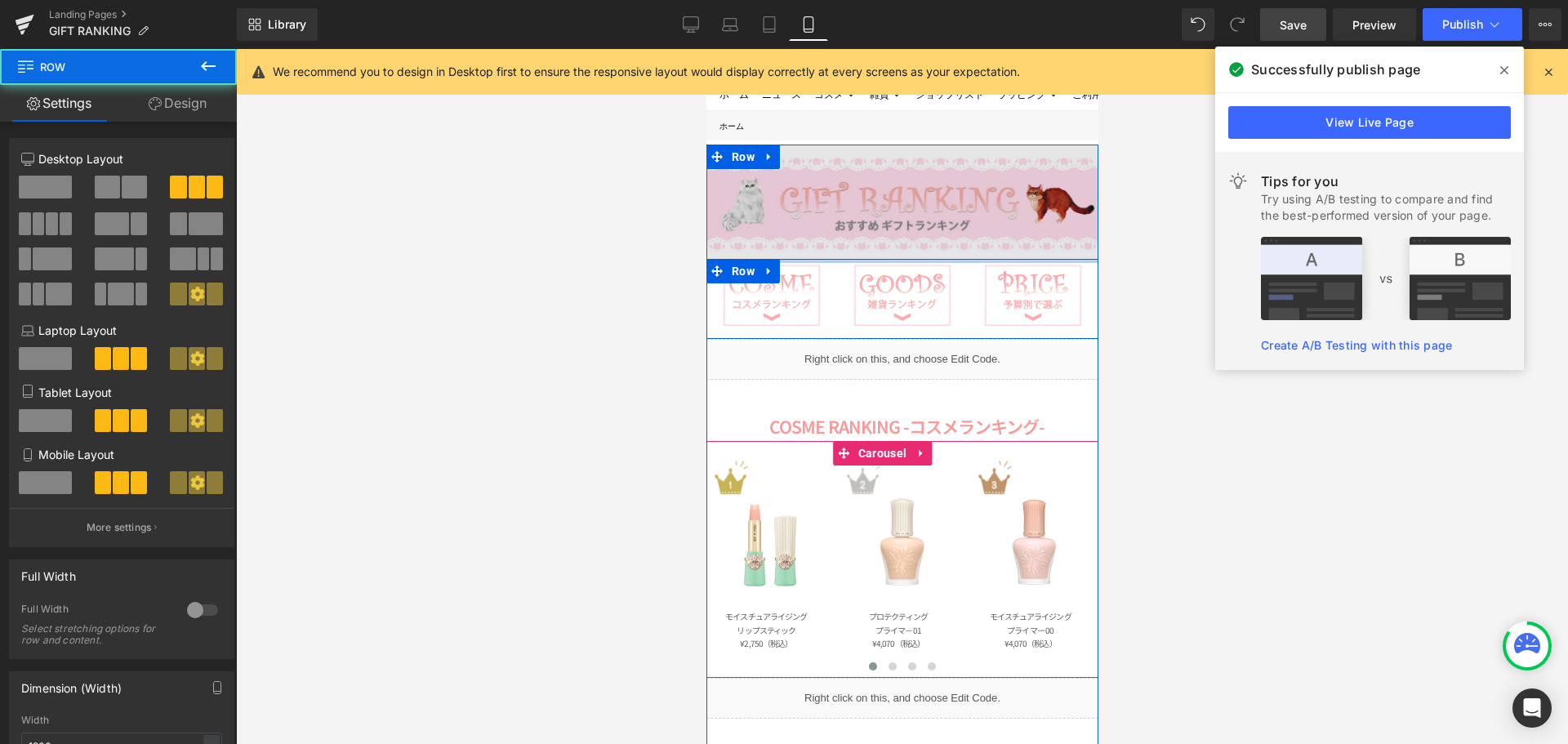
drag, startPoint x: 889, startPoint y: 261, endPoint x: 888, endPoint y: 235, distance: 26.0
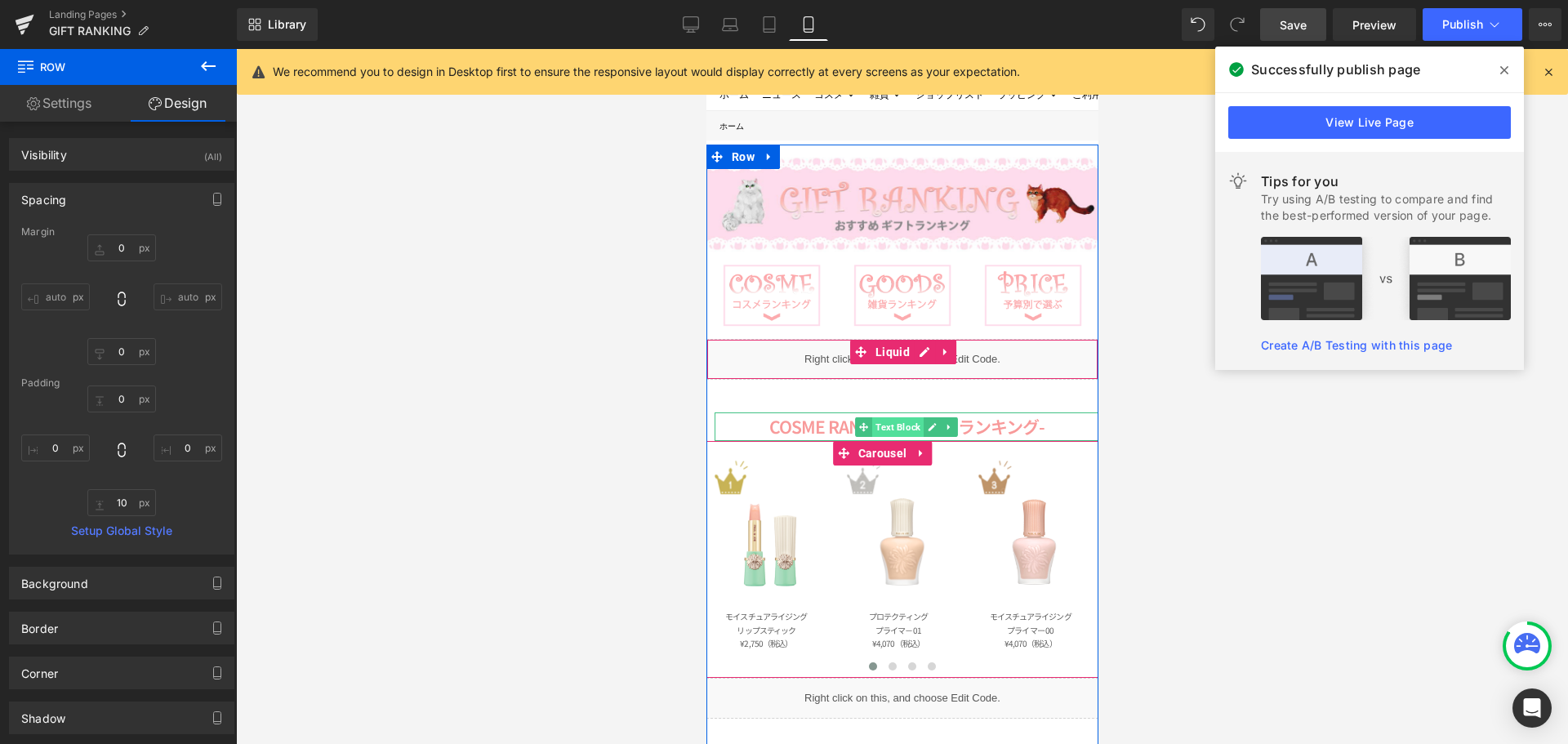
click at [901, 428] on span "Text Block" at bounding box center [896, 427] width 52 height 19
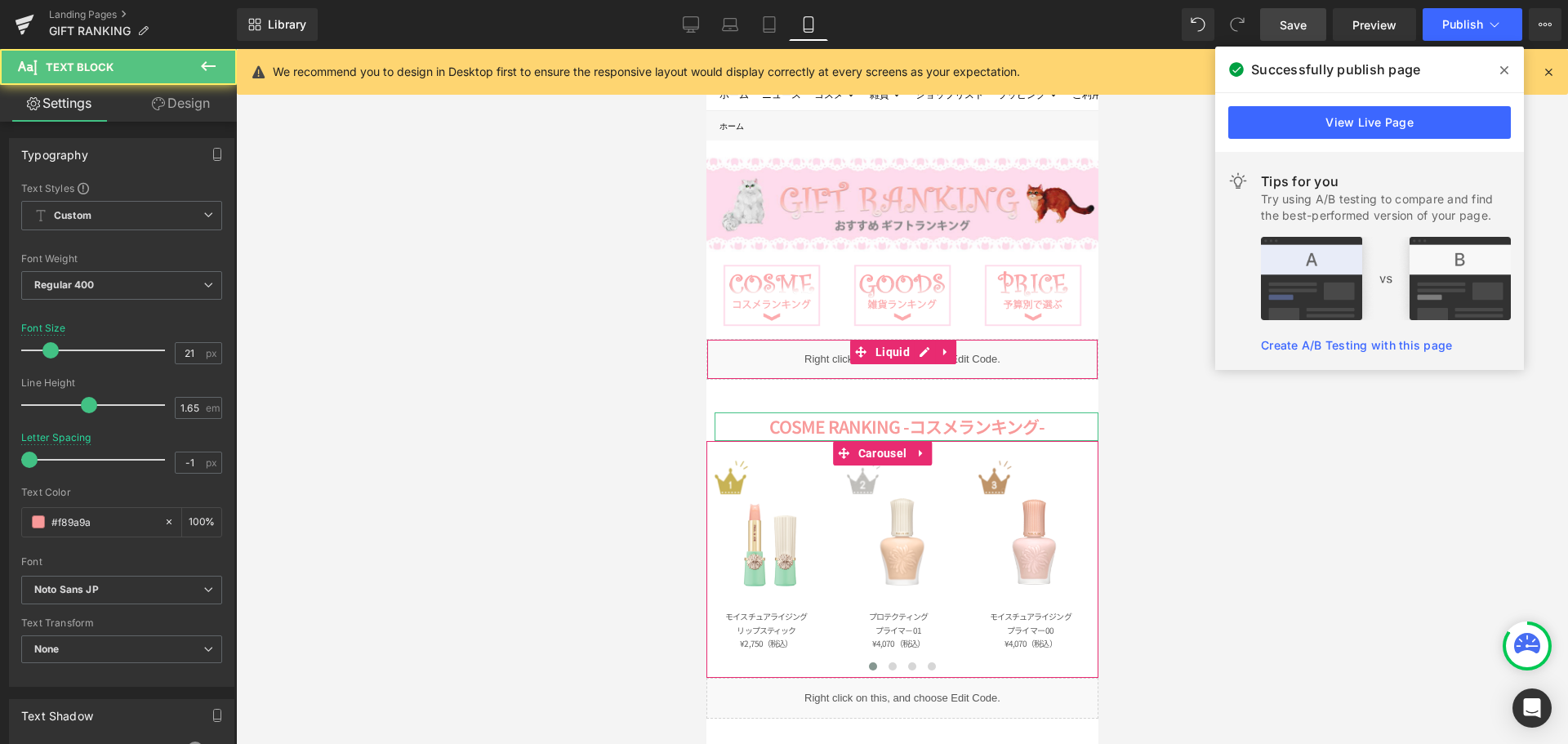
click at [189, 112] on link "Design" at bounding box center [181, 104] width 119 height 37
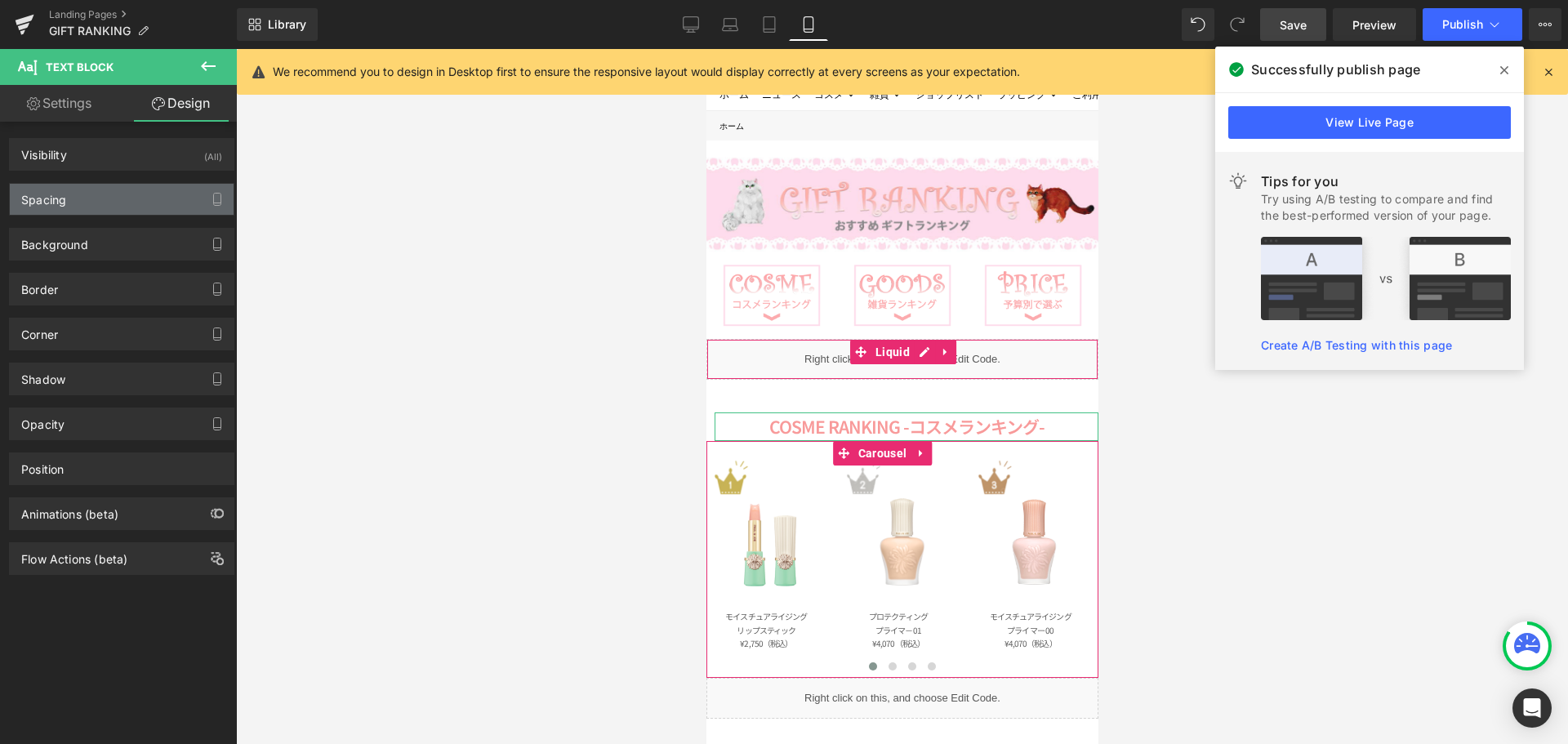
click at [150, 207] on div "Spacing" at bounding box center [121, 199] width 224 height 31
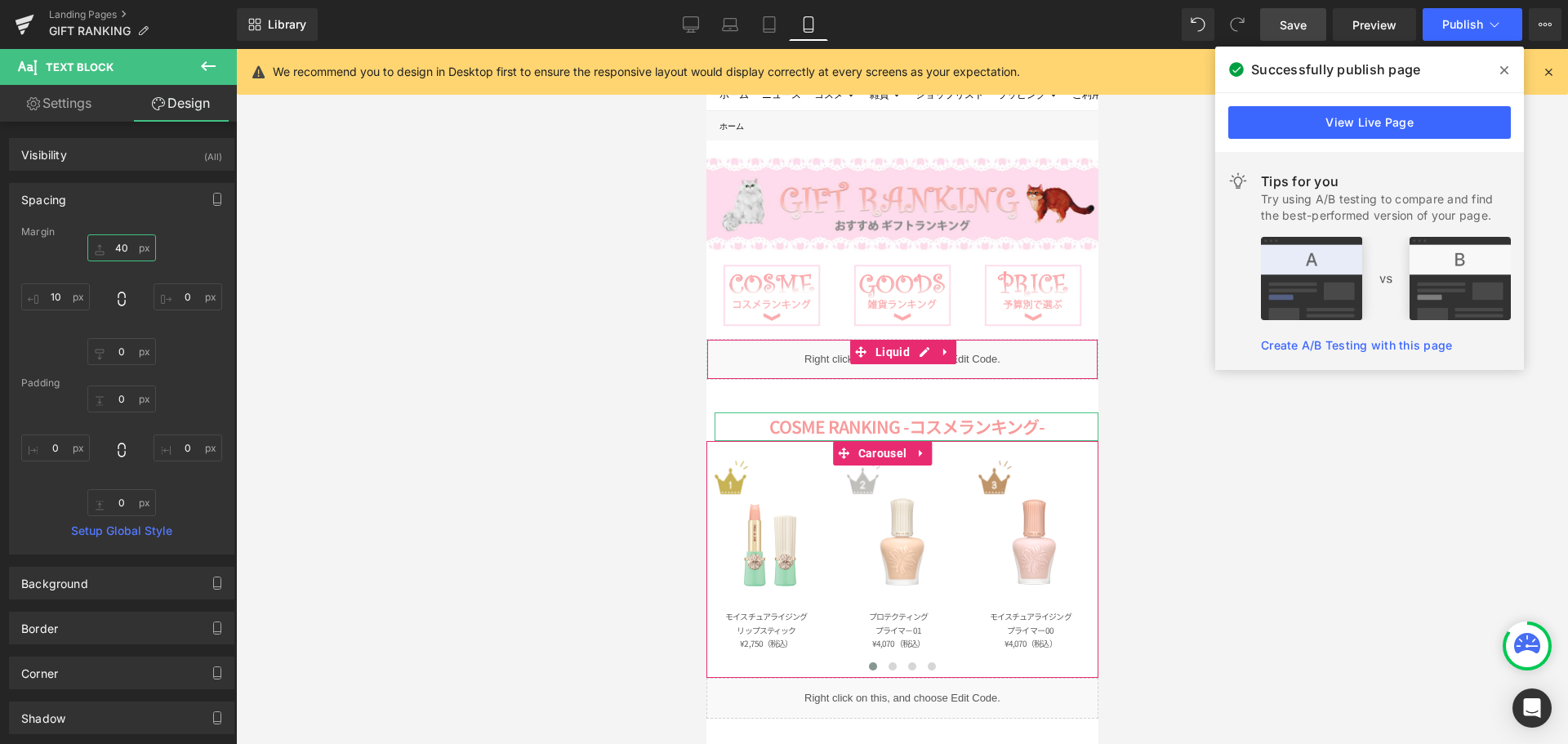
click at [135, 252] on input "40" at bounding box center [122, 248] width 68 height 27
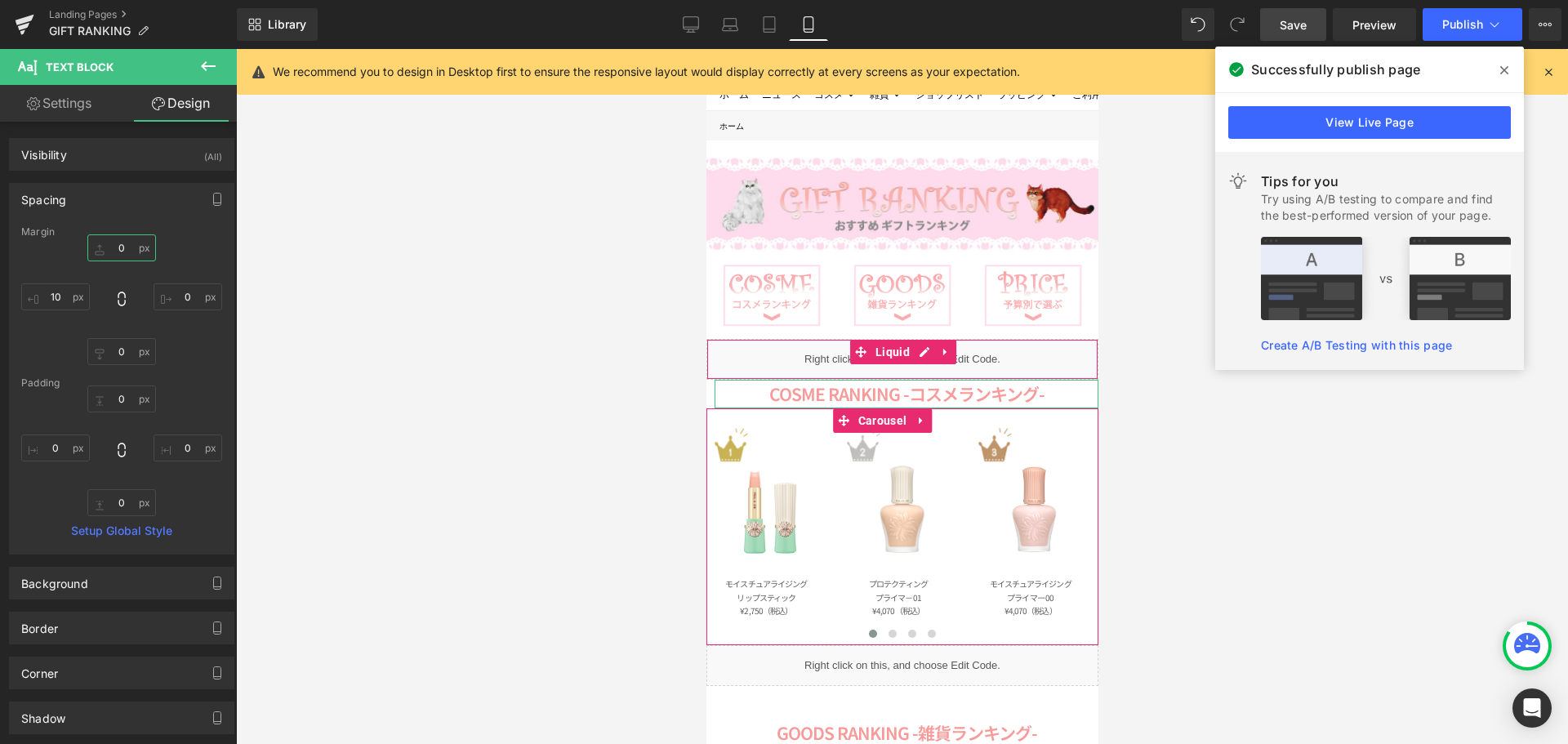
type input "２"
type input "２０"
type input "20"
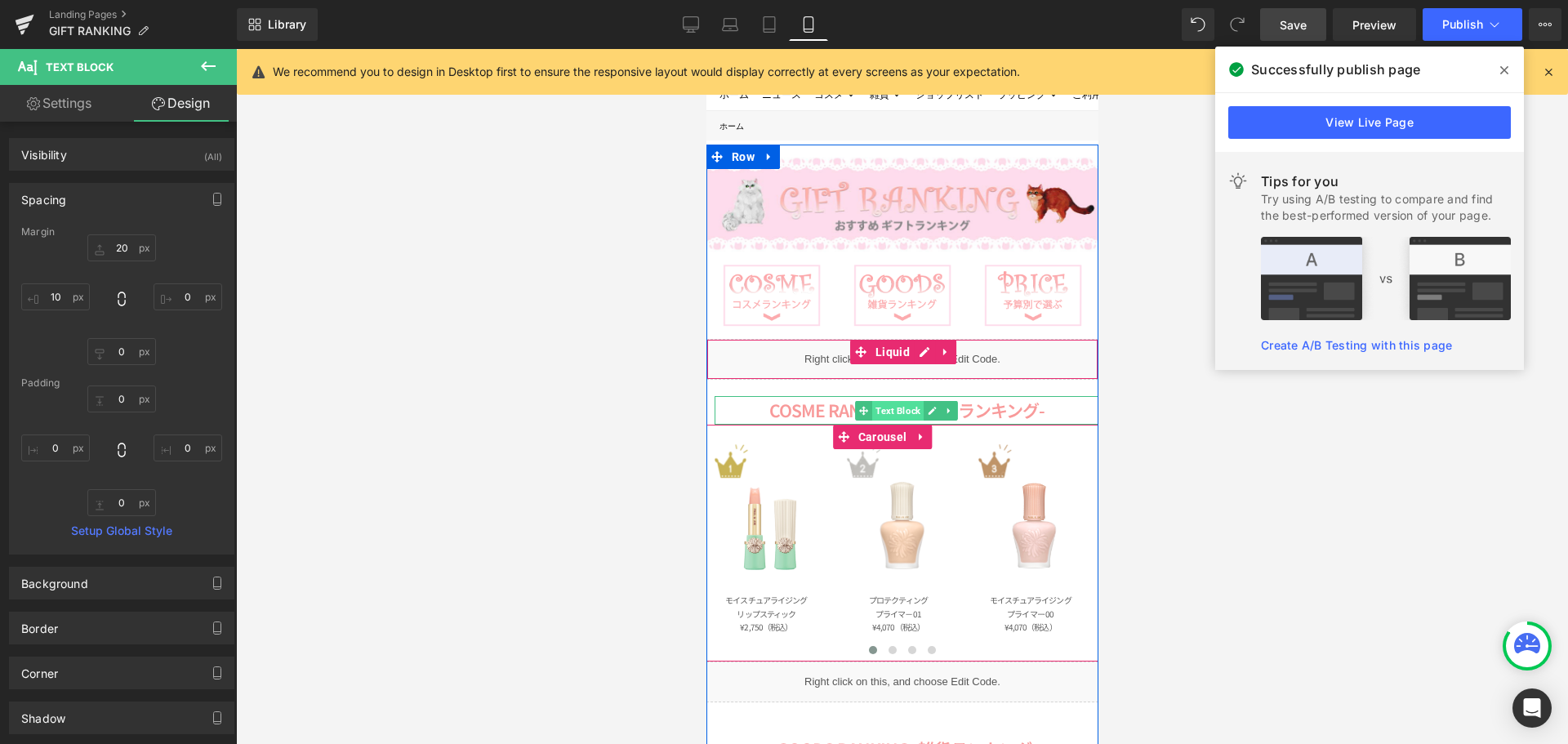
click at [898, 415] on span "Text Block" at bounding box center [896, 411] width 52 height 19
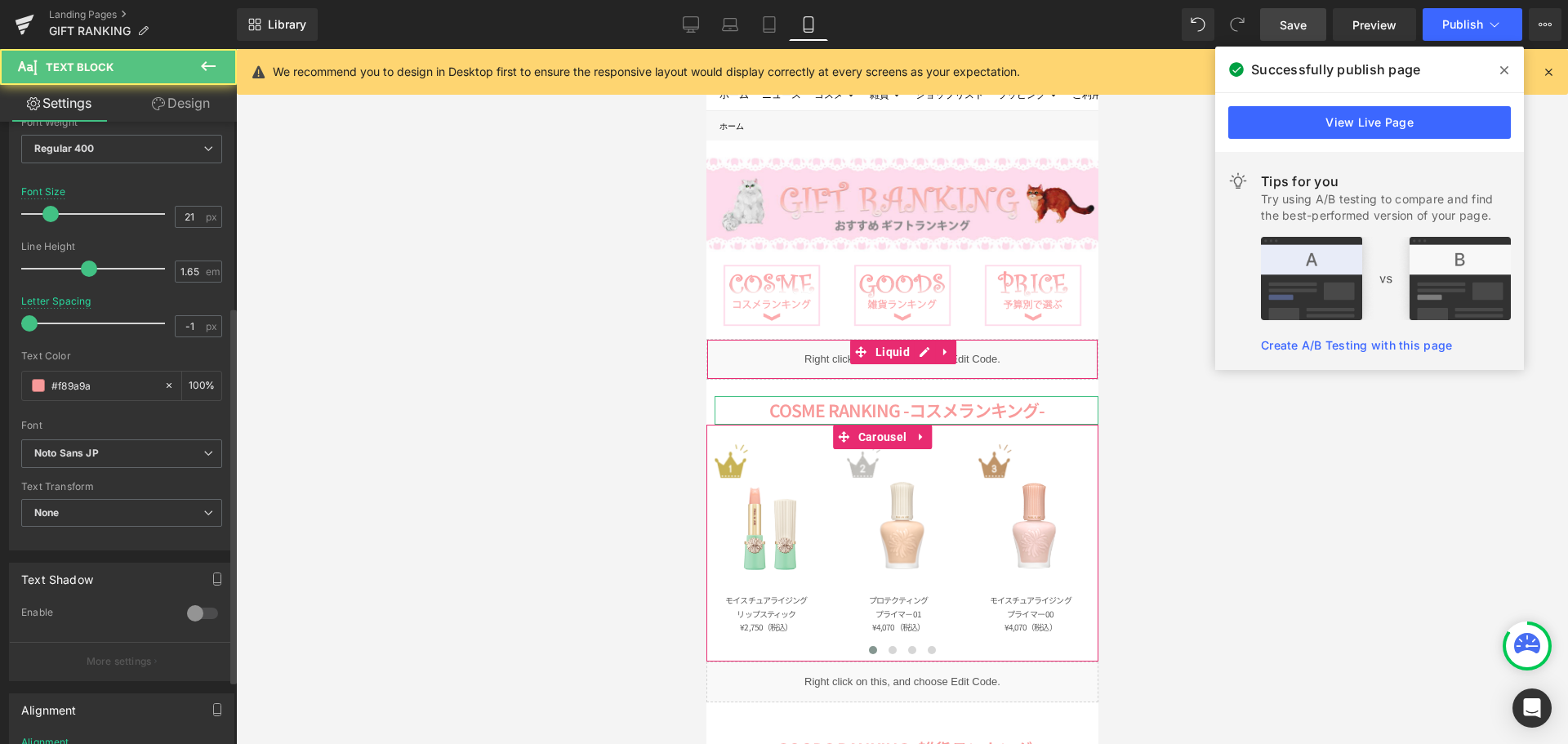
scroll to position [327, 0]
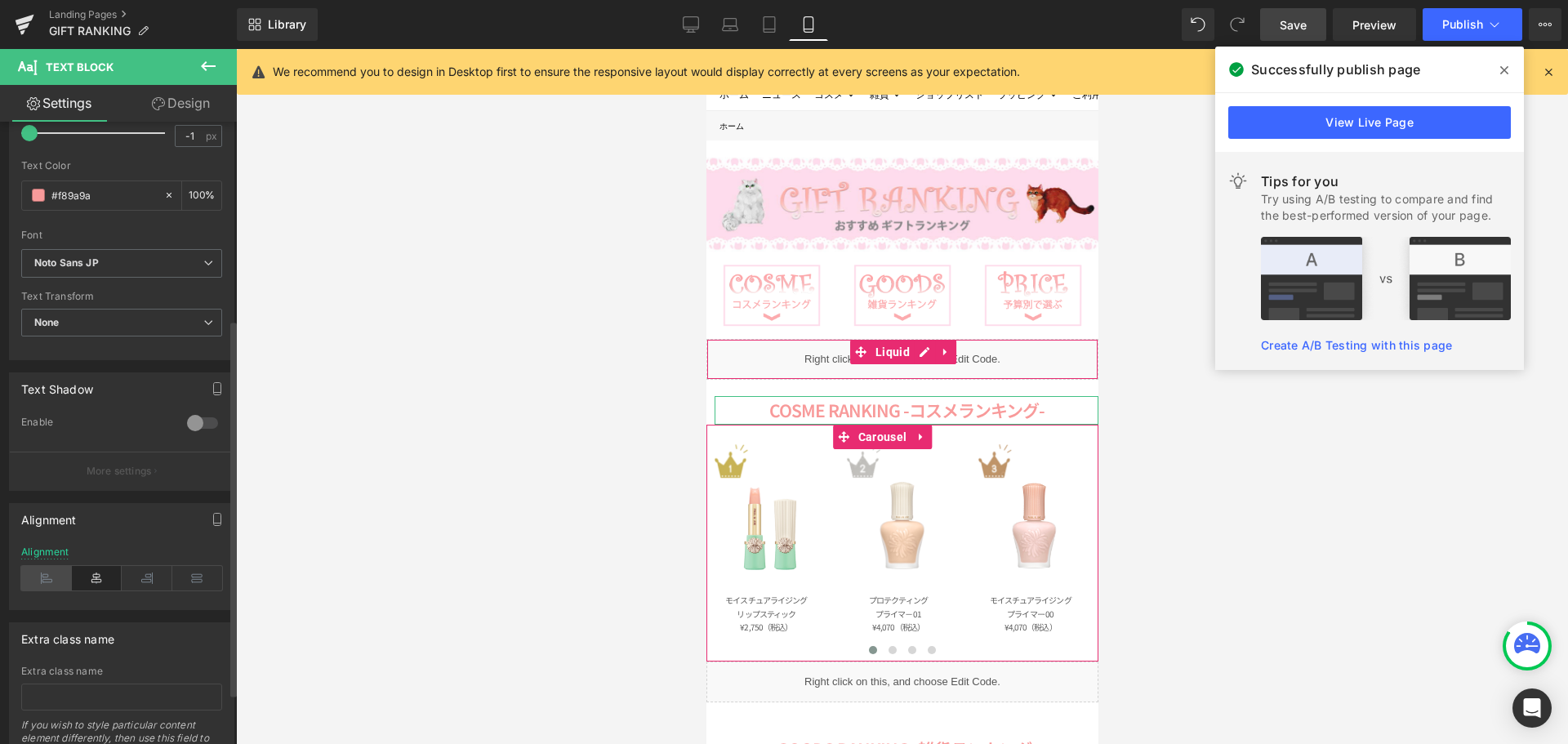
click at [61, 575] on icon at bounding box center [47, 579] width 51 height 25
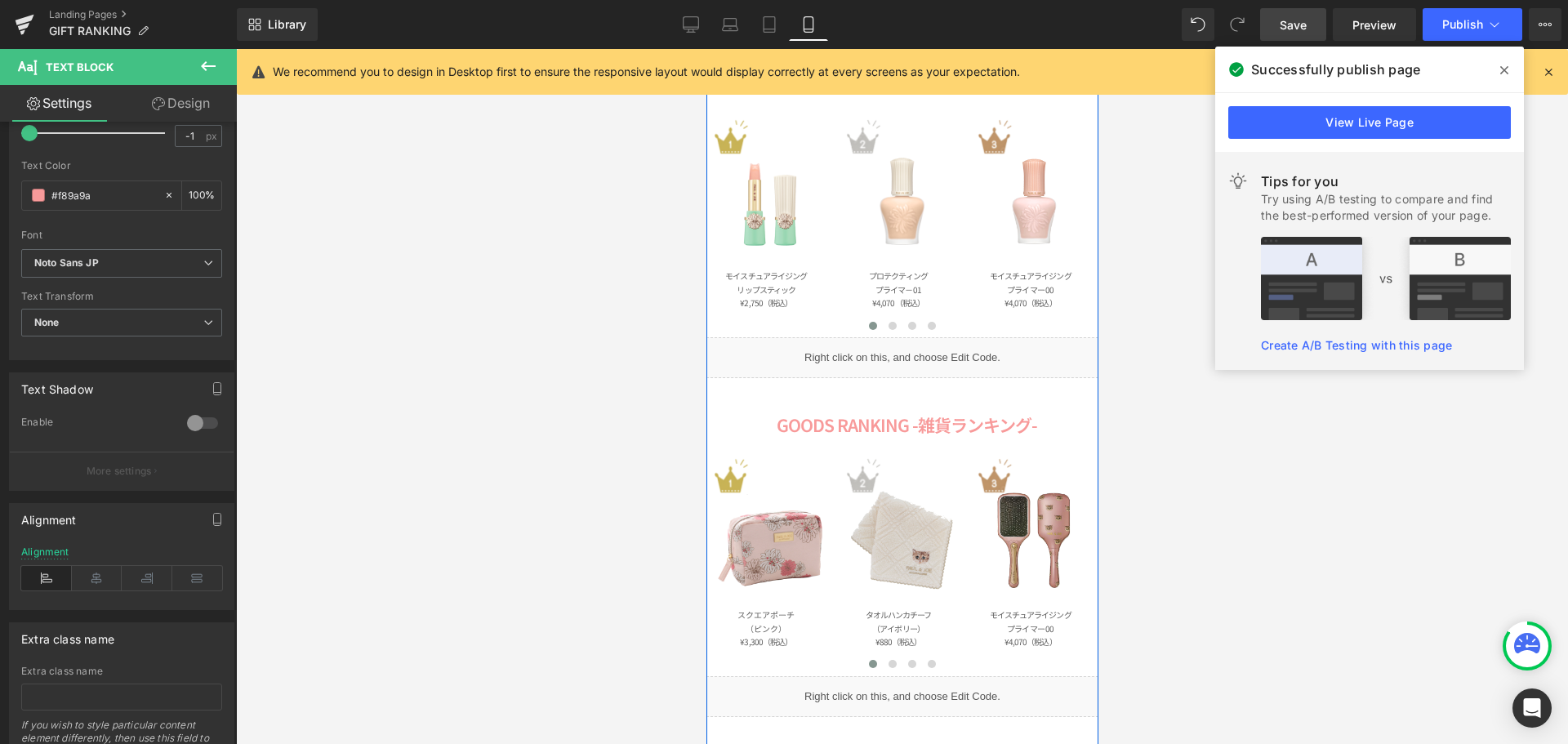
scroll to position [358, 0]
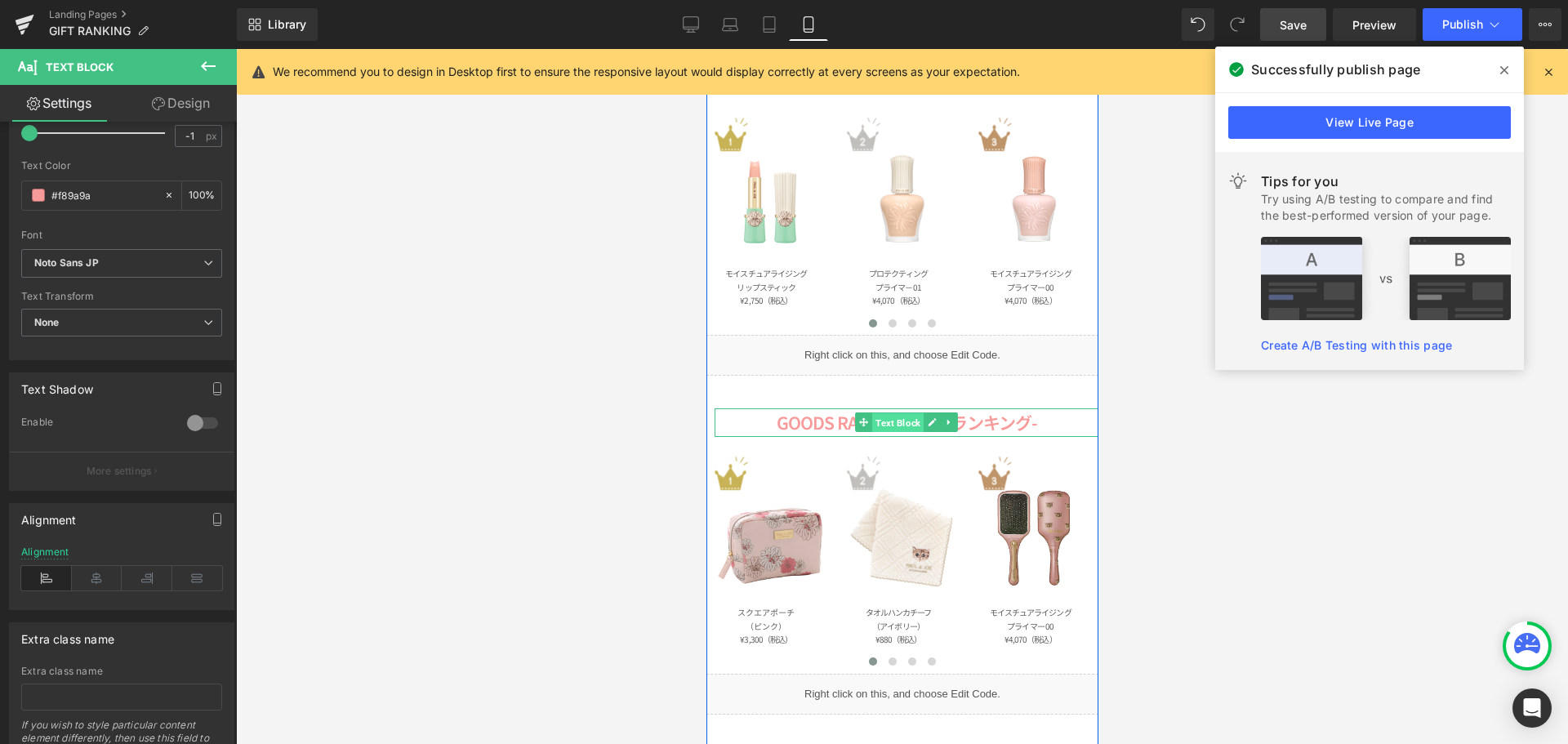
drag, startPoint x: 896, startPoint y: 422, endPoint x: 966, endPoint y: 547, distance: 143.3
click at [896, 422] on span "Text Block" at bounding box center [896, 423] width 52 height 19
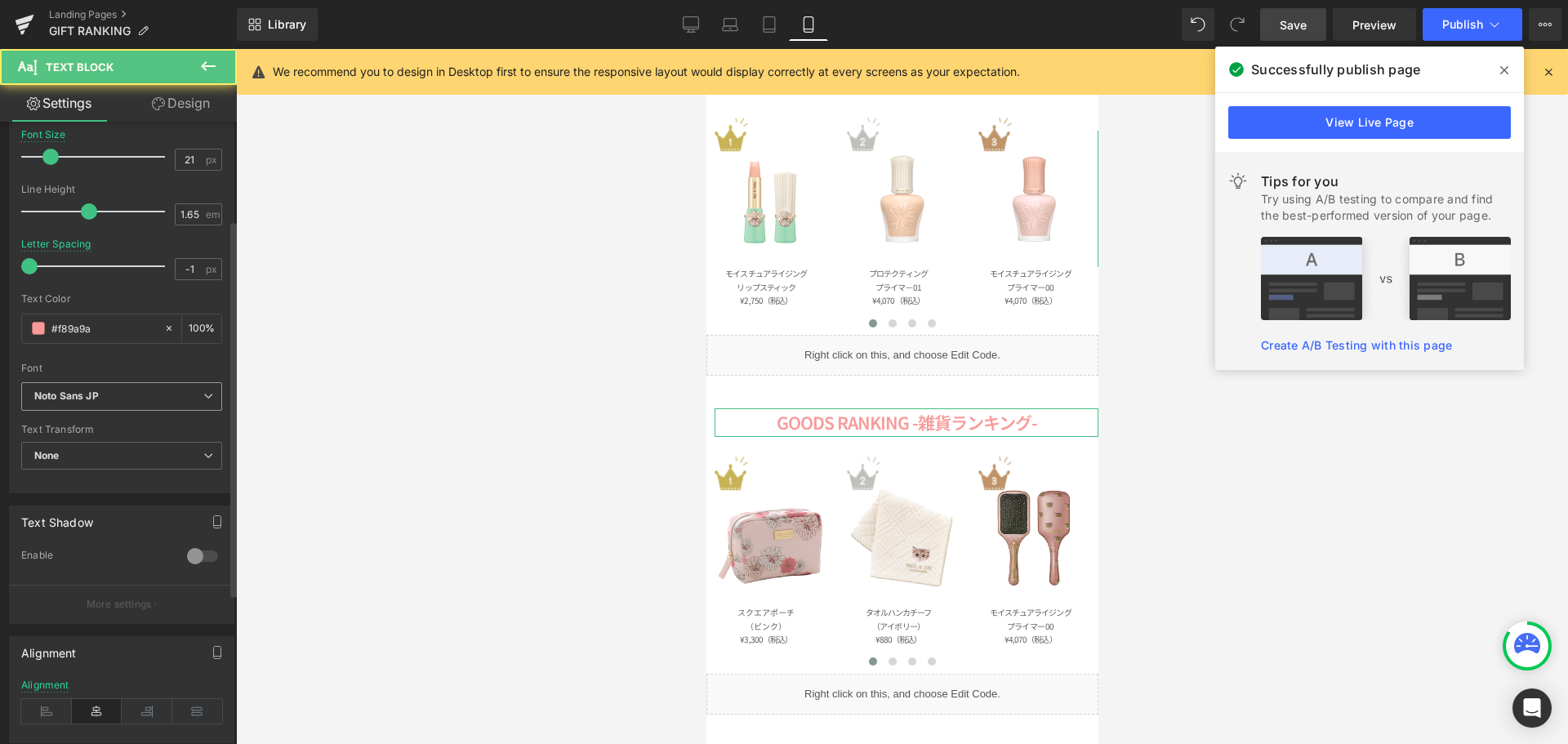
scroll to position [327, 0]
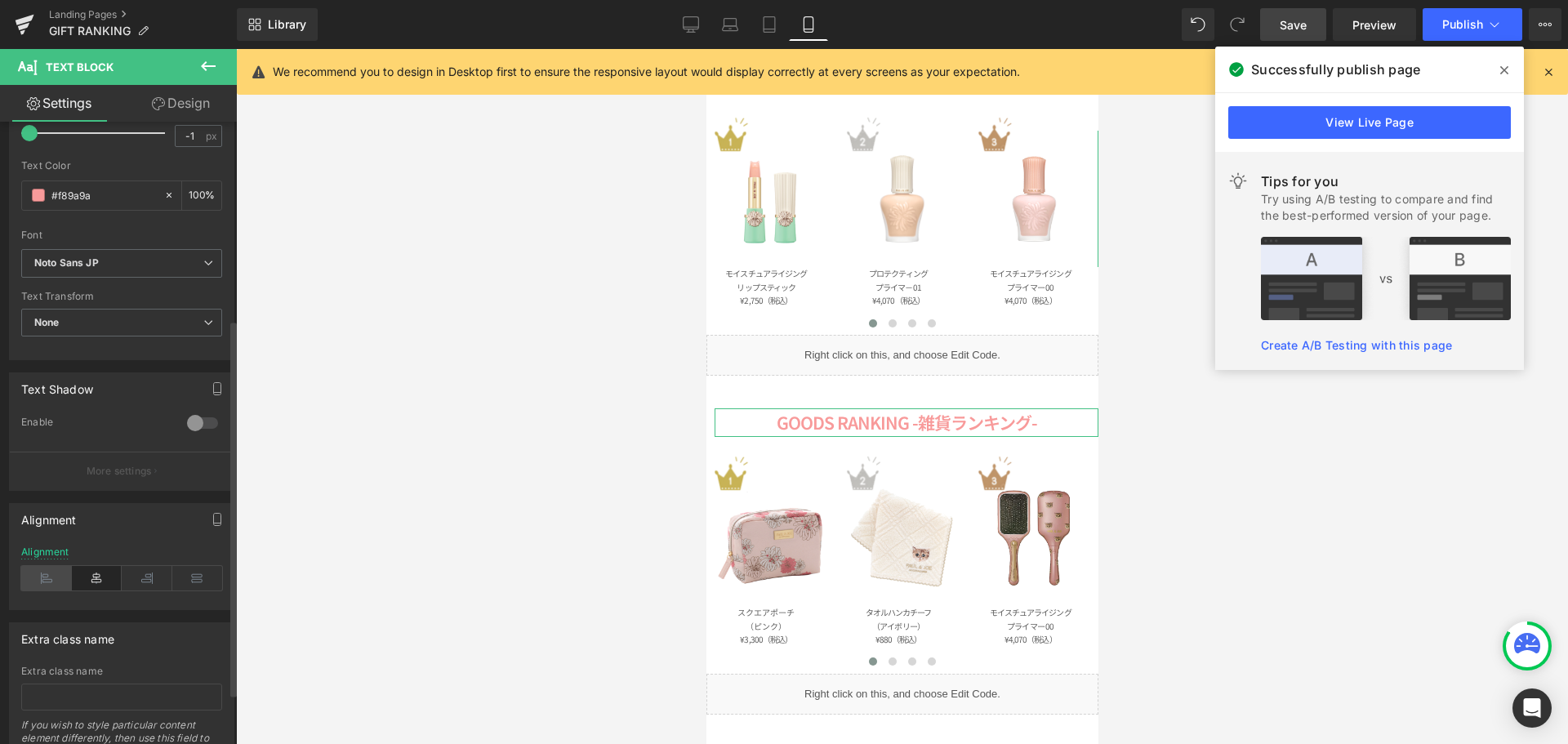
click at [50, 568] on icon at bounding box center [47, 579] width 51 height 25
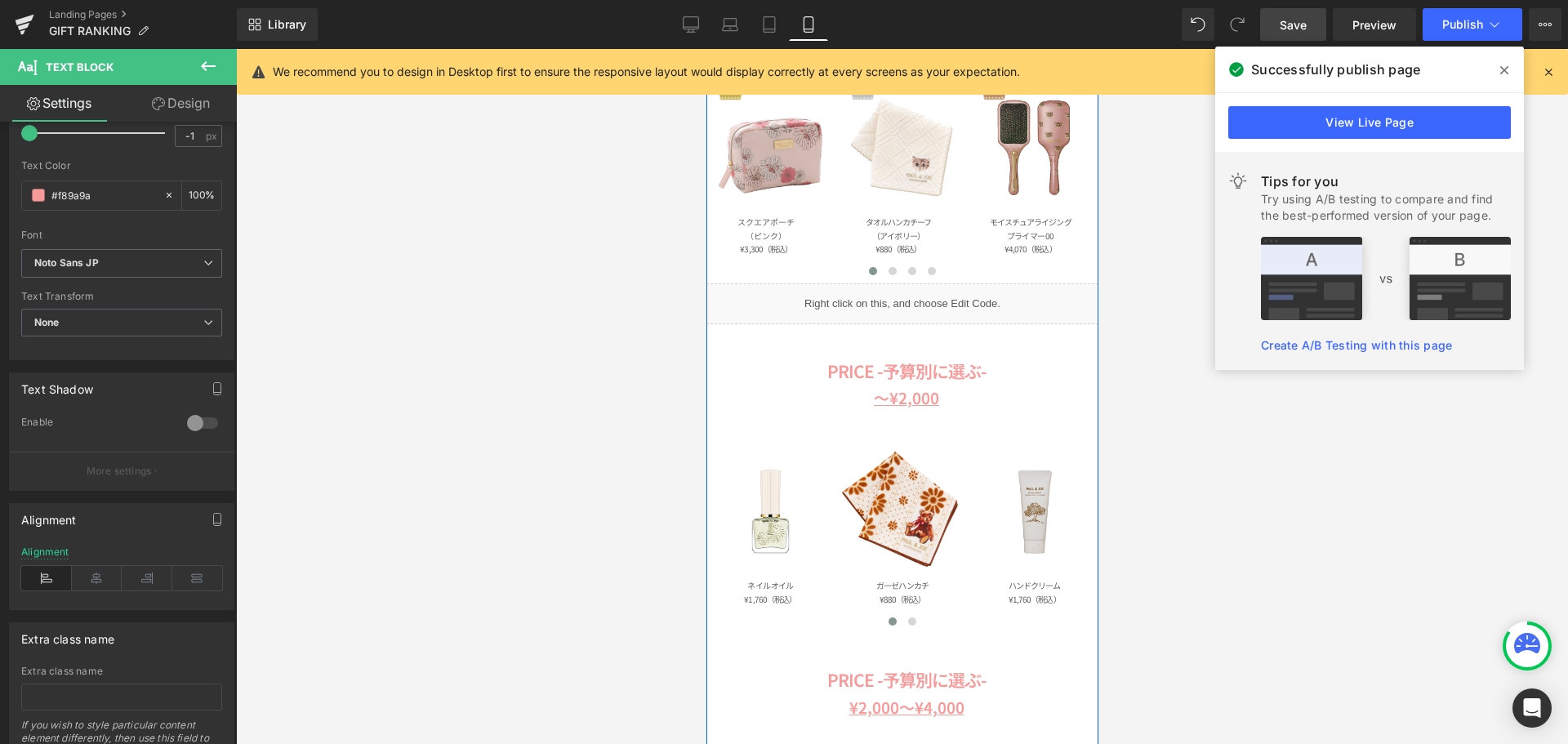
scroll to position [767, 0]
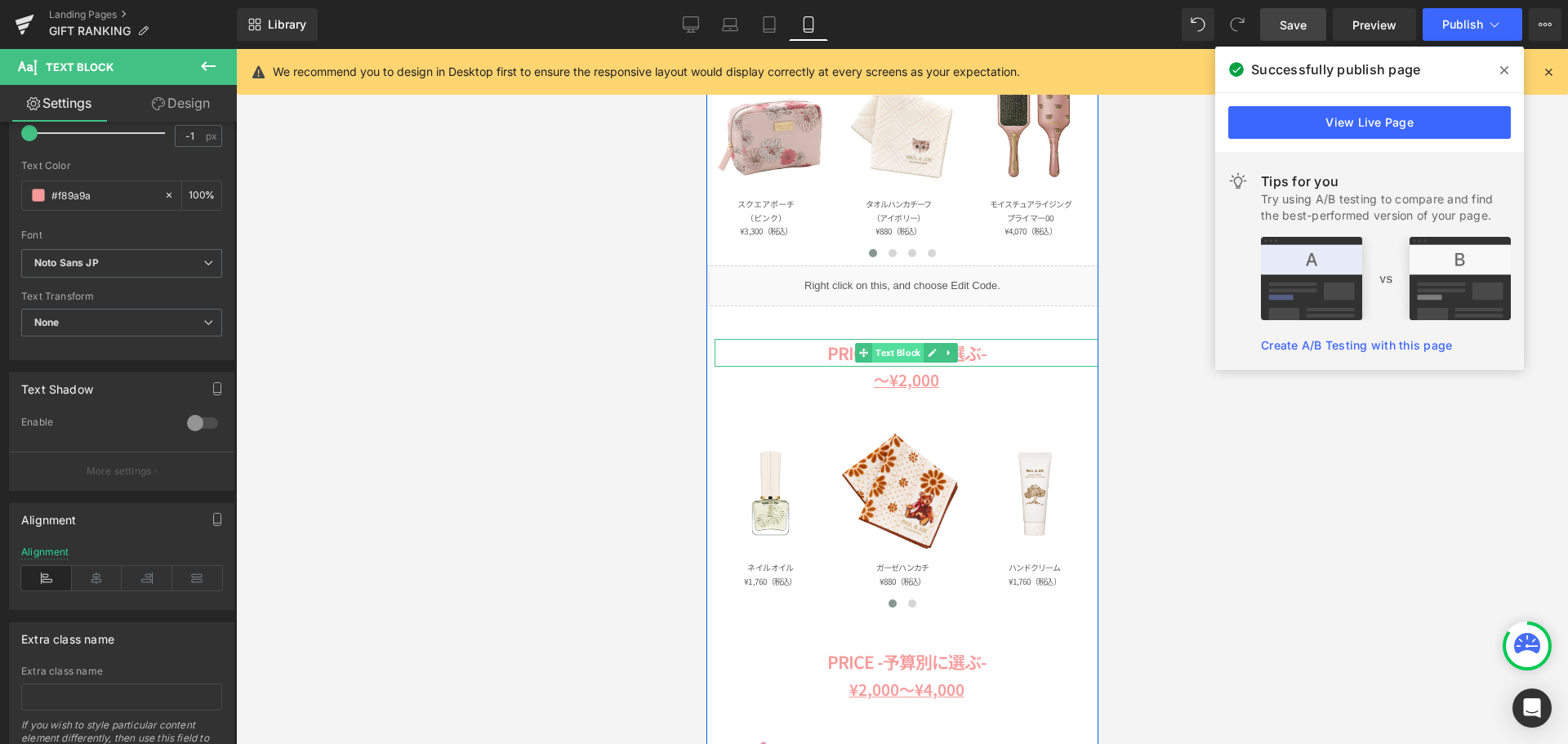
click at [895, 352] on span "Text Block" at bounding box center [896, 353] width 52 height 19
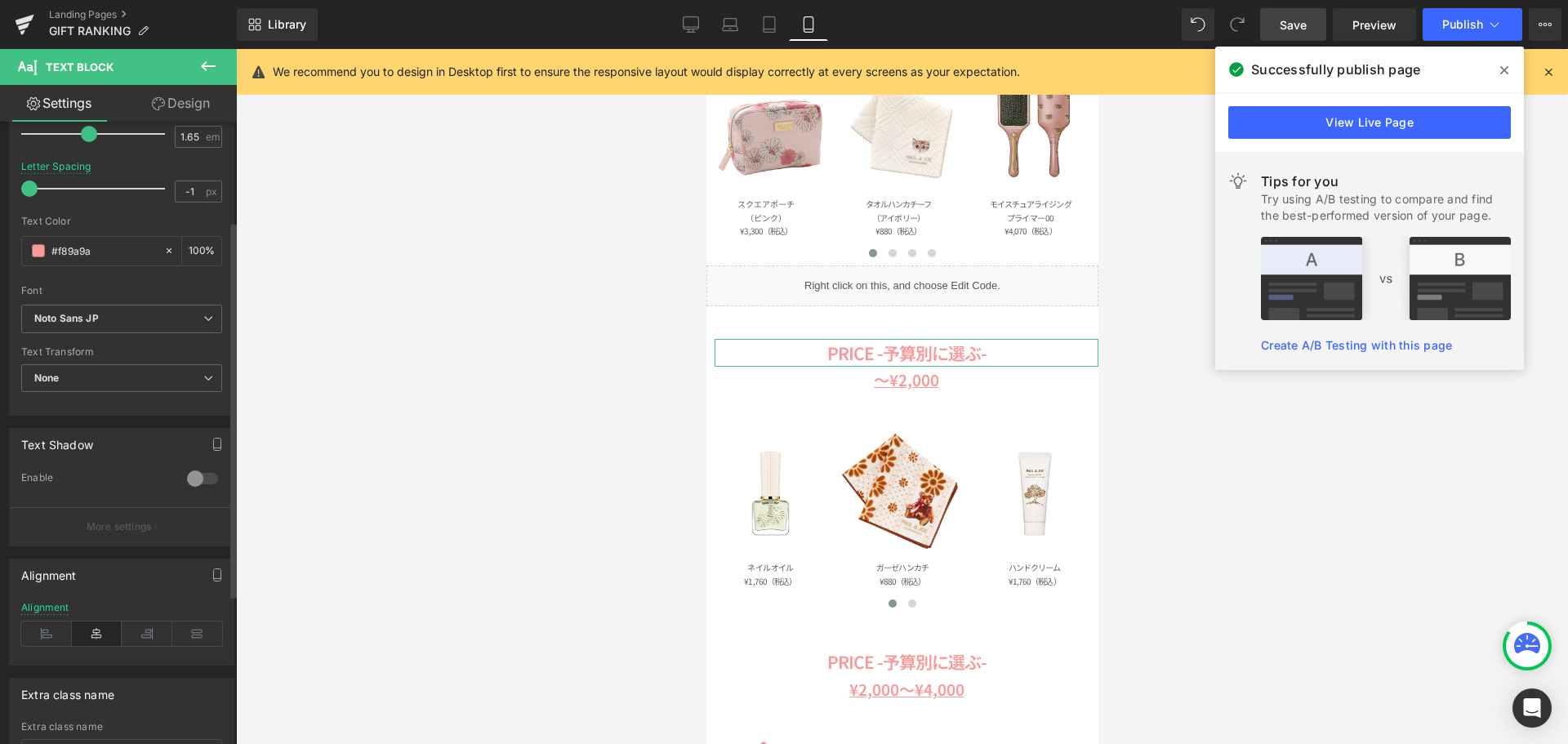
scroll to position [408, 0]
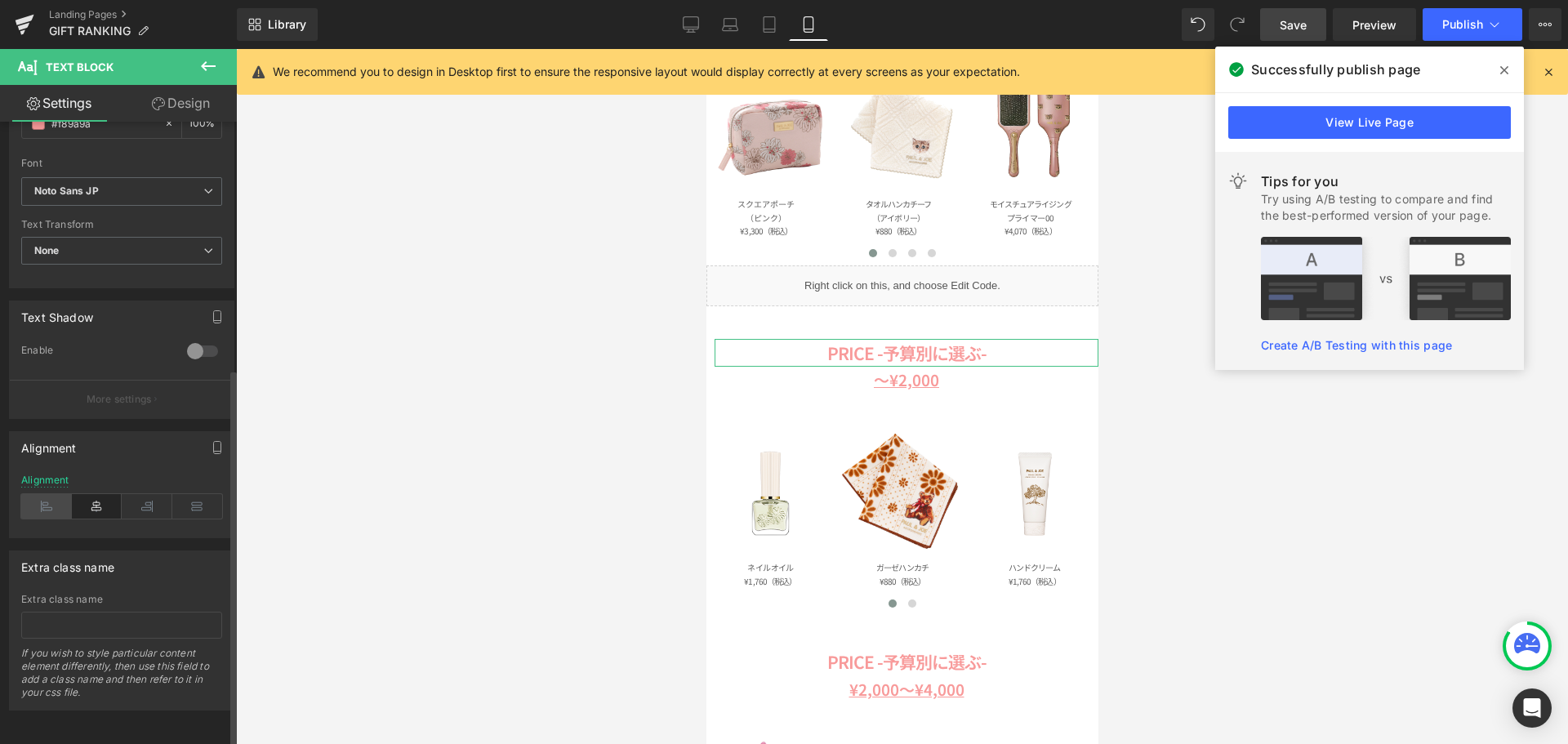
click at [46, 497] on icon at bounding box center [47, 507] width 51 height 25
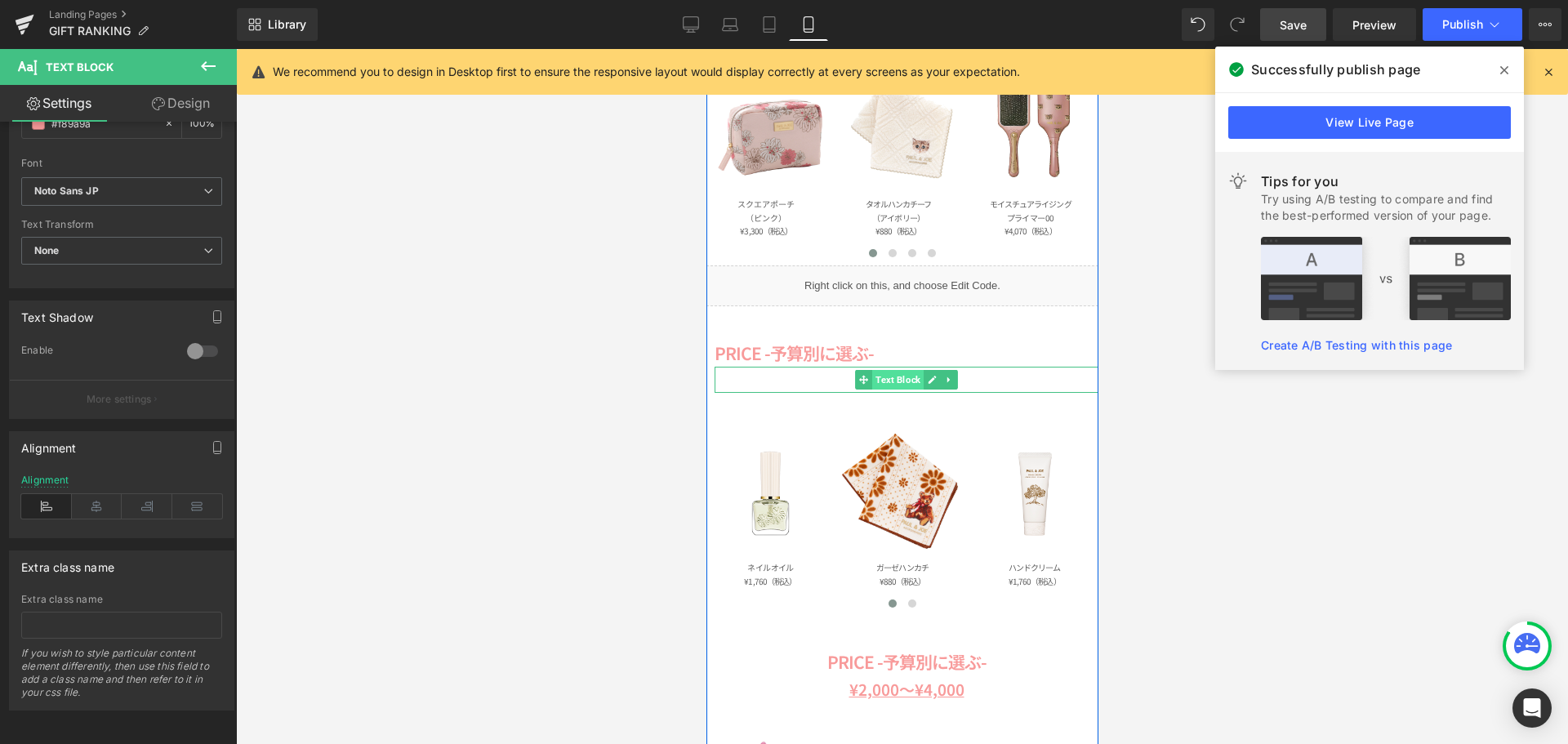
drag, startPoint x: 894, startPoint y: 383, endPoint x: 1099, endPoint y: 439, distance: 212.5
click at [894, 383] on span "Text Block" at bounding box center [896, 379] width 52 height 19
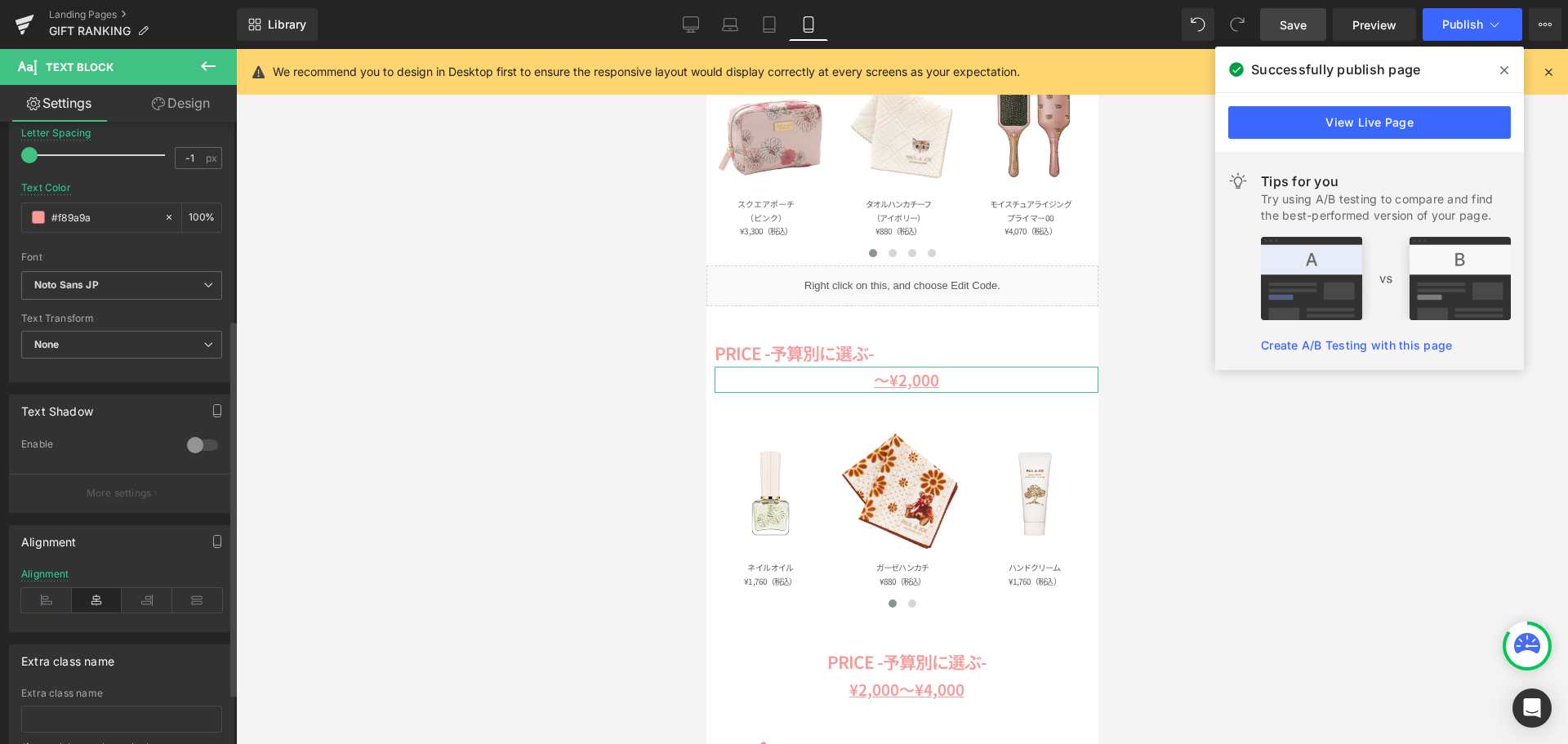
scroll to position [327, 0]
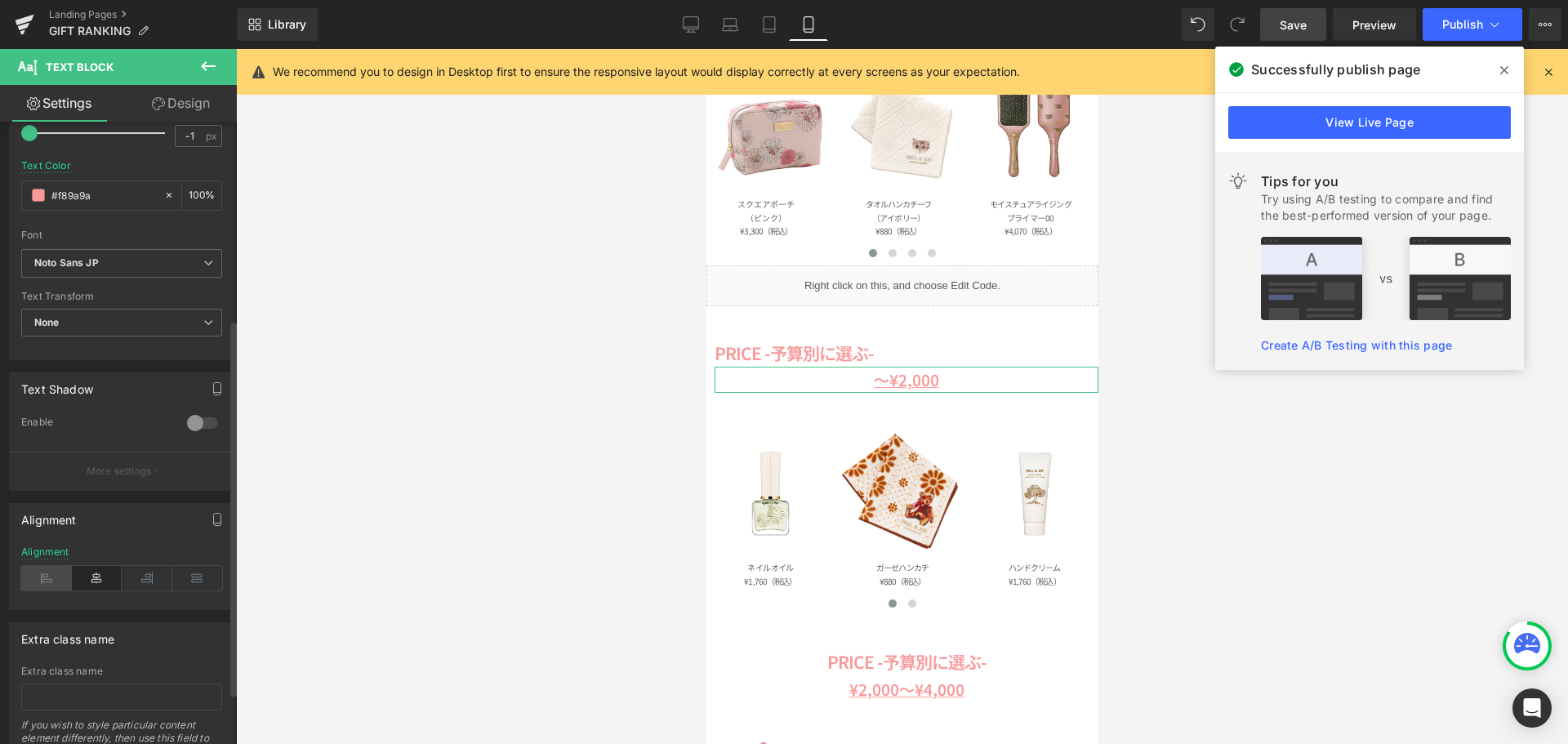
click at [51, 570] on icon at bounding box center [47, 579] width 51 height 25
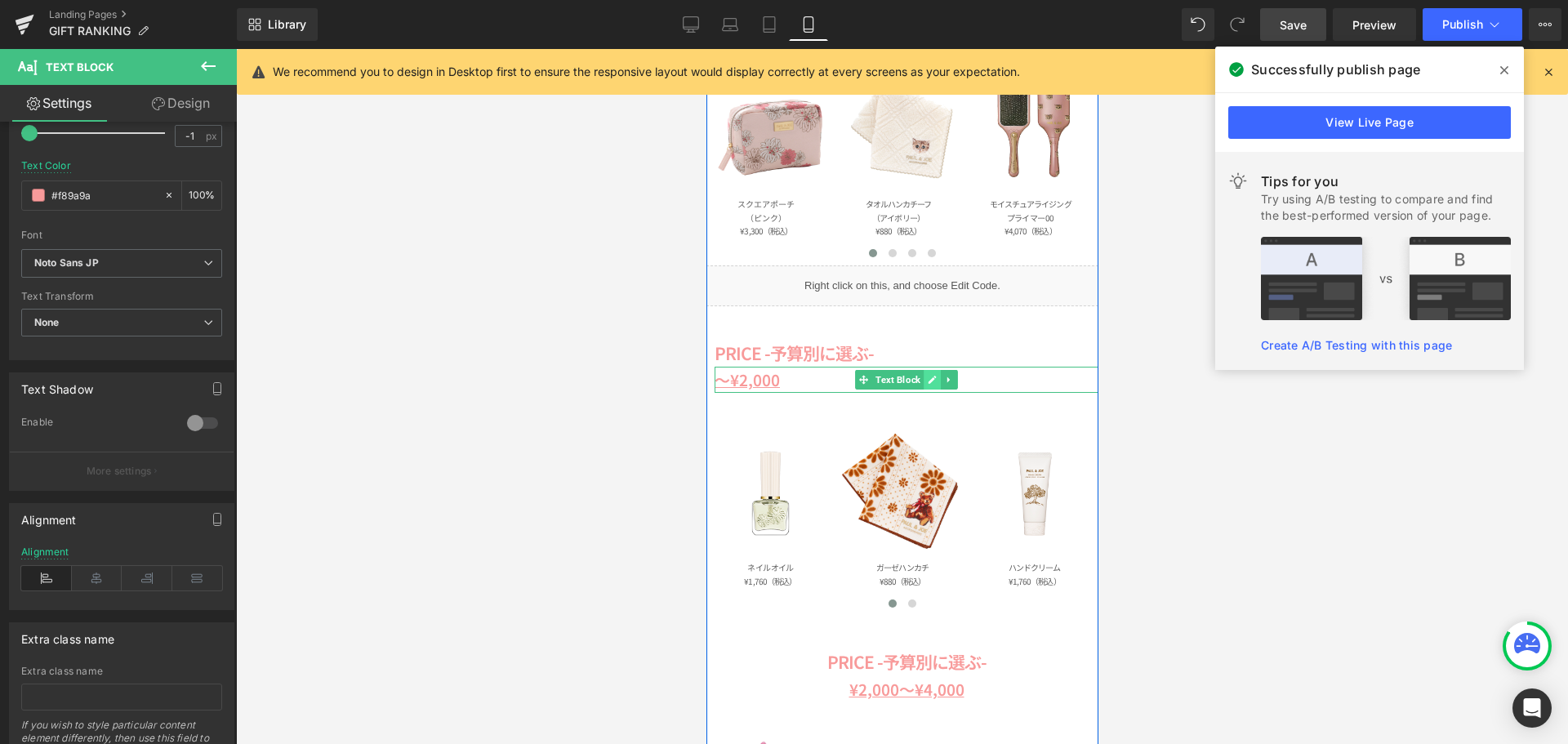
click at [930, 376] on link at bounding box center [931, 379] width 18 height 19
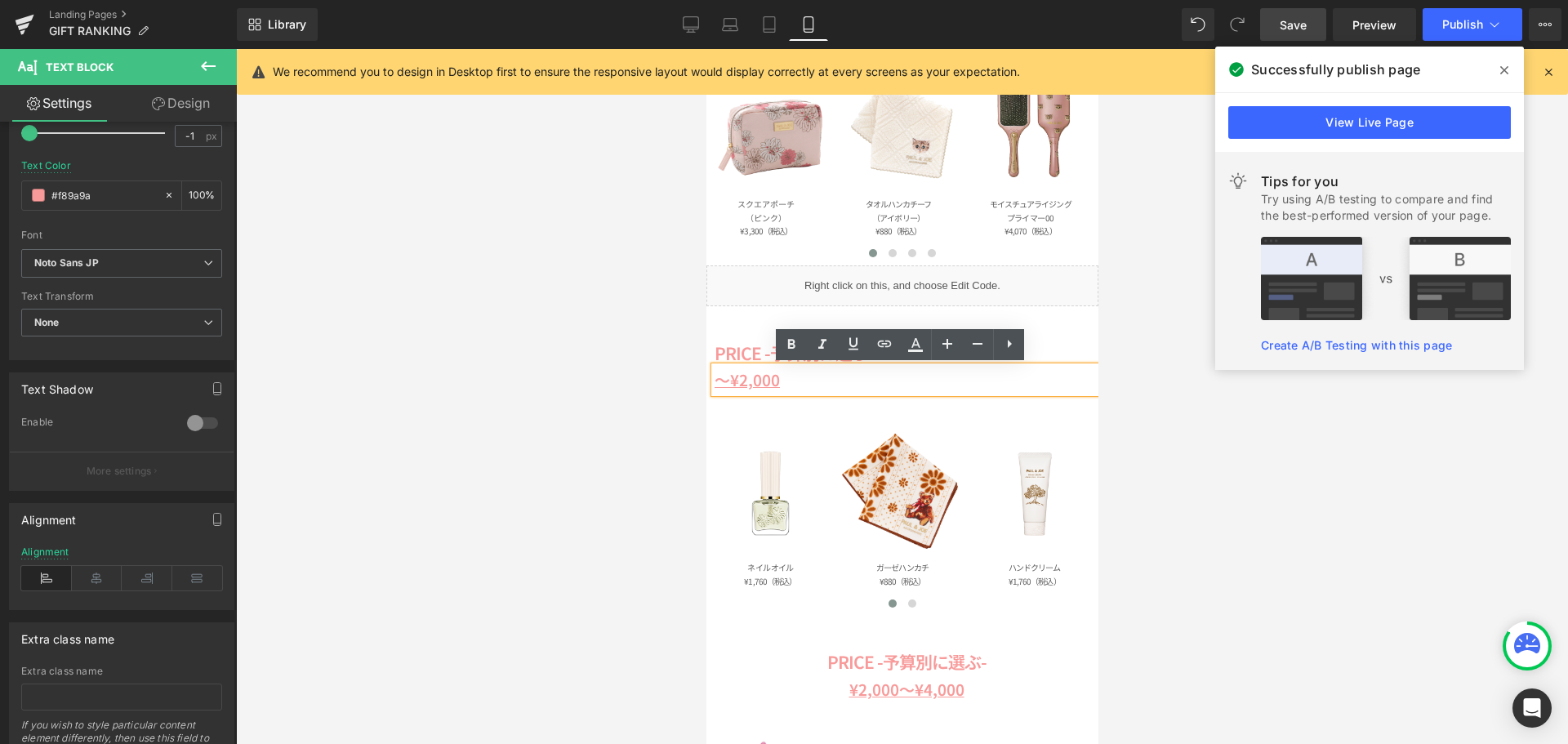
click at [723, 381] on u "～¥2,000" at bounding box center [746, 379] width 65 height 22
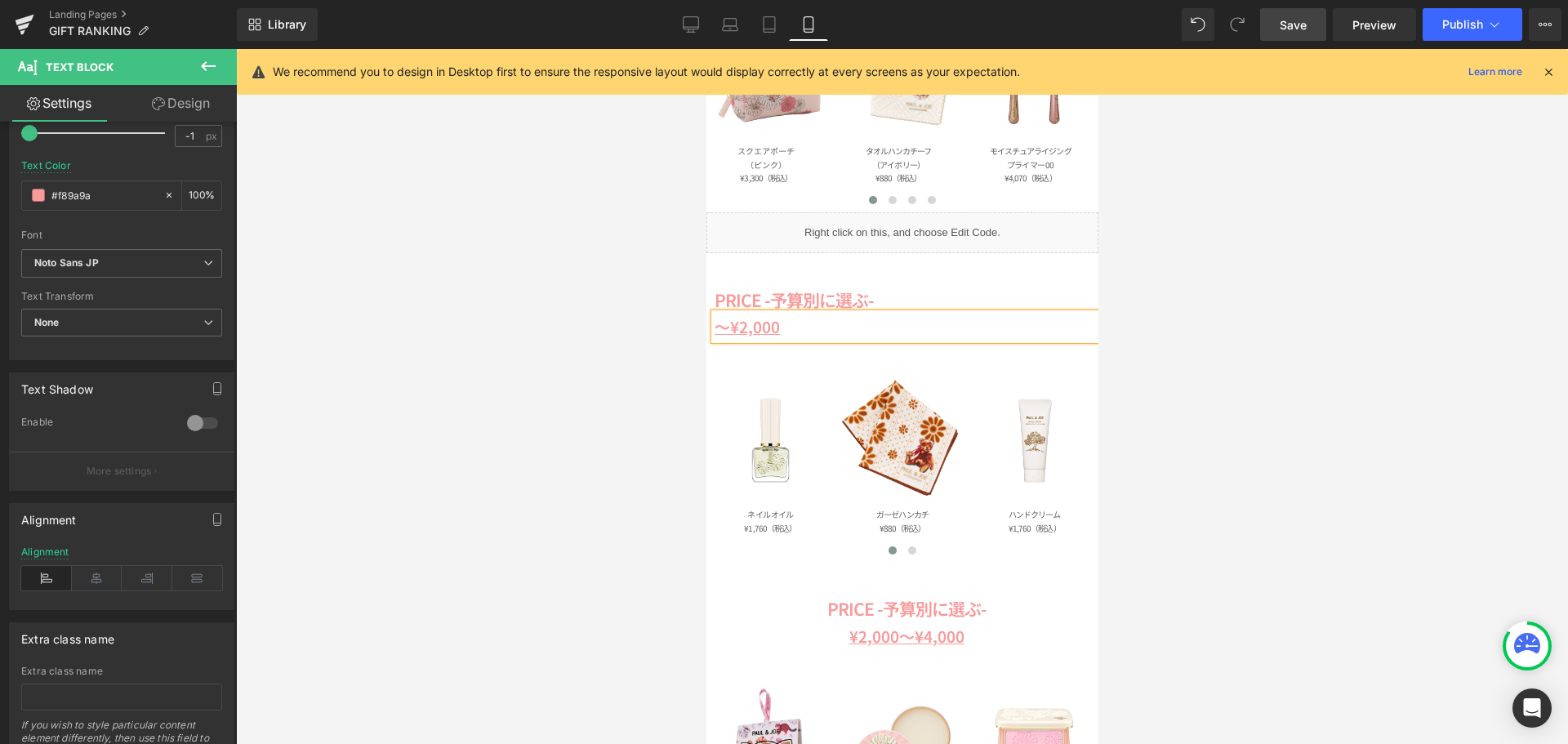
scroll to position [849, 0]
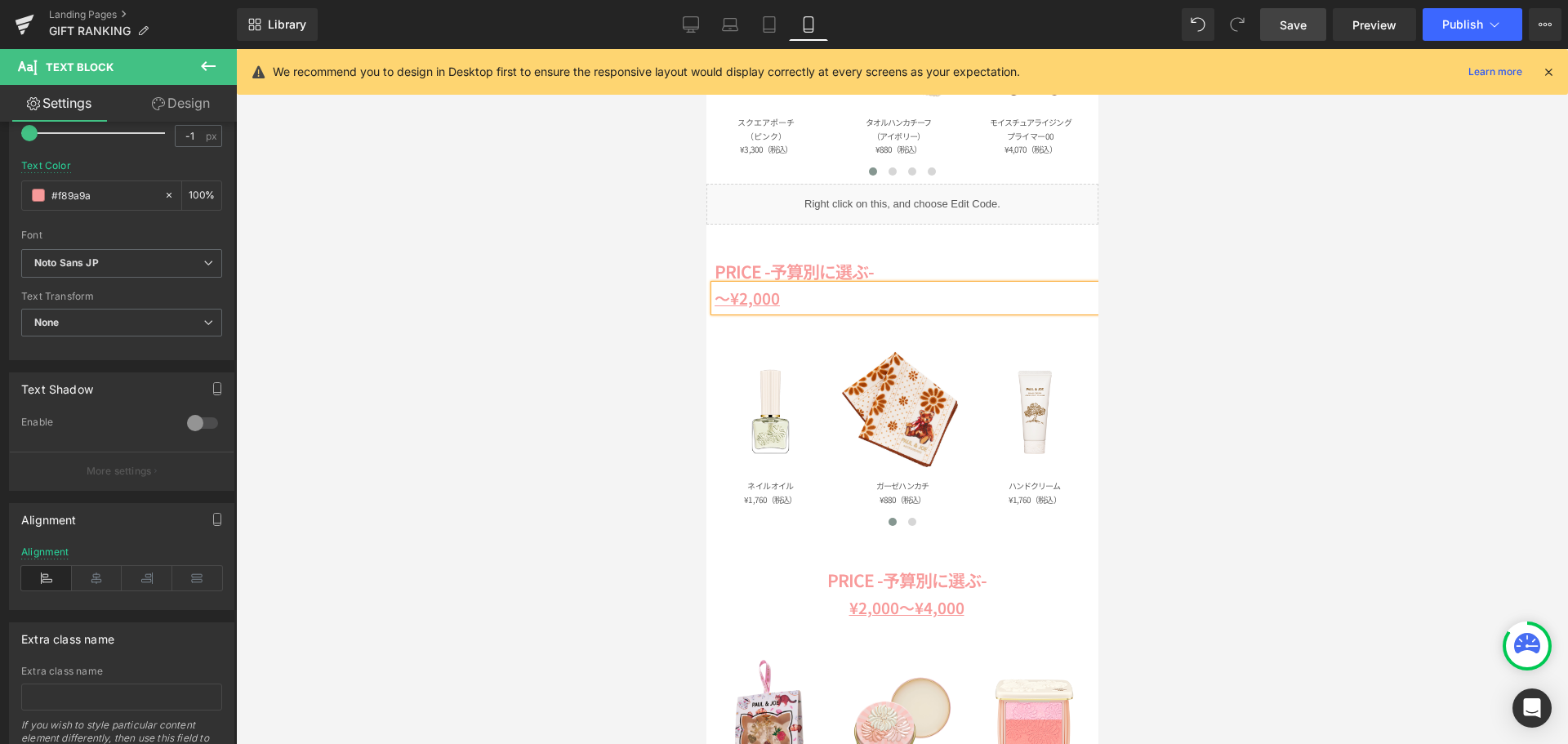
click at [1214, 370] on div at bounding box center [902, 397] width 1332 height 696
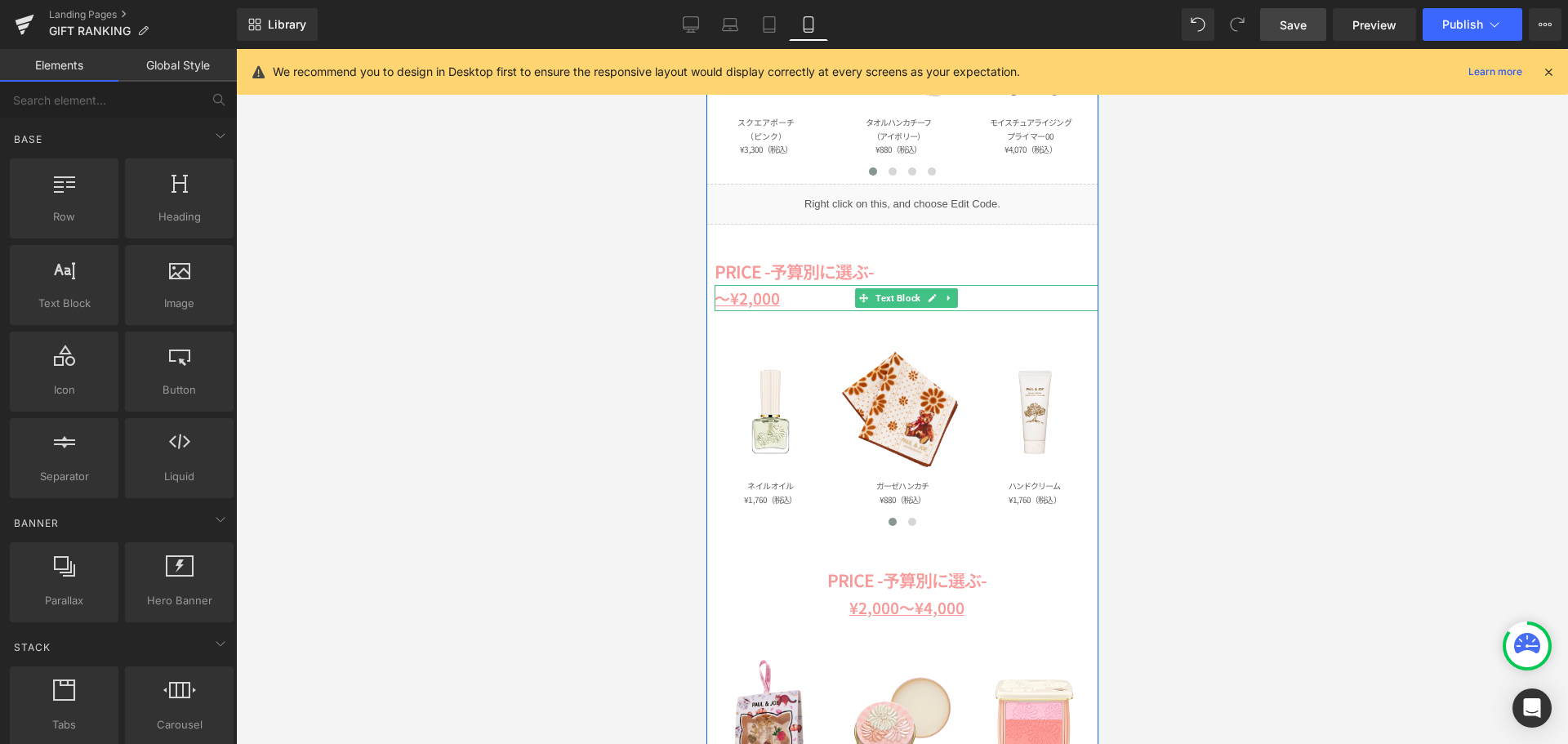
click at [727, 300] on u "～¥2,000" at bounding box center [746, 297] width 65 height 22
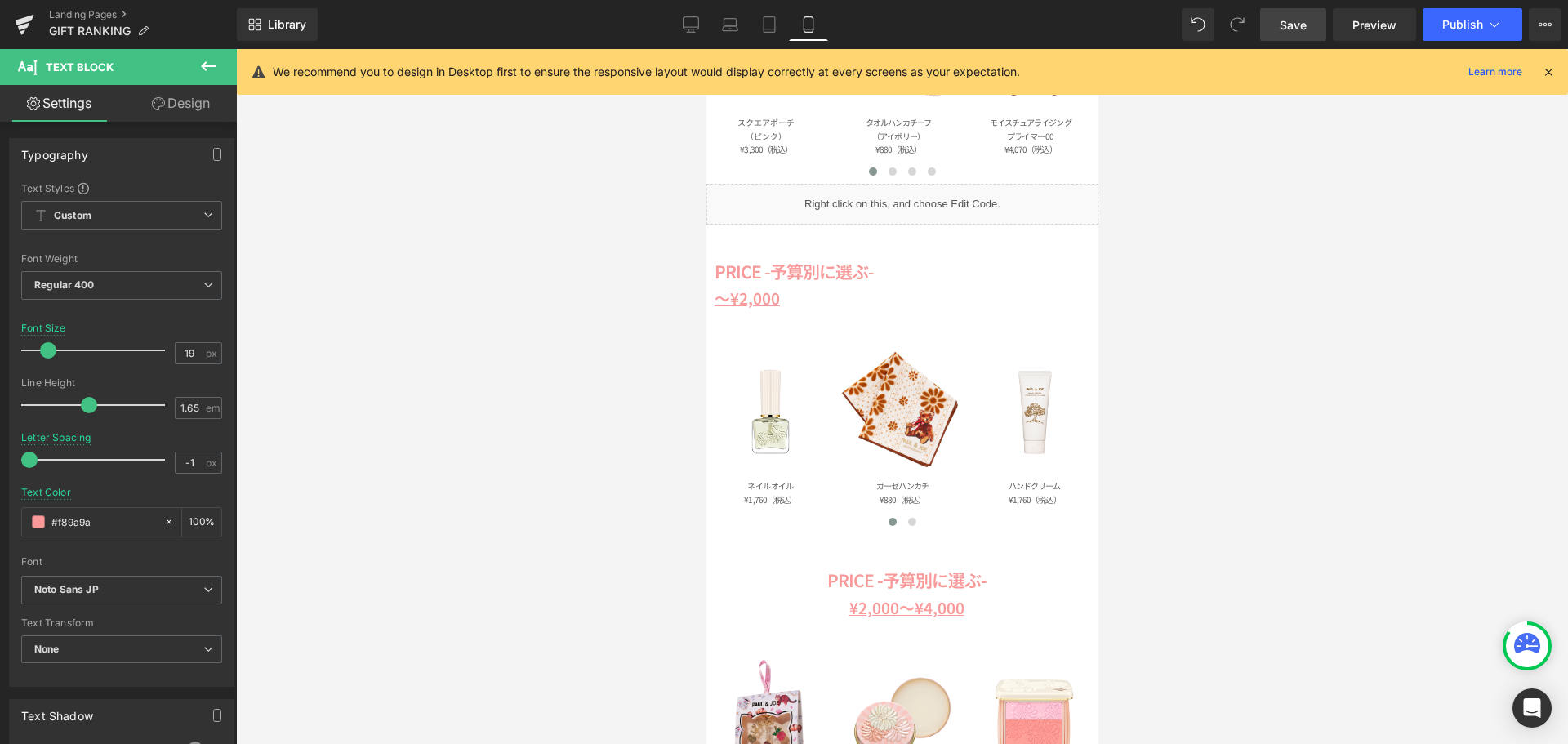
click at [201, 103] on link "Design" at bounding box center [181, 104] width 119 height 37
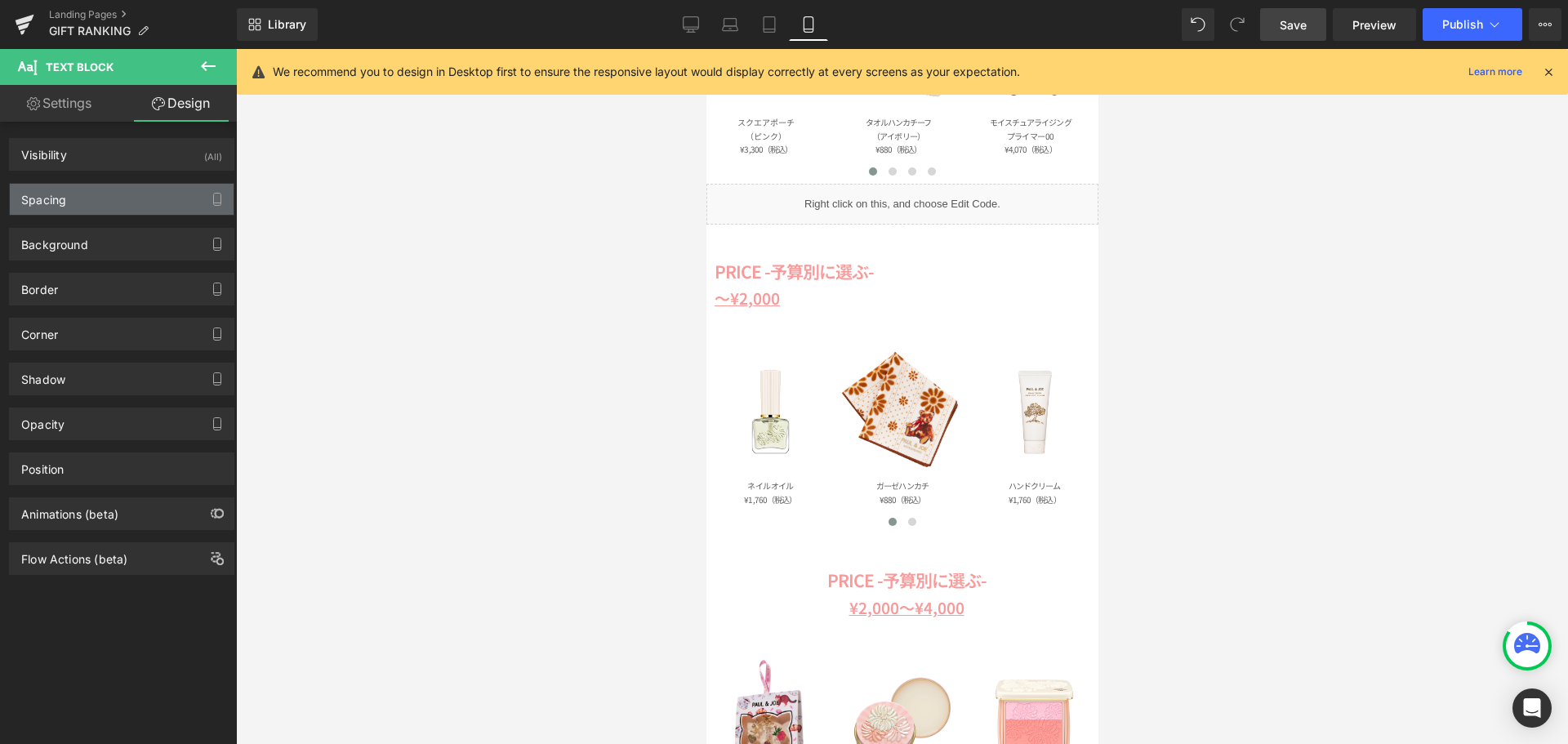
click at [103, 204] on div "Spacing" at bounding box center [121, 199] width 224 height 31
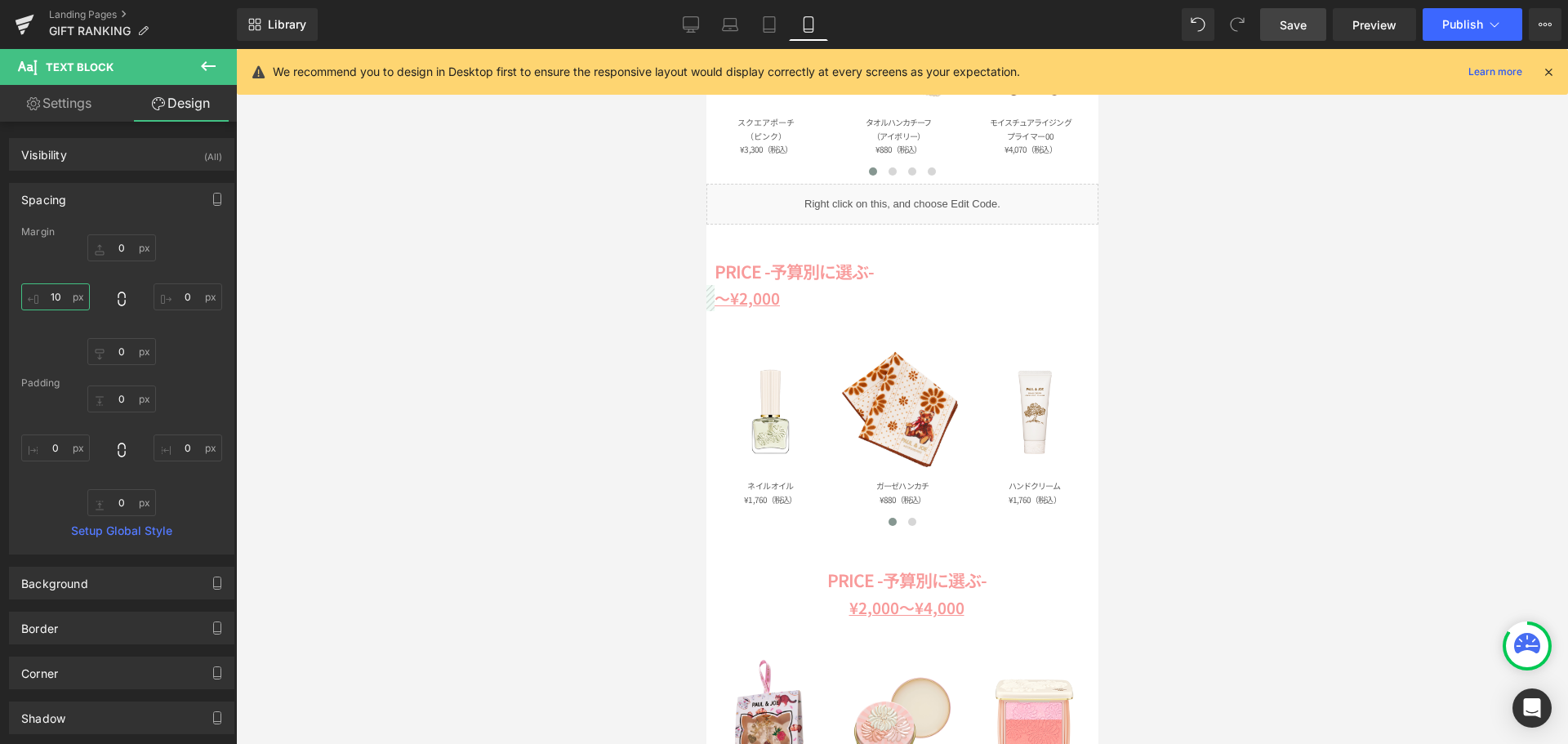
click at [69, 305] on input "text" at bounding box center [55, 297] width 68 height 27
type input "10"
type input "２"
type input "２０"
type input "20"
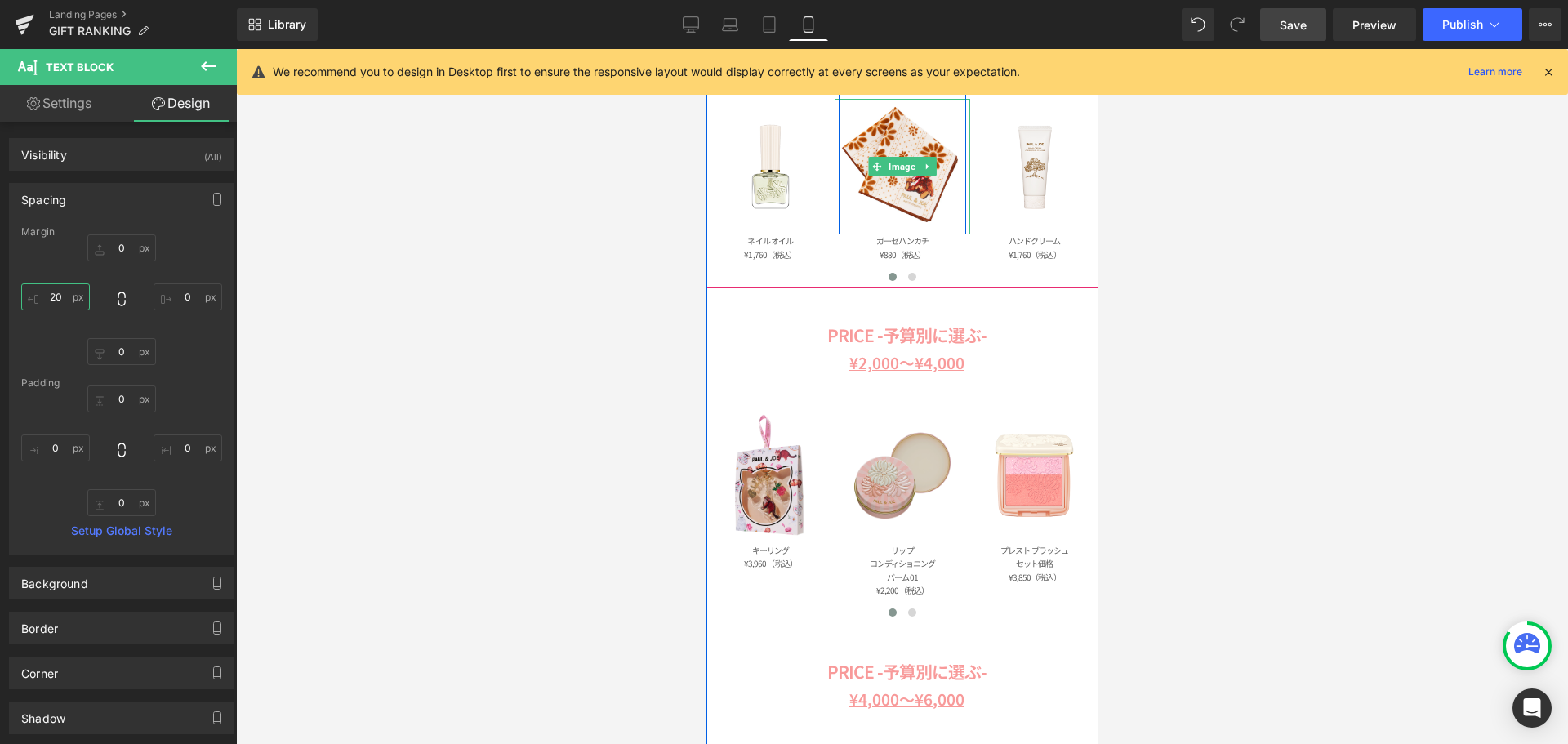
scroll to position [1339, 0]
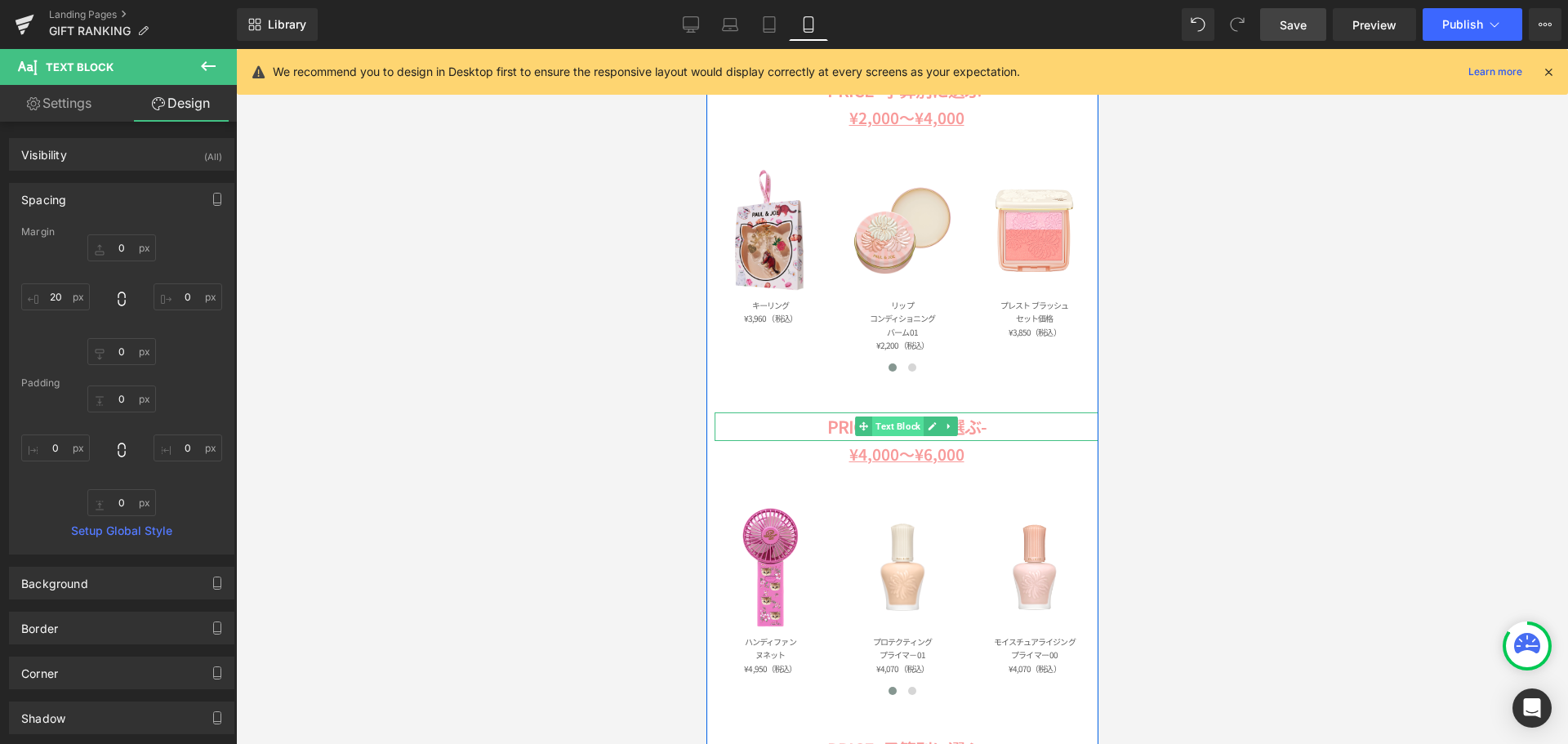
click at [902, 427] on span "Text Block" at bounding box center [896, 426] width 52 height 19
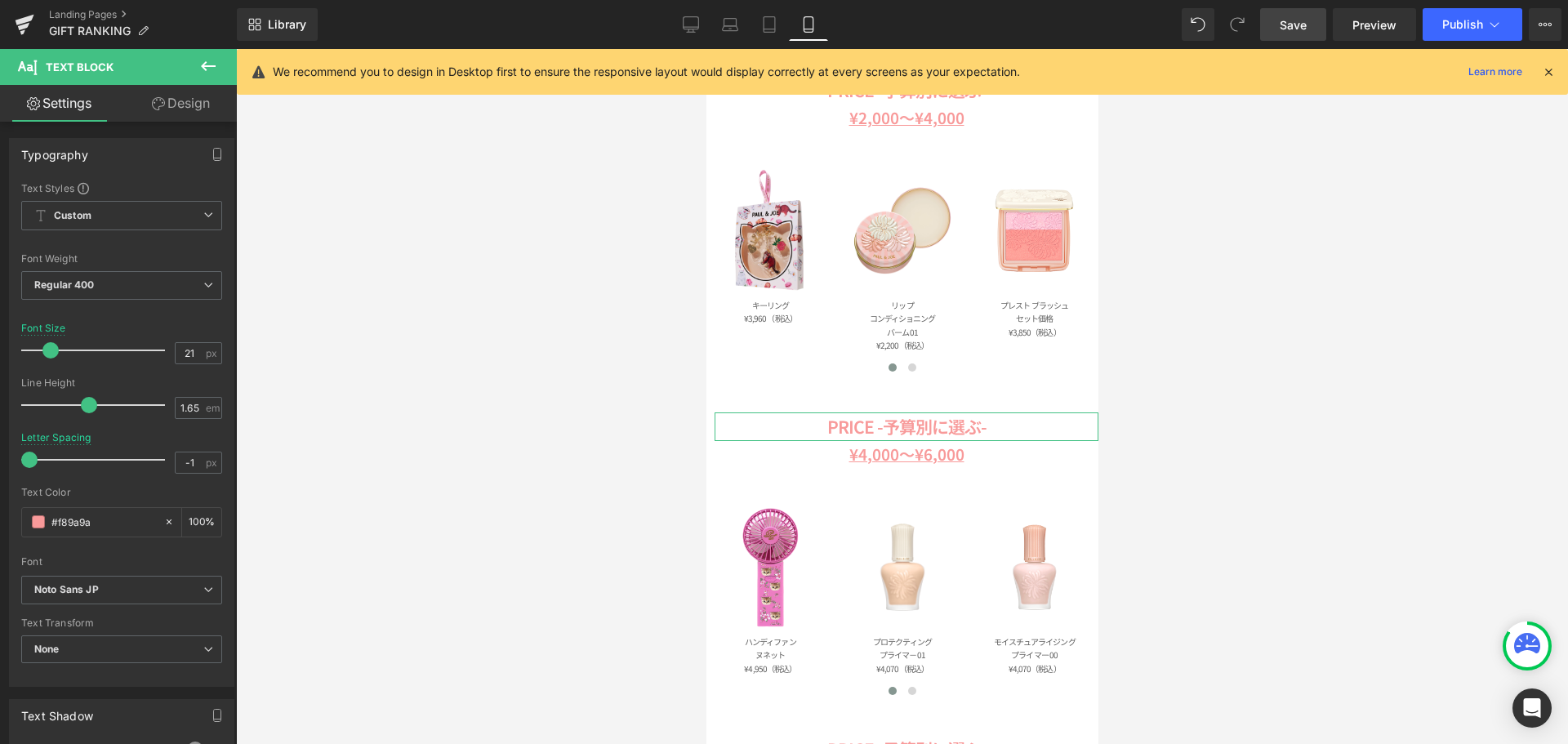
click at [190, 105] on link "Design" at bounding box center [181, 104] width 119 height 37
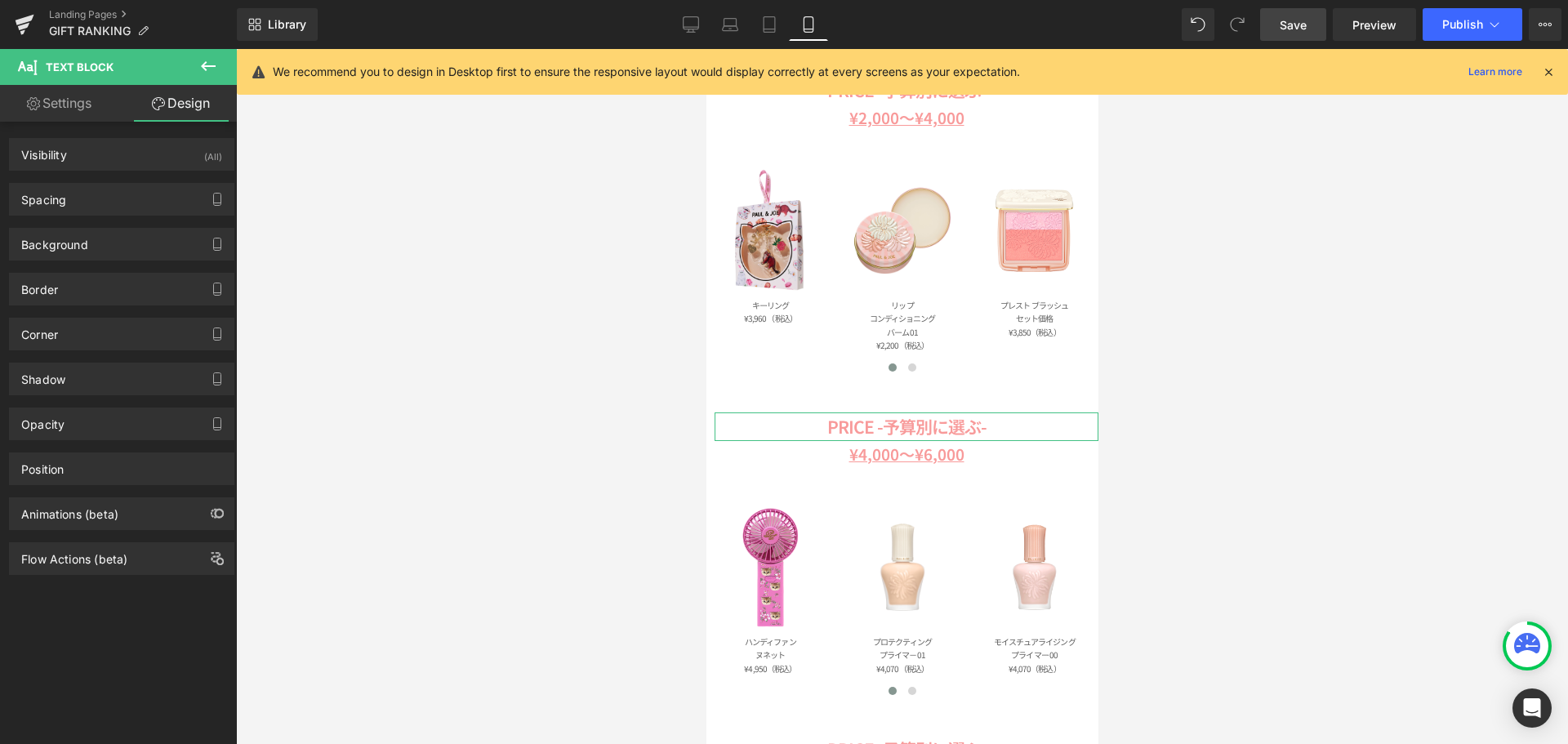
click at [93, 105] on link "Settings" at bounding box center [59, 104] width 119 height 37
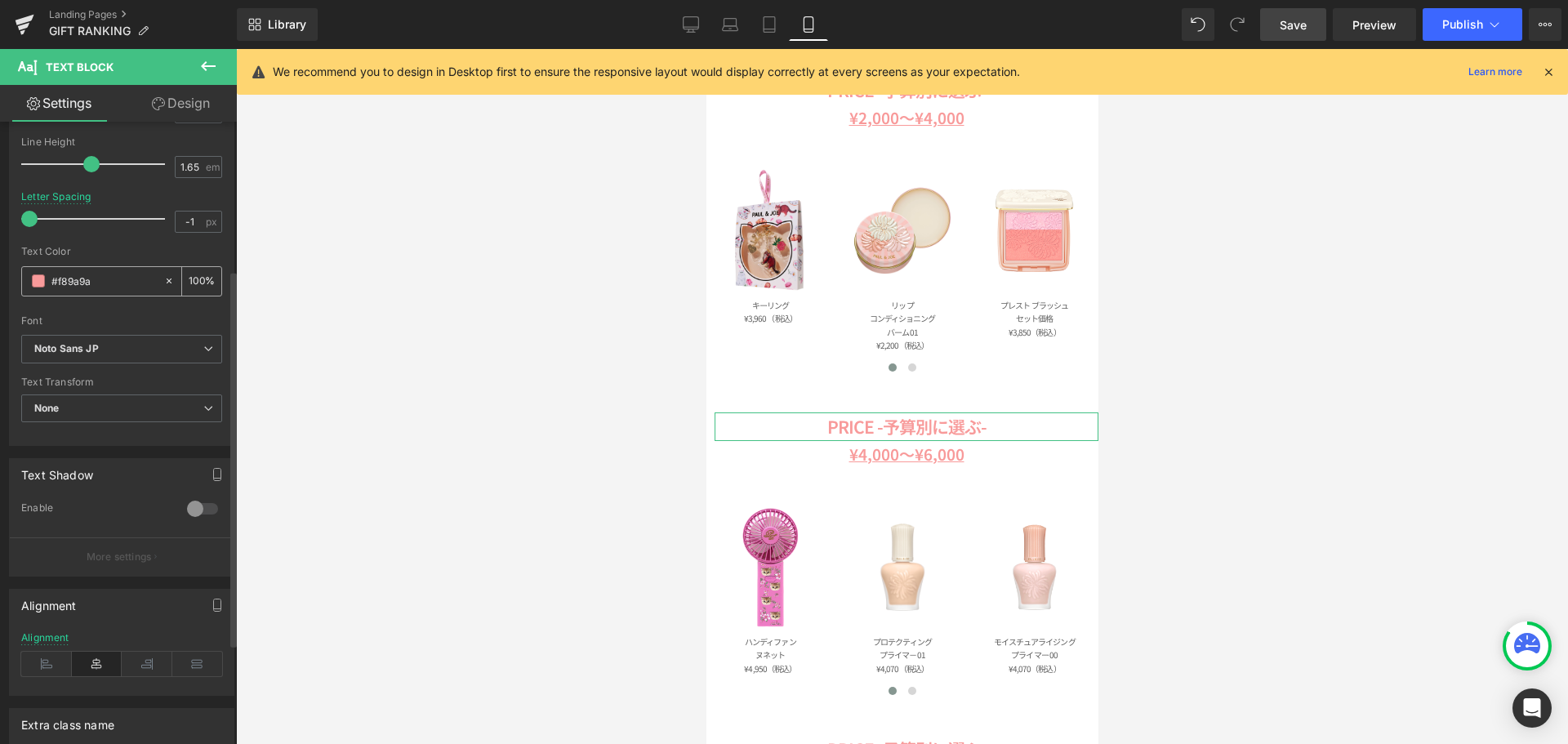
scroll to position [245, 0]
click at [54, 663] on icon at bounding box center [47, 661] width 51 height 25
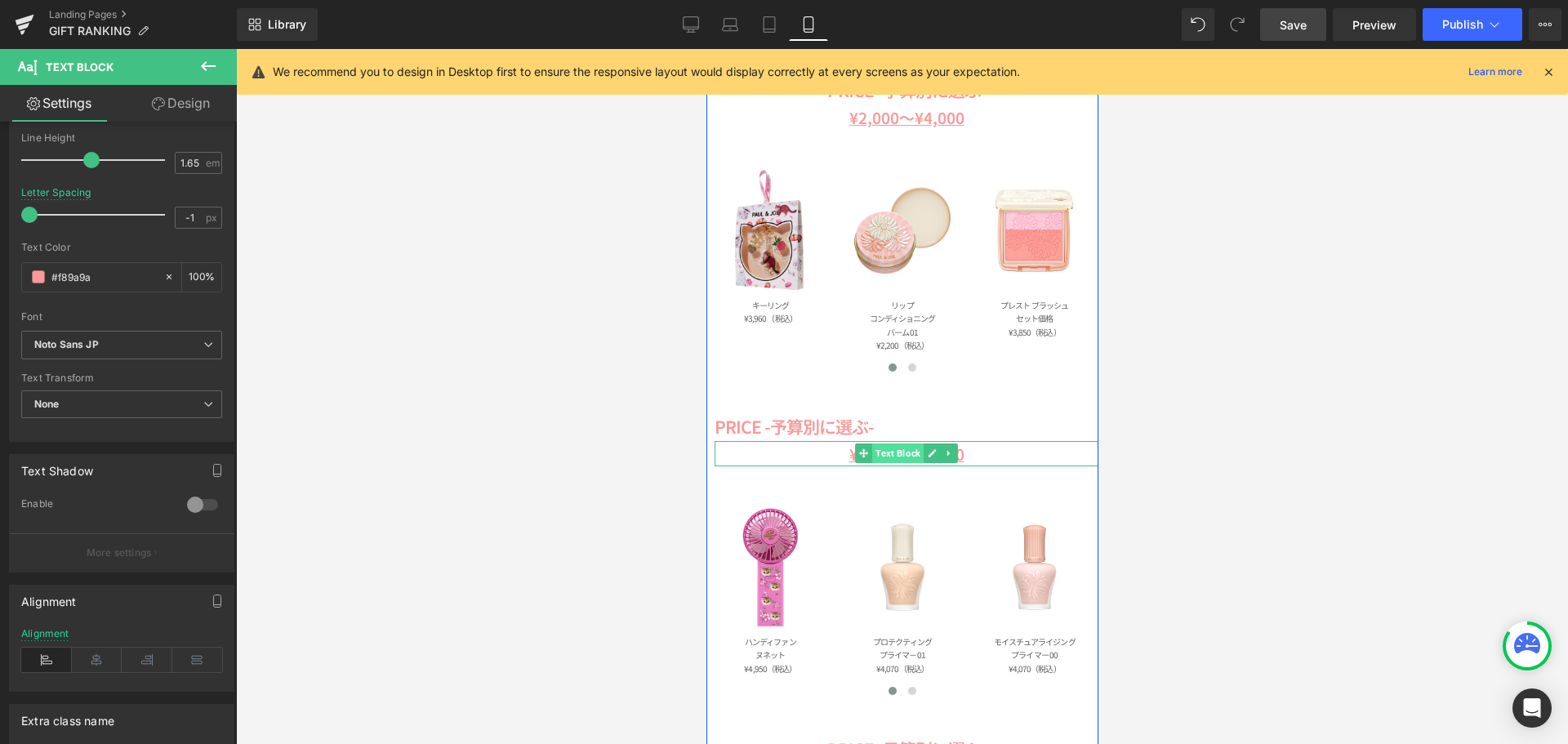
click at [897, 454] on span "Text Block" at bounding box center [896, 453] width 52 height 19
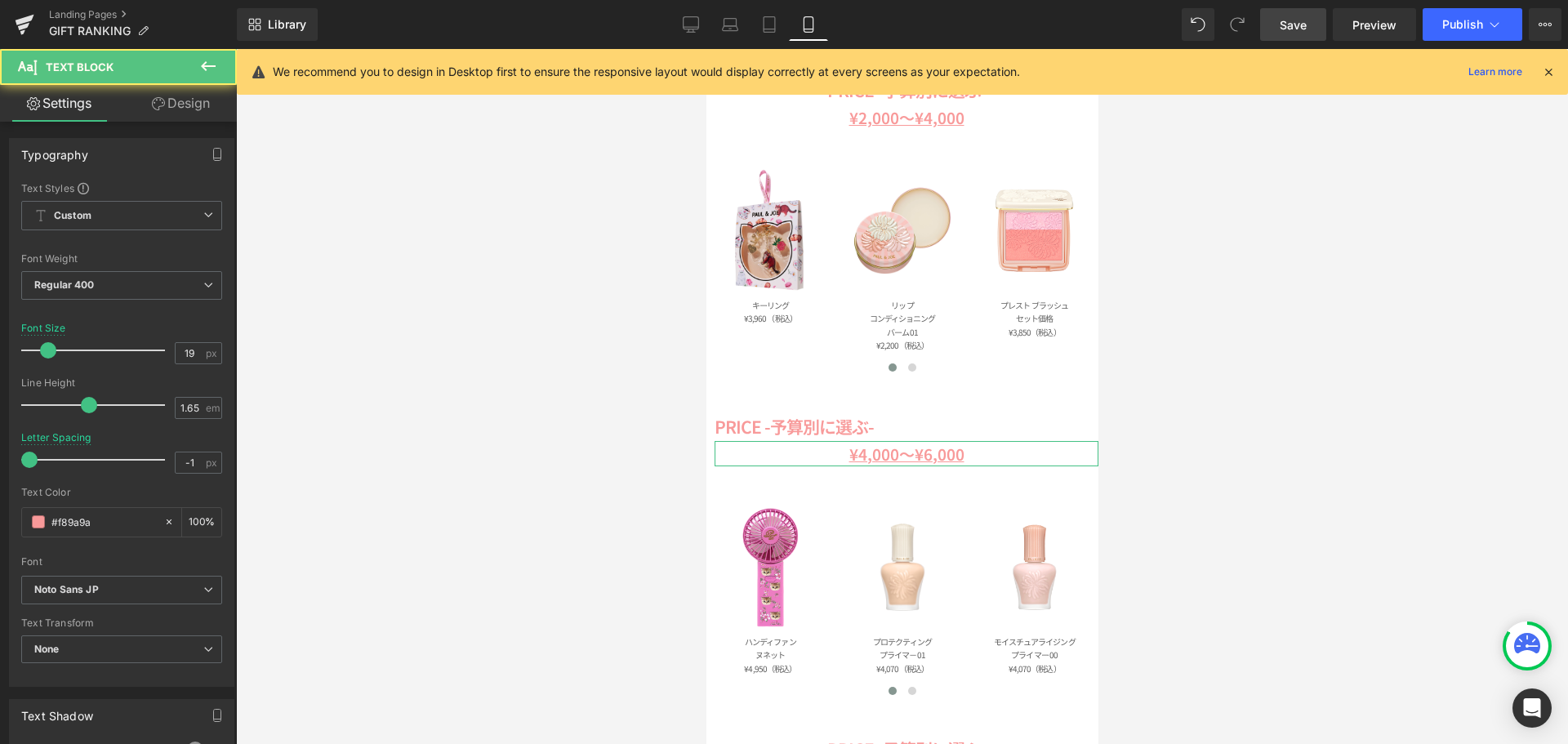
click at [202, 101] on link "Design" at bounding box center [181, 104] width 119 height 37
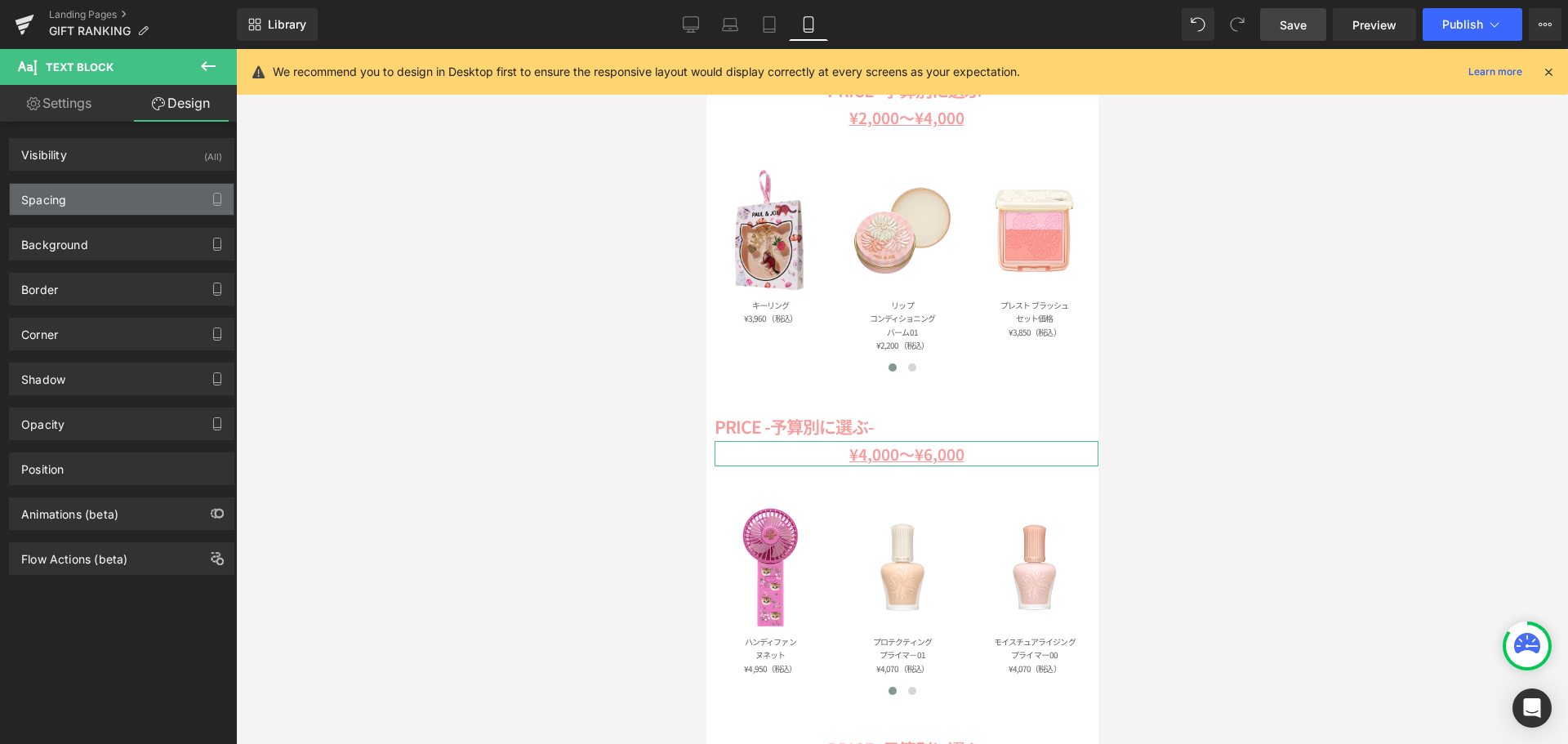
click at [157, 187] on div "Spacing" at bounding box center [121, 199] width 224 height 31
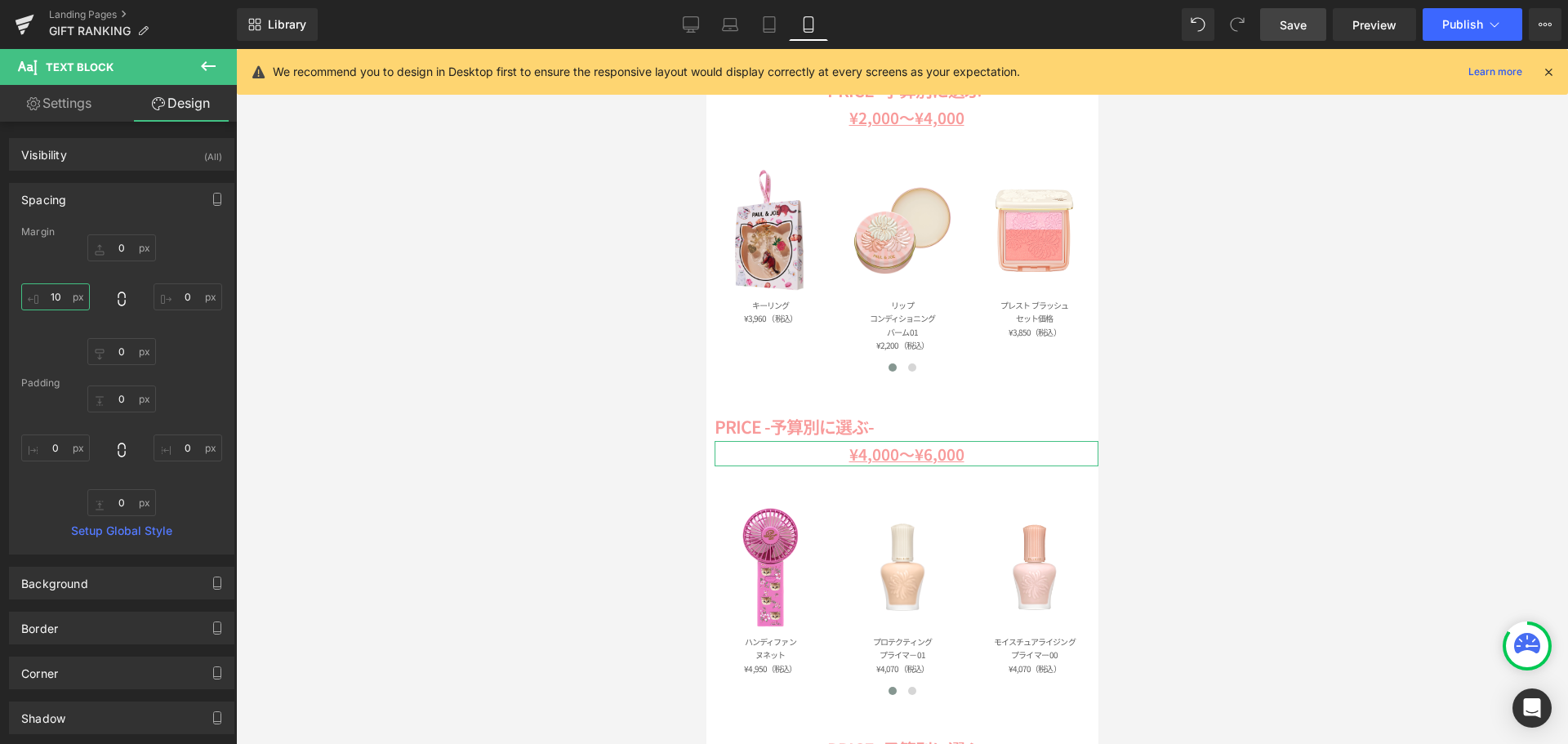
click at [65, 299] on input "10" at bounding box center [55, 297] width 68 height 27
type input "２"
type input "２０"
type input "20"
click at [63, 111] on link "Settings" at bounding box center [59, 104] width 119 height 37
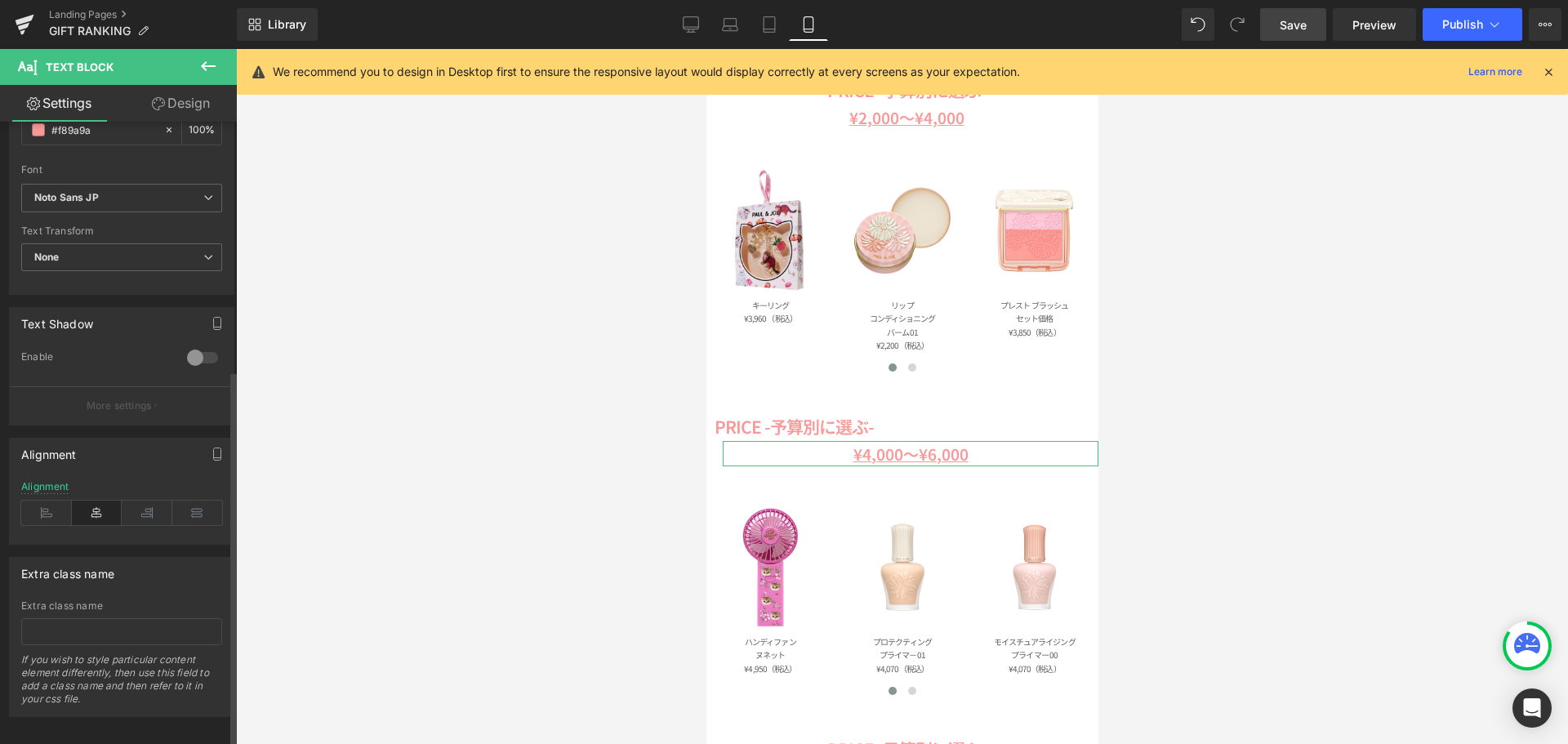
scroll to position [411, 0]
click at [38, 495] on icon at bounding box center [47, 507] width 51 height 25
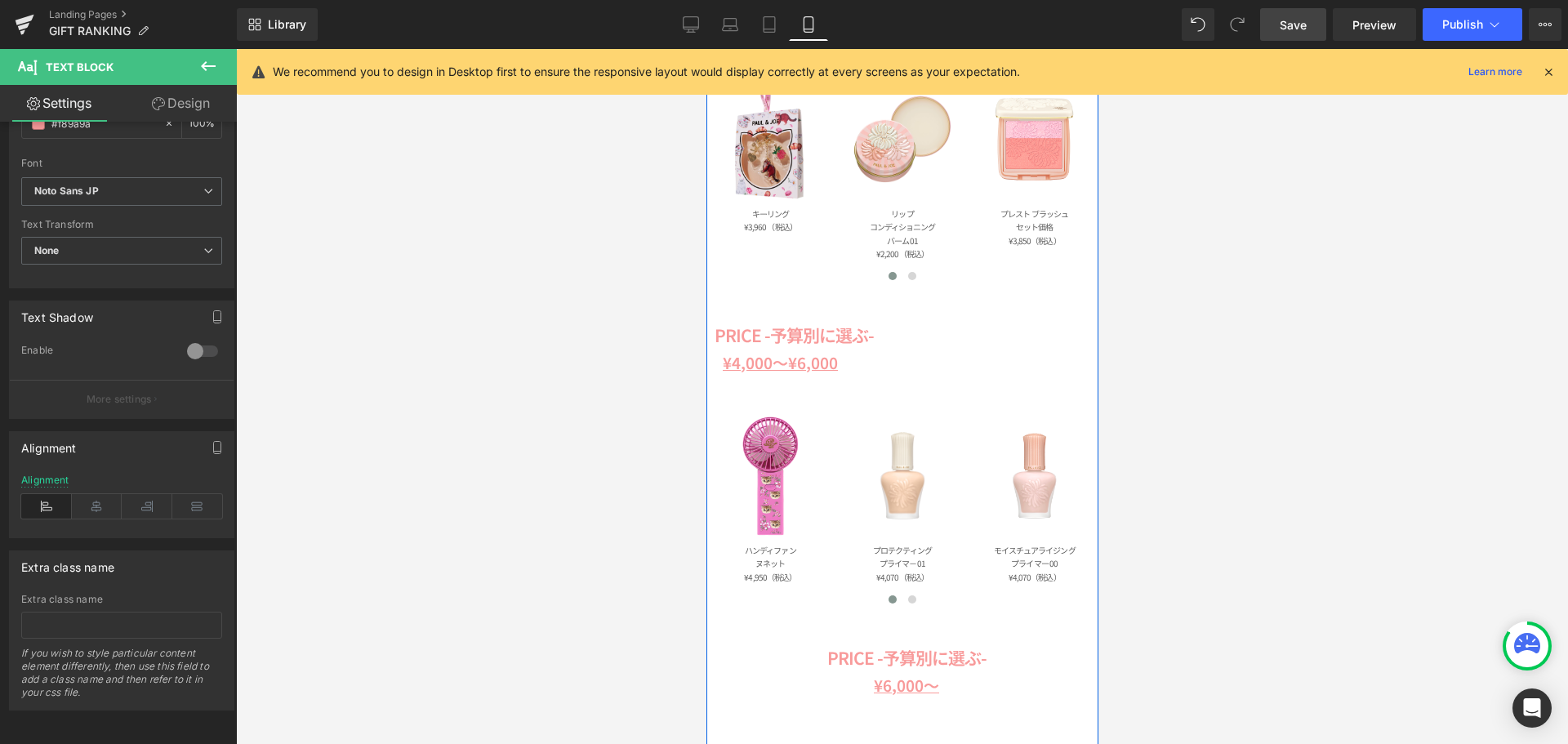
scroll to position [1747, 0]
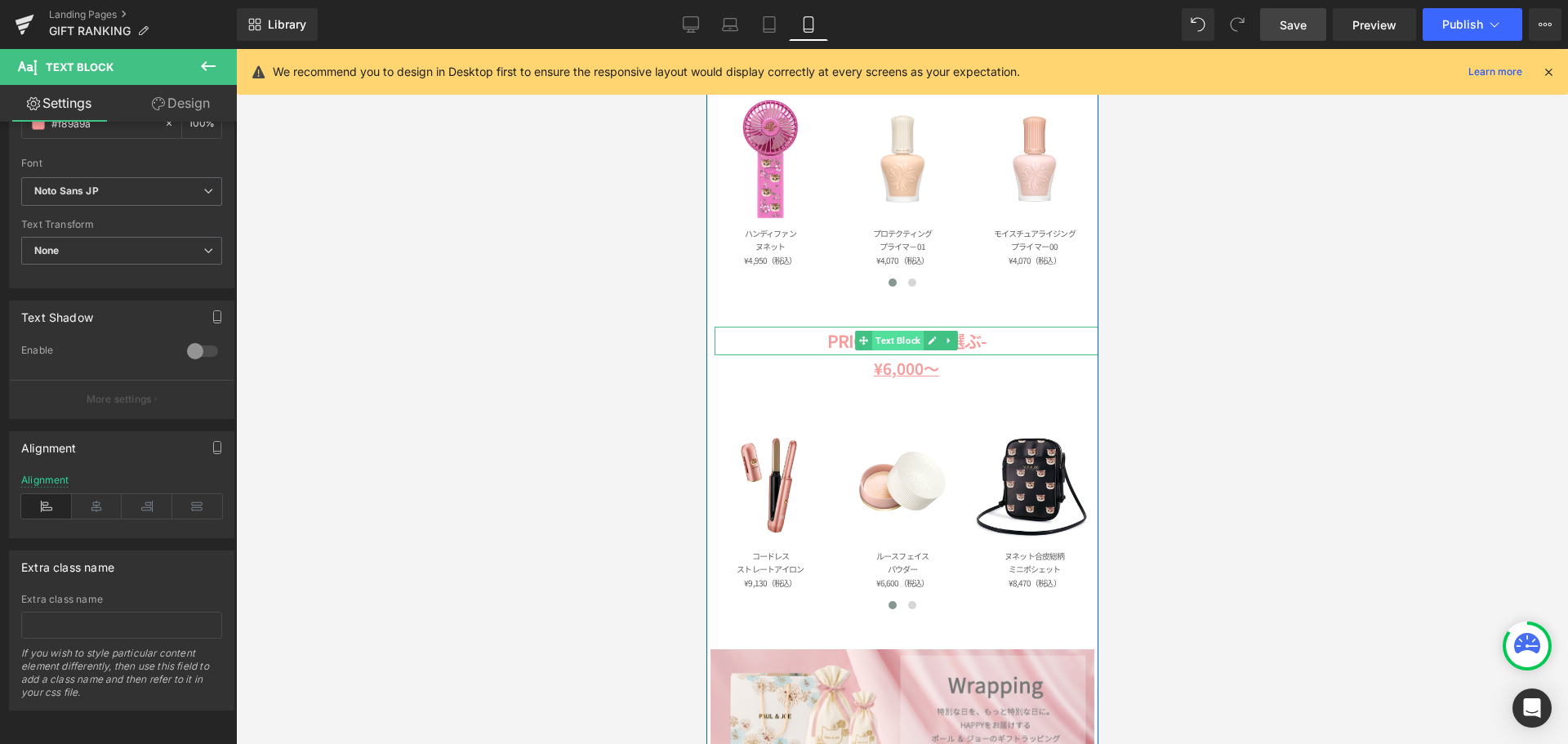
click at [895, 343] on span "Text Block" at bounding box center [896, 341] width 52 height 19
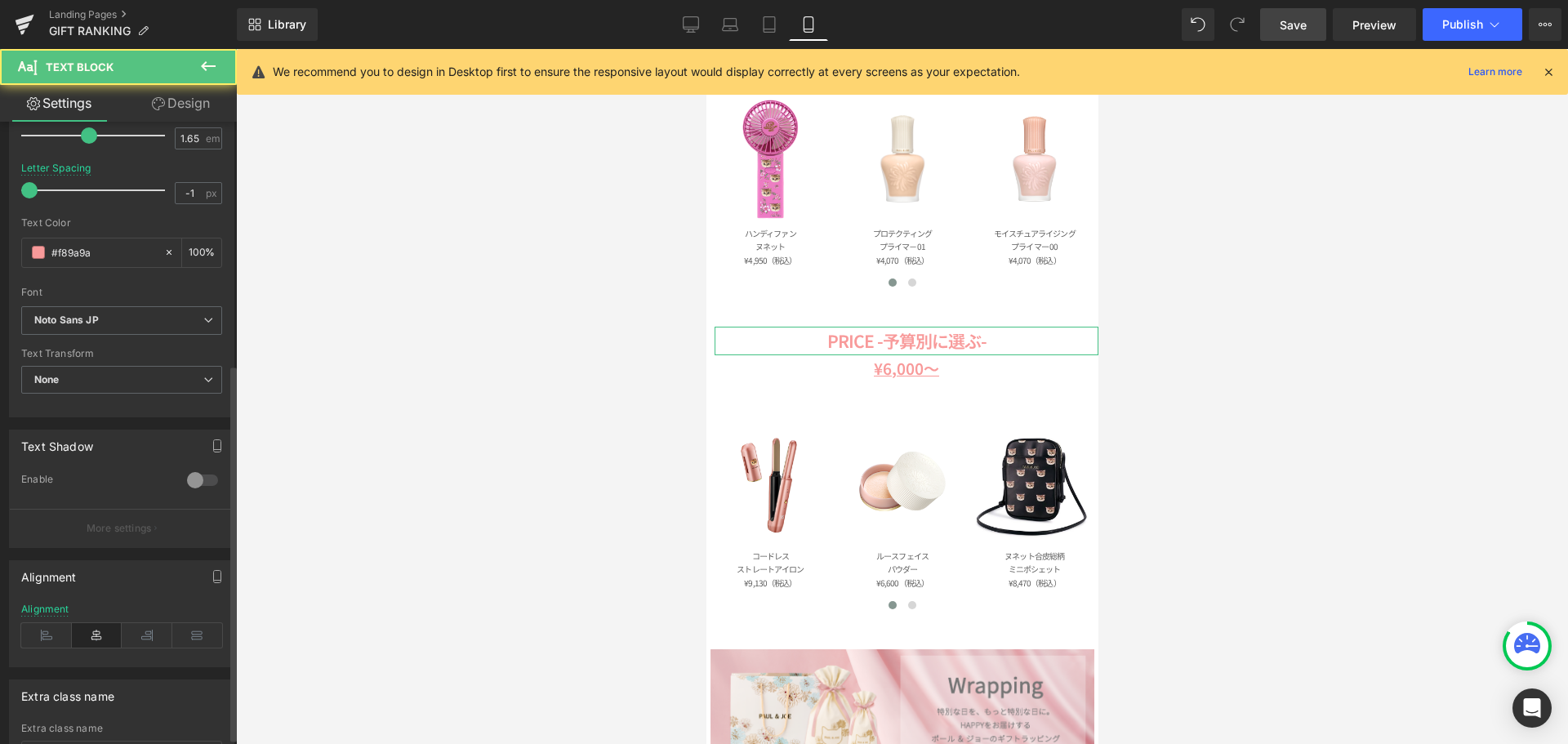
scroll to position [408, 0]
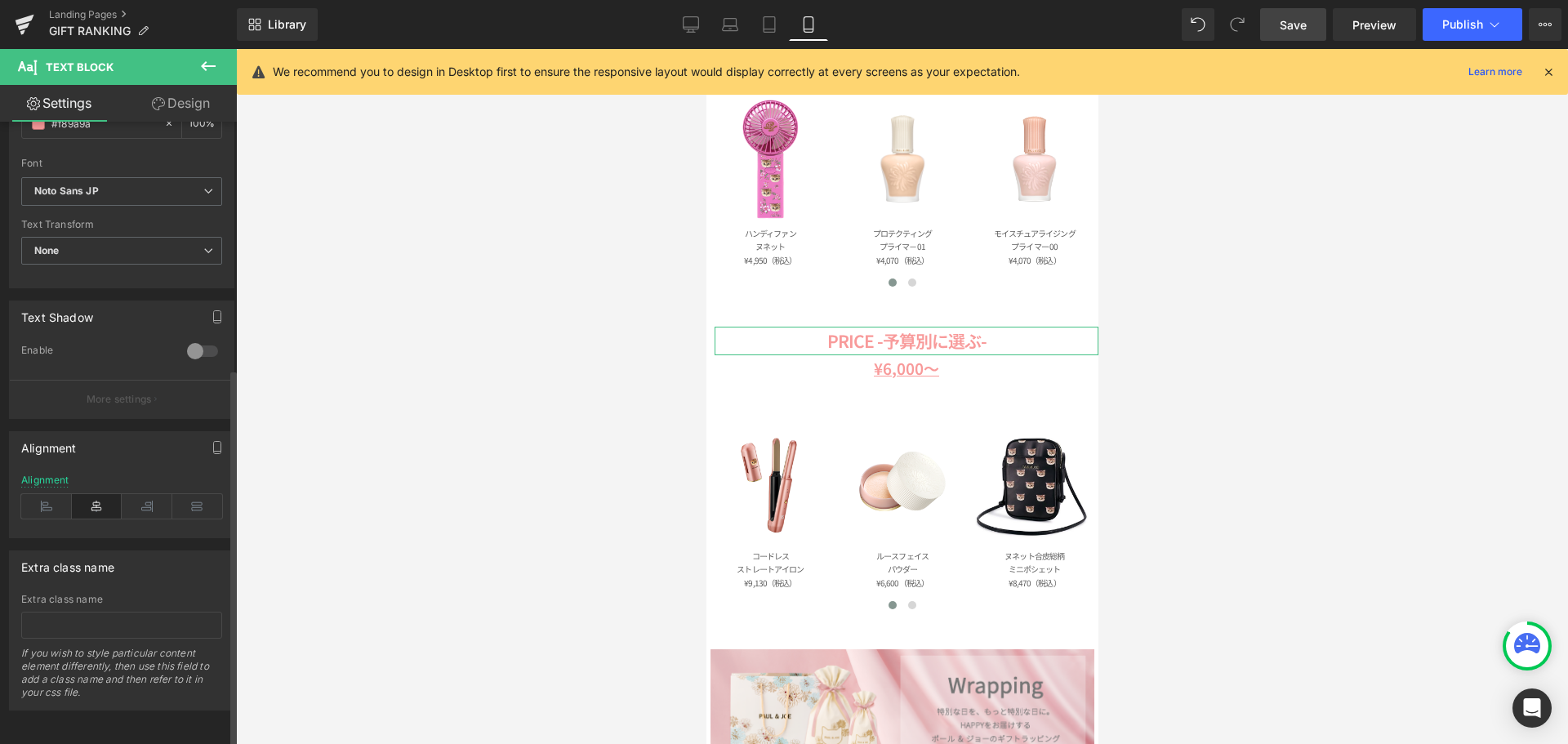
drag, startPoint x: 61, startPoint y: 495, endPoint x: 75, endPoint y: 486, distance: 16.6
click at [61, 495] on icon at bounding box center [47, 507] width 51 height 25
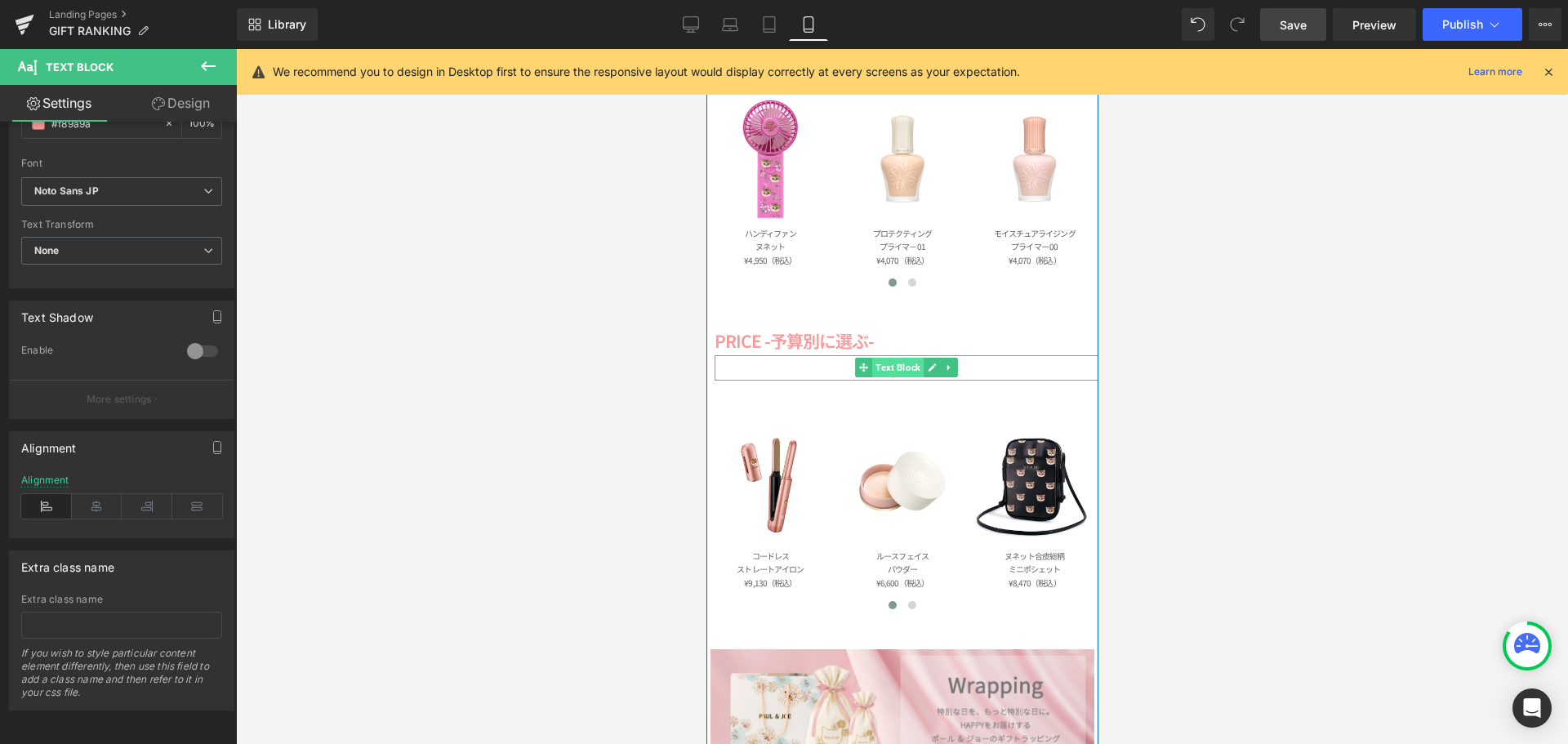
click at [899, 368] on span "Text Block" at bounding box center [896, 367] width 52 height 19
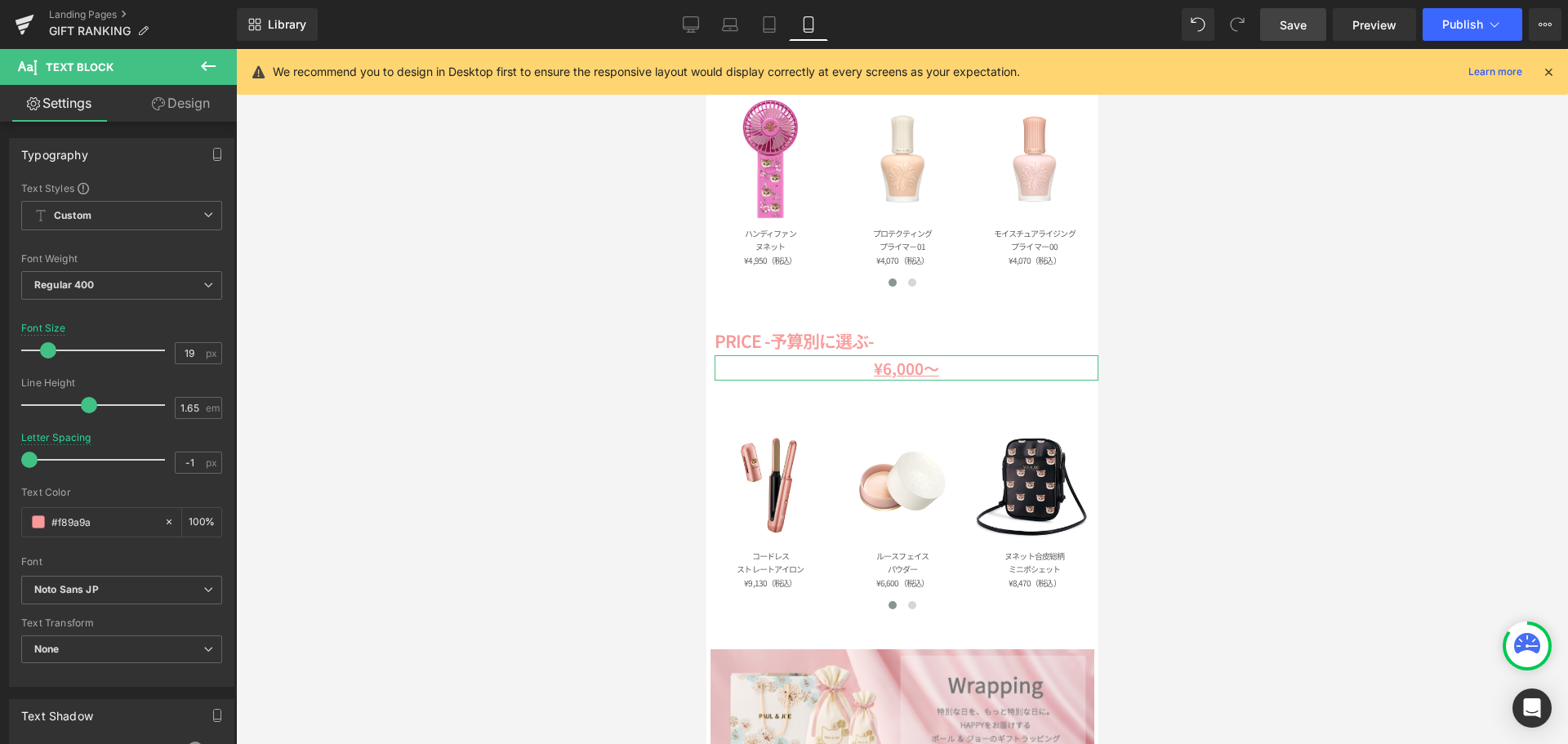
click at [172, 110] on link "Design" at bounding box center [181, 104] width 119 height 37
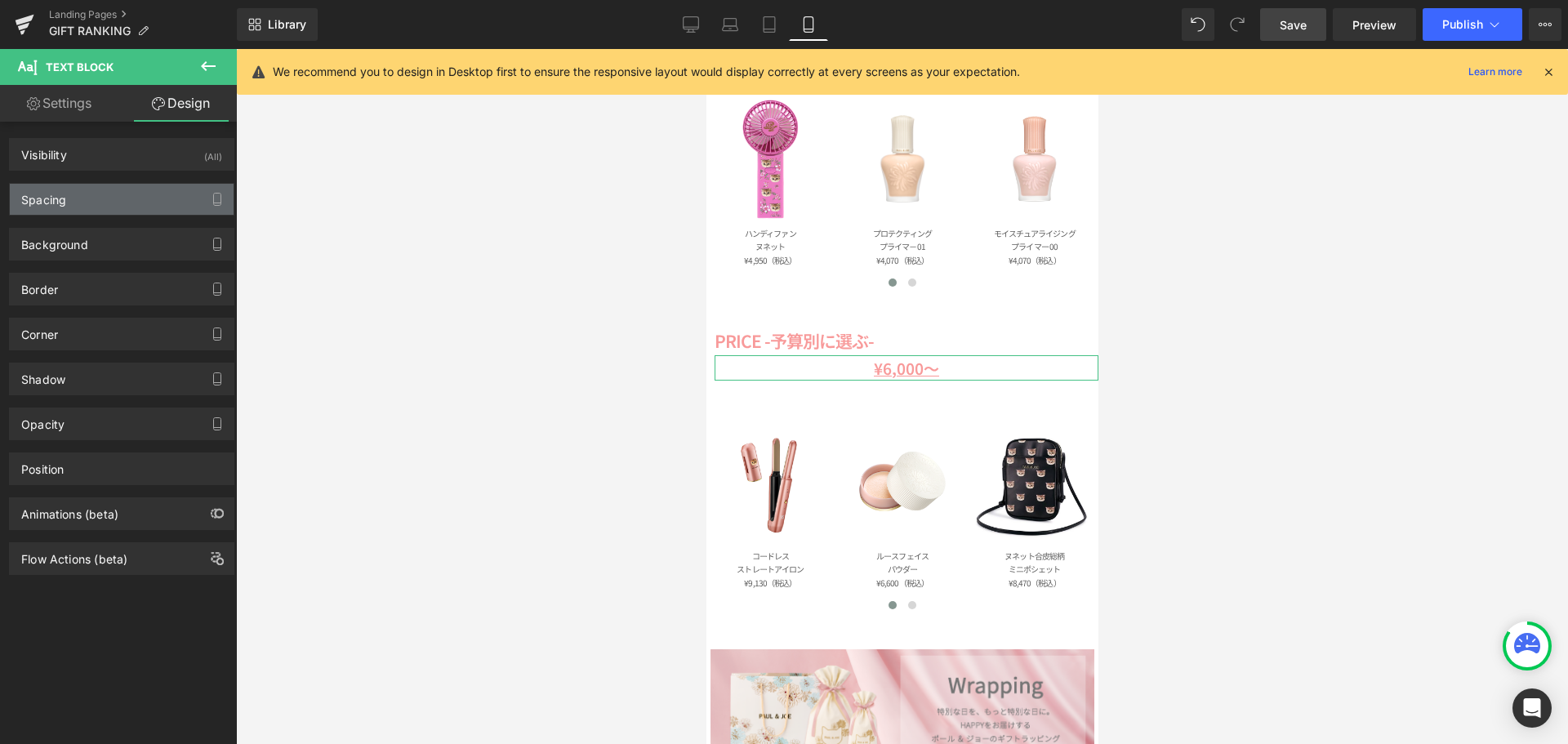
click at [79, 202] on div "Spacing" at bounding box center [121, 199] width 224 height 31
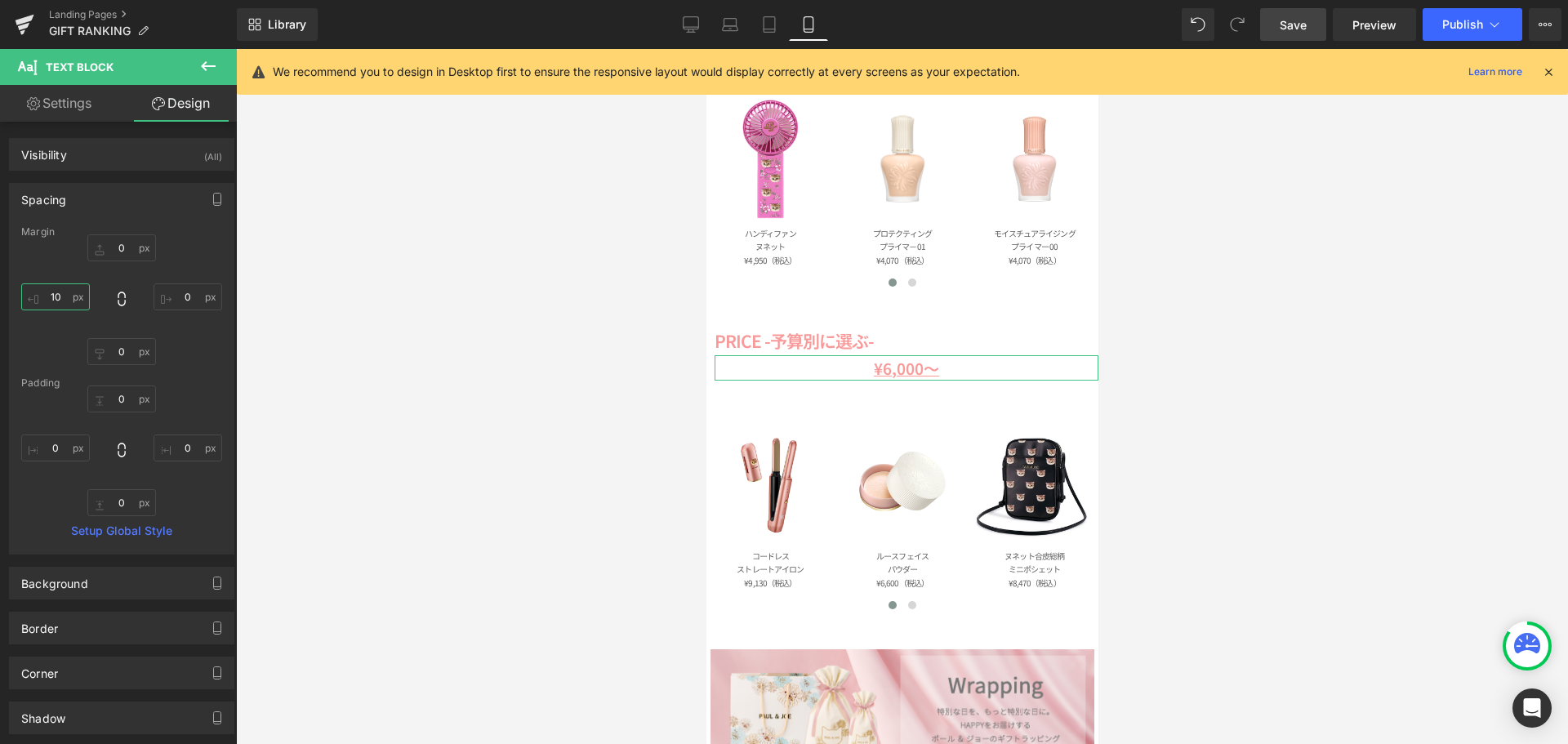
click at [76, 299] on input "10" at bounding box center [55, 297] width 68 height 27
type input "２"
type input "２０"
type input "20"
click at [75, 103] on link "Settings" at bounding box center [59, 104] width 119 height 37
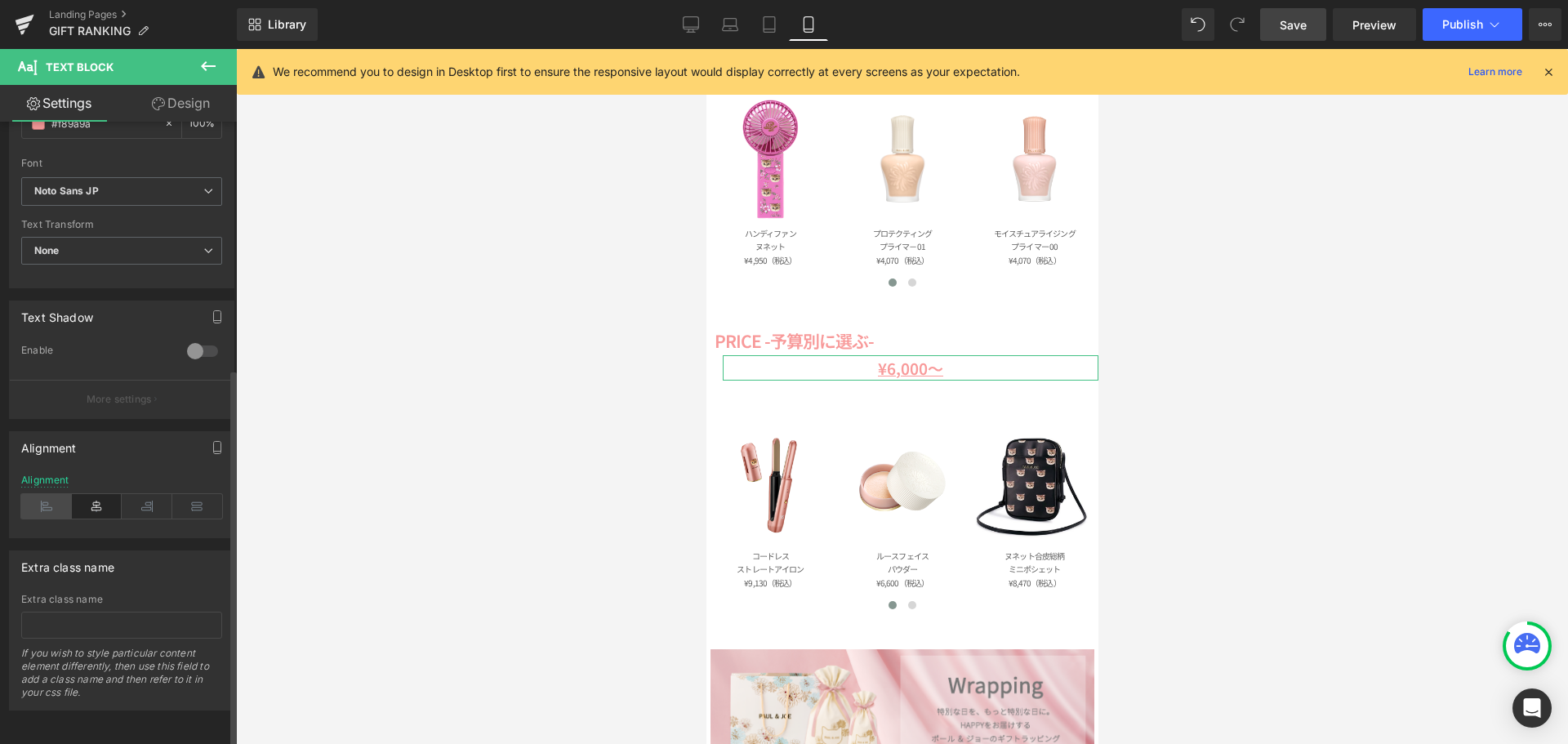
click at [63, 497] on icon at bounding box center [47, 507] width 51 height 25
click at [1309, 33] on link "Save" at bounding box center [1292, 24] width 66 height 33
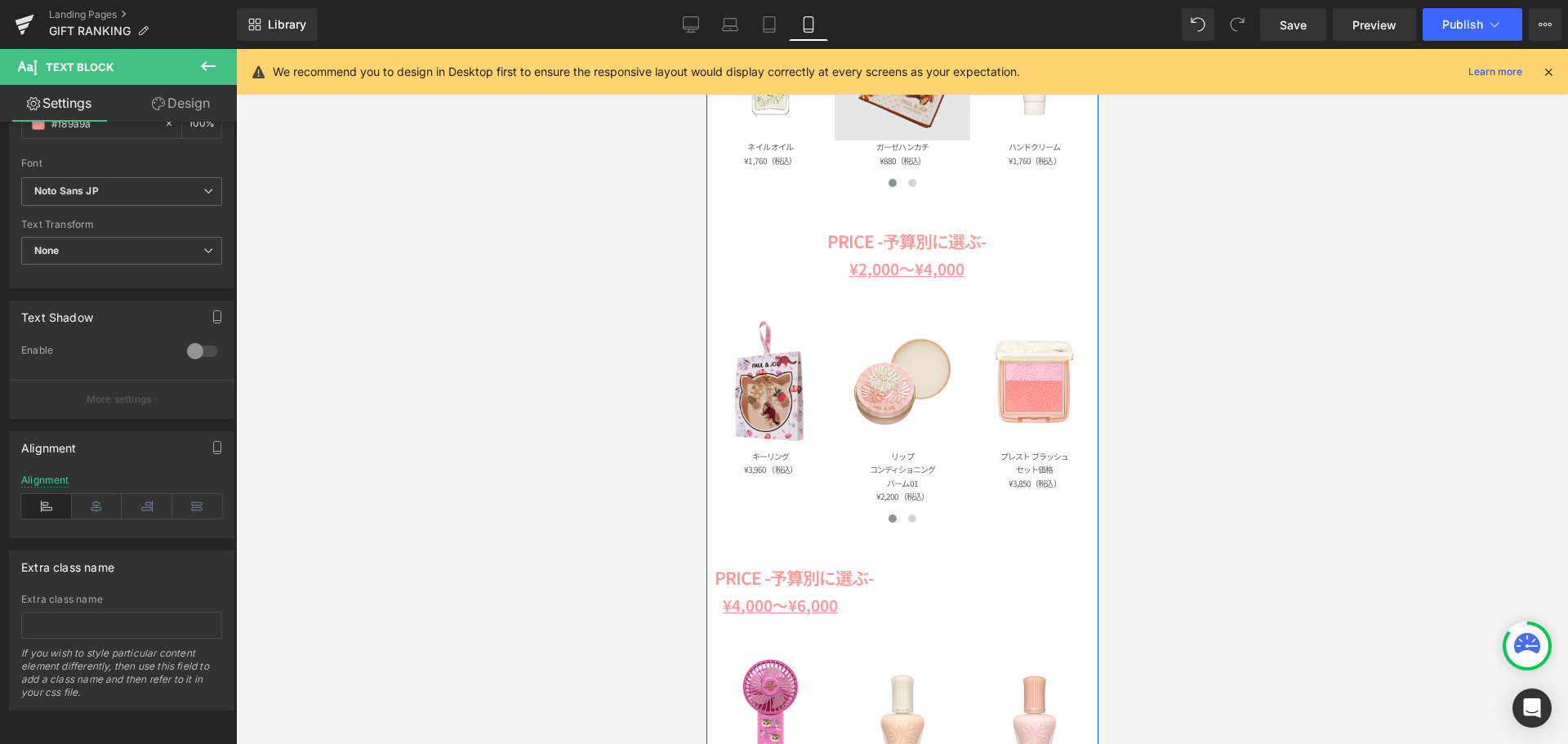
scroll to position [1012, 0]
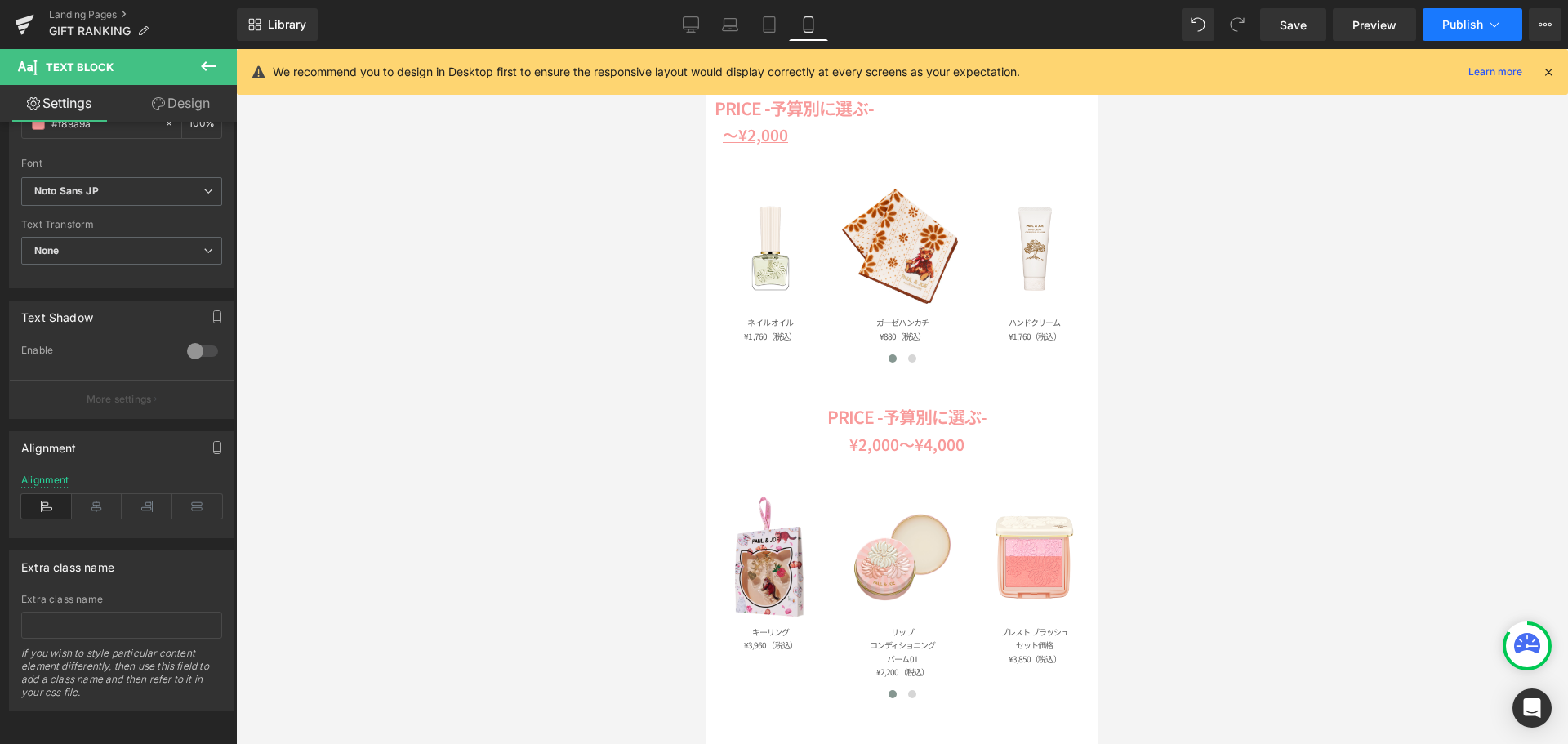
click at [1440, 32] on button "Publish" at bounding box center [1471, 24] width 99 height 33
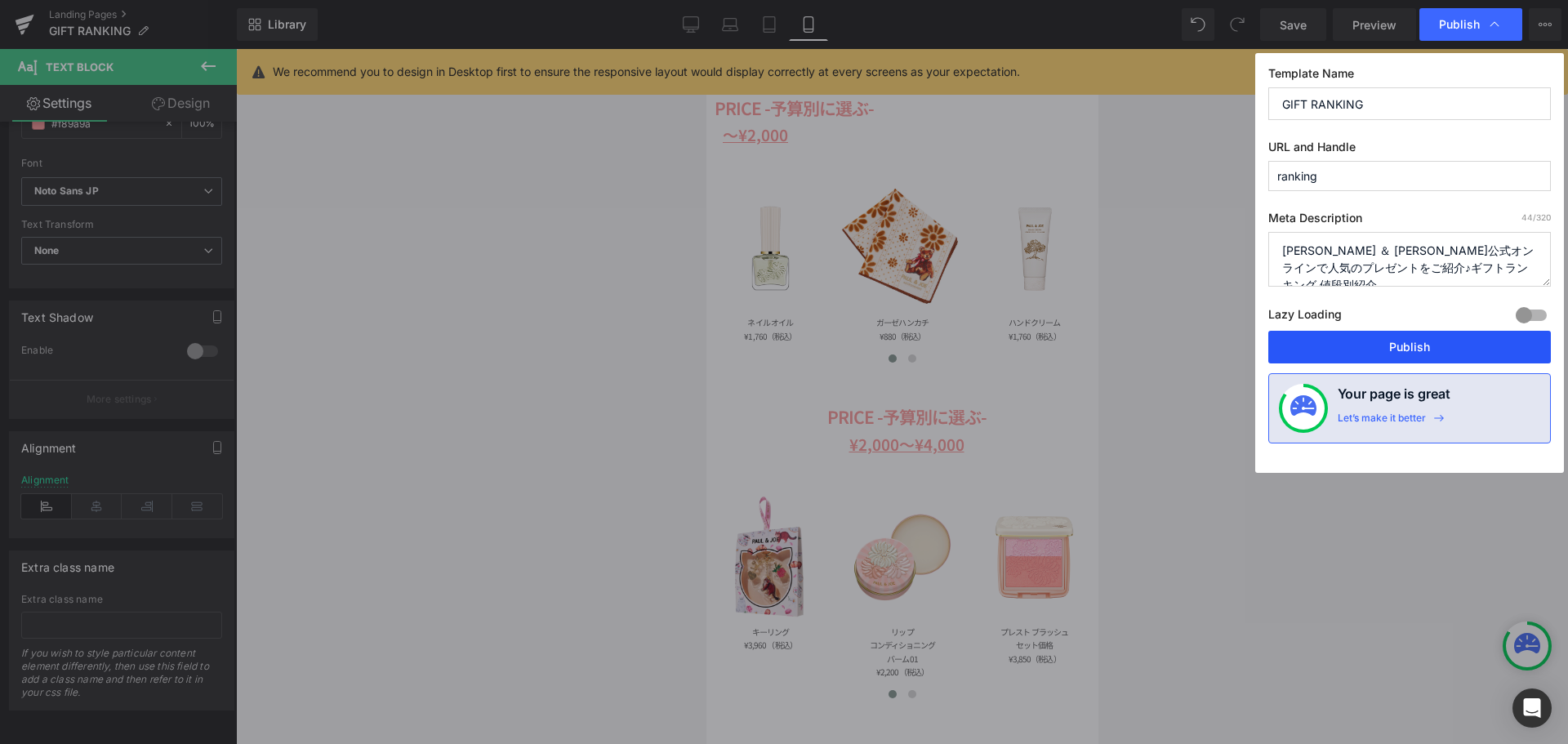
click at [1365, 350] on button "Publish" at bounding box center [1409, 347] width 283 height 33
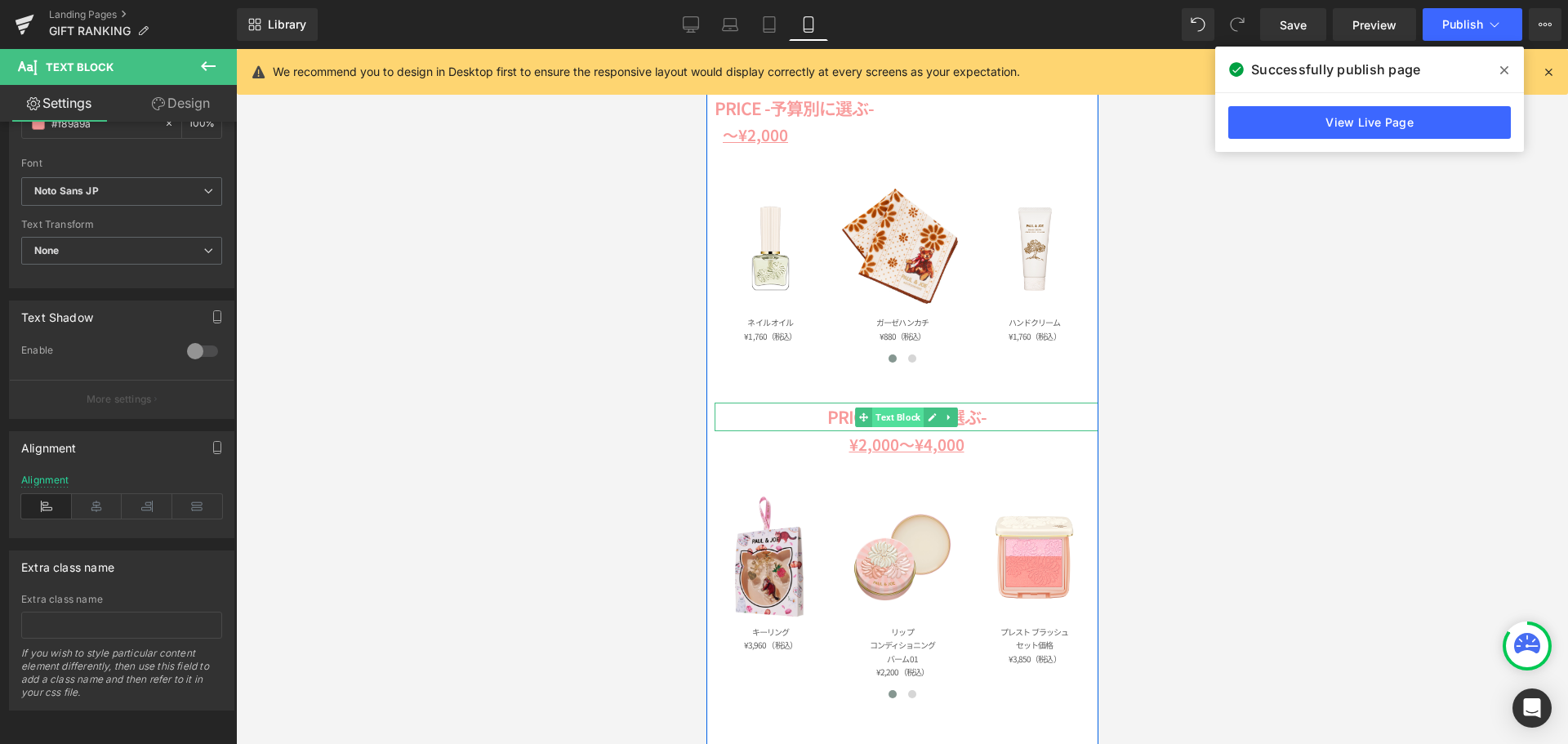
click at [890, 418] on span "Text Block" at bounding box center [896, 417] width 52 height 19
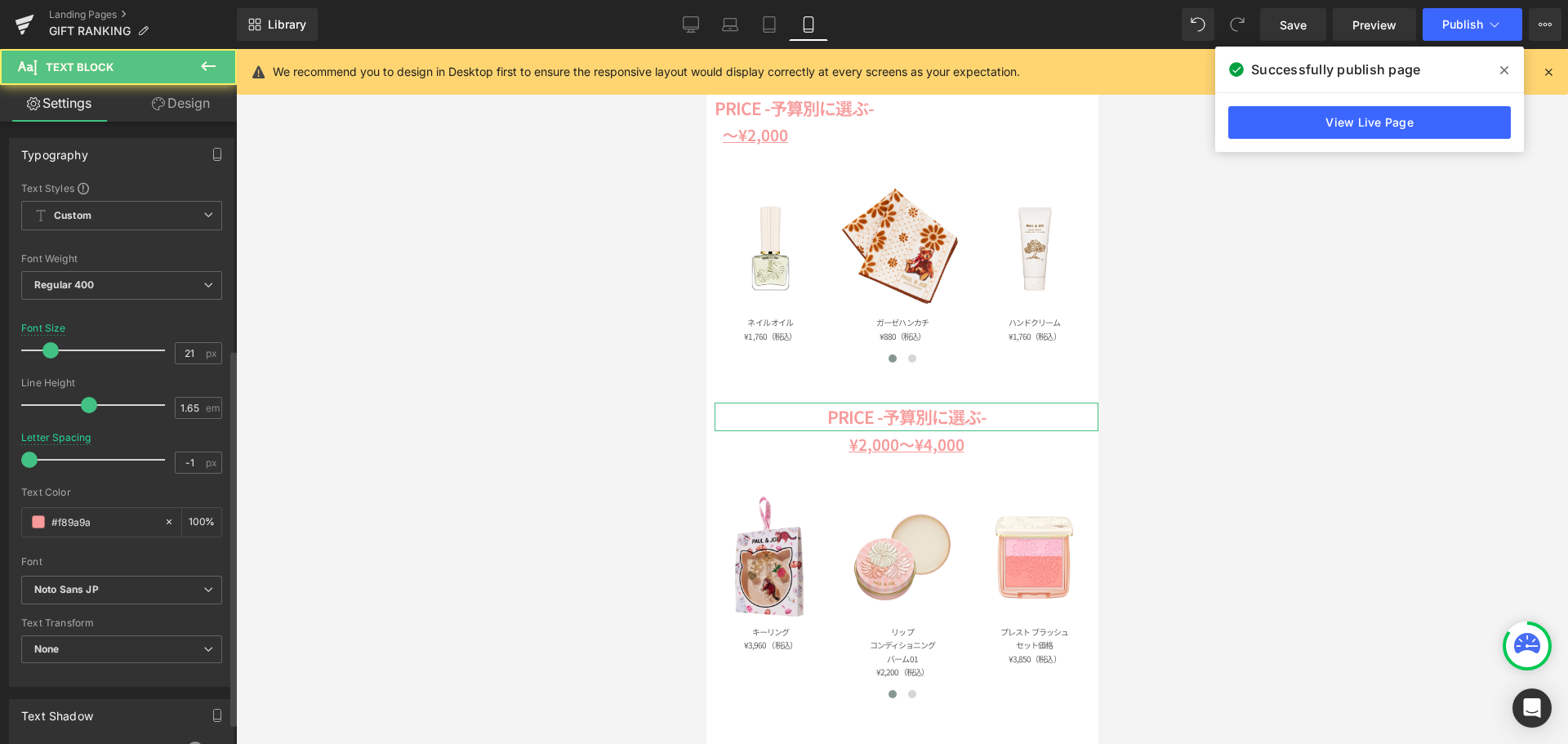
scroll to position [411, 0]
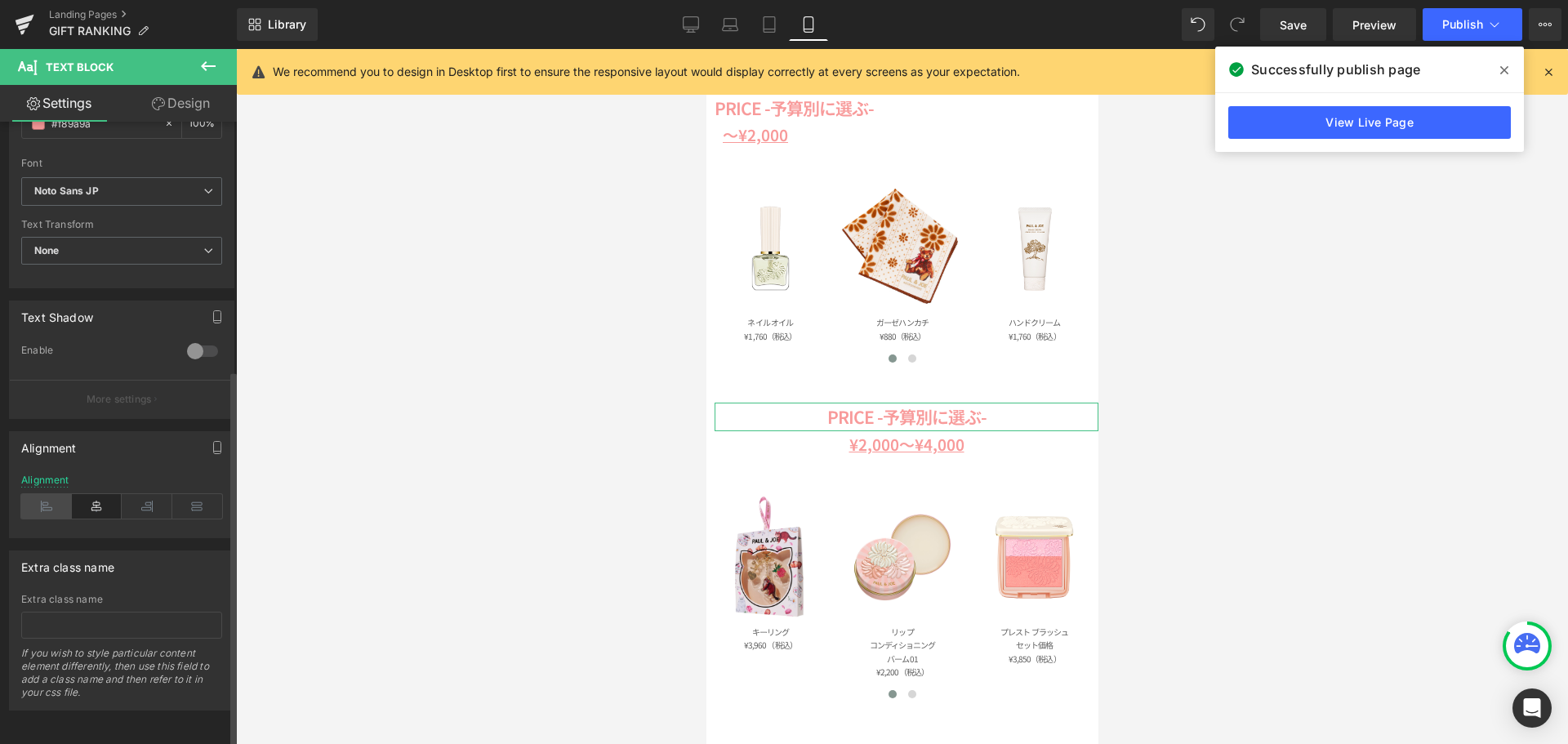
click at [32, 495] on icon at bounding box center [47, 507] width 51 height 25
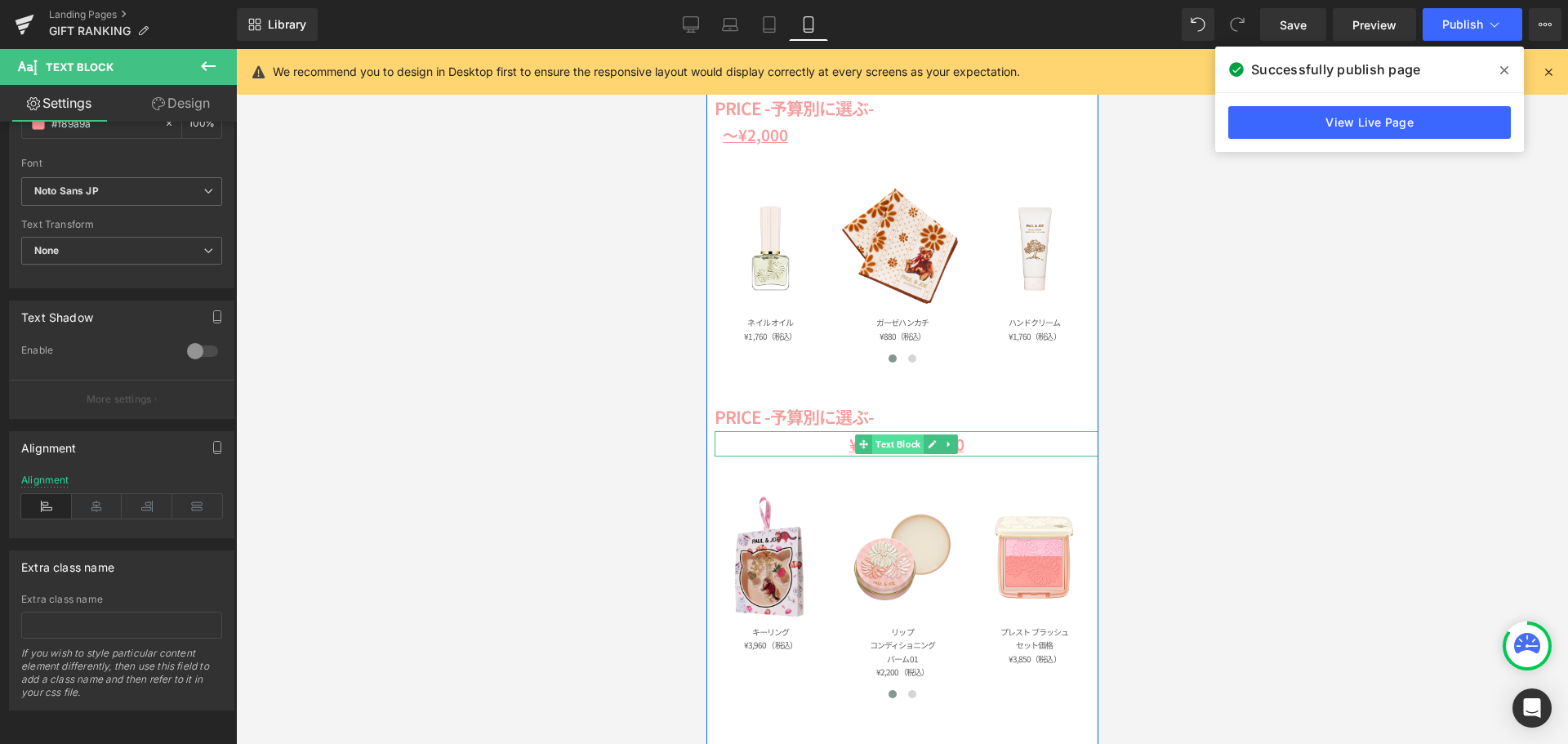
click at [888, 441] on span "Text Block" at bounding box center [896, 444] width 52 height 19
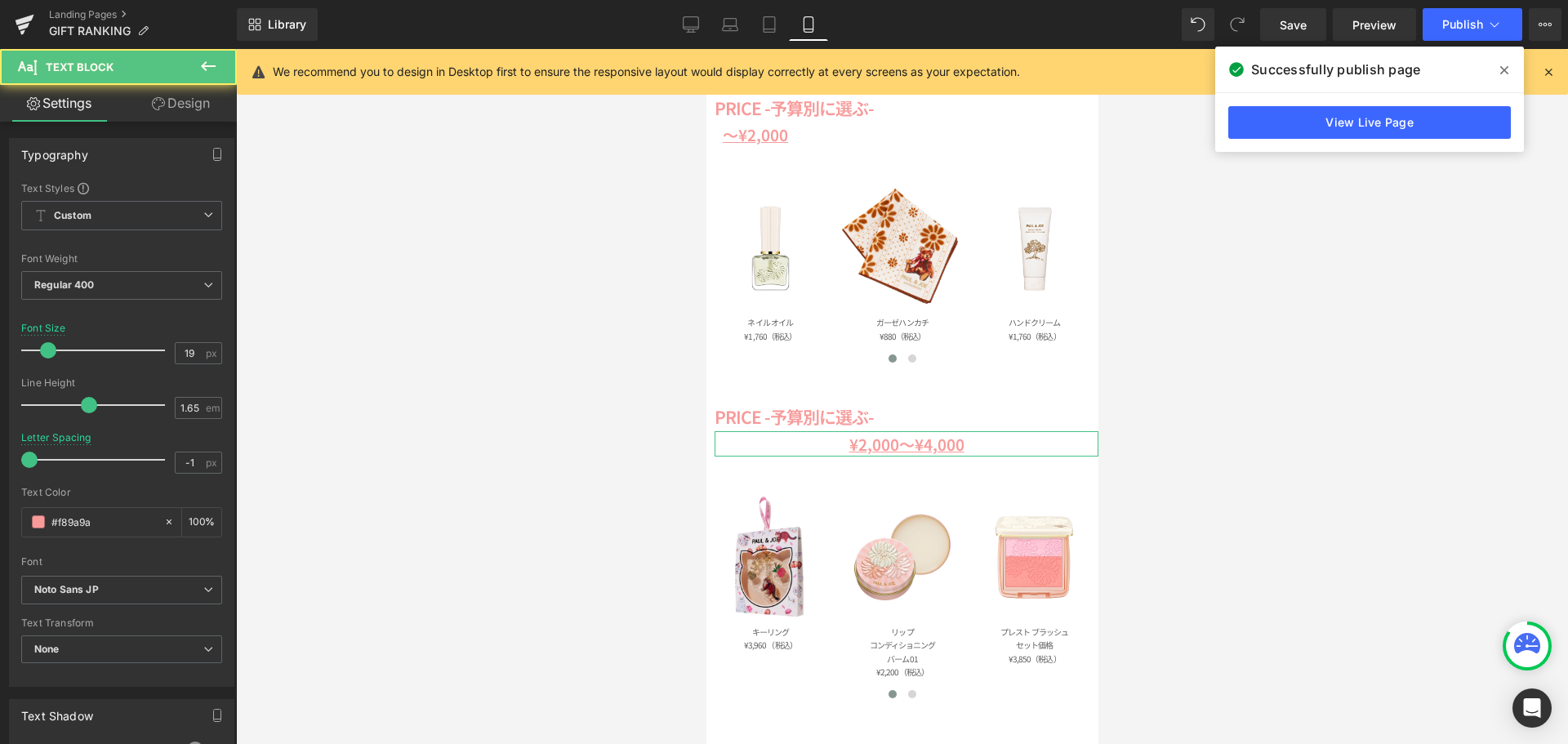
click at [177, 109] on link "Design" at bounding box center [181, 104] width 119 height 37
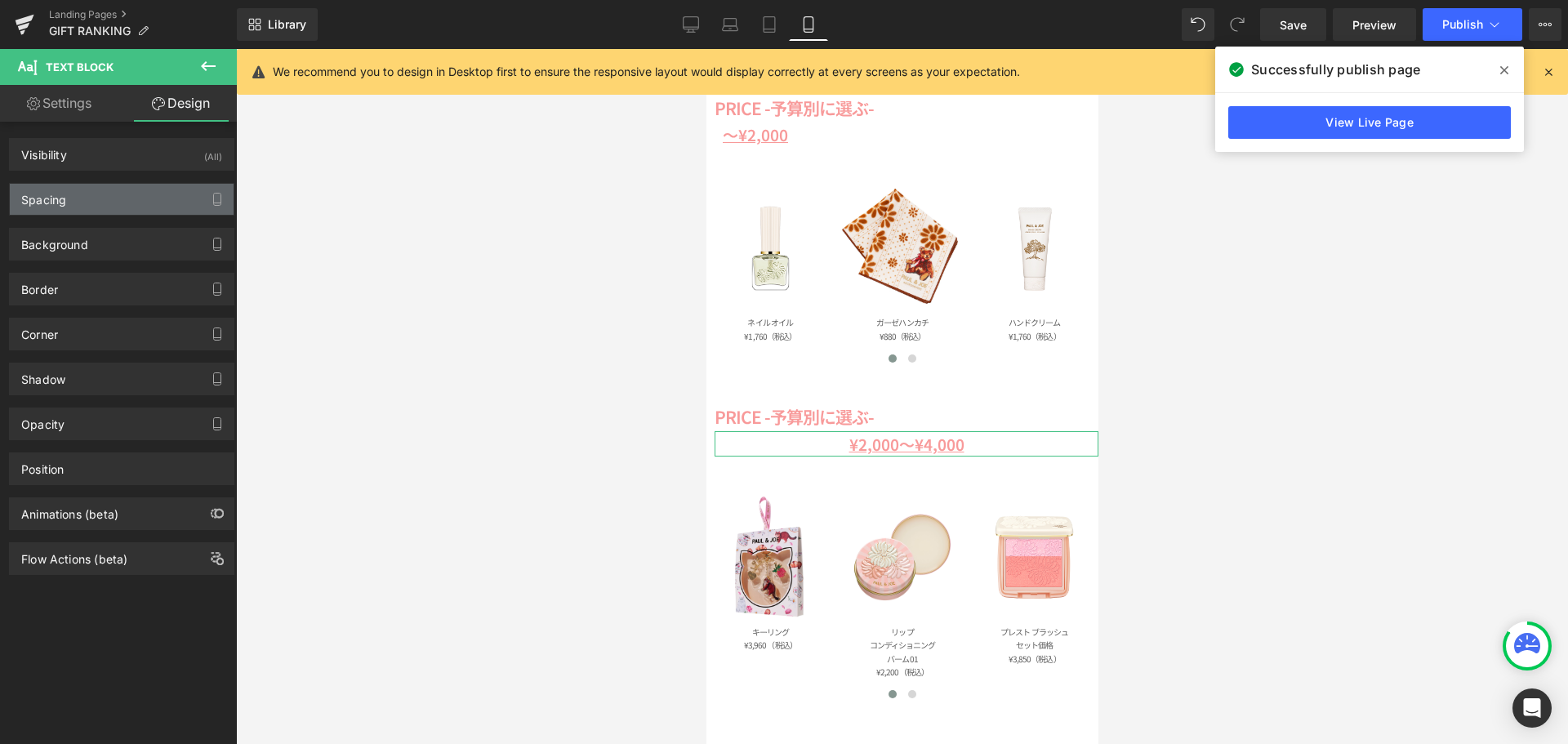
click at [89, 209] on div "Spacing" at bounding box center [121, 199] width 224 height 31
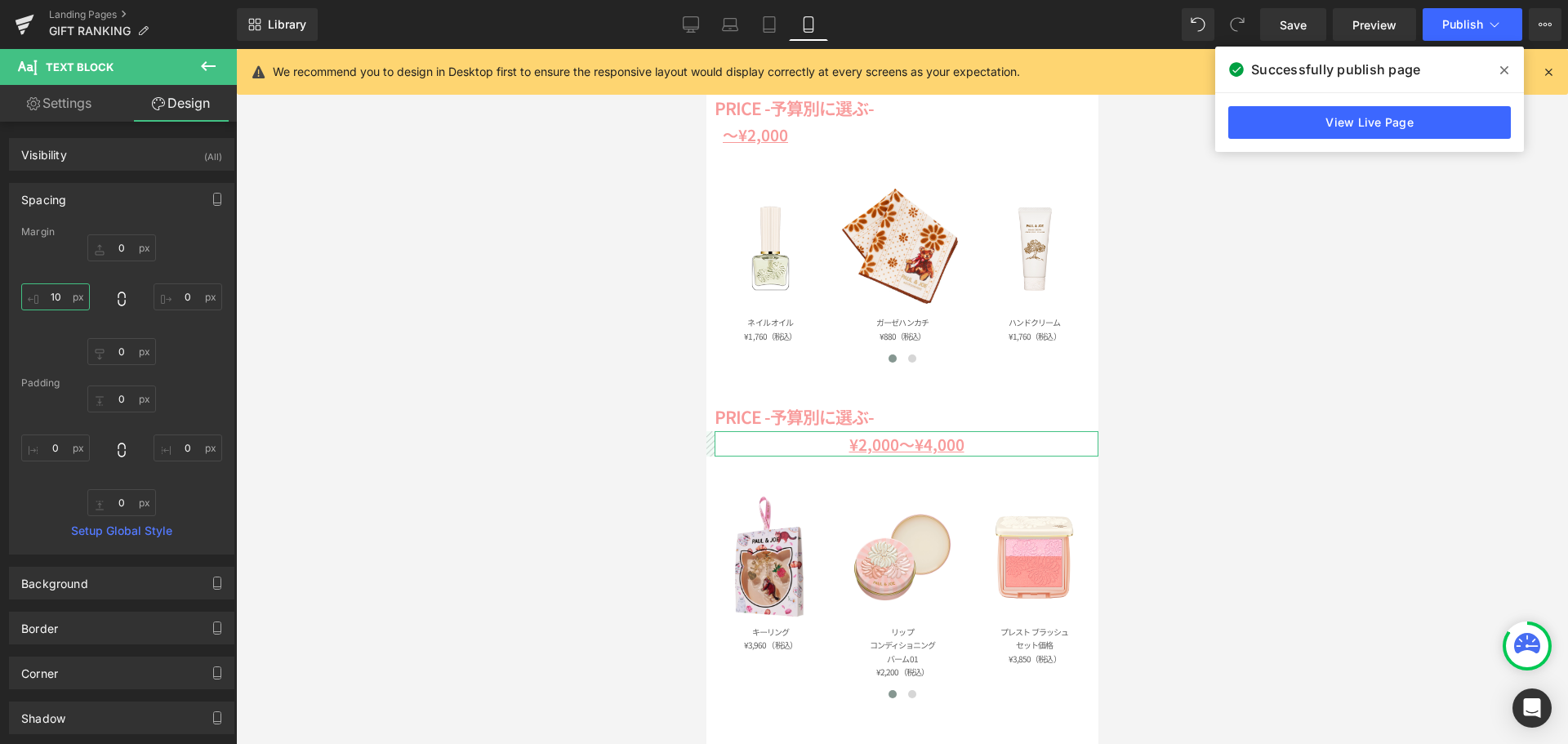
click at [68, 292] on input "text" at bounding box center [55, 297] width 68 height 27
type input "10"
type input "２"
type input "２０"
type input "20"
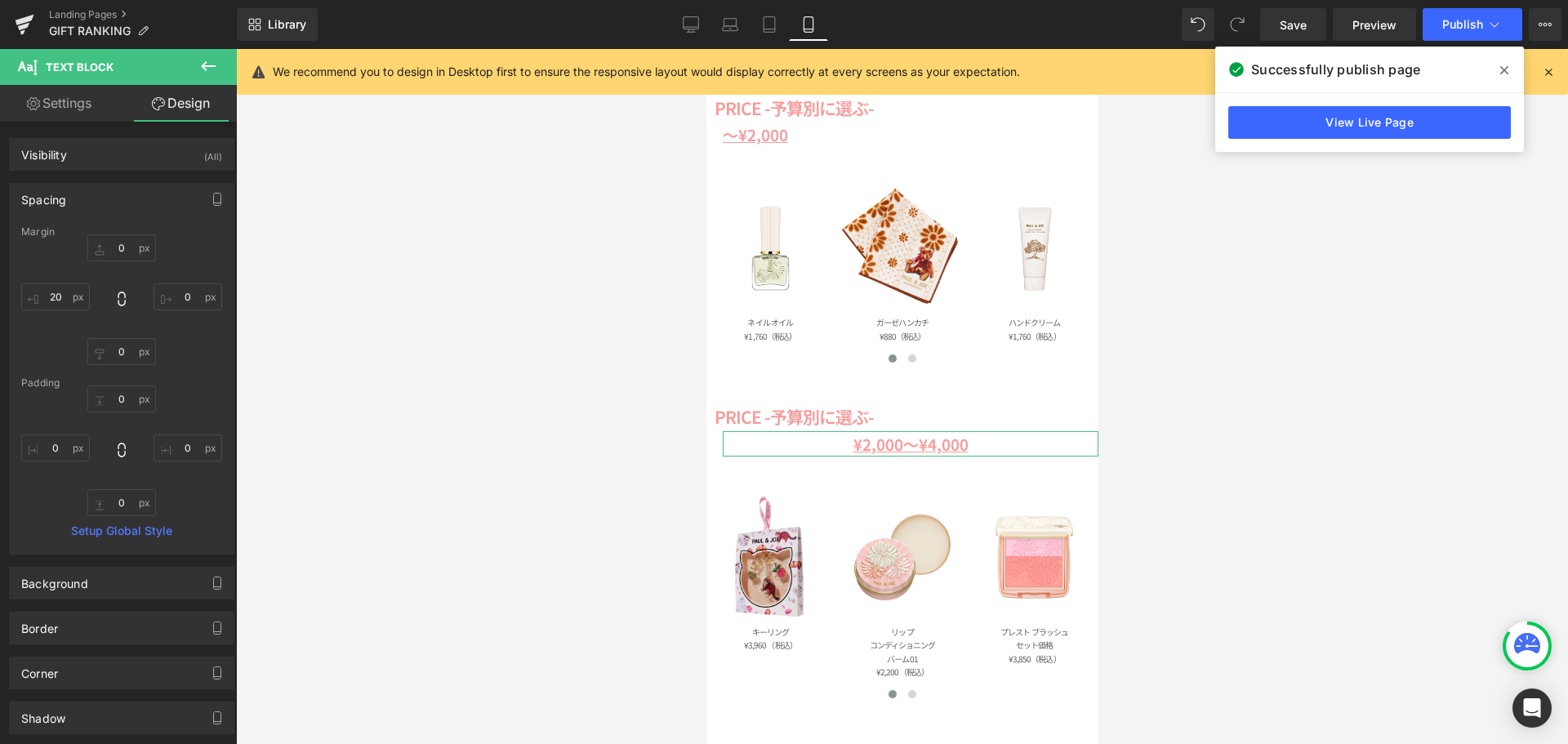
click at [55, 105] on link "Settings" at bounding box center [59, 104] width 119 height 37
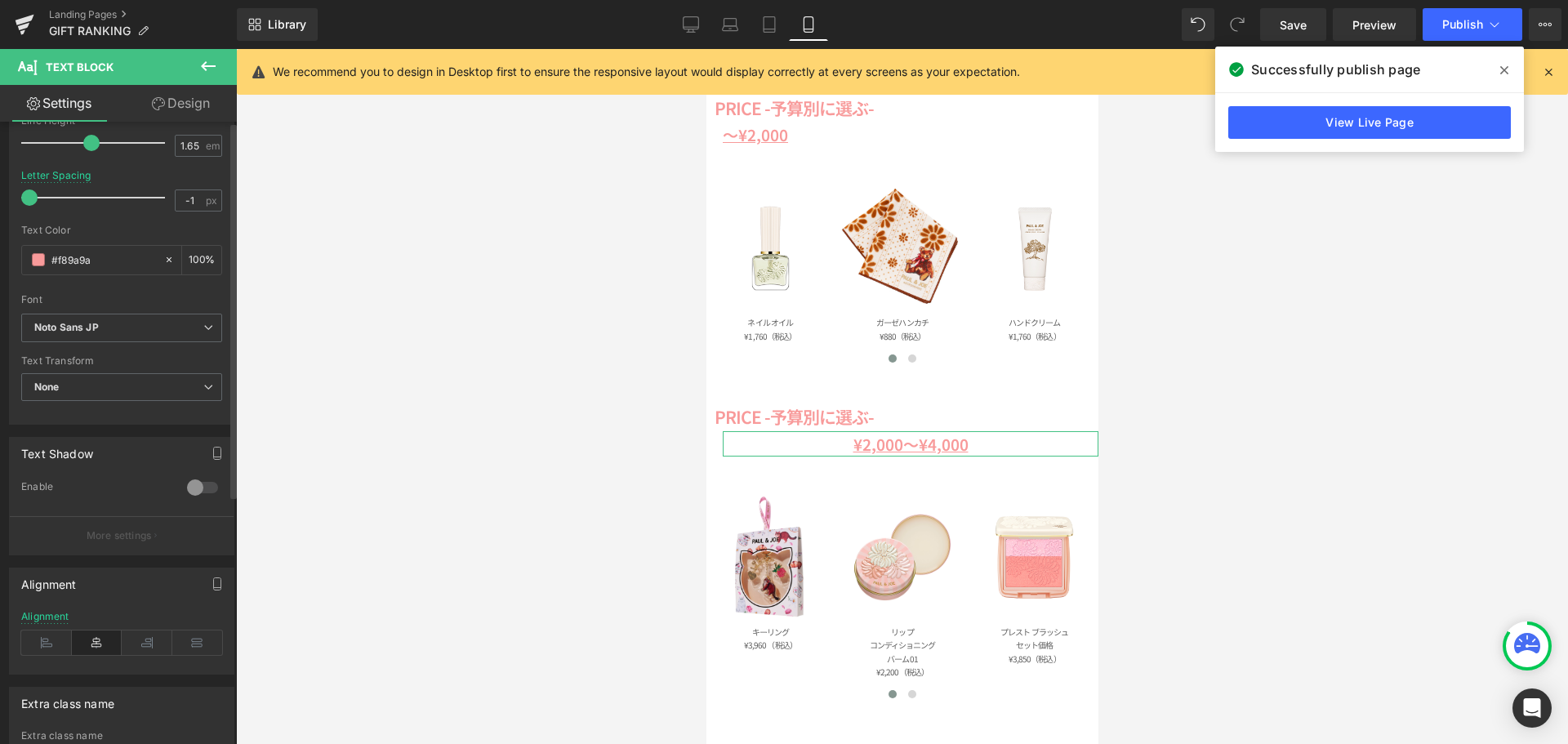
scroll to position [327, 0]
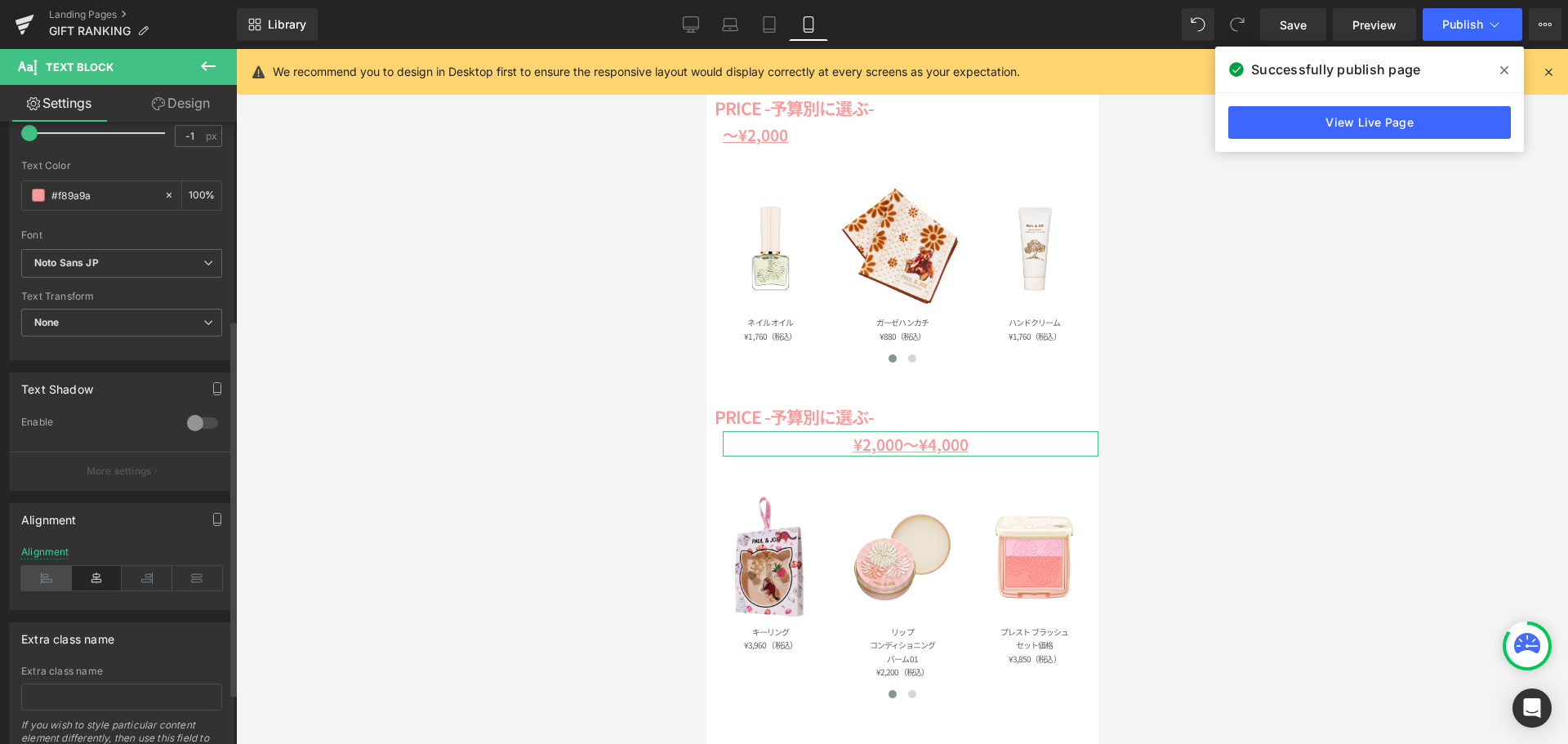
click at [51, 579] on icon at bounding box center [47, 579] width 51 height 25
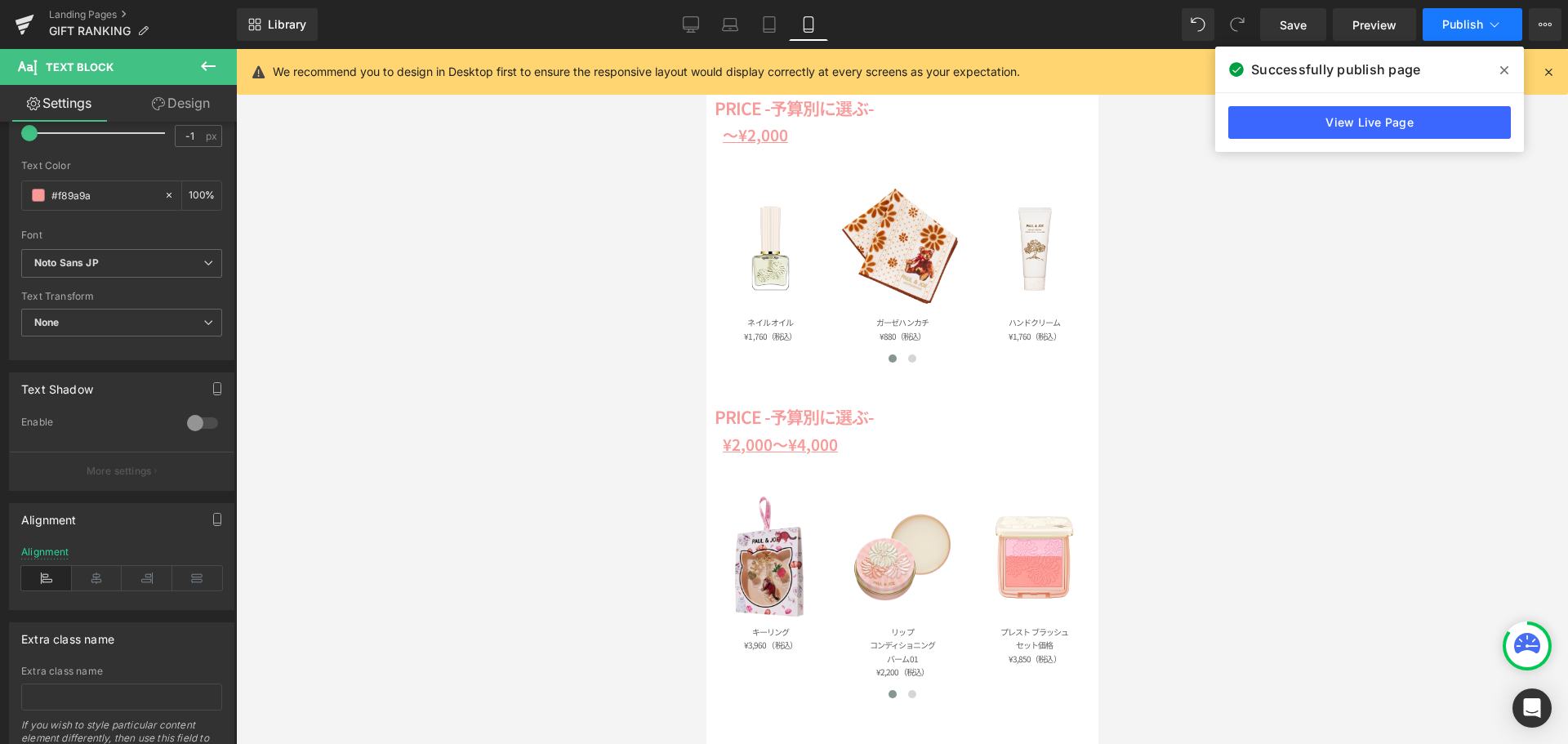
click at [1449, 25] on span "Publish" at bounding box center [1463, 24] width 41 height 13
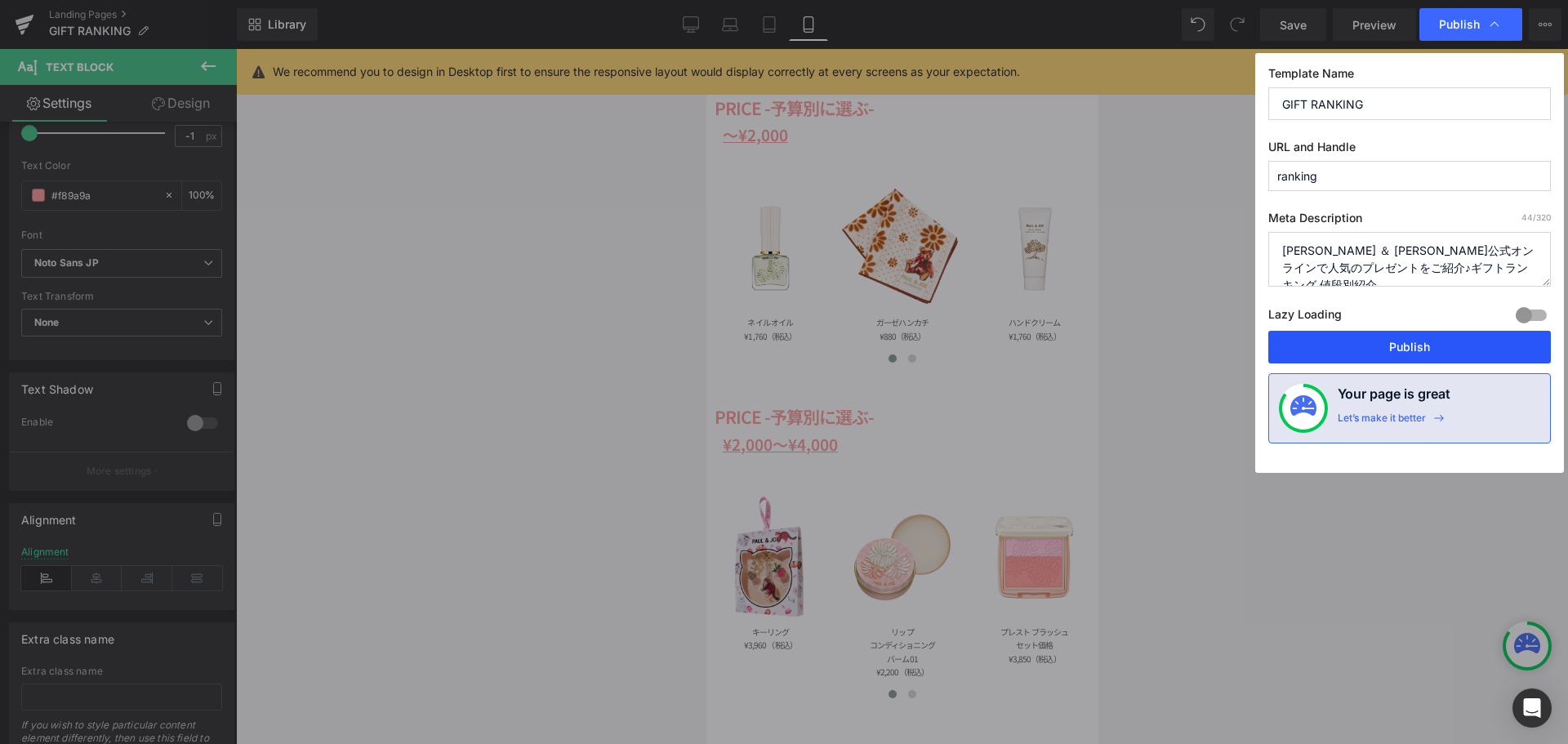
click at [1378, 350] on button "Publish" at bounding box center [1409, 347] width 283 height 33
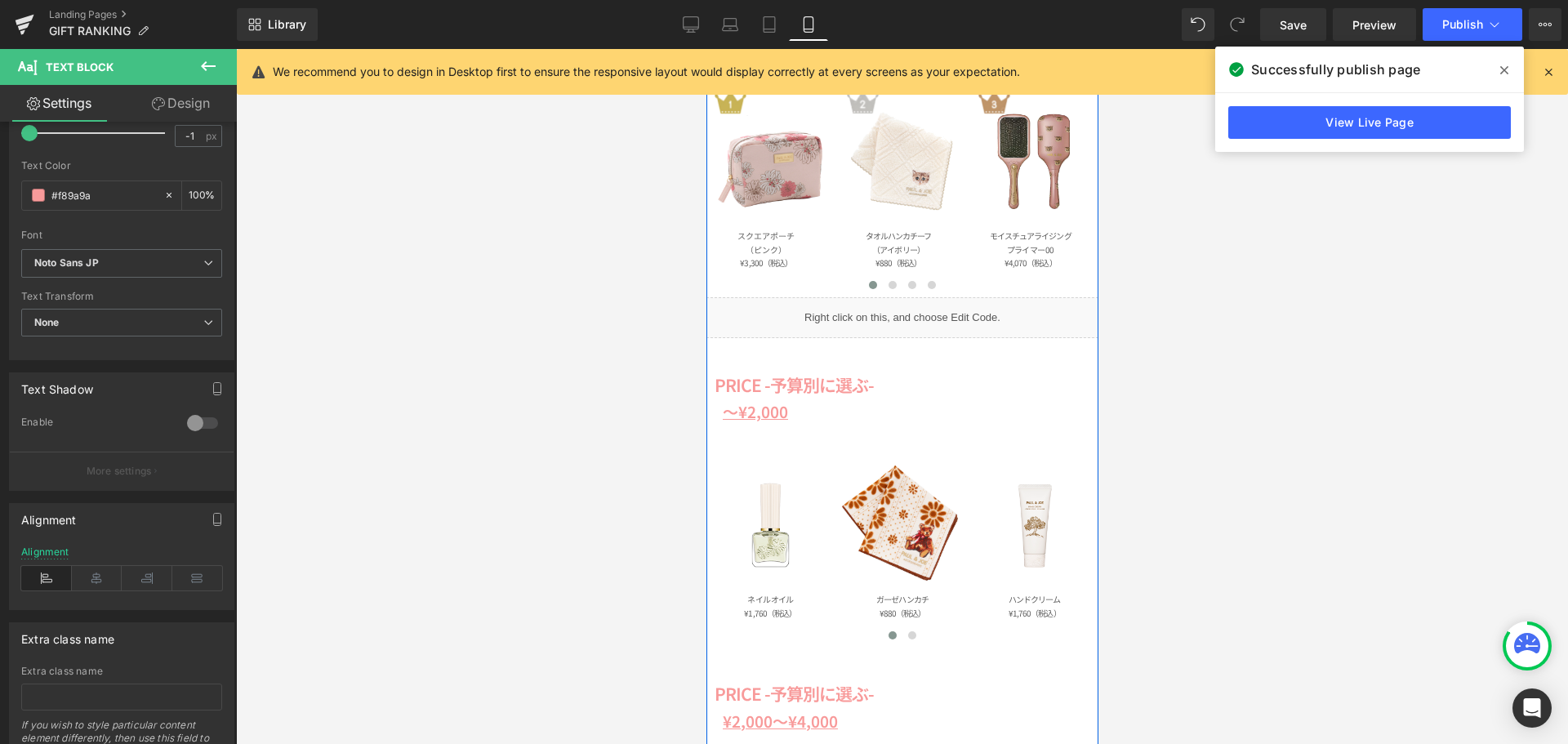
scroll to position [408, 0]
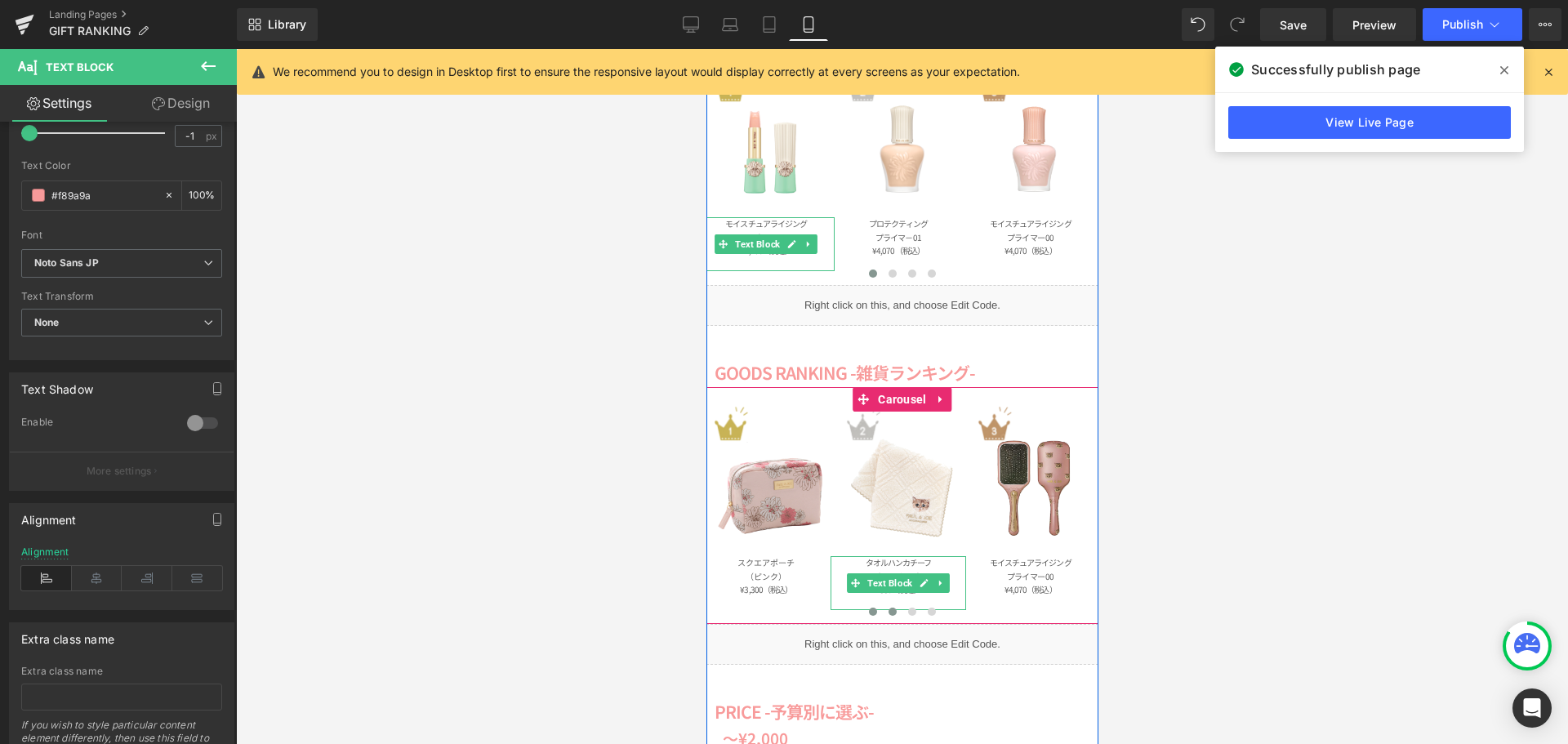
click at [886, 616] on button at bounding box center [892, 611] width 19 height 17
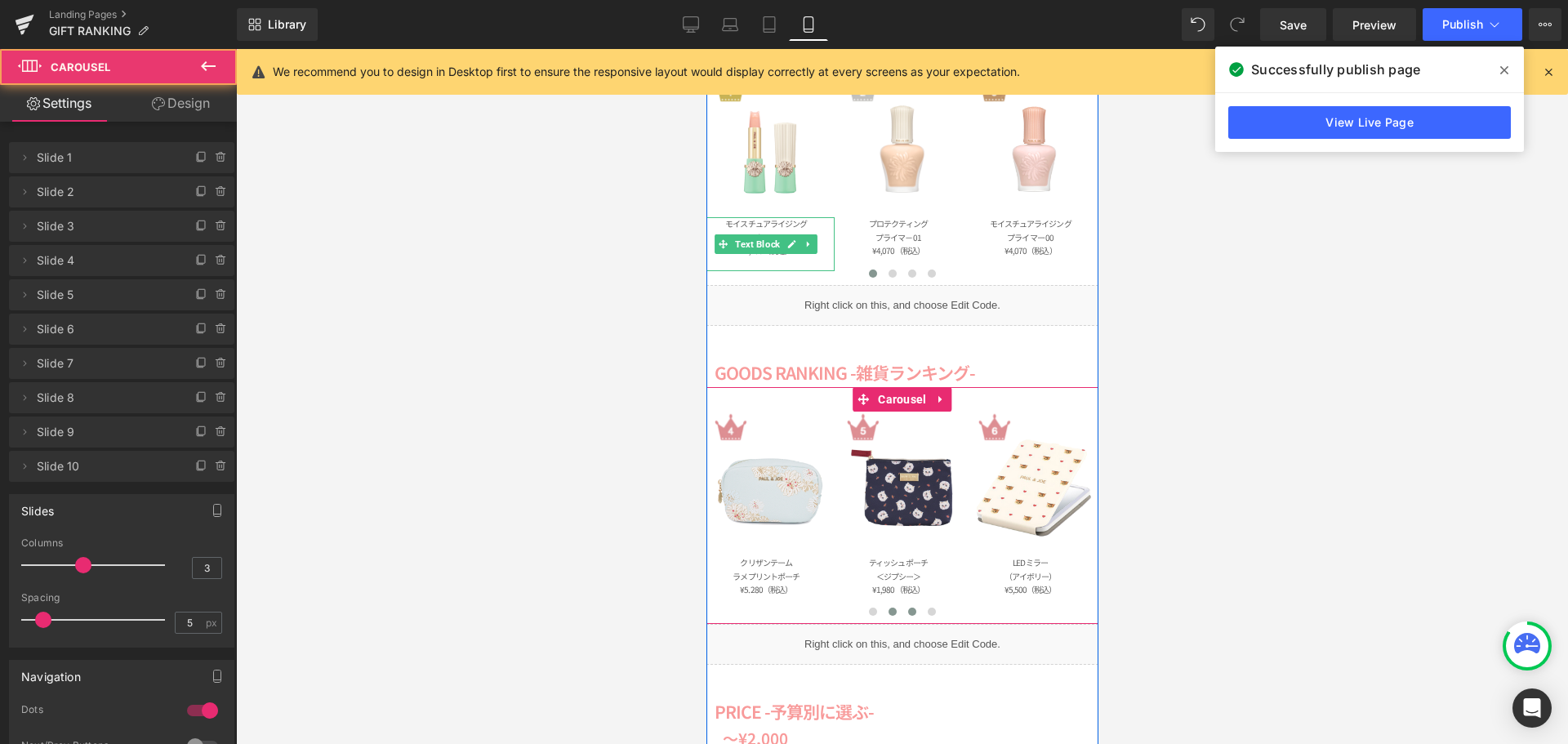
click at [907, 612] on span at bounding box center [910, 611] width 8 height 8
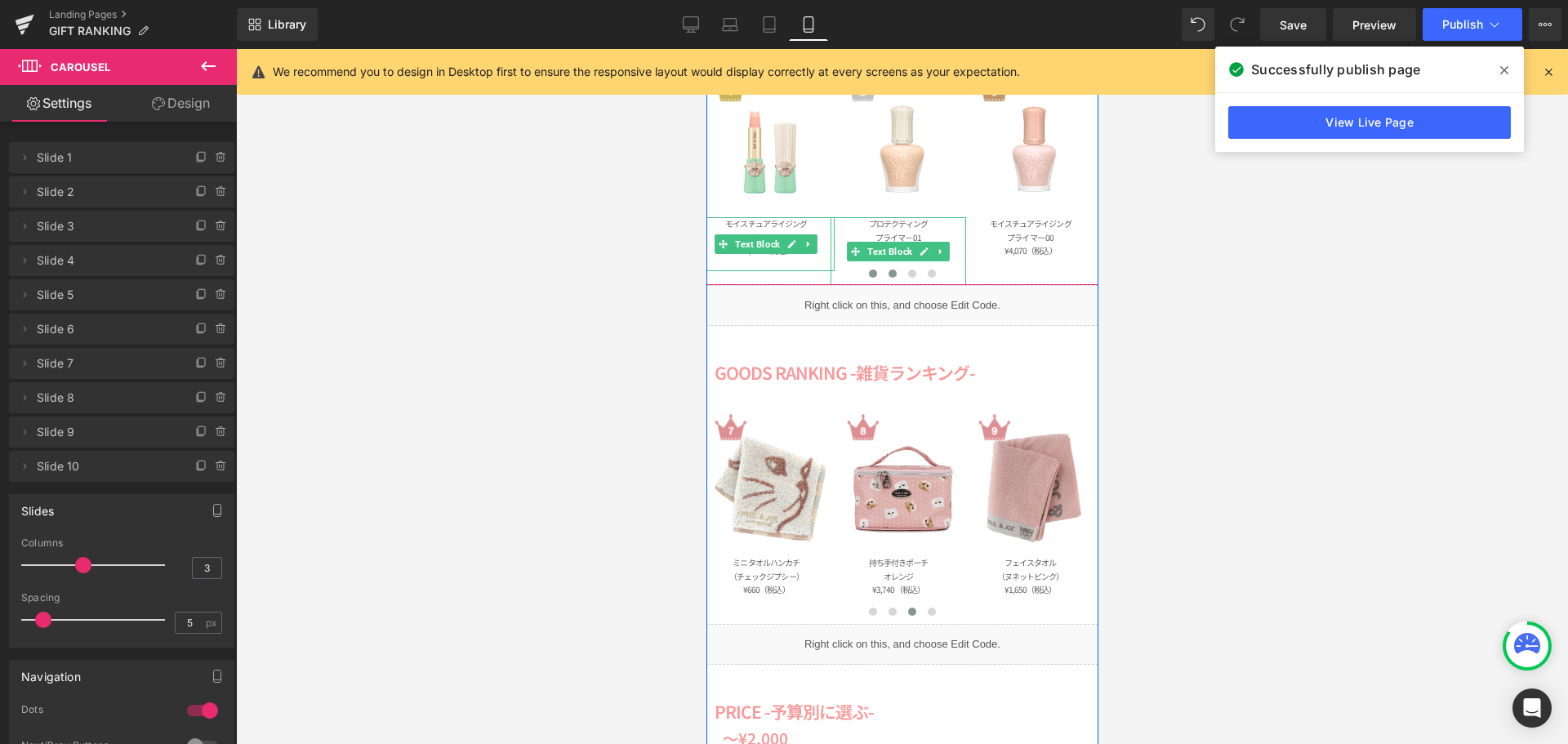
click at [882, 269] on button at bounding box center [892, 273] width 19 height 17
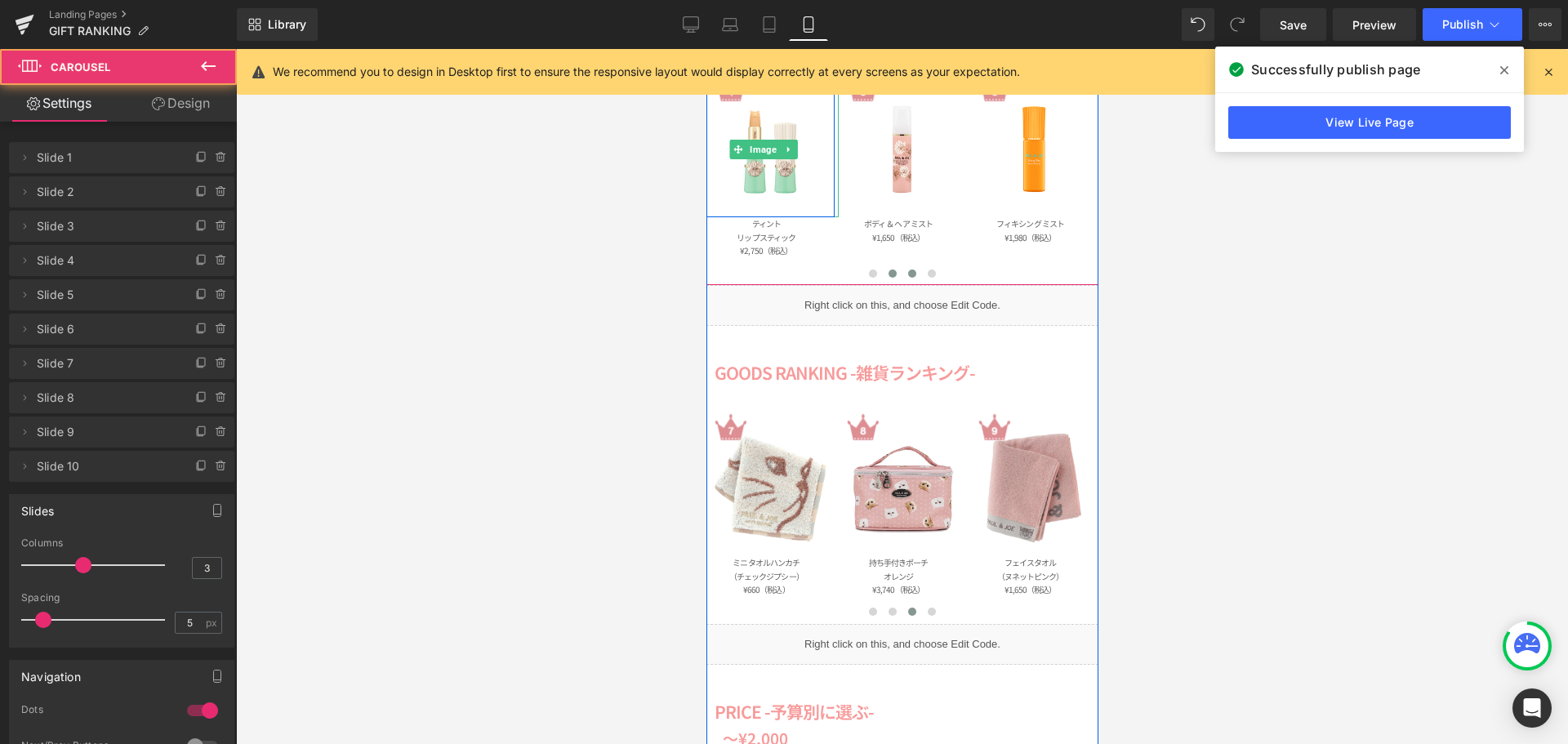
click at [902, 274] on button at bounding box center [911, 273] width 19 height 17
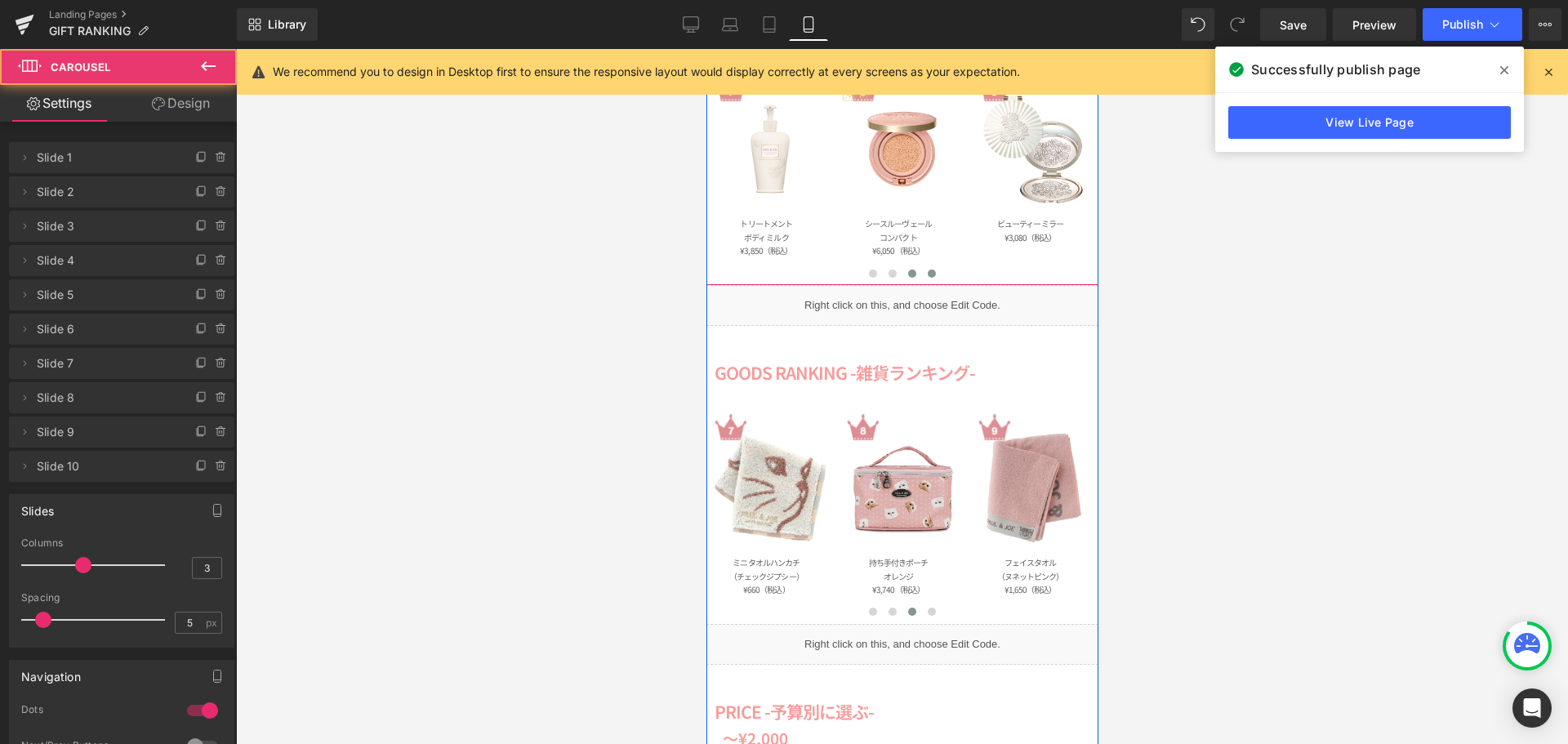
click at [921, 275] on button at bounding box center [931, 273] width 19 height 17
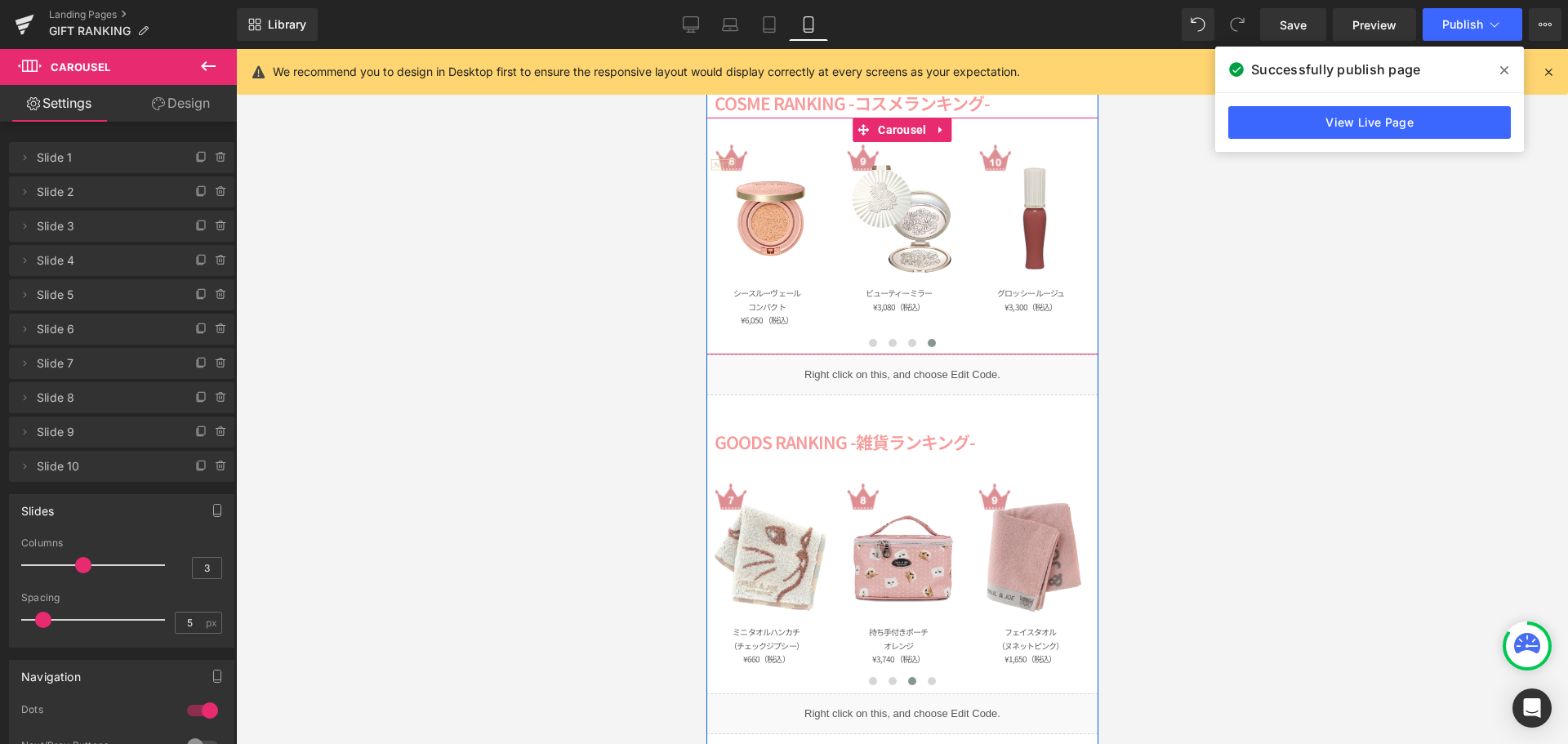
scroll to position [245, 0]
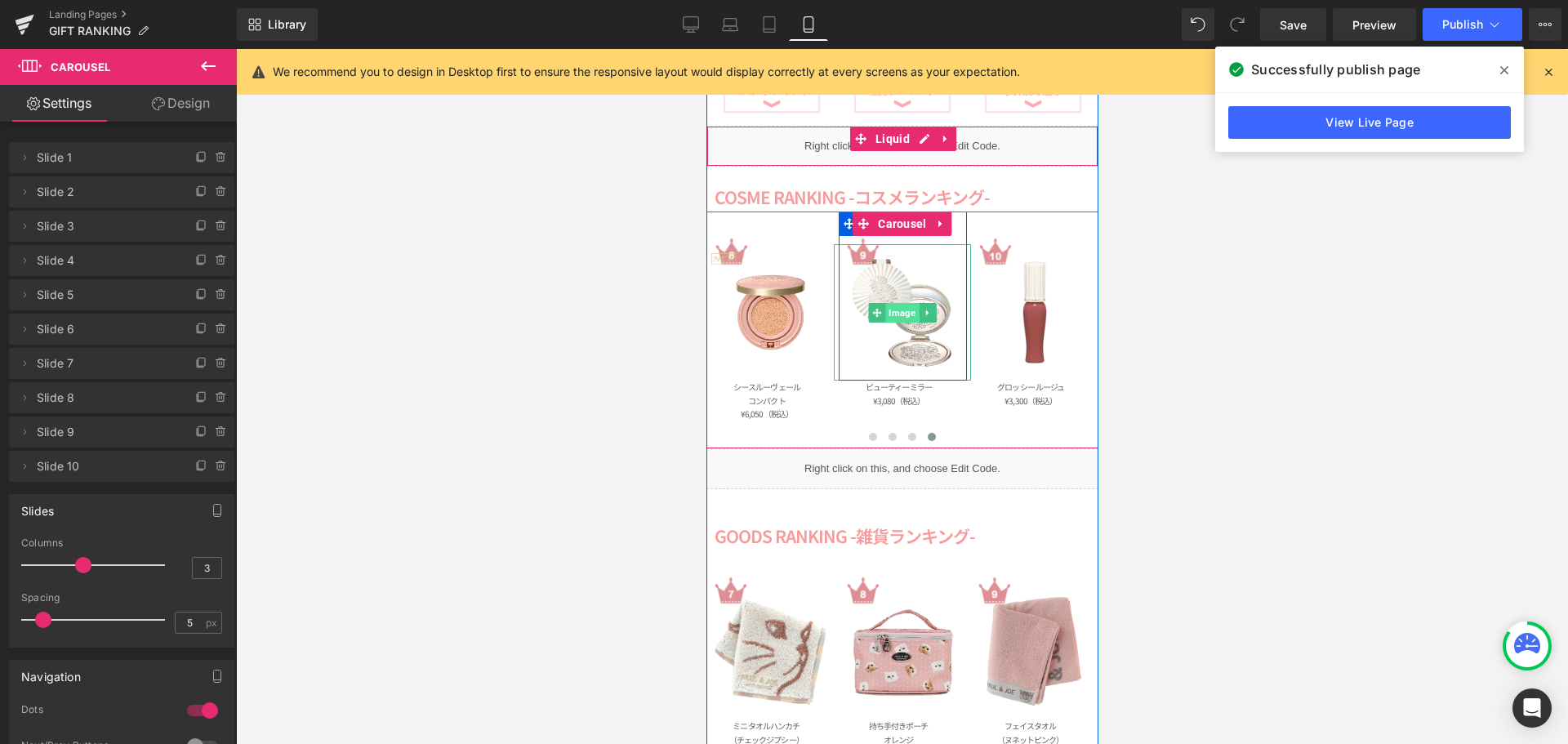
click at [899, 312] on span "Image" at bounding box center [902, 313] width 33 height 19
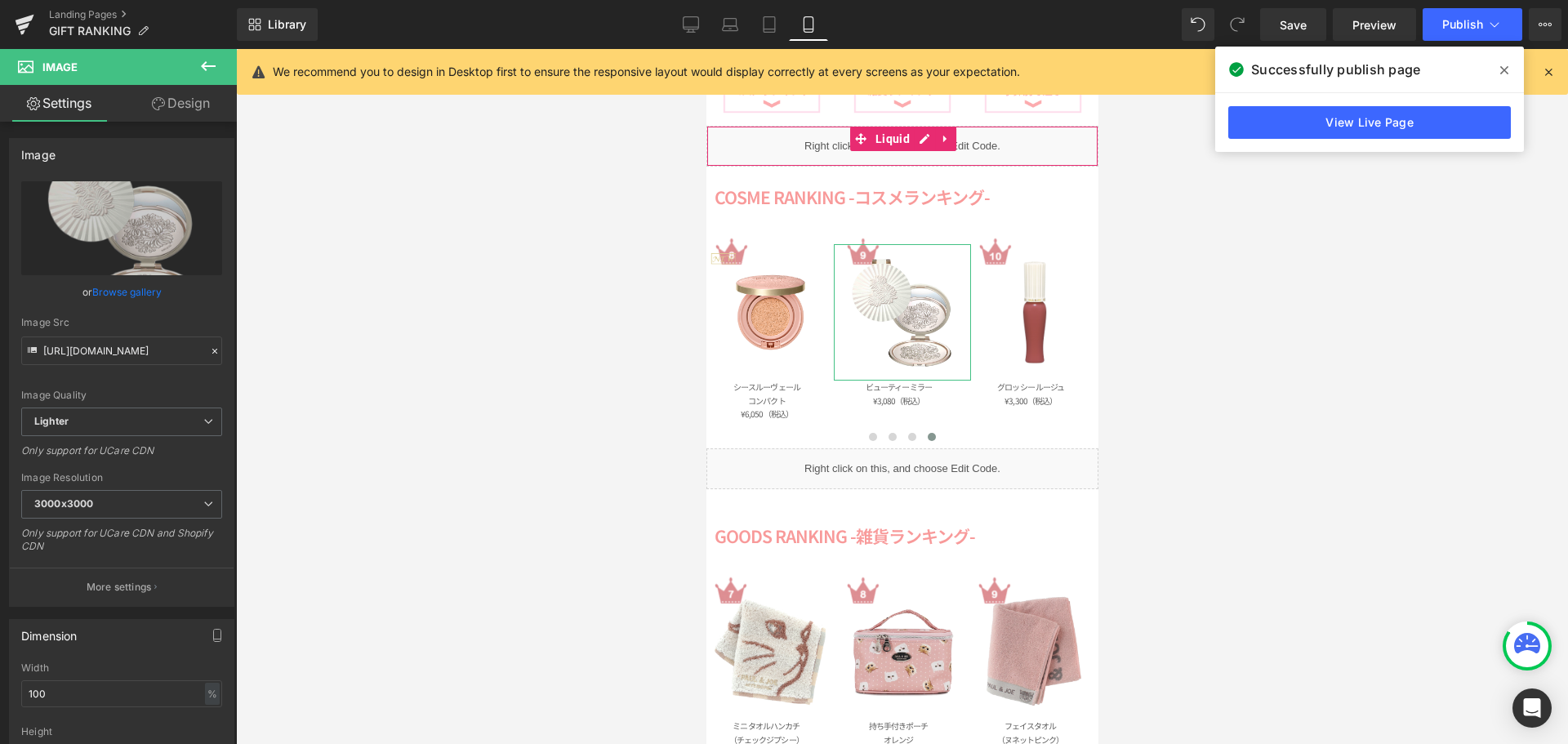
click at [198, 109] on link "Design" at bounding box center [181, 104] width 119 height 37
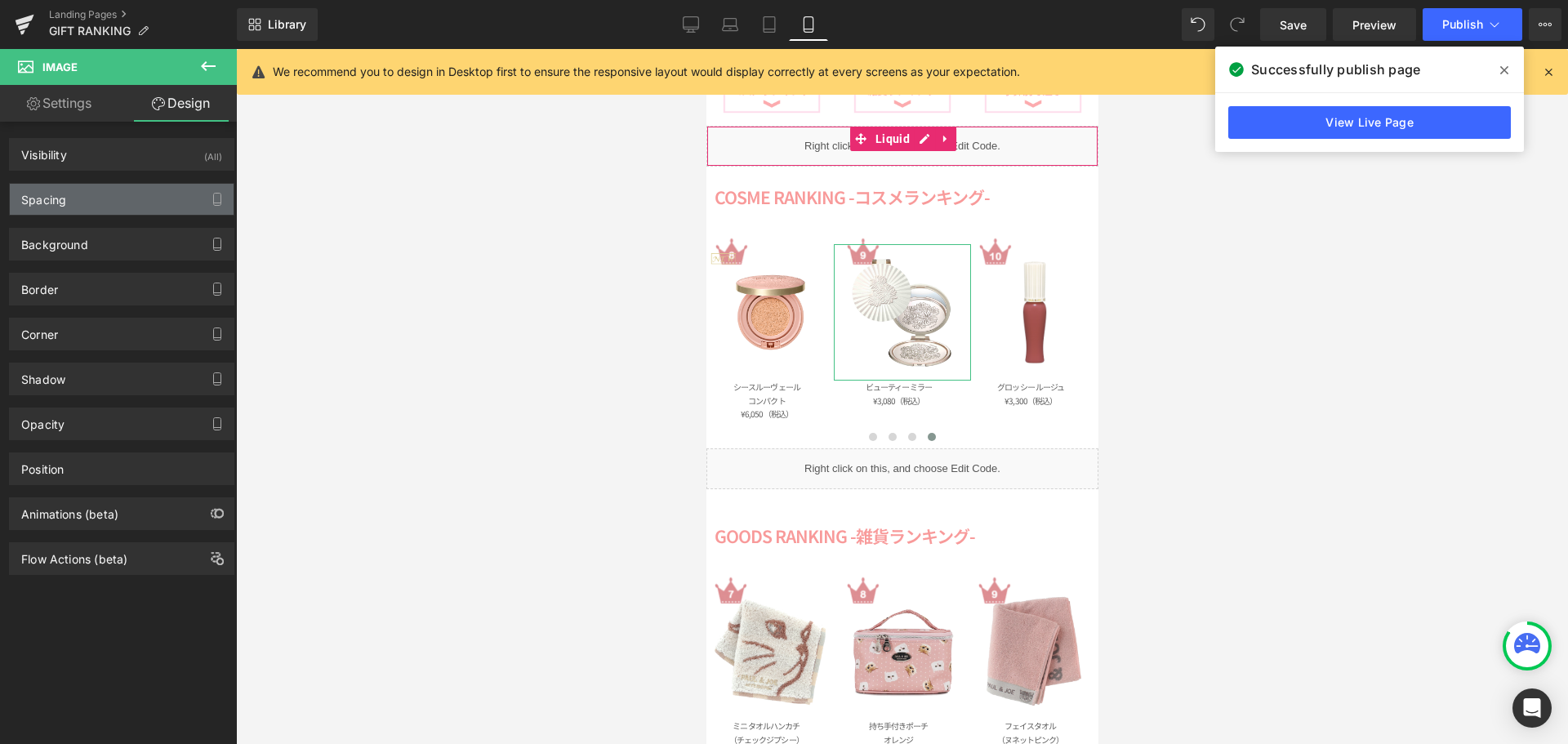
click at [139, 194] on div "Spacing" at bounding box center [121, 199] width 224 height 31
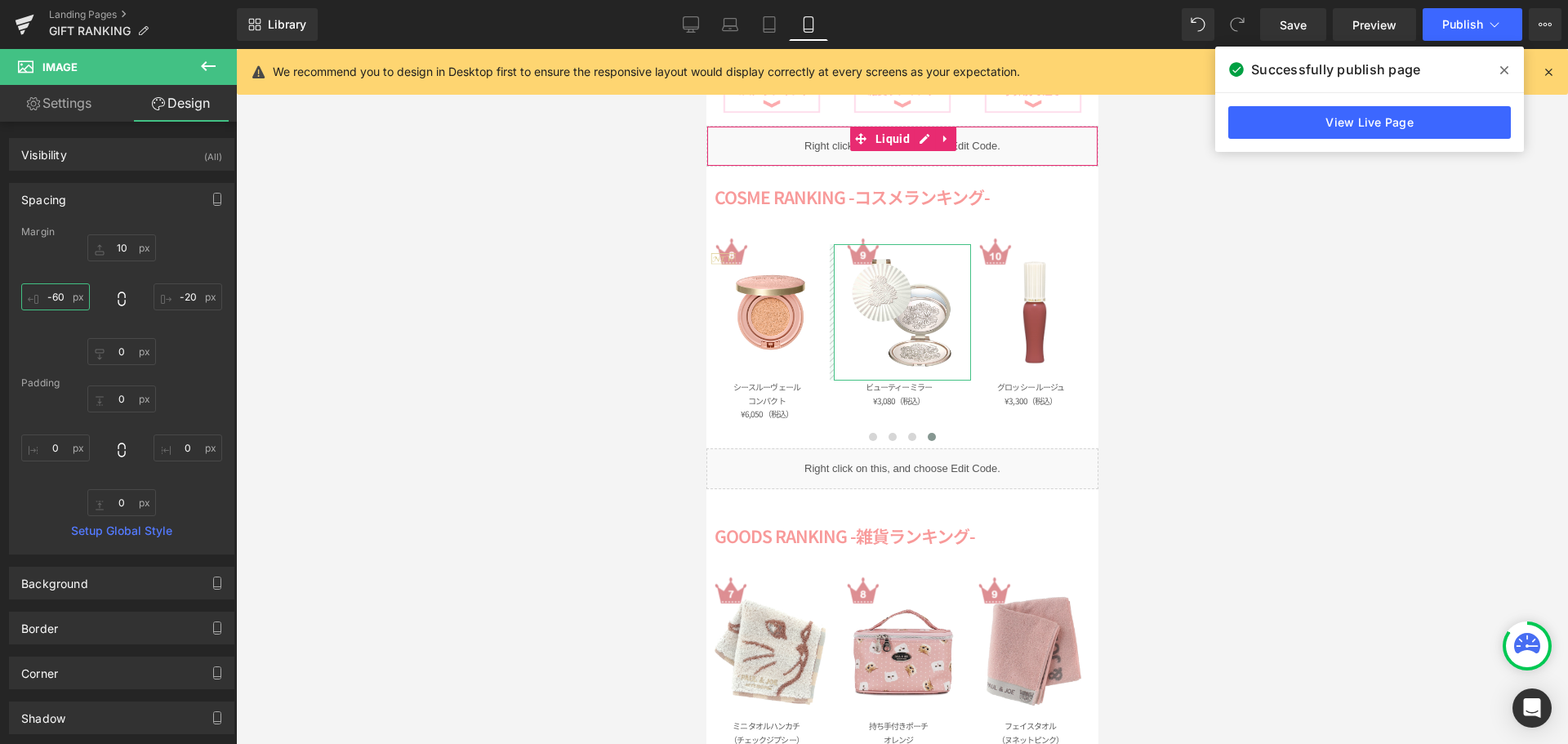
click at [69, 300] on input "-60" at bounding box center [55, 297] width 68 height 27
type input "ー"
type input "ー５"
type input "ー５０"
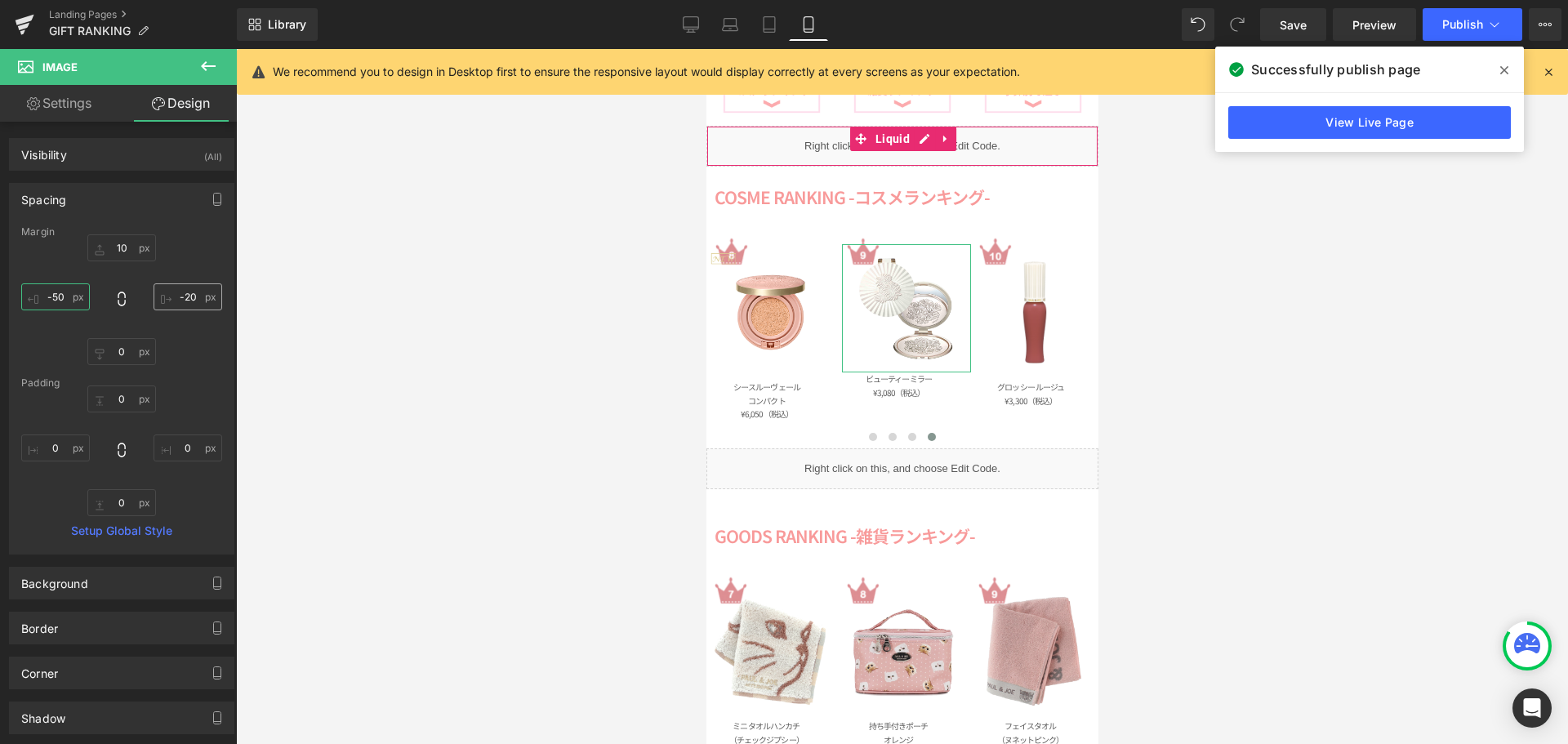
type input "-50"
click at [198, 298] on input "-20" at bounding box center [188, 297] width 68 height 27
type input "ー"
type input "ー１"
type input "ー１０"
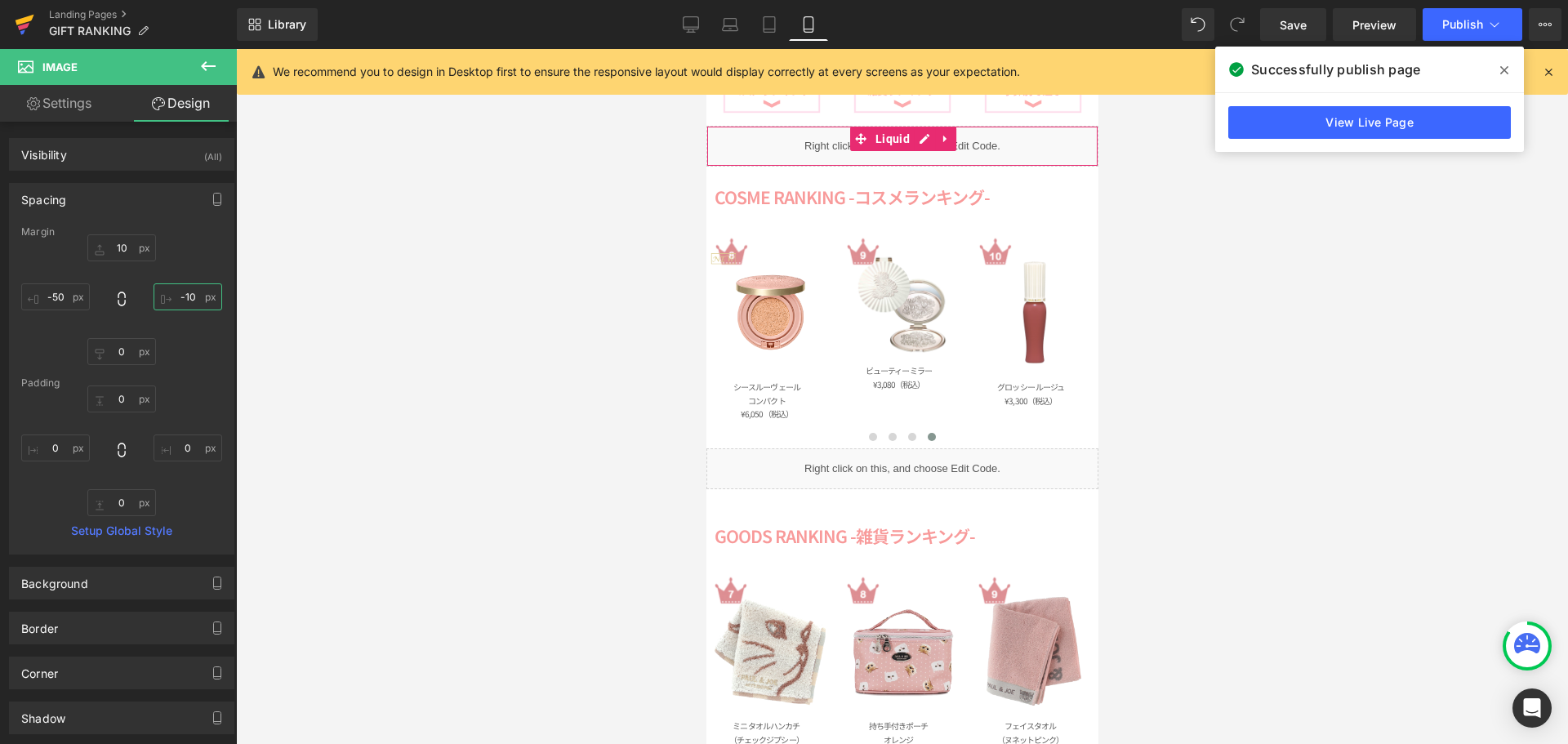
type input "-10"
click at [32, 28] on icon at bounding box center [25, 25] width 19 height 41
click at [31, 18] on icon at bounding box center [25, 20] width 18 height 11
